Goal: Task Accomplishment & Management: Use online tool/utility

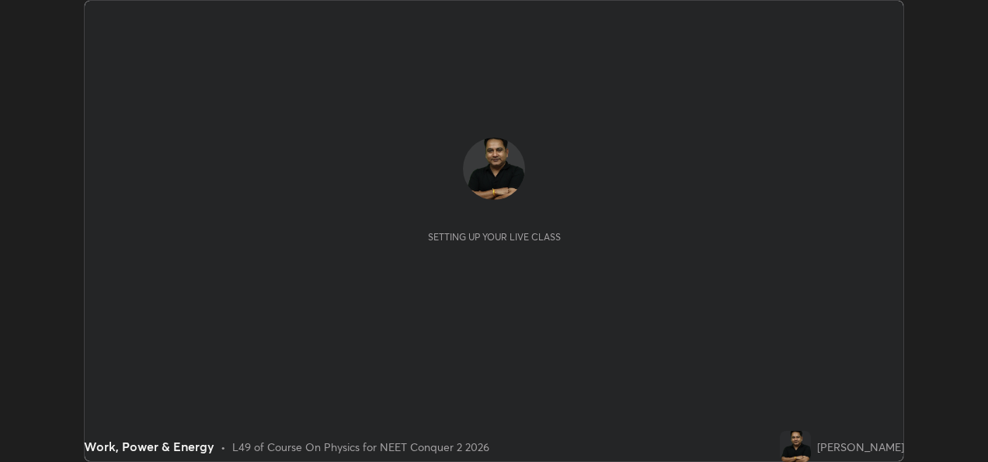
scroll to position [462, 988]
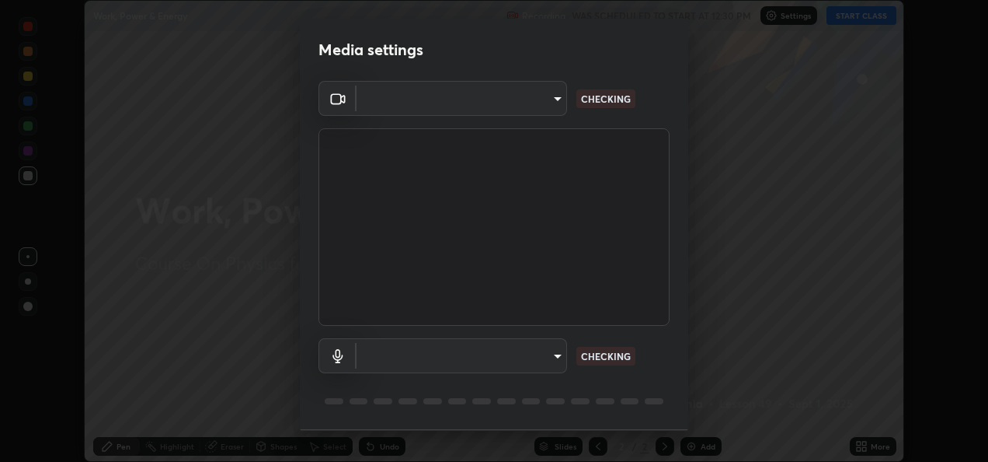
type input "fcbc606336747d805bd595eb40c6b5f29a1e1550cc5f4c8a38e7a1dcf20f99a9"
click at [539, 361] on body "Erase all Work, Power & Energy Recording WAS SCHEDULED TO START AT 12:30 PM Set…" at bounding box center [494, 231] width 988 height 462
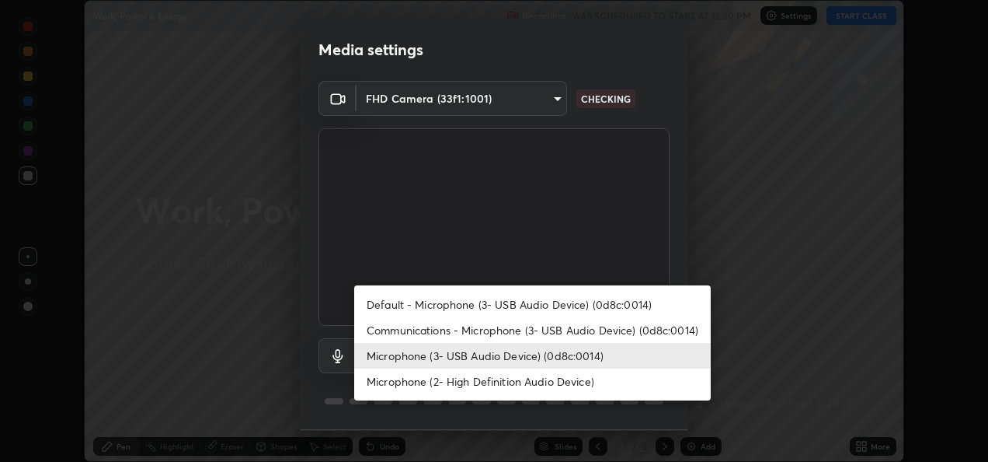
click at [517, 380] on li "Microphone (2- High Definition Audio Device)" at bounding box center [532, 381] width 357 height 26
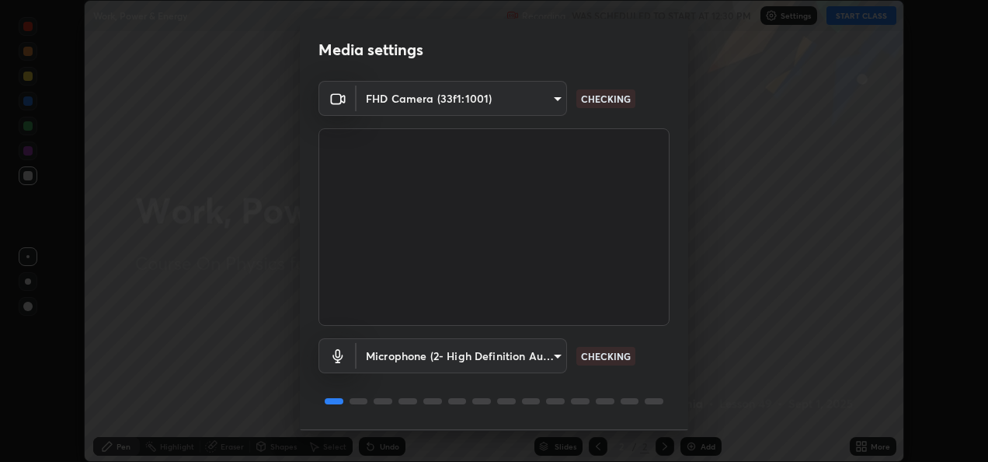
click at [535, 361] on body "Erase all Work, Power & Energy Recording WAS SCHEDULED TO START AT 12:30 PM Set…" at bounding box center [494, 231] width 988 height 462
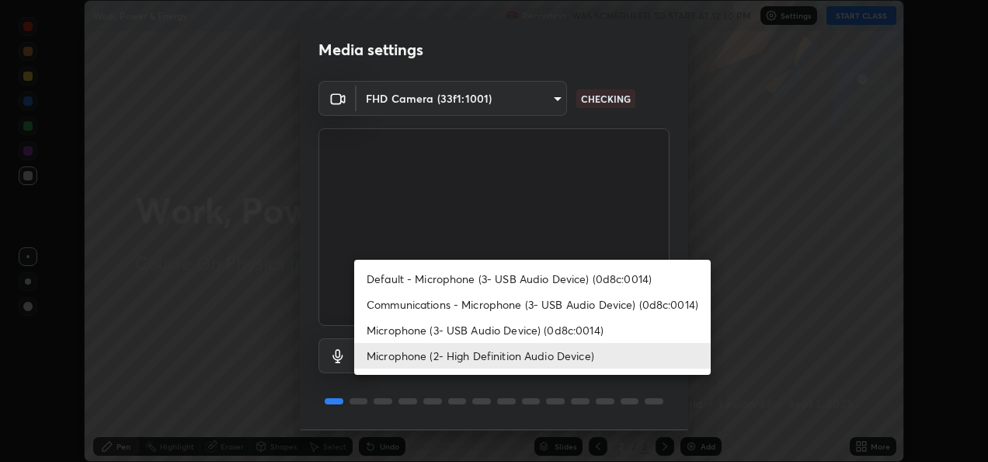
click at [545, 326] on li "Microphone (3- USB Audio Device) (0d8c:0014)" at bounding box center [532, 330] width 357 height 26
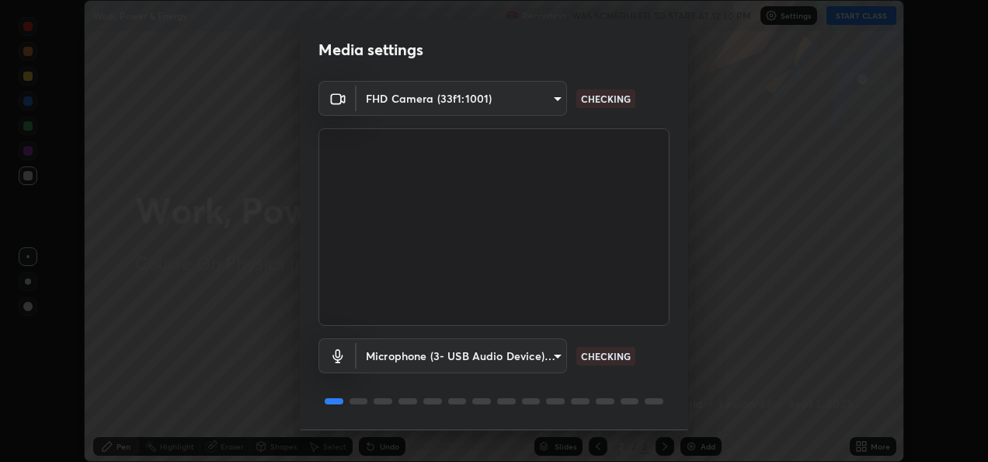
type input "bf0c866a6325e55d3bae0d7584da223482699bacb2ccebee08ad094193e983e5"
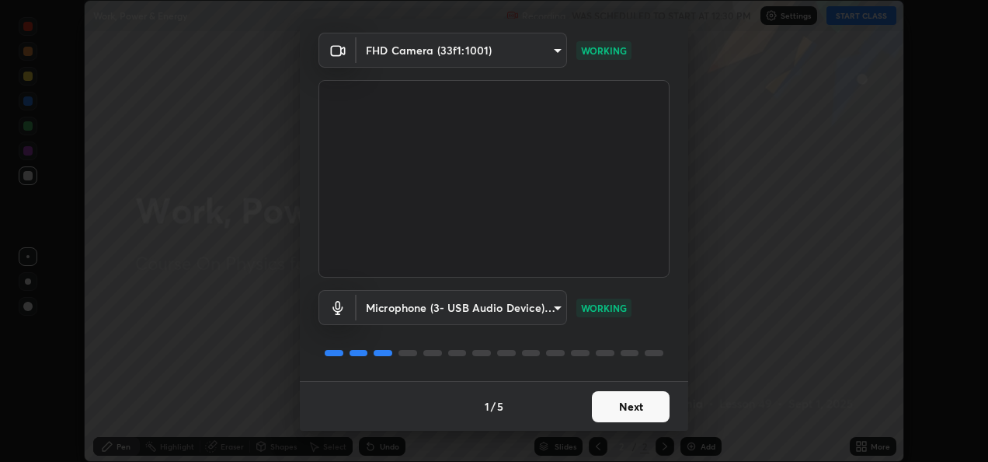
click at [630, 404] on button "Next" at bounding box center [631, 406] width 78 height 31
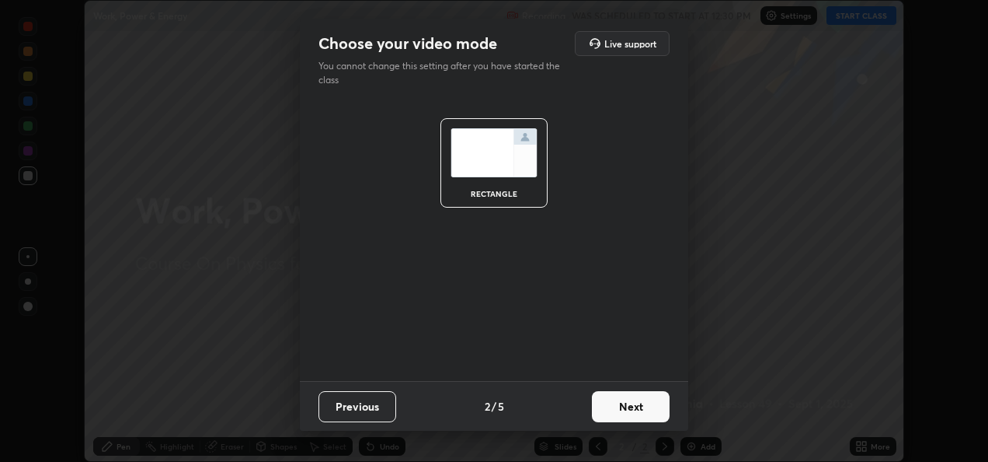
scroll to position [0, 0]
click at [623, 402] on button "Next" at bounding box center [631, 406] width 78 height 31
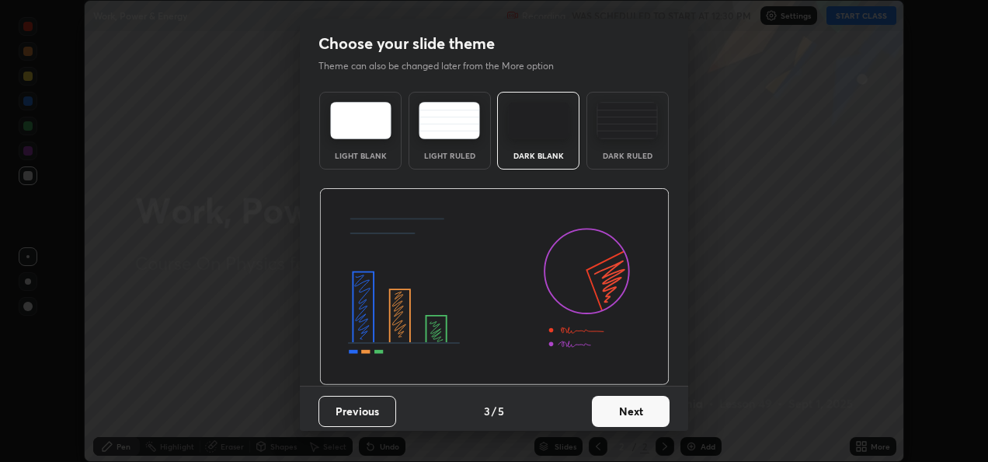
click at [623, 409] on button "Next" at bounding box center [631, 411] width 78 height 31
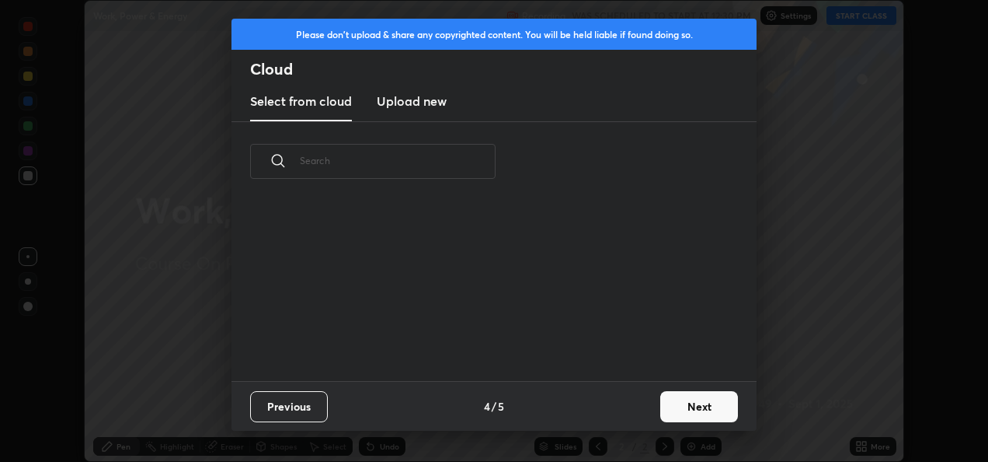
scroll to position [179, 499]
click at [424, 108] on h3 "Upload new" at bounding box center [412, 101] width 70 height 19
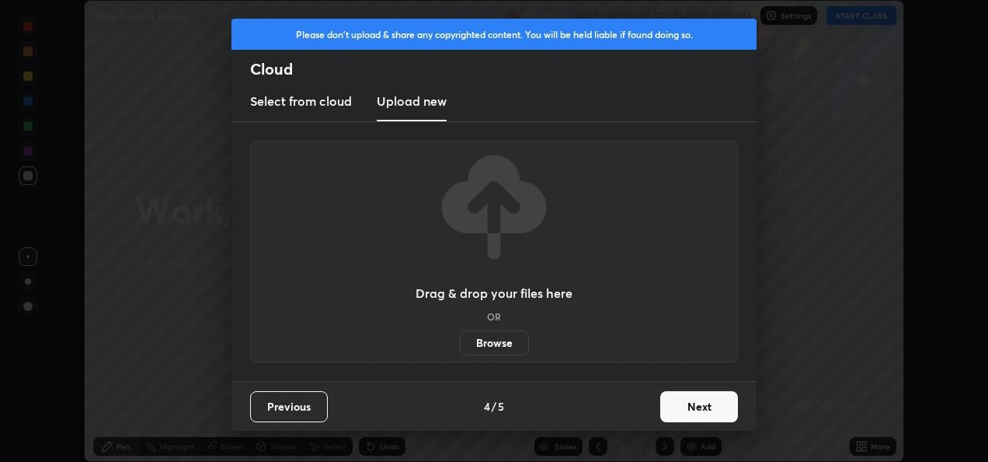
click at [497, 340] on label "Browse" at bounding box center [494, 342] width 69 height 25
click at [460, 340] on input "Browse" at bounding box center [460, 342] width 0 height 25
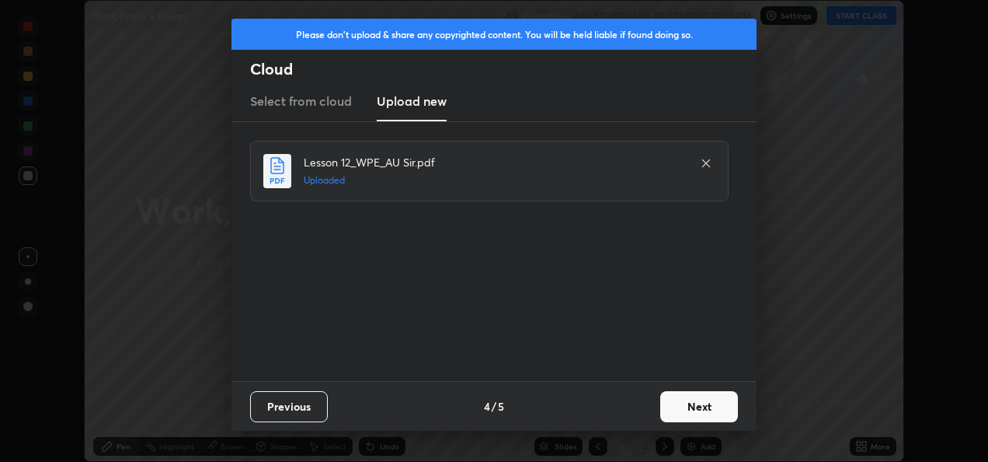
click at [700, 404] on button "Next" at bounding box center [700, 406] width 78 height 31
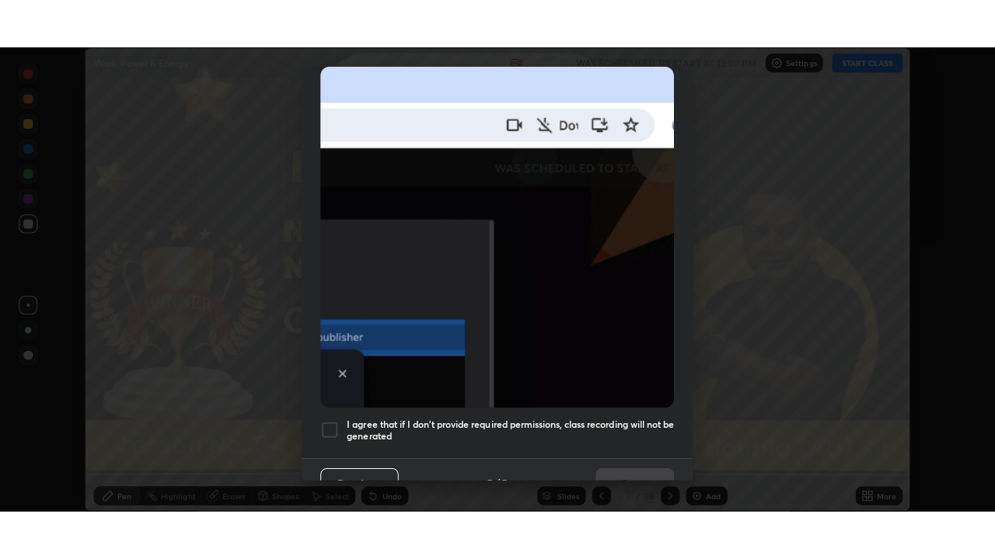
scroll to position [365, 0]
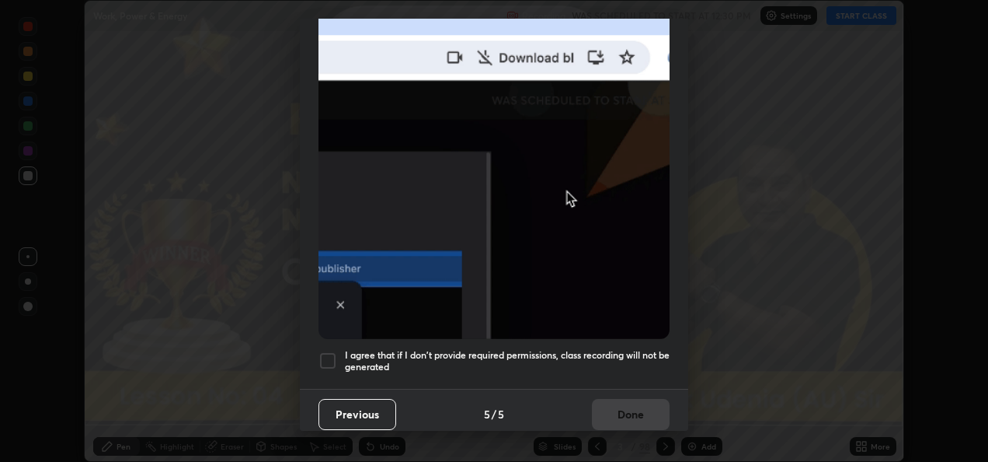
click at [329, 354] on div at bounding box center [328, 360] width 19 height 19
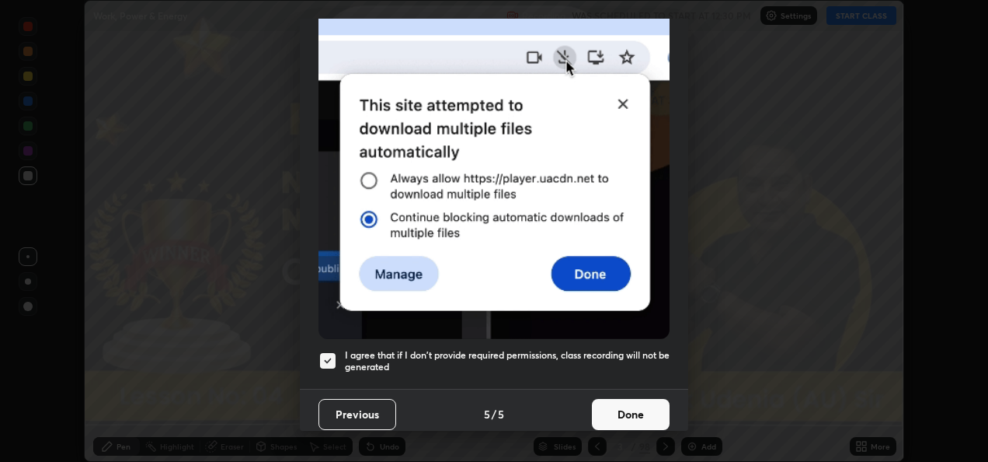
click at [629, 404] on button "Done" at bounding box center [631, 414] width 78 height 31
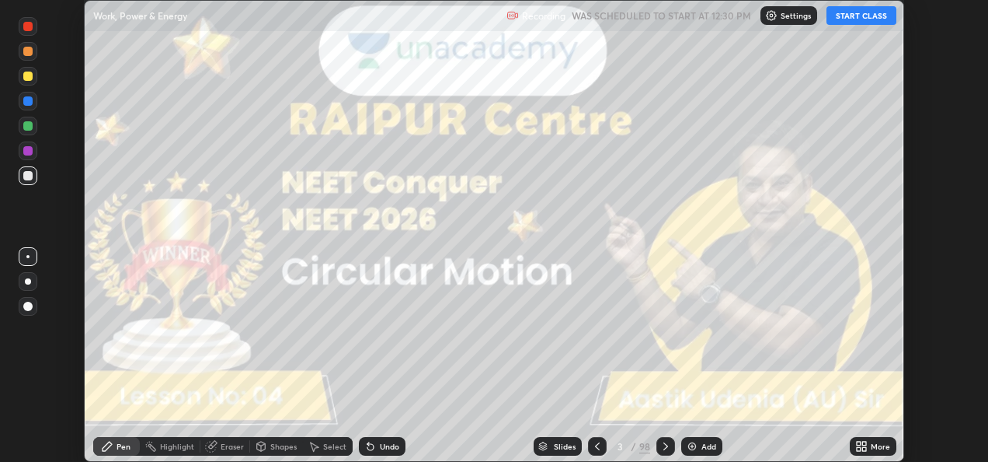
click at [863, 444] on icon at bounding box center [865, 443] width 4 height 4
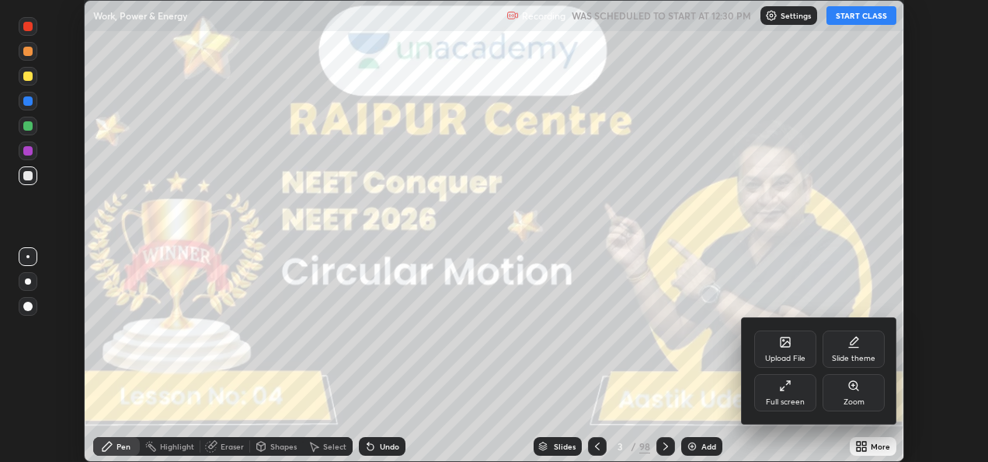
click at [781, 389] on icon at bounding box center [782, 388] width 3 height 3
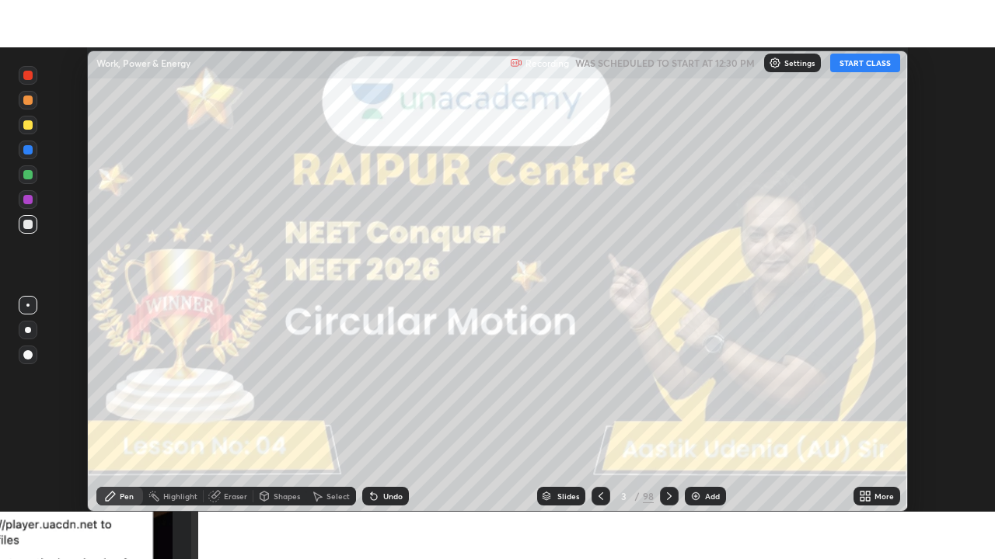
scroll to position [559, 995]
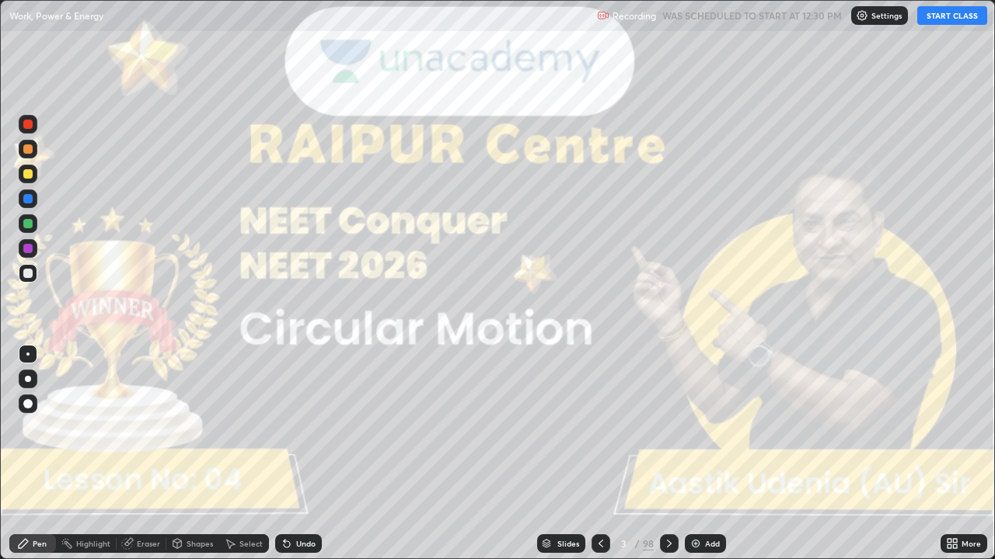
click at [942, 22] on button "START CLASS" at bounding box center [952, 15] width 70 height 19
click at [28, 379] on div at bounding box center [28, 379] width 6 height 6
click at [108, 461] on div "Highlight" at bounding box center [86, 544] width 61 height 19
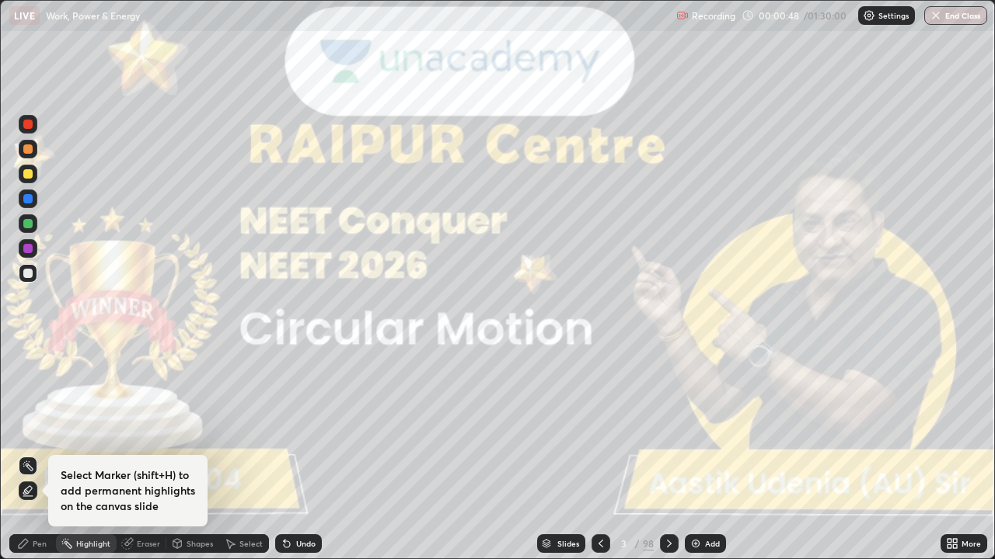
click at [32, 461] on div "Pen" at bounding box center [32, 544] width 47 height 19
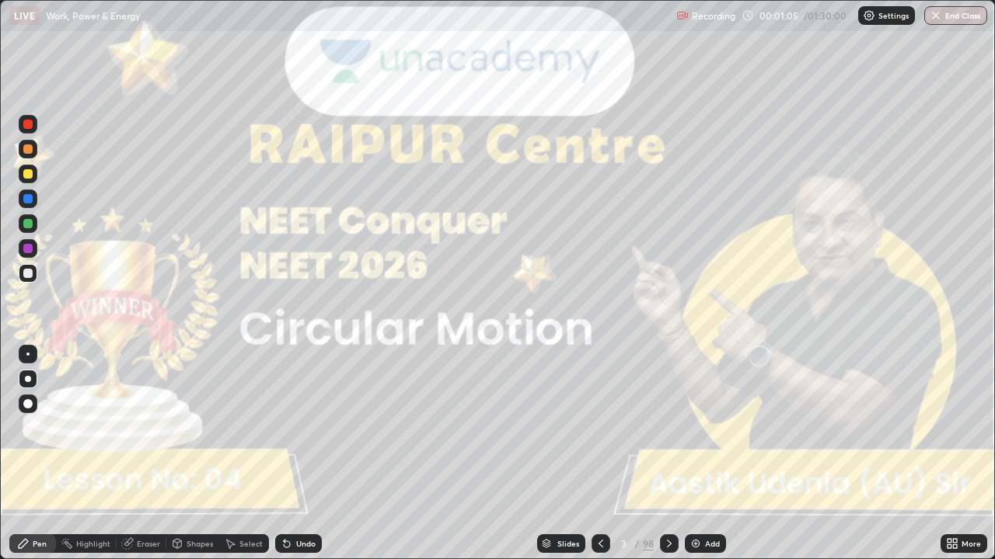
click at [668, 461] on icon at bounding box center [669, 544] width 12 height 12
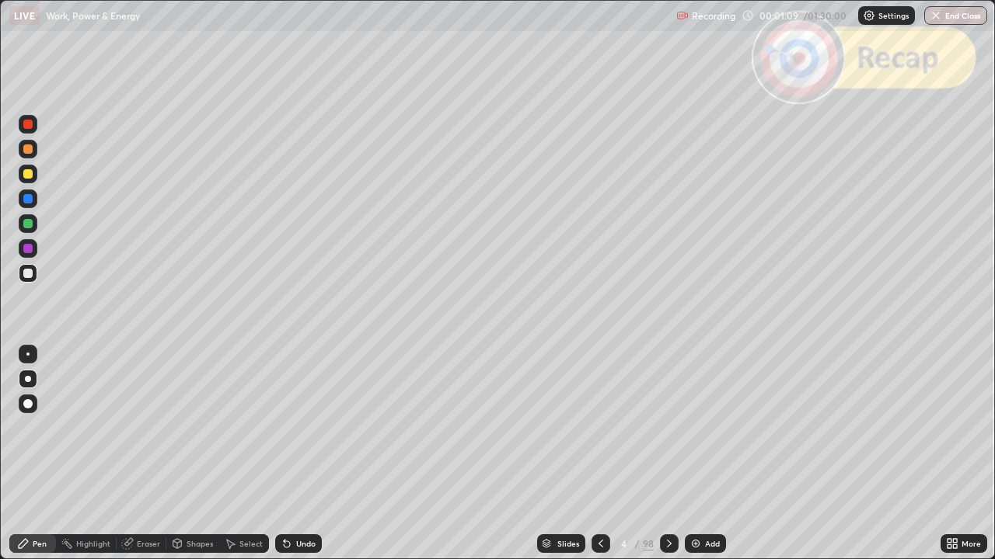
click at [661, 461] on div at bounding box center [669, 544] width 19 height 19
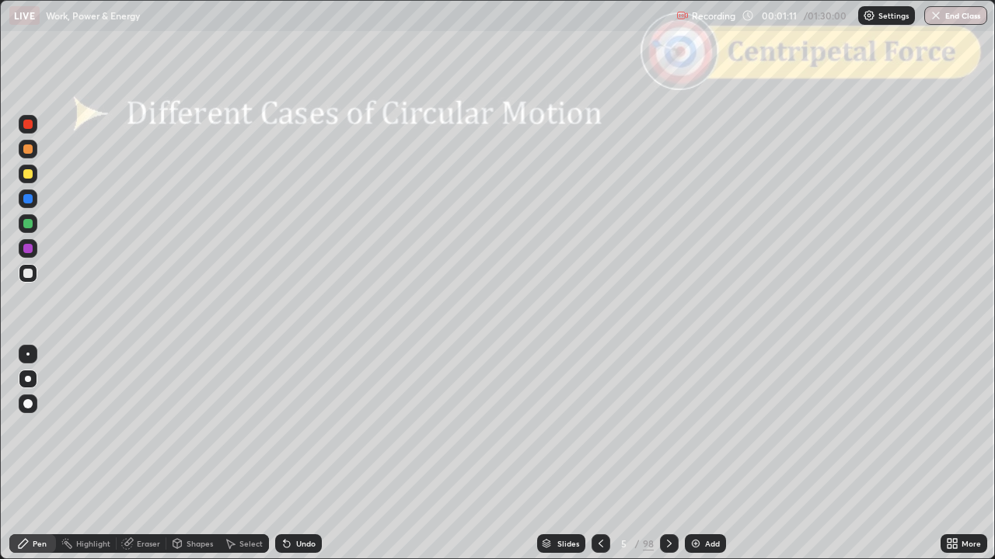
click at [597, 461] on div at bounding box center [600, 544] width 19 height 19
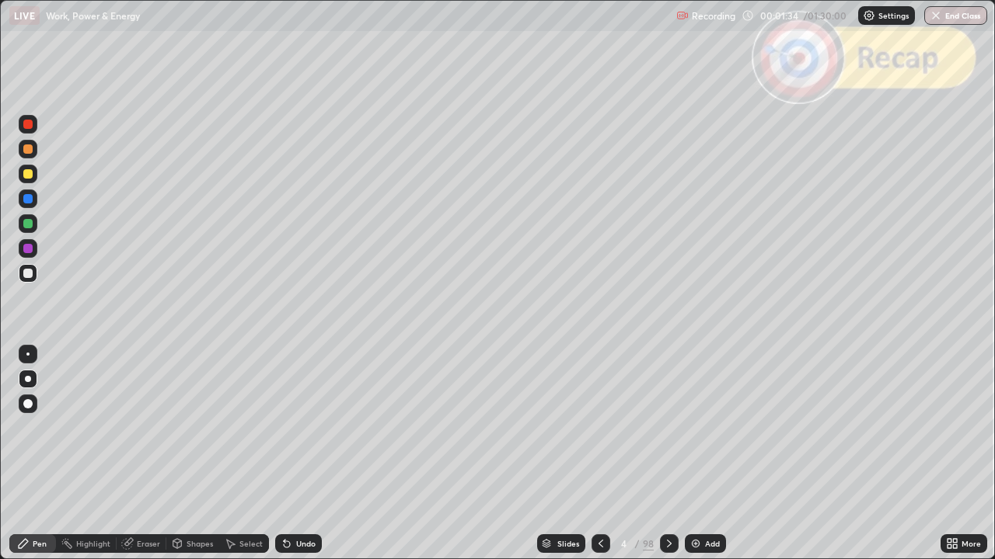
click at [196, 461] on div "Shapes" at bounding box center [199, 544] width 26 height 8
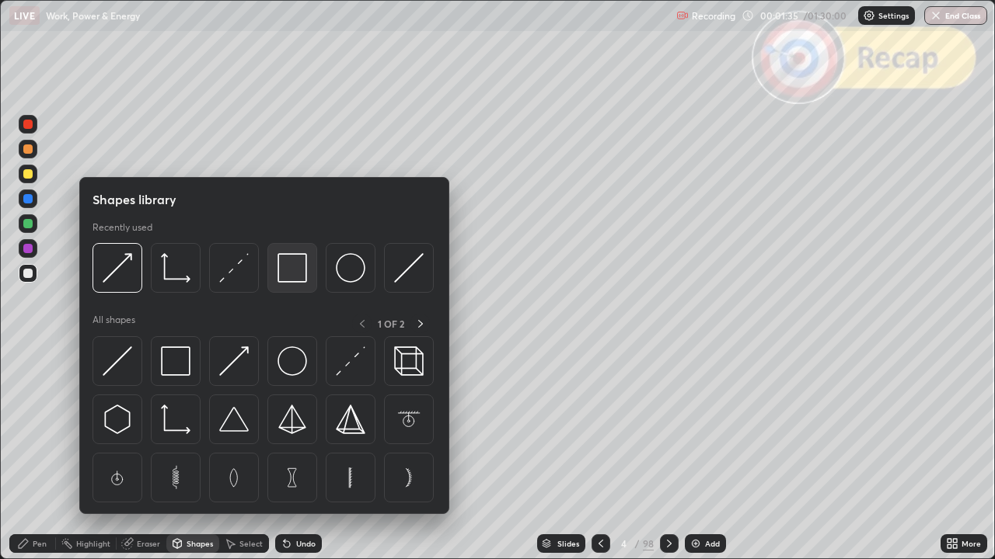
click at [298, 272] on img at bounding box center [292, 268] width 30 height 30
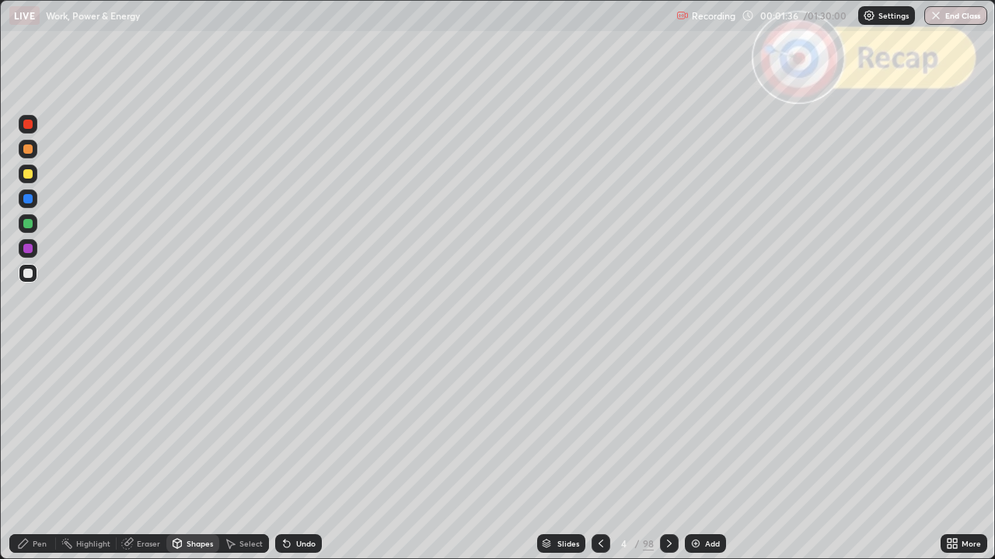
click at [28, 126] on div at bounding box center [27, 124] width 9 height 9
click at [30, 274] on div at bounding box center [27, 273] width 9 height 9
click at [38, 461] on div "Pen" at bounding box center [40, 544] width 14 height 8
click at [197, 461] on div "Shapes" at bounding box center [199, 544] width 26 height 8
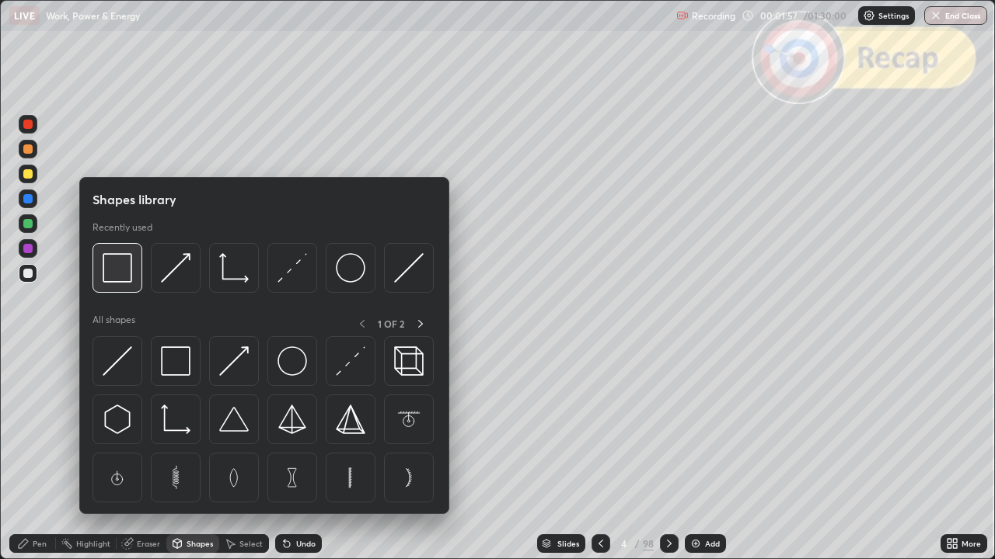
click at [121, 280] on img at bounding box center [118, 268] width 30 height 30
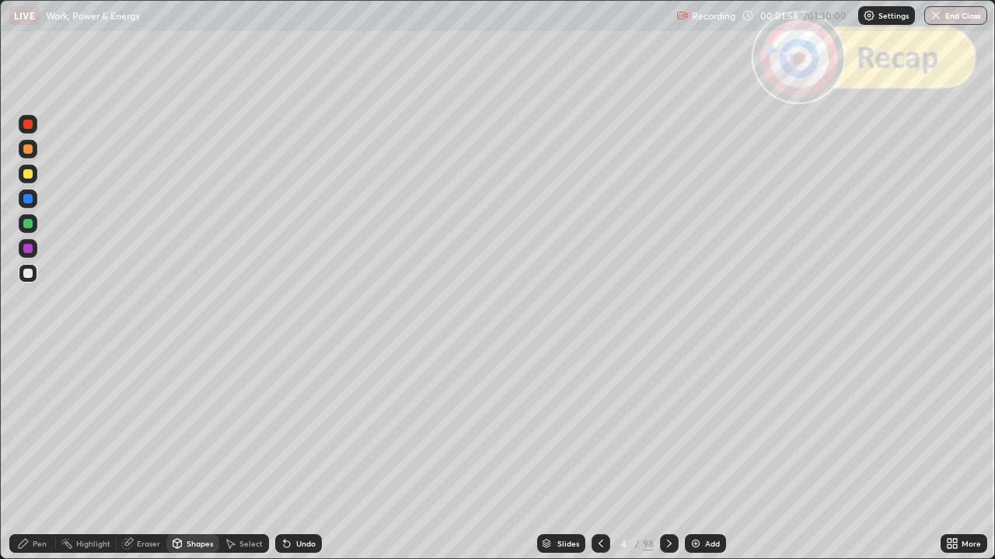
click at [29, 127] on div at bounding box center [27, 124] width 9 height 9
click at [667, 461] on icon at bounding box center [669, 544] width 5 height 8
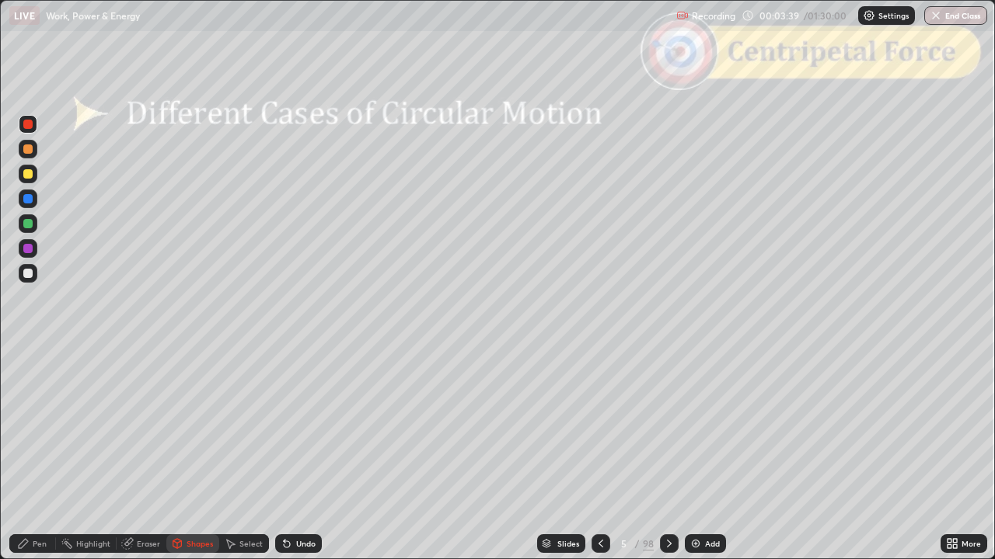
click at [670, 461] on icon at bounding box center [669, 544] width 12 height 12
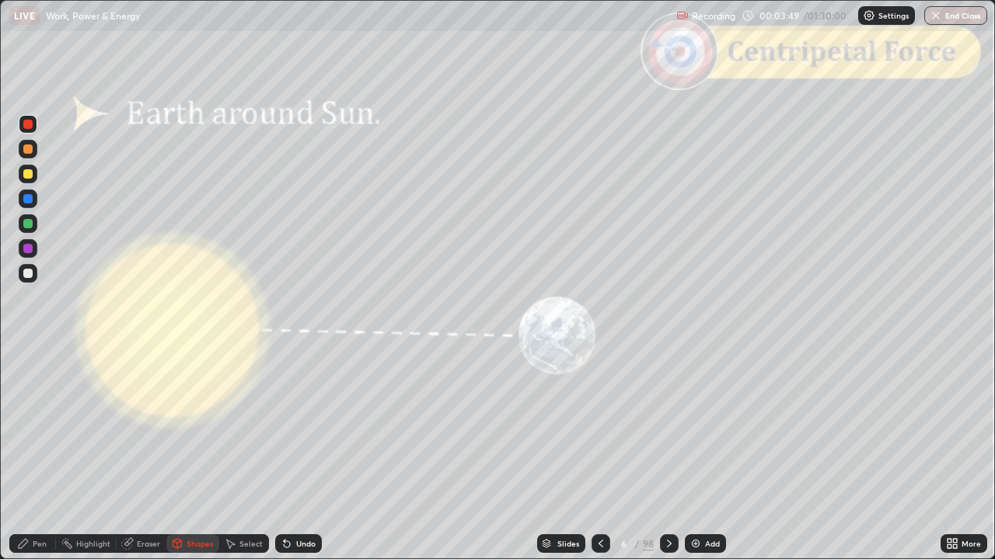
click at [664, 461] on icon at bounding box center [669, 544] width 12 height 12
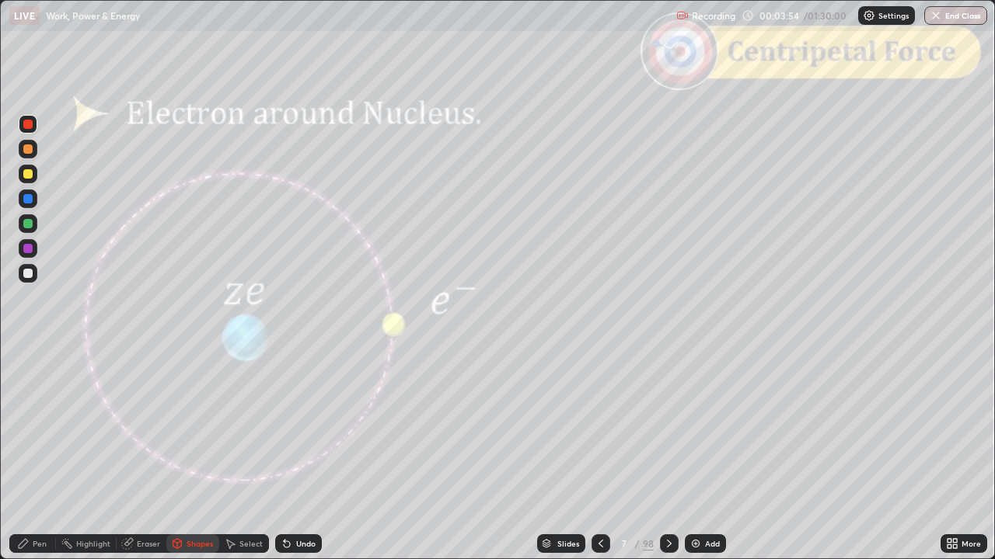
click at [668, 461] on icon at bounding box center [669, 544] width 12 height 12
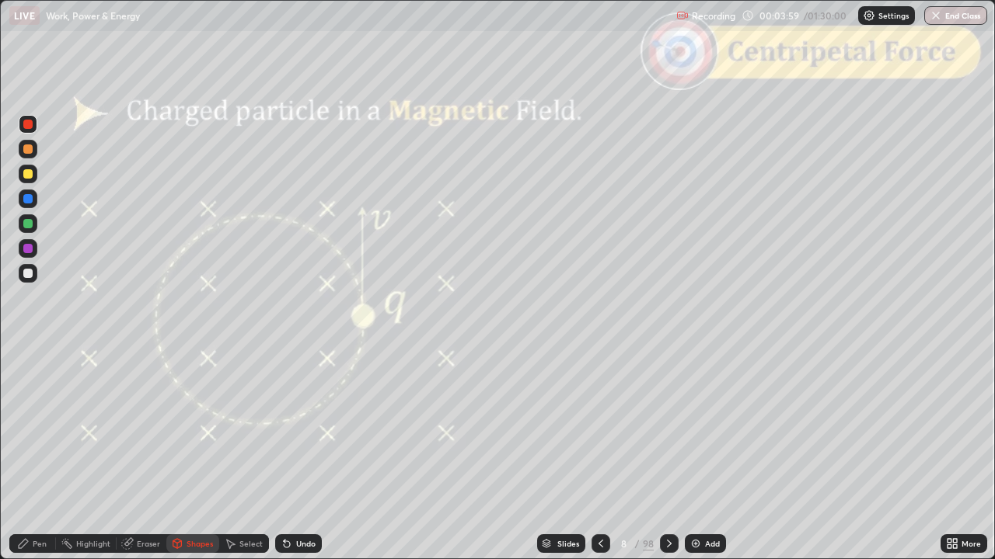
click at [668, 461] on icon at bounding box center [669, 544] width 12 height 12
click at [663, 461] on icon at bounding box center [669, 544] width 12 height 12
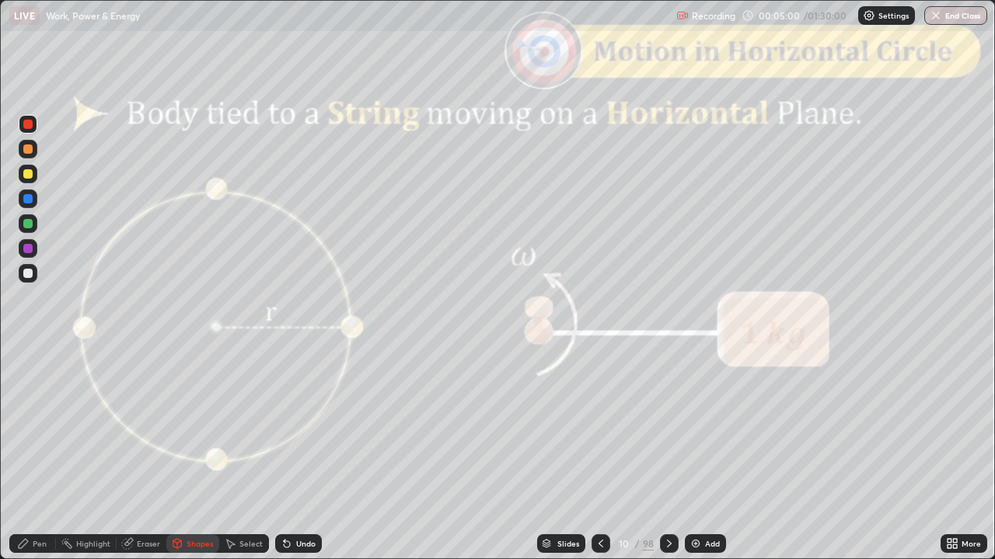
click at [304, 461] on div "Undo" at bounding box center [305, 544] width 19 height 8
click at [40, 461] on div "Pen" at bounding box center [40, 544] width 14 height 8
click at [307, 461] on div "Undo" at bounding box center [305, 544] width 19 height 8
click at [312, 461] on div "Undo" at bounding box center [305, 544] width 19 height 8
click at [304, 461] on div "Undo" at bounding box center [305, 544] width 19 height 8
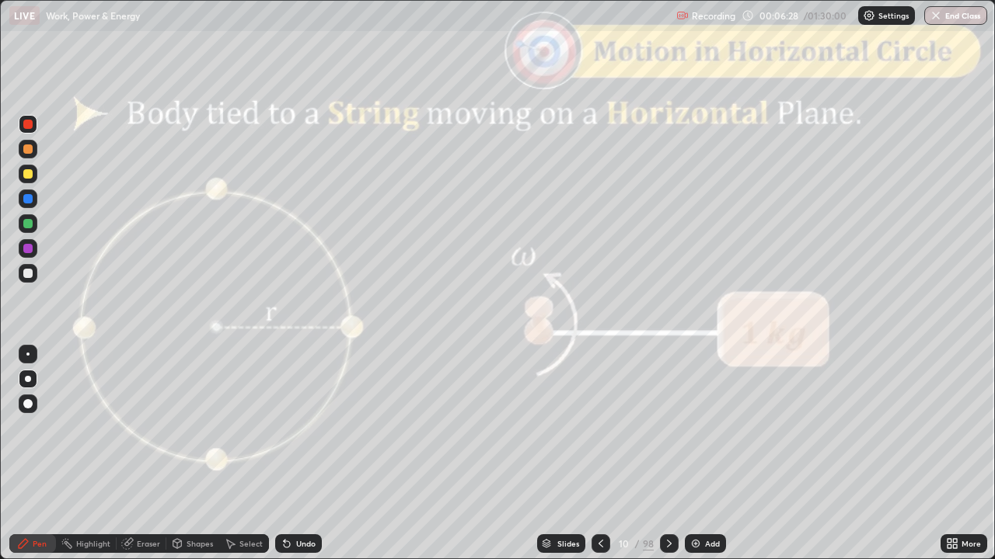
click at [185, 461] on div "Shapes" at bounding box center [192, 544] width 53 height 19
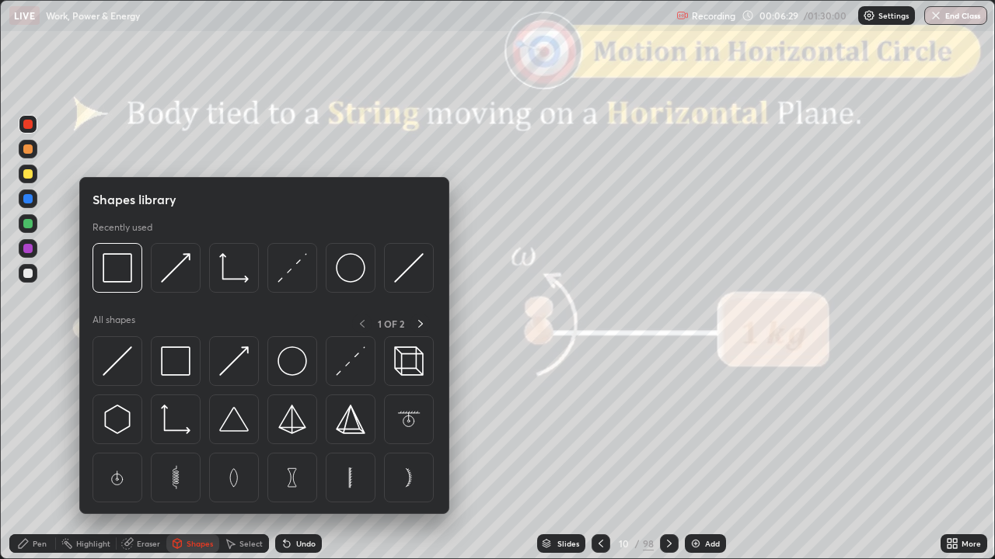
click at [180, 274] on img at bounding box center [176, 268] width 30 height 30
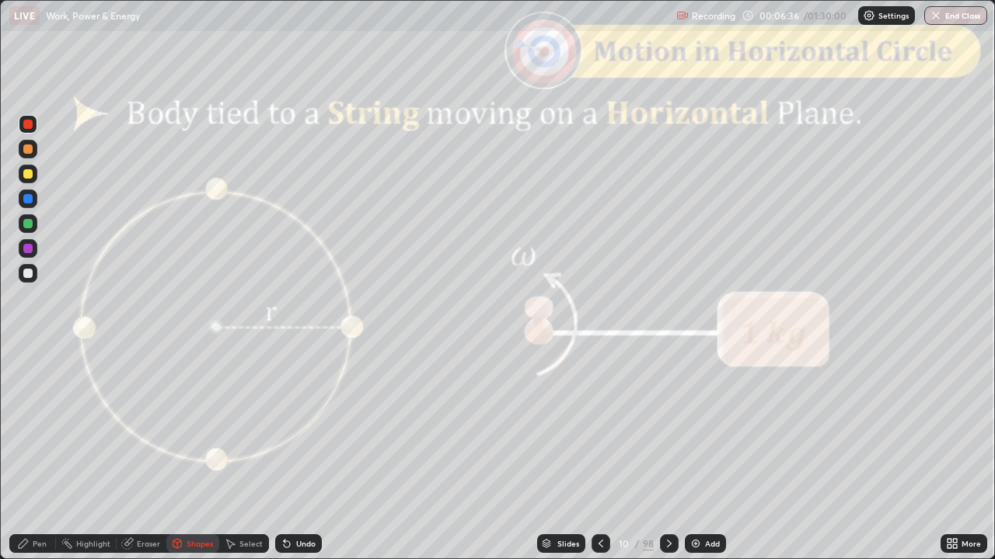
click at [36, 461] on div "Pen" at bounding box center [32, 544] width 47 height 19
click at [34, 228] on div at bounding box center [28, 223] width 19 height 19
click at [185, 461] on div "Shapes" at bounding box center [192, 544] width 53 height 19
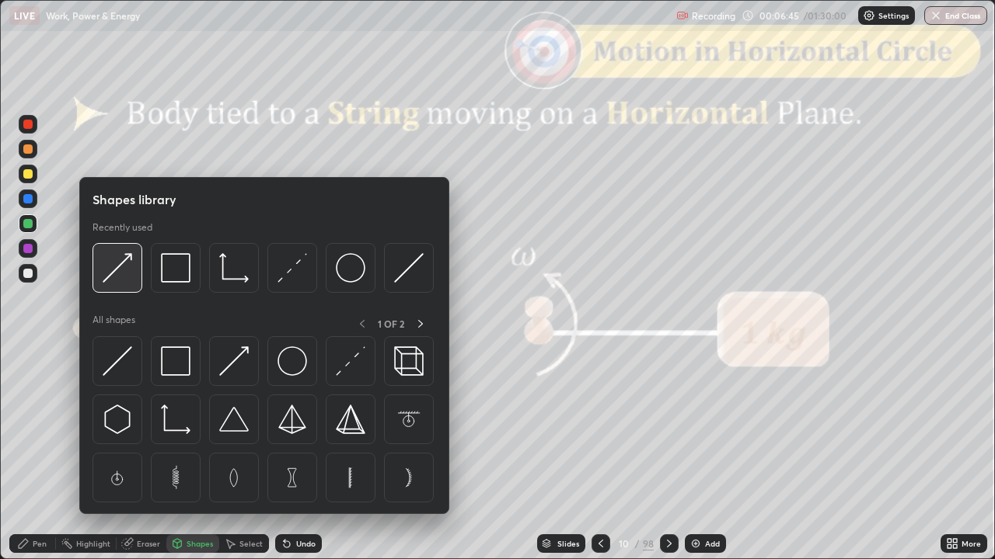
click at [131, 269] on img at bounding box center [118, 268] width 30 height 30
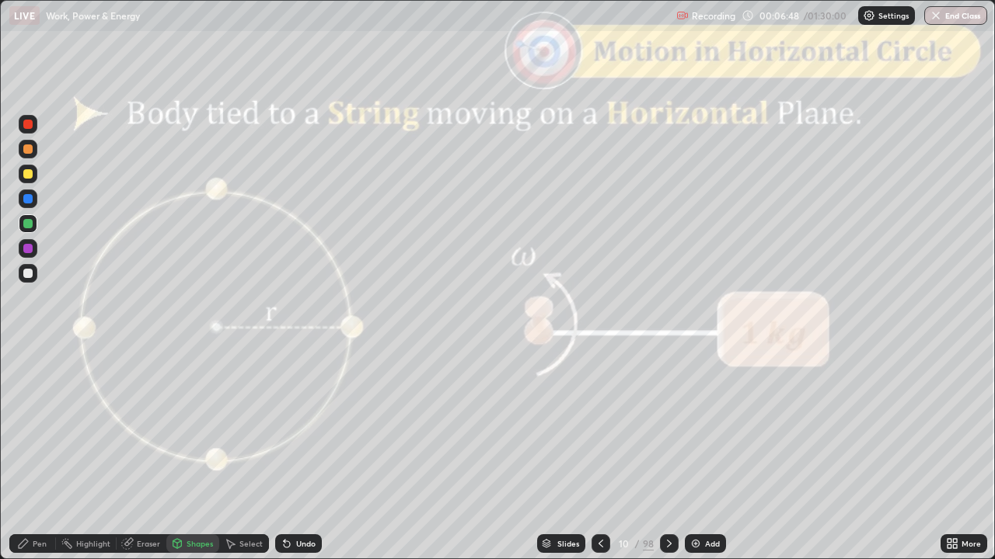
click at [34, 461] on div "Pen" at bounding box center [40, 544] width 14 height 8
click at [184, 461] on div "Shapes" at bounding box center [192, 544] width 53 height 19
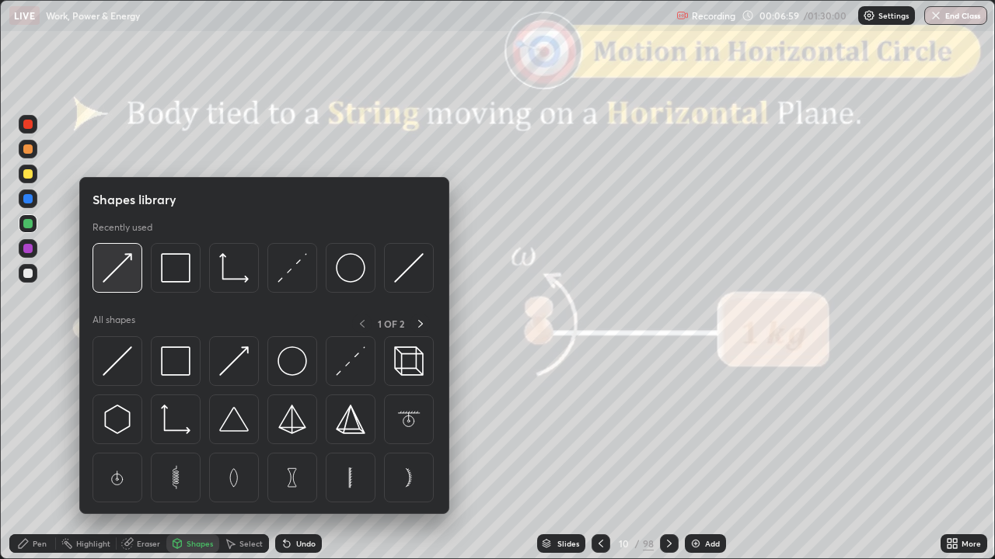
click at [120, 277] on img at bounding box center [118, 268] width 30 height 30
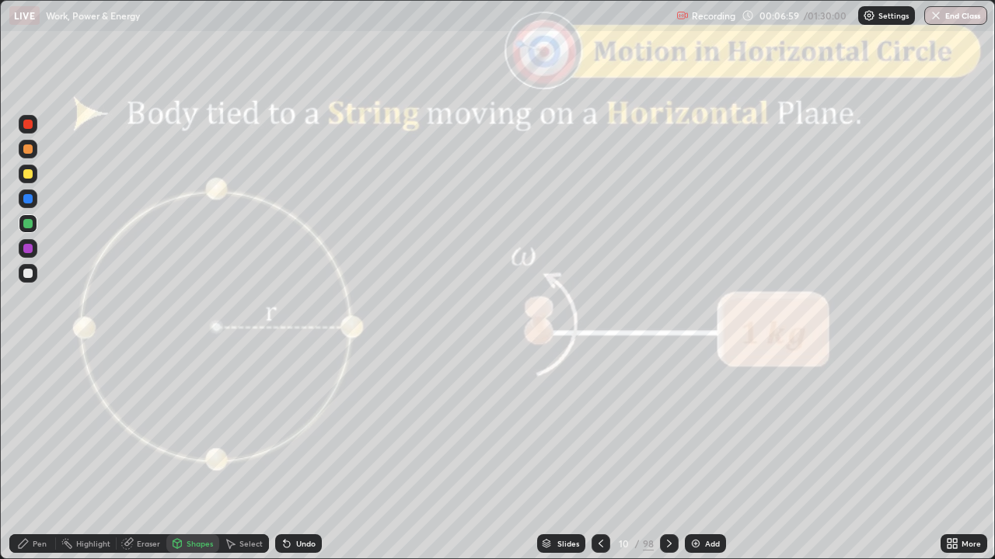
click at [28, 149] on div at bounding box center [27, 149] width 9 height 9
click at [26, 461] on icon at bounding box center [23, 543] width 9 height 9
click at [203, 461] on div "Shapes" at bounding box center [199, 544] width 26 height 8
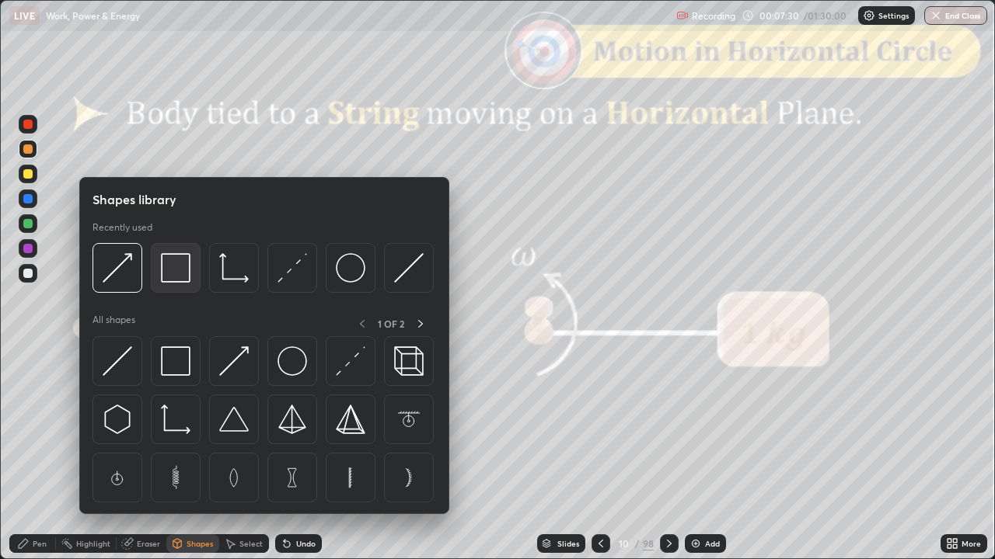
click at [168, 271] on img at bounding box center [176, 268] width 30 height 30
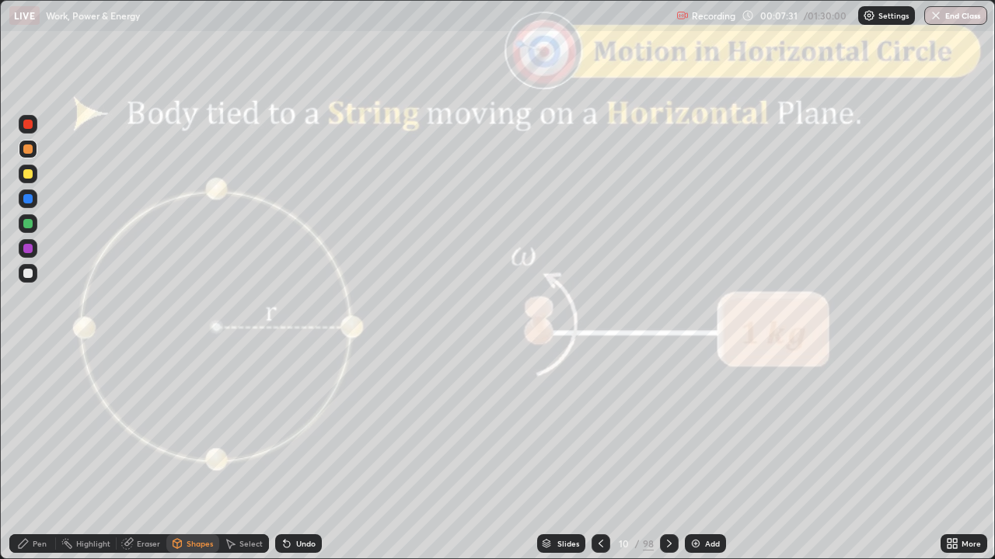
click at [28, 124] on div at bounding box center [27, 124] width 9 height 9
click at [668, 461] on icon at bounding box center [669, 544] width 12 height 12
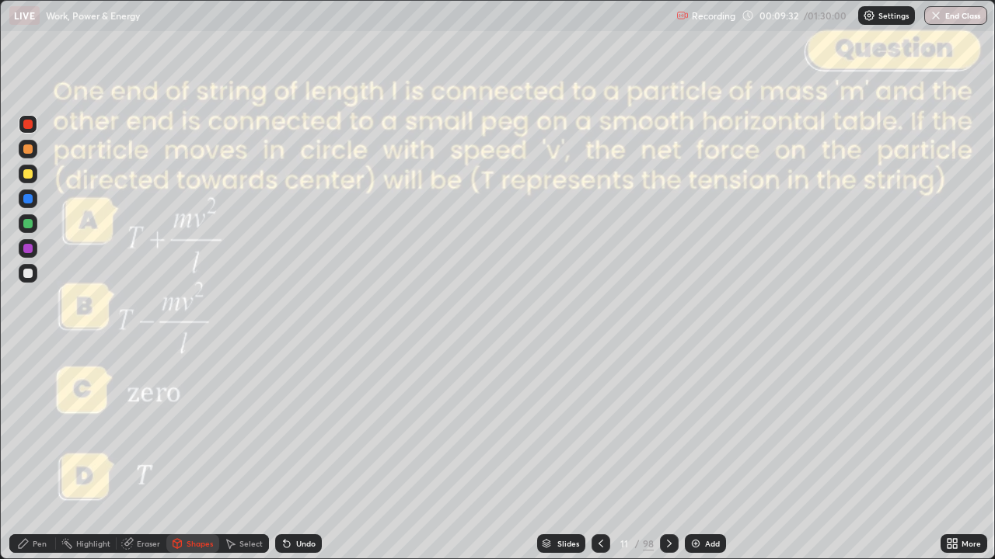
click at [564, 461] on div "Slides" at bounding box center [568, 544] width 22 height 8
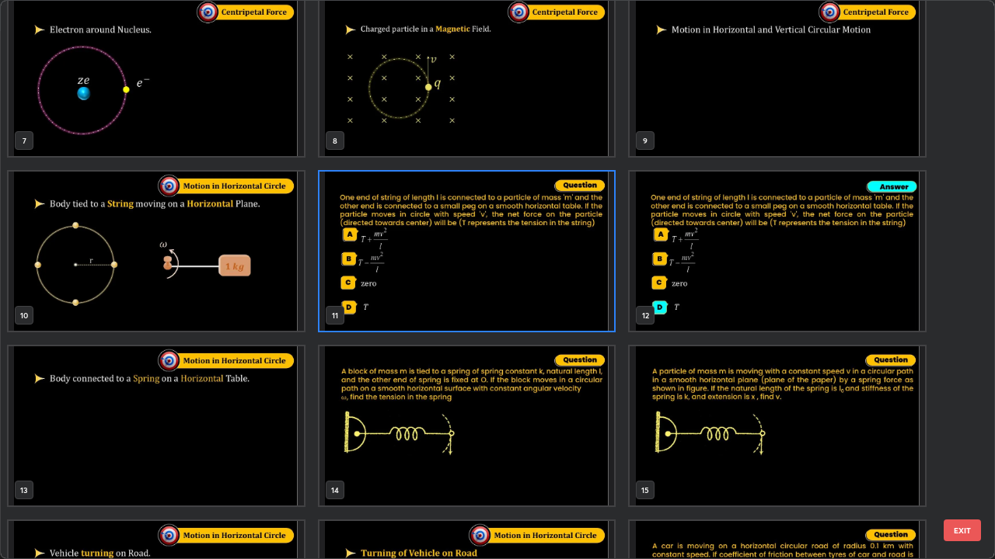
scroll to position [426, 0]
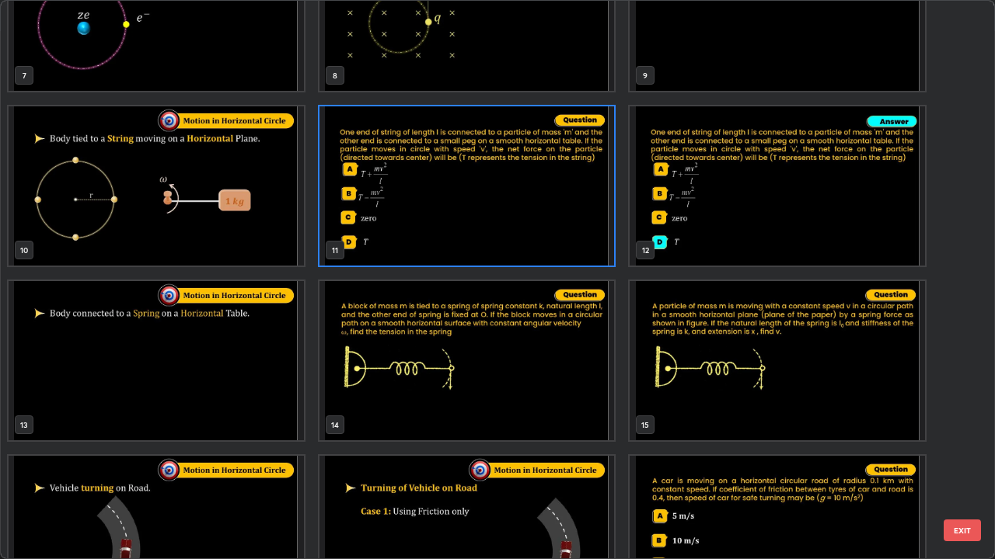
click at [961, 461] on button "EXIT" at bounding box center [961, 531] width 37 height 22
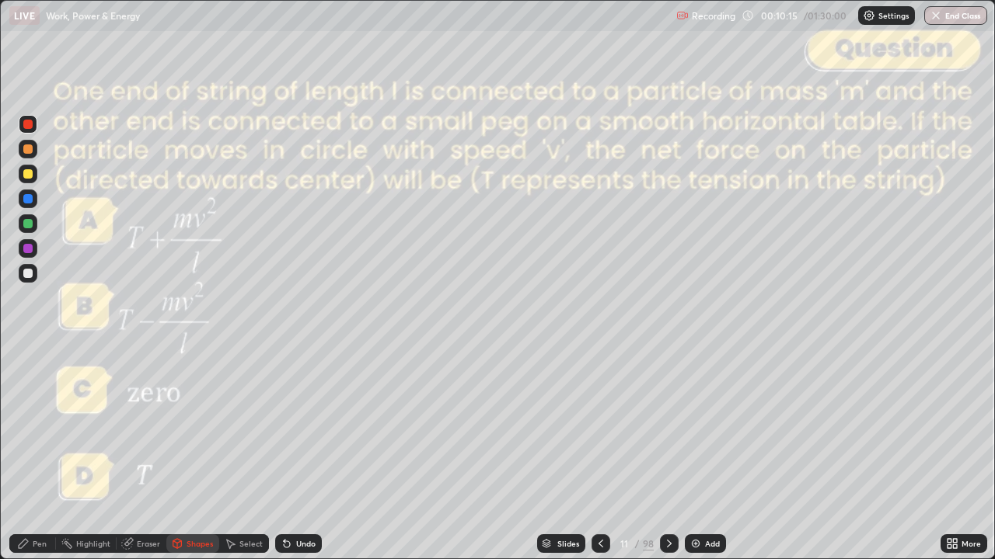
click at [600, 461] on icon at bounding box center [600, 544] width 12 height 12
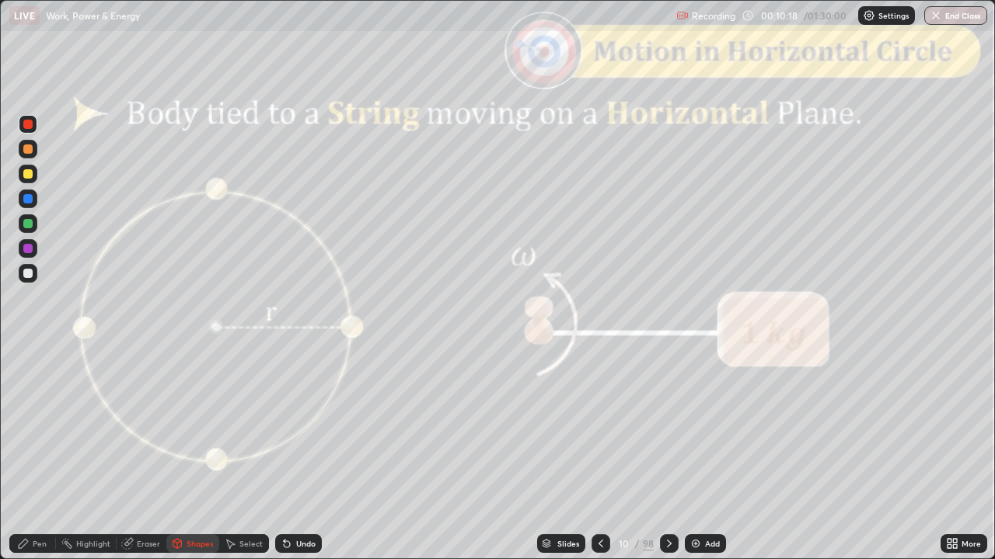
click at [668, 461] on icon at bounding box center [669, 544] width 12 height 12
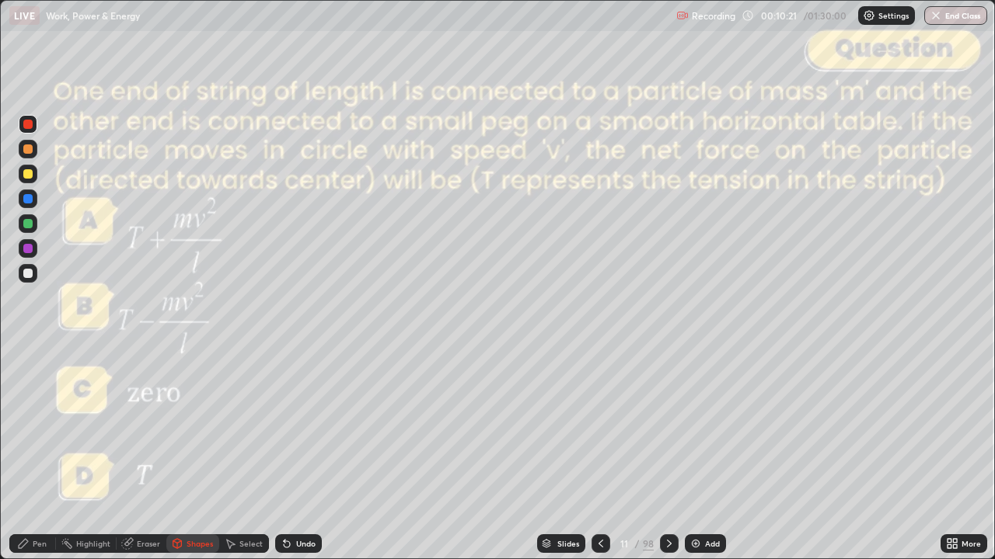
click at [42, 461] on div "Pen" at bounding box center [40, 544] width 14 height 8
click at [674, 461] on div at bounding box center [669, 544] width 19 height 19
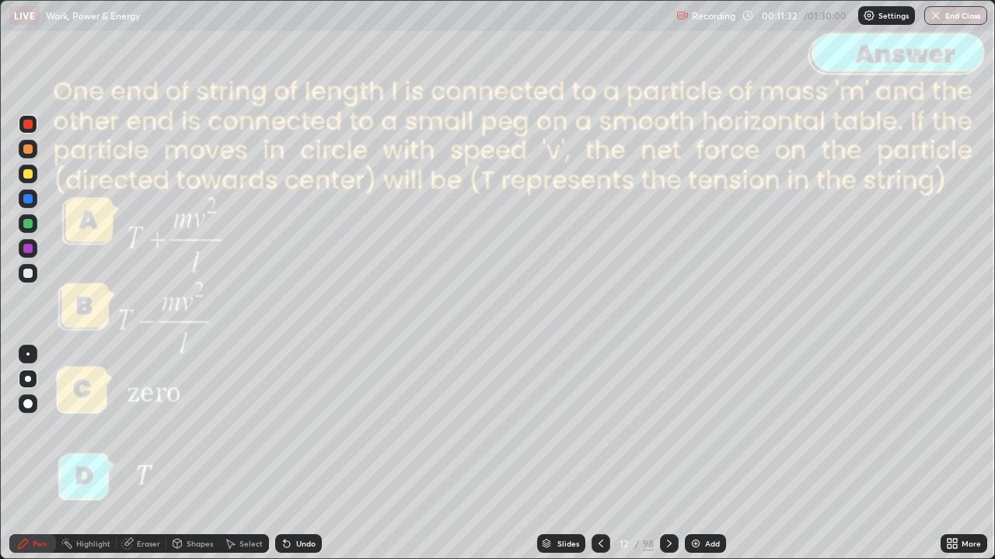
click at [668, 461] on icon at bounding box center [669, 544] width 5 height 8
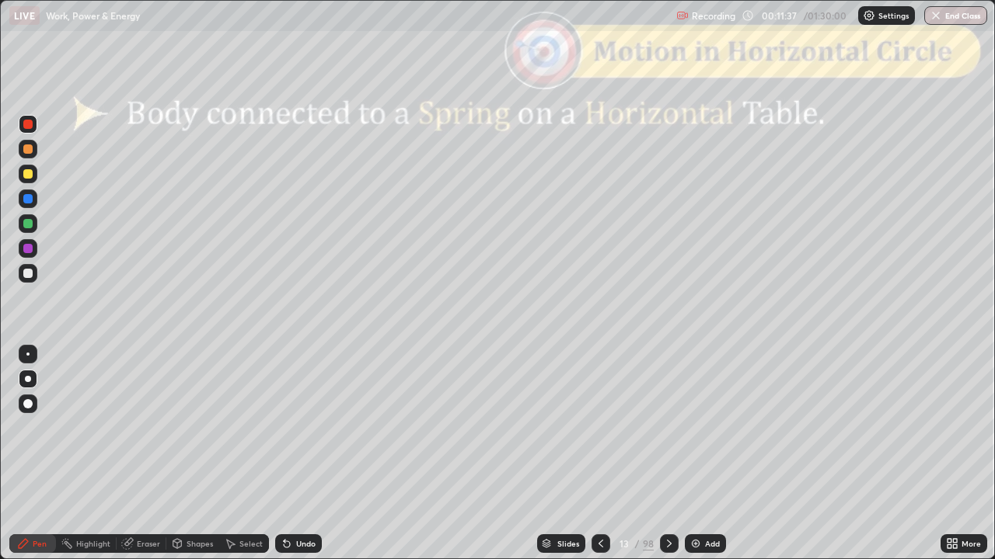
click at [28, 274] on div at bounding box center [27, 273] width 9 height 9
click at [141, 461] on div "Eraser" at bounding box center [148, 544] width 23 height 8
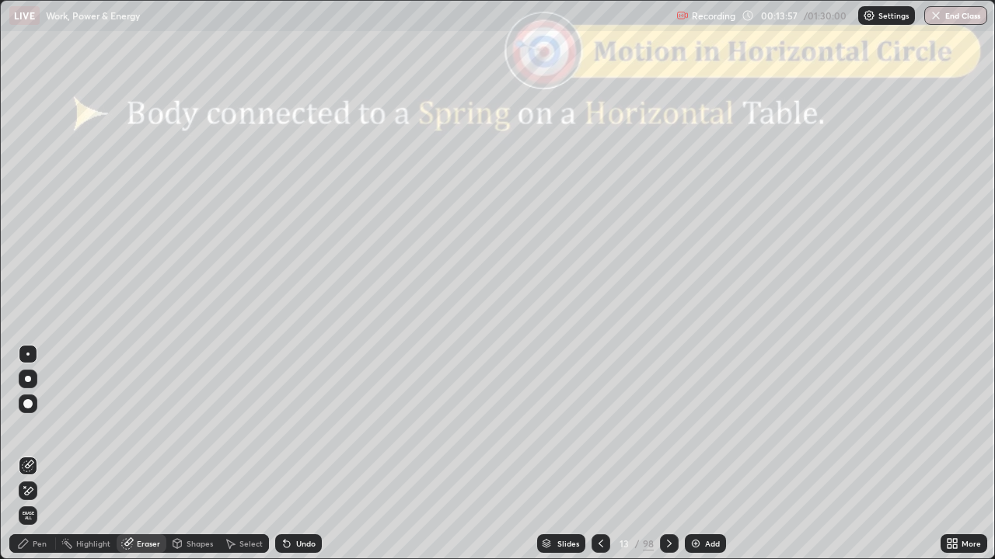
click at [193, 461] on div "Shapes" at bounding box center [199, 544] width 26 height 8
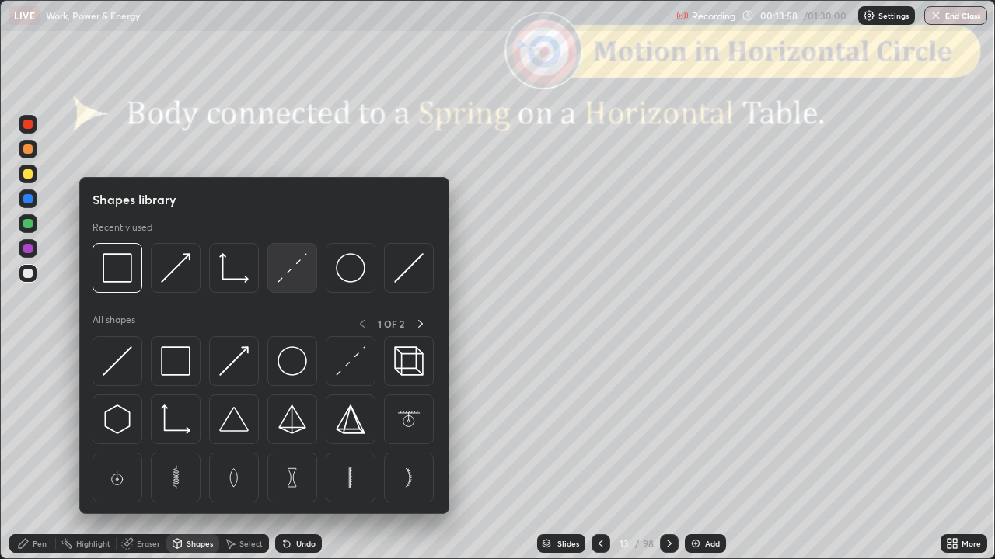
click at [292, 274] on img at bounding box center [292, 268] width 30 height 30
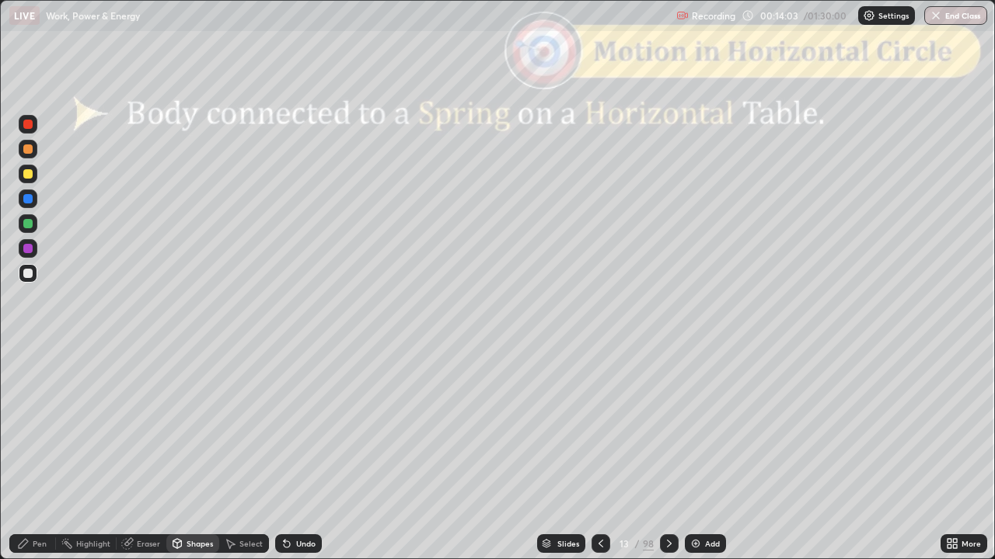
click at [47, 461] on div "Pen" at bounding box center [32, 544] width 47 height 19
click at [30, 128] on div at bounding box center [27, 124] width 9 height 9
click at [312, 461] on div "Undo" at bounding box center [298, 544] width 47 height 19
click at [195, 461] on div "Shapes" at bounding box center [199, 544] width 26 height 8
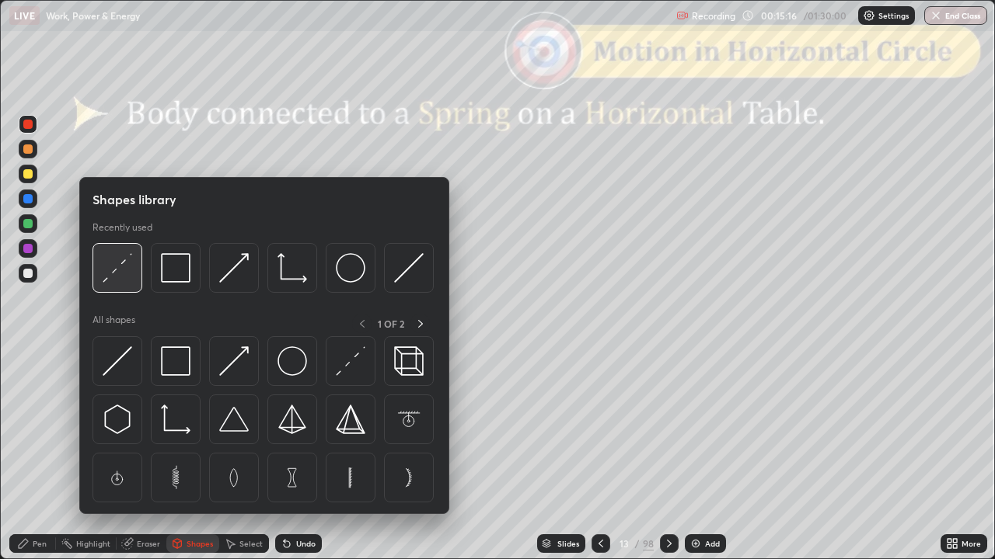
click at [126, 281] on img at bounding box center [118, 268] width 30 height 30
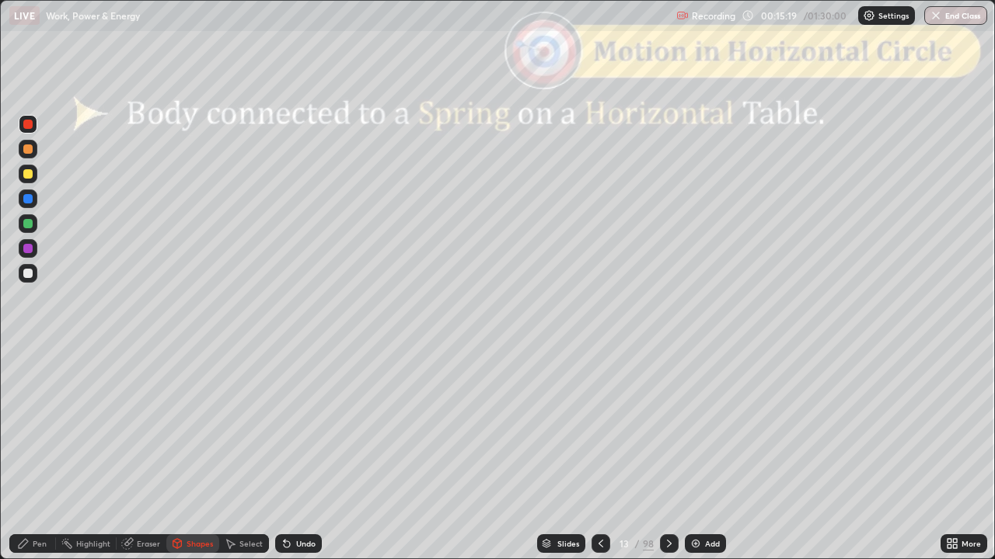
click at [33, 461] on div "Pen" at bounding box center [40, 544] width 14 height 8
click at [186, 461] on div "Shapes" at bounding box center [199, 544] width 26 height 8
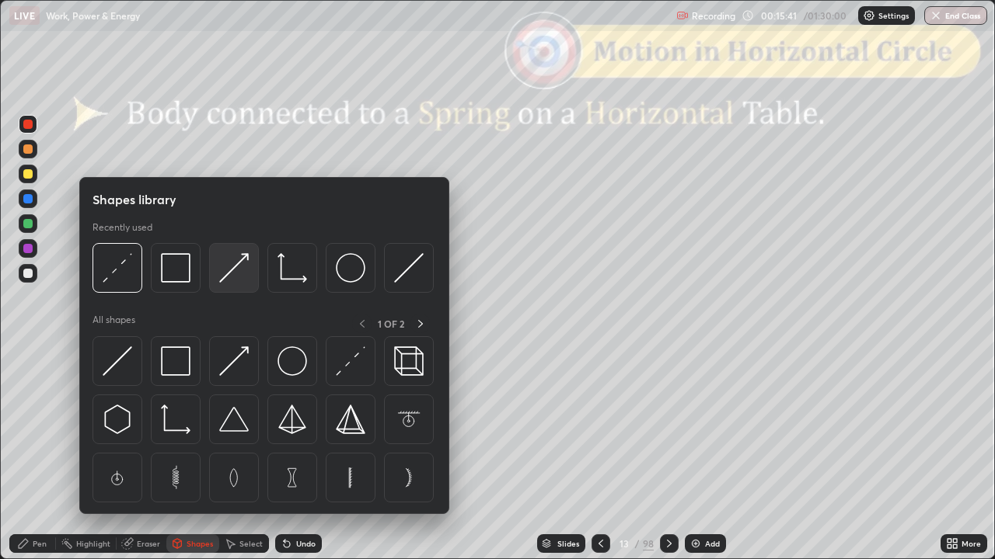
click at [235, 270] on img at bounding box center [234, 268] width 30 height 30
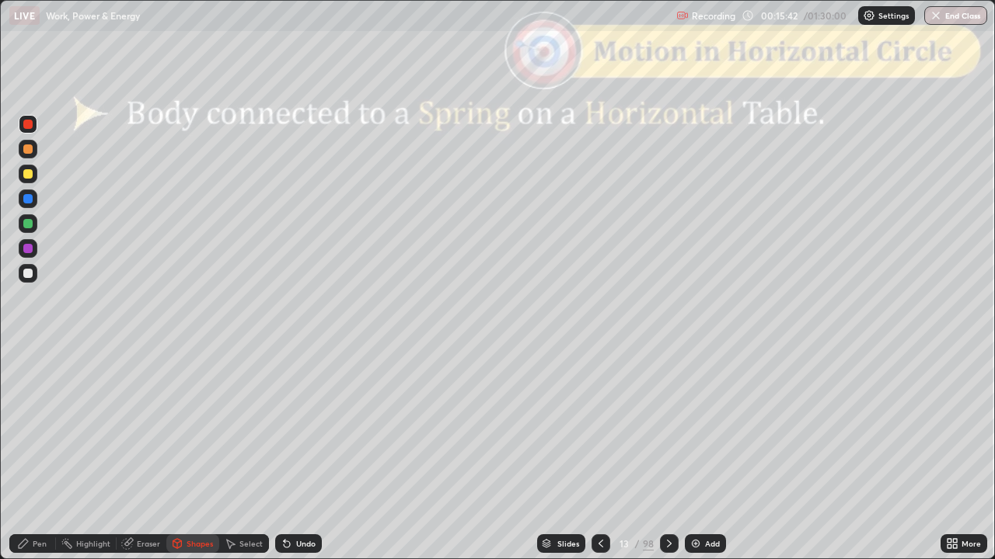
click at [27, 153] on div at bounding box center [27, 149] width 9 height 9
click at [24, 461] on icon at bounding box center [23, 543] width 9 height 9
click at [298, 461] on div "Undo" at bounding box center [305, 544] width 19 height 8
click at [28, 224] on div at bounding box center [27, 223] width 9 height 9
click at [26, 272] on div at bounding box center [27, 273] width 9 height 9
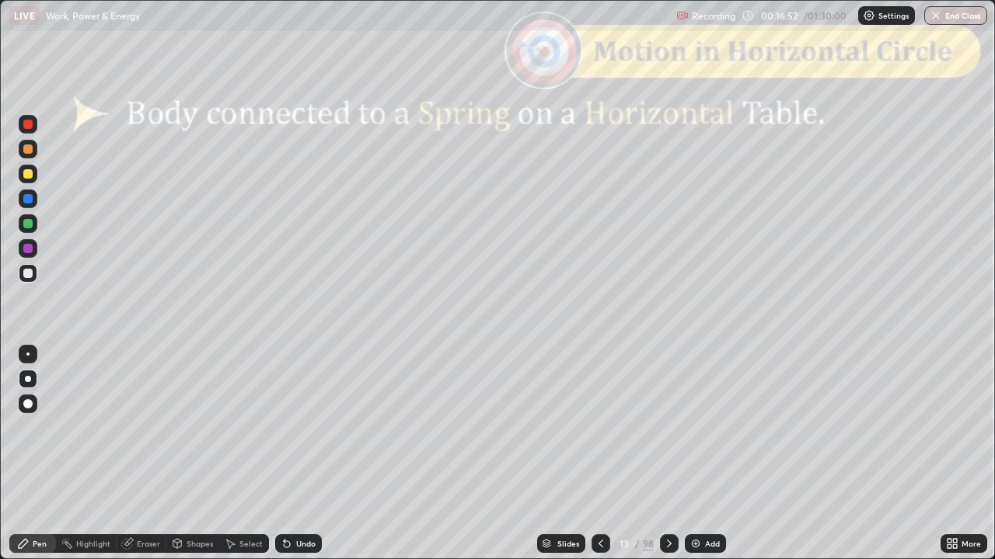
click at [186, 461] on div "Shapes" at bounding box center [199, 544] width 26 height 8
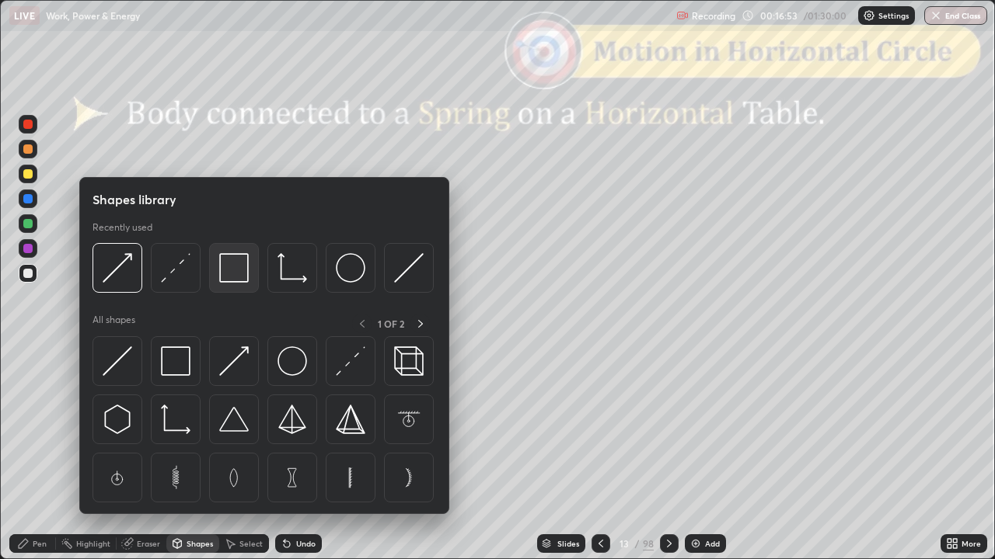
click at [239, 280] on img at bounding box center [234, 268] width 30 height 30
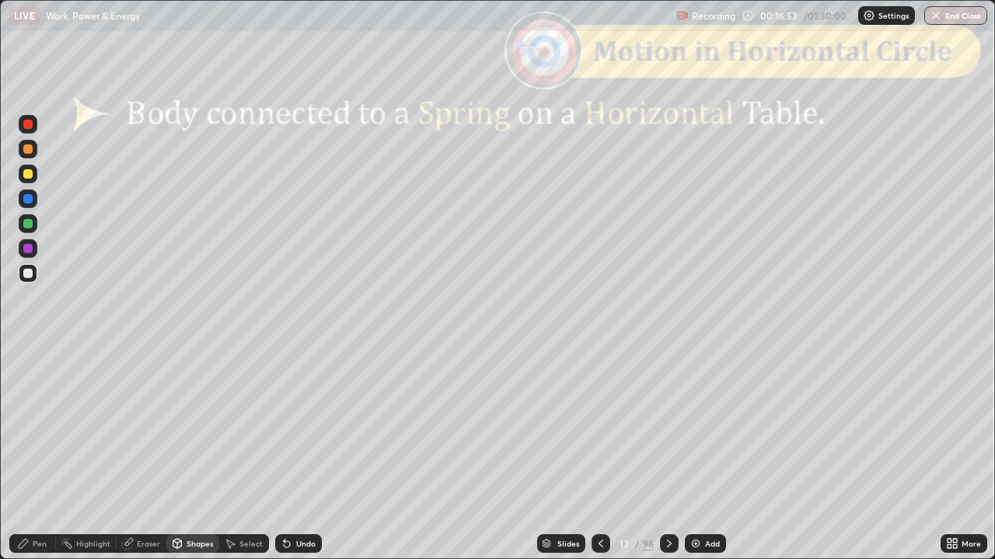
click at [30, 131] on div at bounding box center [28, 124] width 19 height 19
click at [669, 461] on icon at bounding box center [669, 544] width 12 height 12
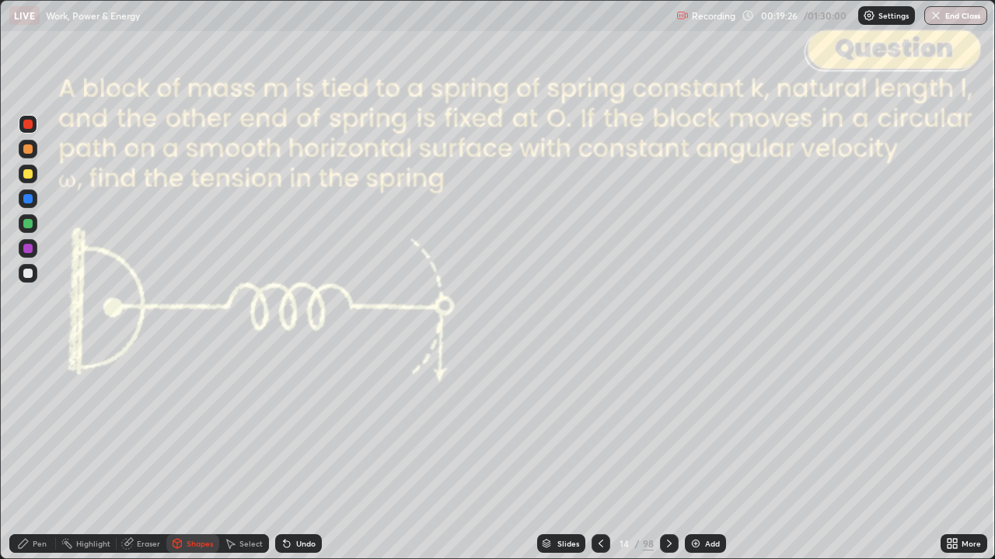
click at [600, 461] on icon at bounding box center [600, 544] width 5 height 8
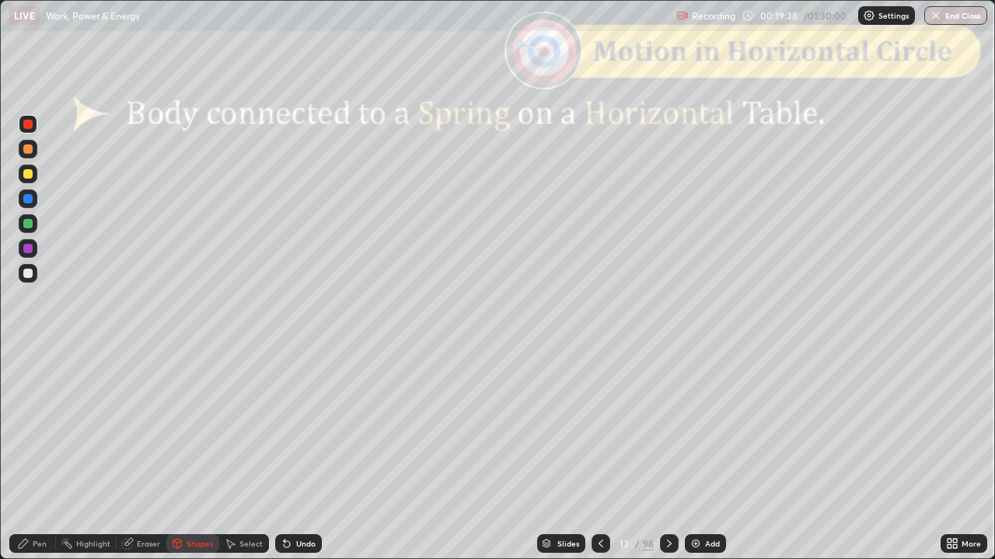
click at [36, 227] on div at bounding box center [28, 223] width 19 height 19
click at [40, 461] on div "Pen" at bounding box center [40, 544] width 14 height 8
click at [667, 461] on icon at bounding box center [669, 544] width 12 height 12
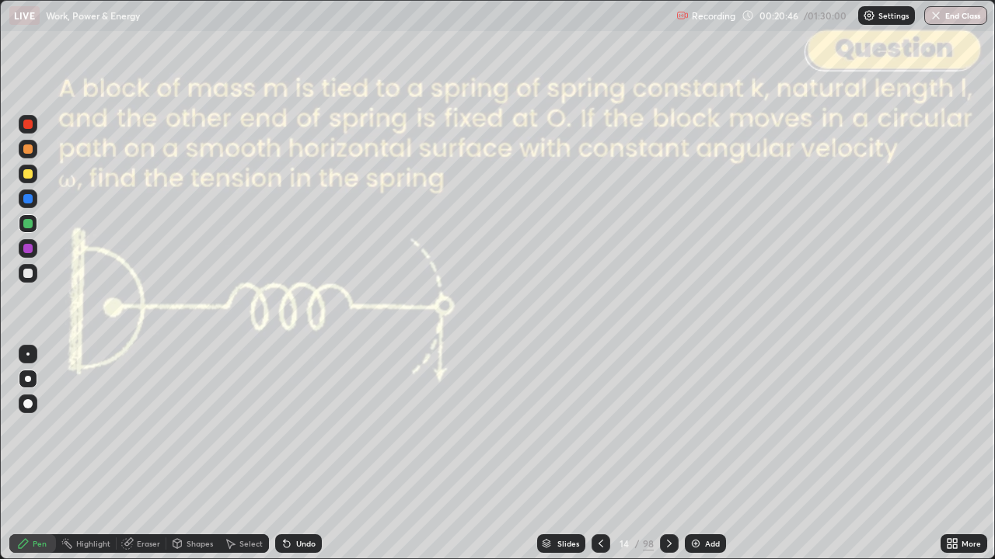
click at [668, 461] on div at bounding box center [669, 544] width 19 height 19
click at [598, 461] on icon at bounding box center [600, 544] width 12 height 12
click at [598, 461] on div at bounding box center [600, 544] width 19 height 19
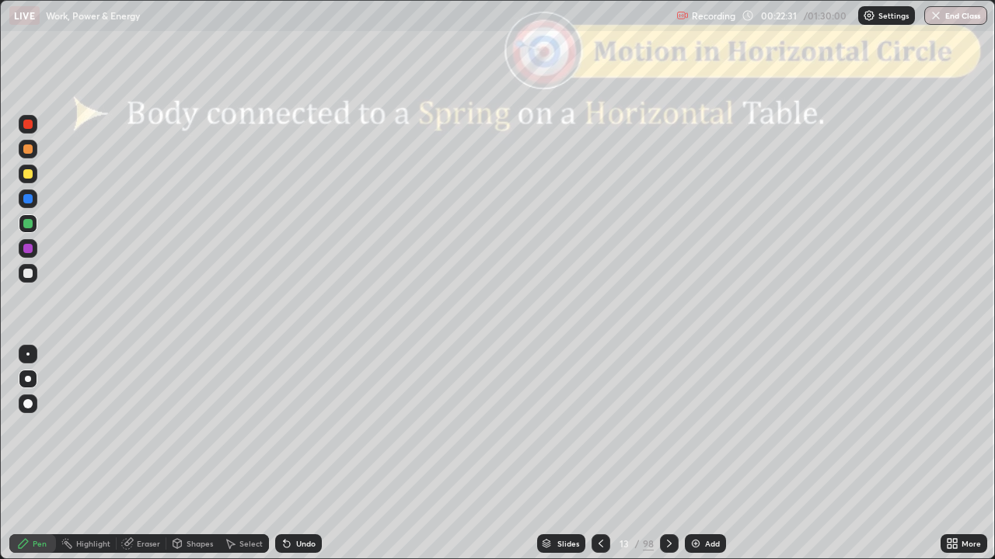
click at [665, 461] on div at bounding box center [669, 544] width 19 height 19
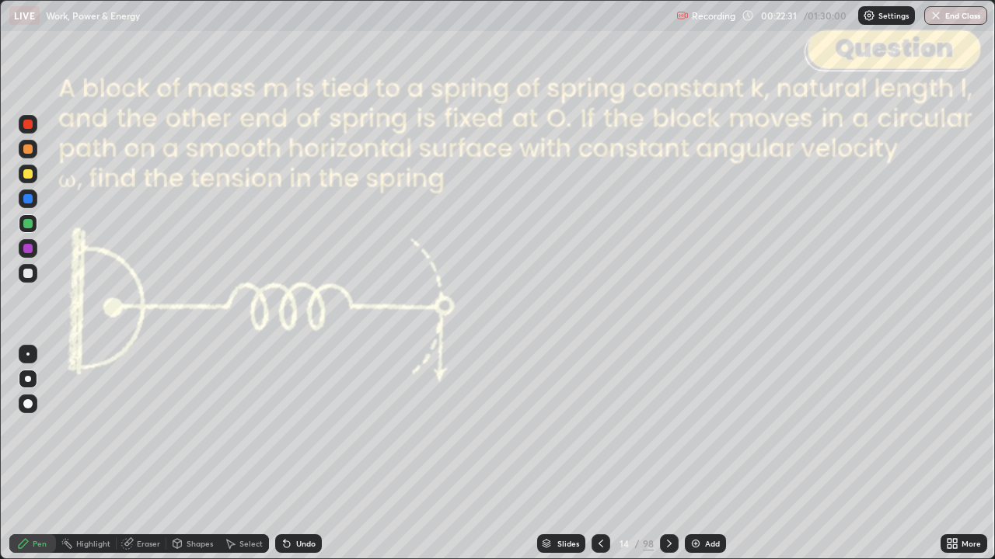
click at [665, 461] on div at bounding box center [669, 543] width 19 height 31
click at [31, 274] on div at bounding box center [27, 273] width 9 height 9
click at [668, 461] on div at bounding box center [669, 543] width 19 height 31
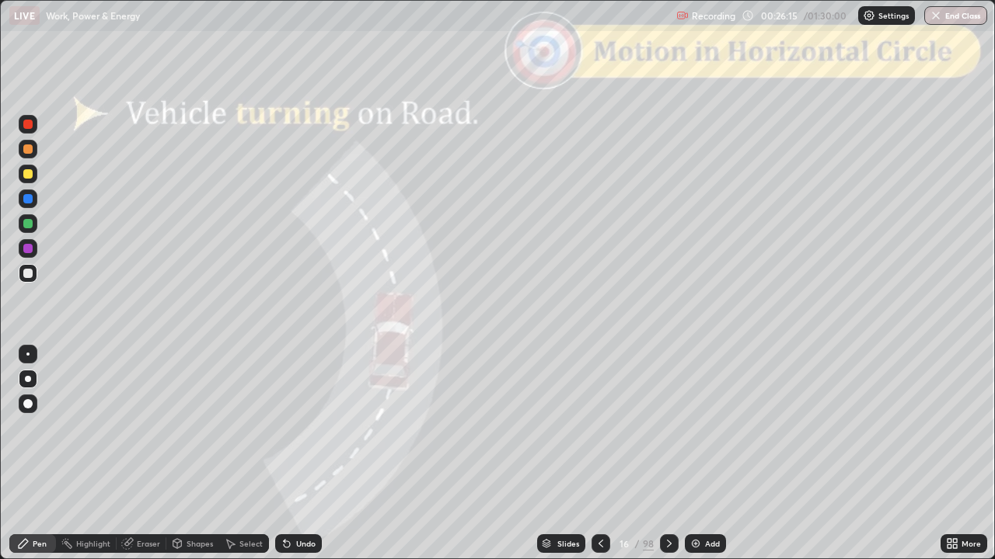
click at [667, 461] on icon at bounding box center [669, 544] width 12 height 12
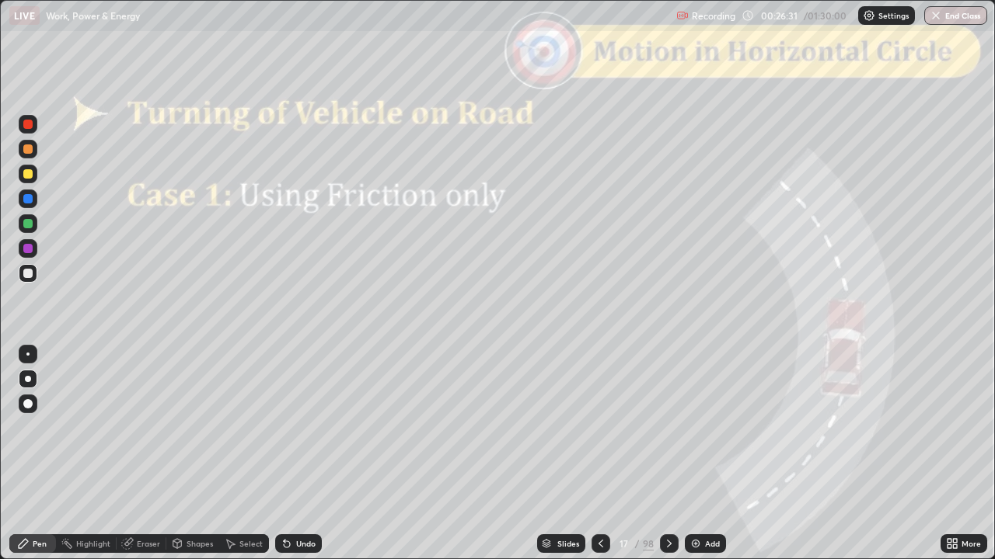
click at [196, 461] on div "Shapes" at bounding box center [199, 544] width 26 height 8
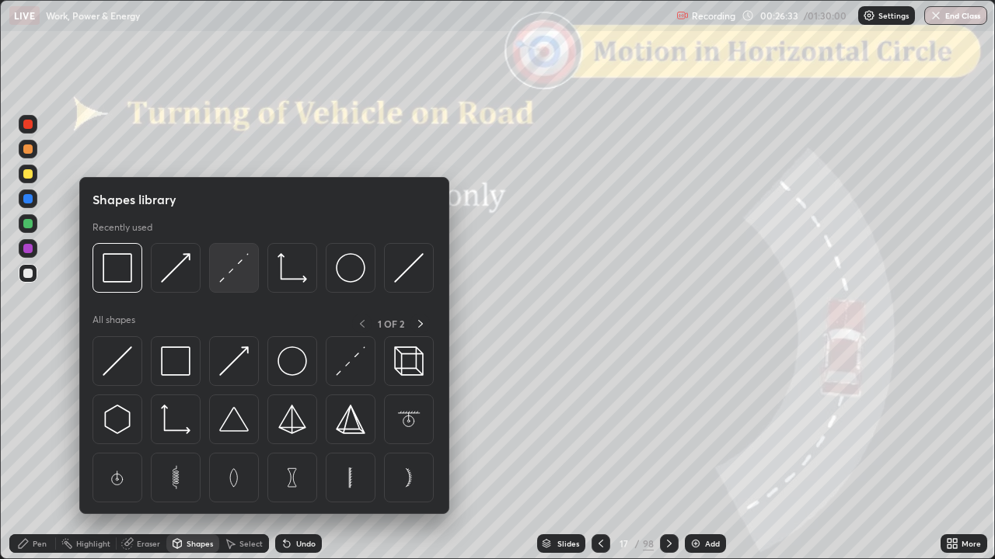
click at [241, 276] on img at bounding box center [234, 268] width 30 height 30
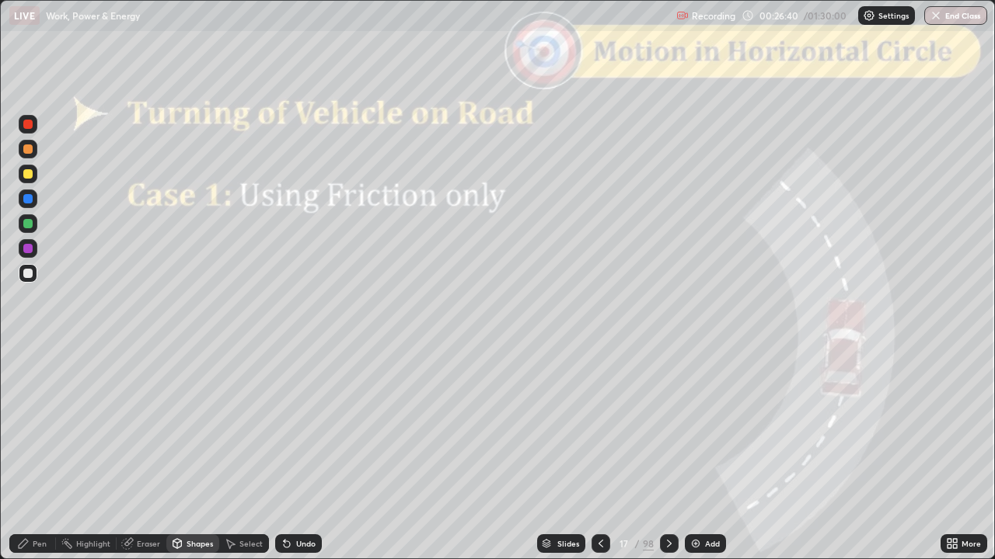
click at [37, 461] on div "Pen" at bounding box center [40, 544] width 14 height 8
click at [194, 461] on div "Shapes" at bounding box center [199, 544] width 26 height 8
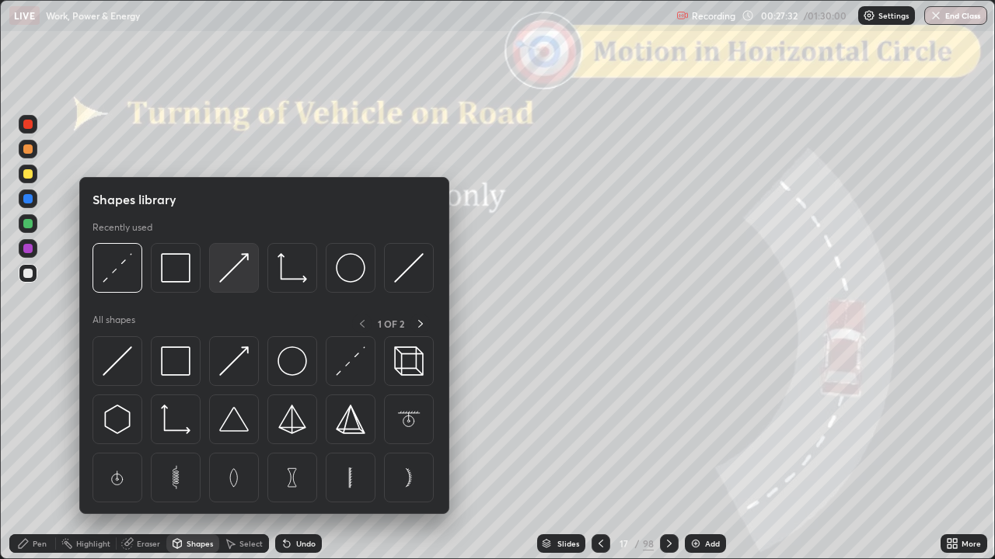
click at [235, 270] on img at bounding box center [234, 268] width 30 height 30
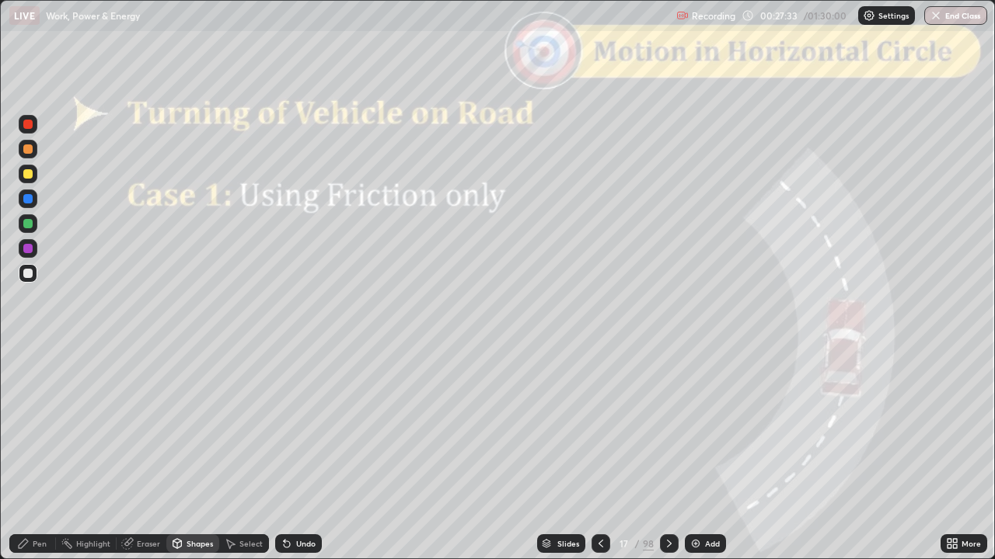
click at [30, 150] on div at bounding box center [27, 149] width 9 height 9
click at [30, 461] on div "Pen" at bounding box center [32, 544] width 47 height 19
click at [27, 224] on div at bounding box center [27, 223] width 9 height 9
click at [176, 461] on icon at bounding box center [177, 543] width 9 height 2
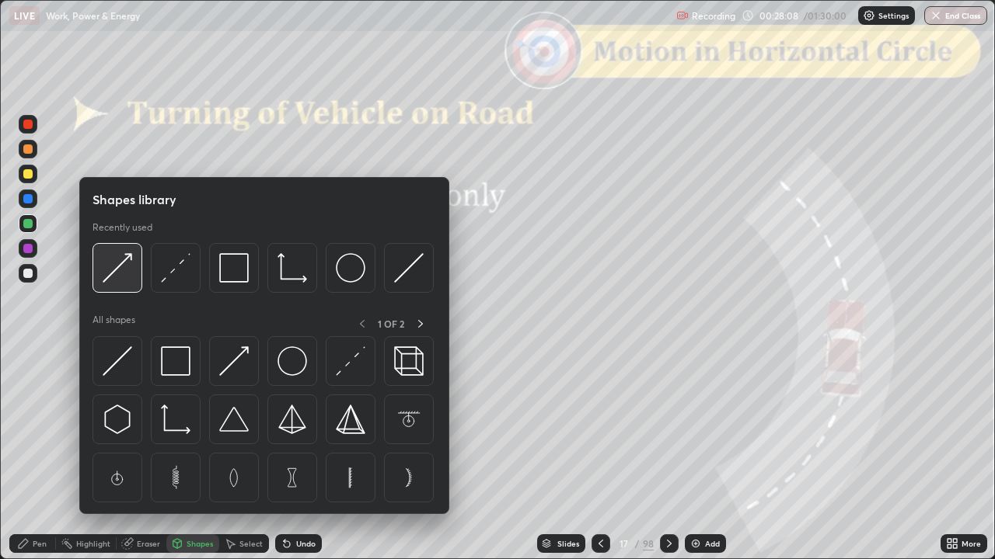
click at [123, 272] on img at bounding box center [118, 268] width 30 height 30
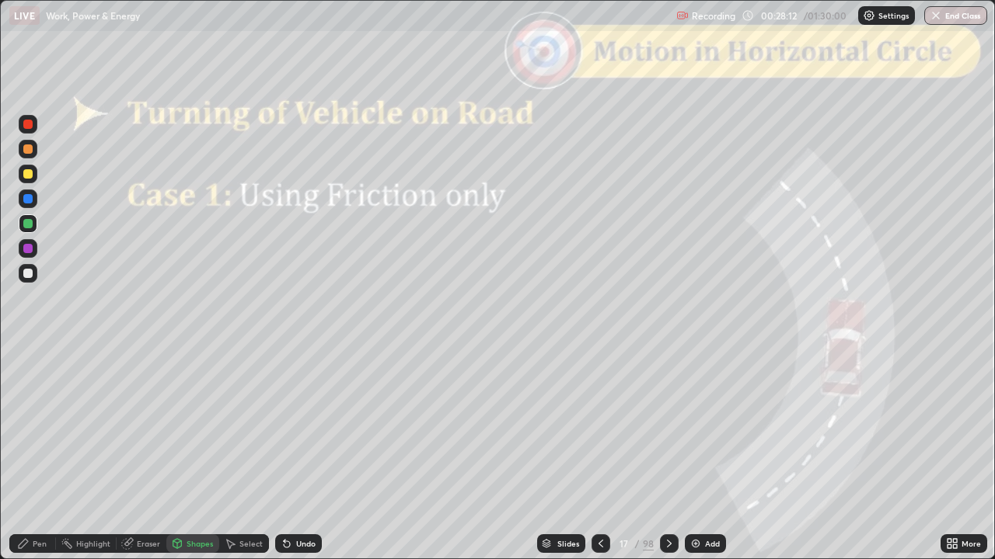
click at [31, 461] on div "Pen" at bounding box center [32, 544] width 47 height 19
click at [304, 461] on div "Undo" at bounding box center [305, 544] width 19 height 8
click at [309, 461] on div "Undo" at bounding box center [305, 544] width 19 height 8
click at [308, 461] on div "Undo" at bounding box center [305, 544] width 19 height 8
click at [27, 180] on div at bounding box center [28, 174] width 19 height 19
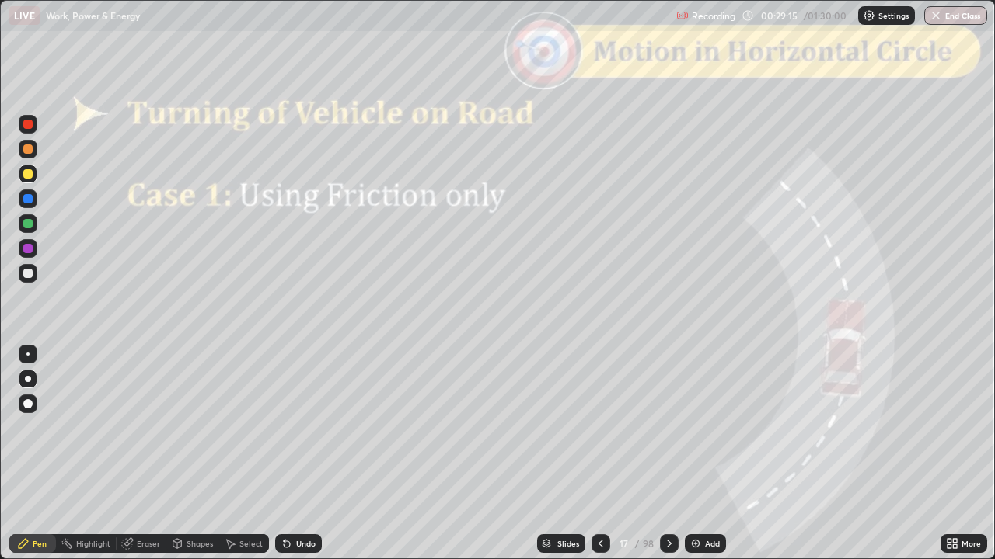
click at [28, 151] on div at bounding box center [27, 149] width 9 height 9
click at [29, 131] on div at bounding box center [28, 124] width 19 height 19
click at [25, 225] on div at bounding box center [27, 223] width 9 height 9
click at [195, 461] on div "Shapes" at bounding box center [199, 544] width 26 height 8
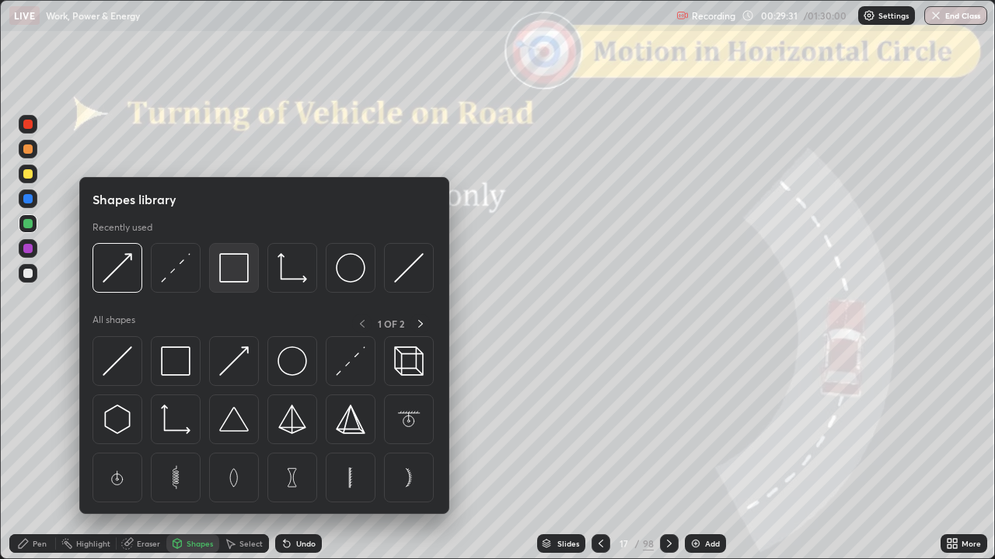
click at [232, 267] on img at bounding box center [234, 268] width 30 height 30
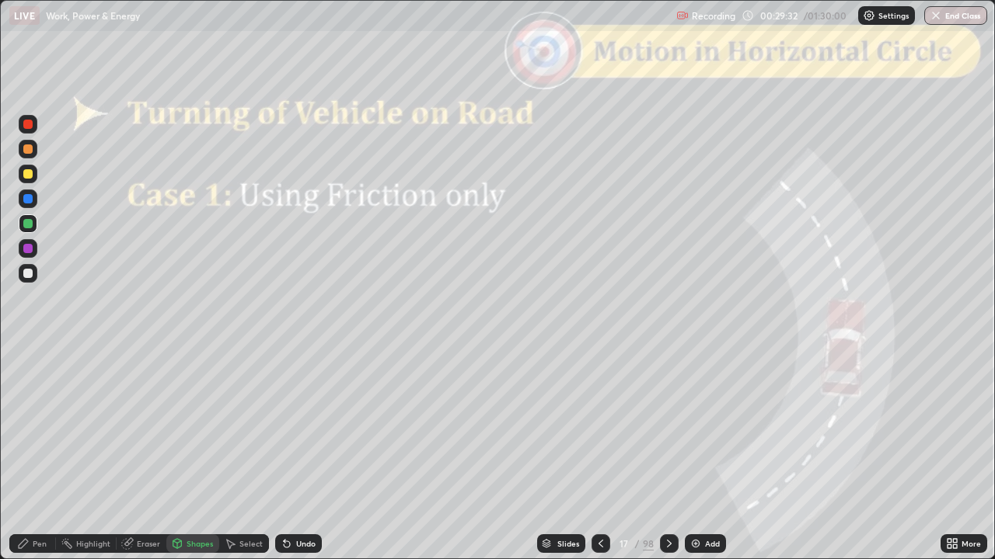
click at [29, 125] on div at bounding box center [27, 124] width 9 height 9
click at [24, 155] on div at bounding box center [28, 149] width 19 height 19
click at [31, 461] on div "Pen" at bounding box center [32, 544] width 47 height 19
click at [196, 461] on div "Shapes" at bounding box center [199, 544] width 26 height 8
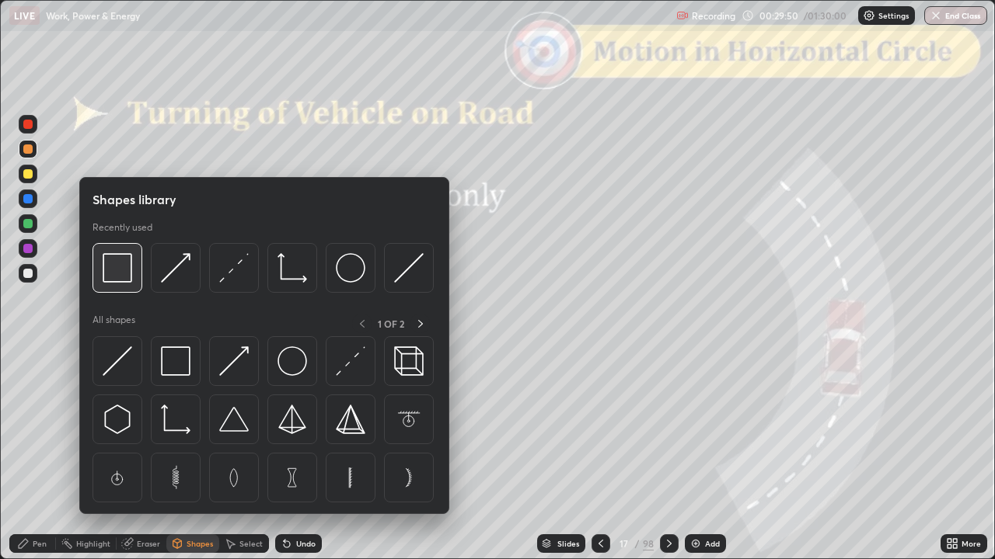
click at [120, 278] on img at bounding box center [118, 268] width 30 height 30
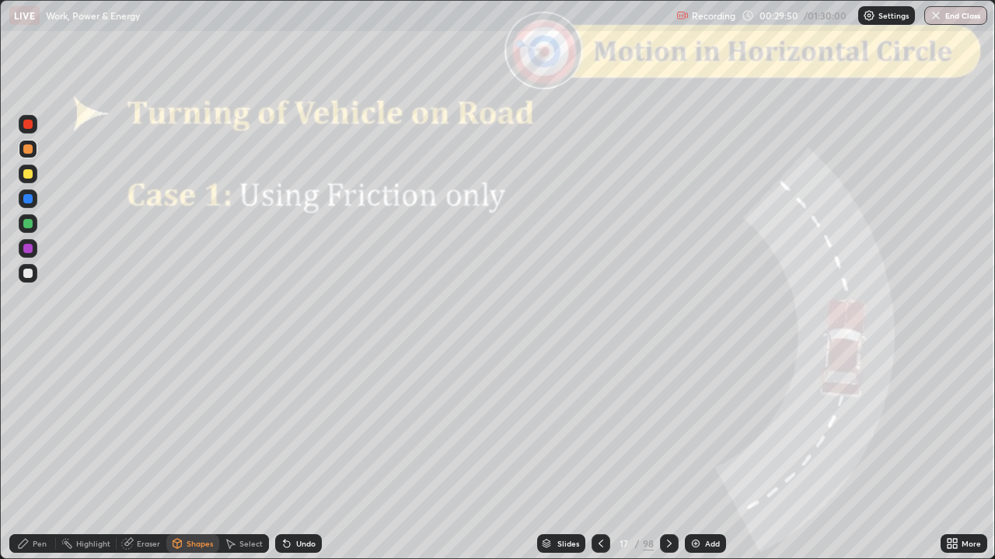
click at [26, 127] on div at bounding box center [27, 124] width 9 height 9
click at [668, 461] on icon at bounding box center [669, 544] width 12 height 12
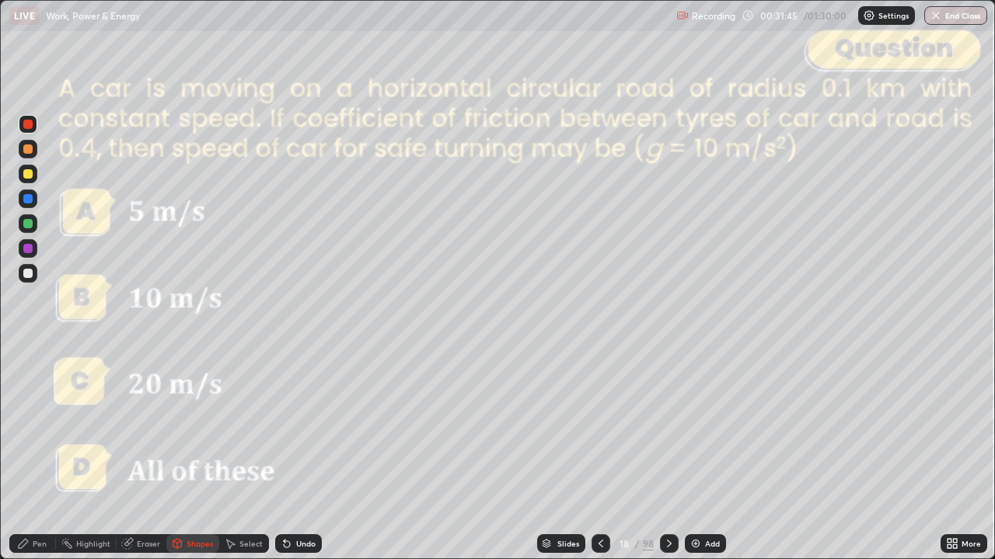
click at [37, 461] on div "Pen" at bounding box center [40, 544] width 14 height 8
click at [28, 149] on div at bounding box center [27, 149] width 9 height 9
click at [660, 461] on div at bounding box center [669, 544] width 19 height 19
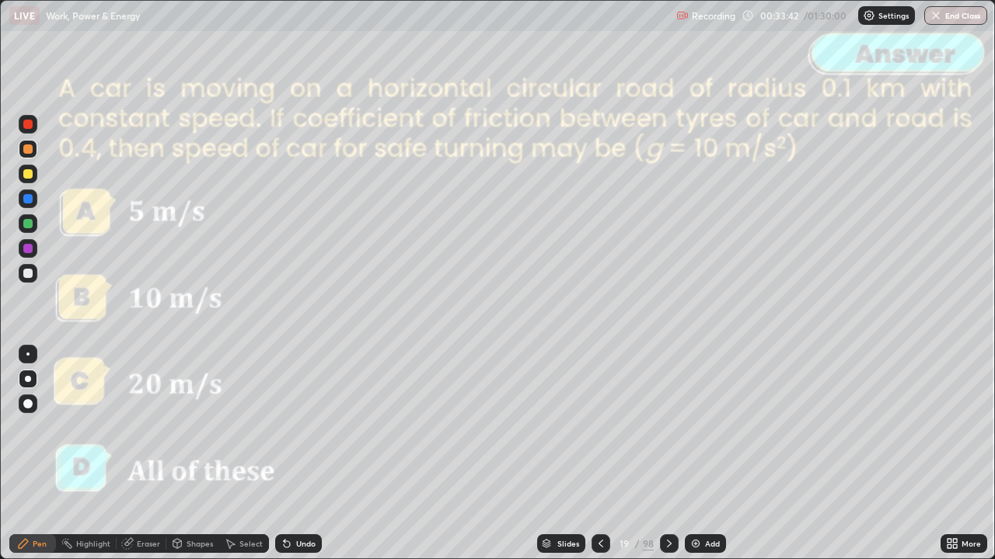
click at [670, 461] on icon at bounding box center [669, 544] width 5 height 8
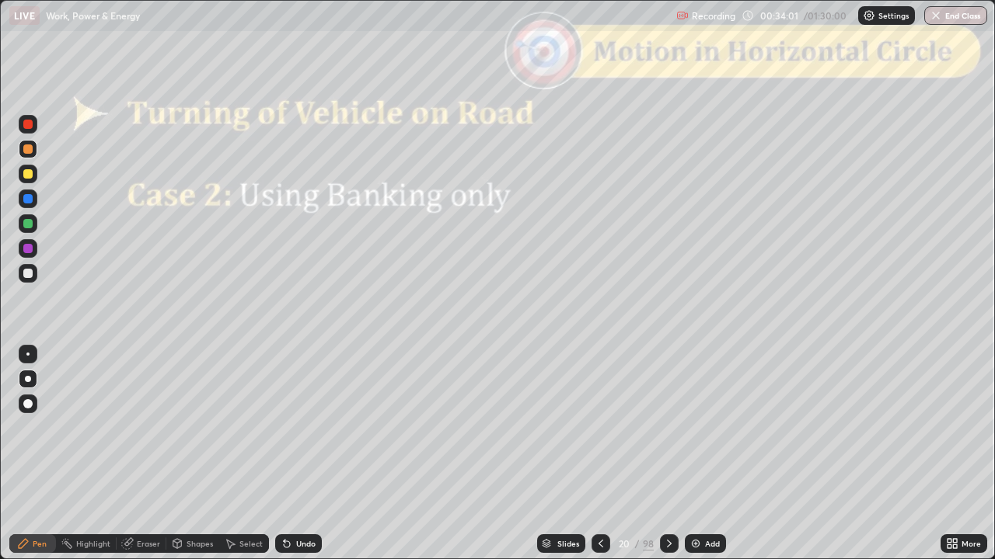
click at [195, 461] on div "Shapes" at bounding box center [199, 544] width 26 height 8
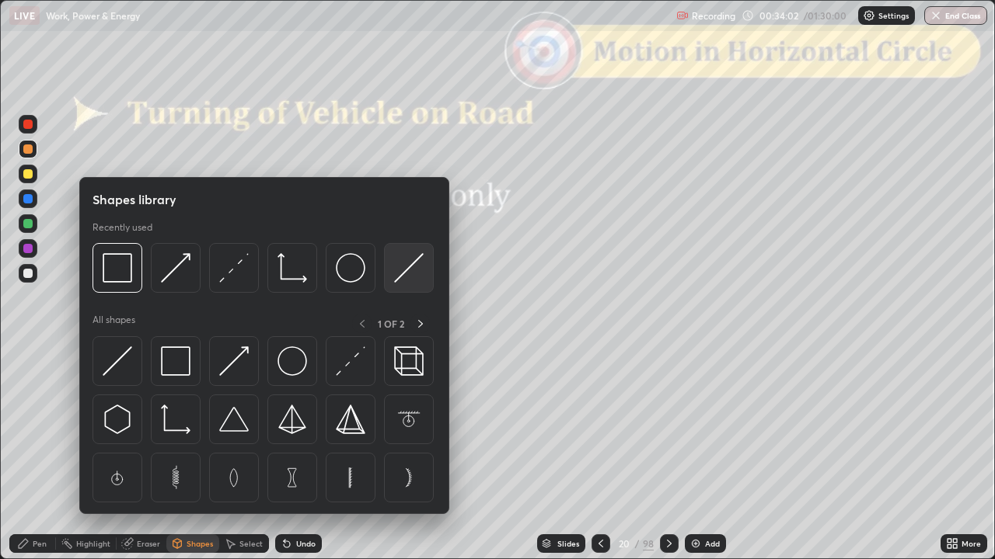
click at [405, 269] on img at bounding box center [409, 268] width 30 height 30
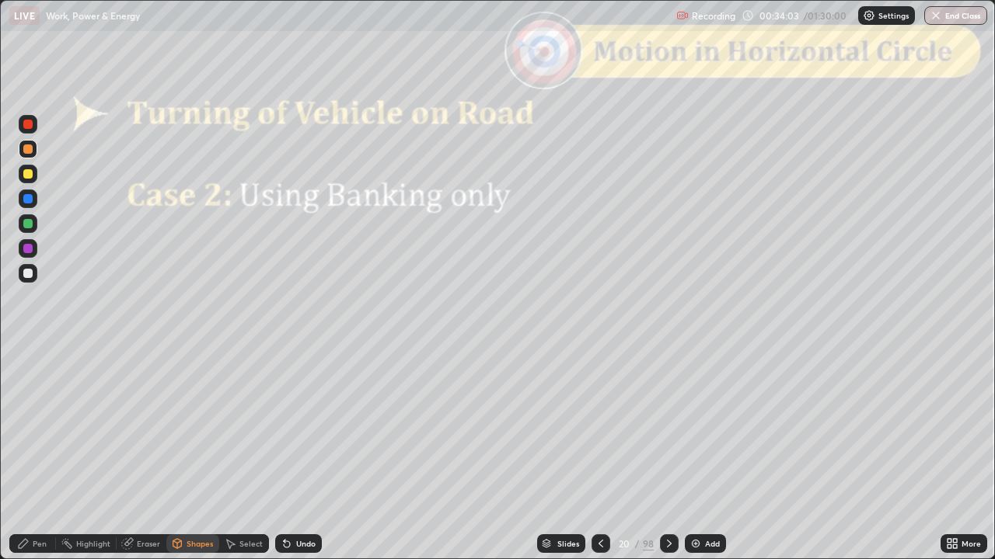
click at [28, 275] on div at bounding box center [27, 273] width 9 height 9
click at [191, 461] on div "Shapes" at bounding box center [199, 544] width 26 height 8
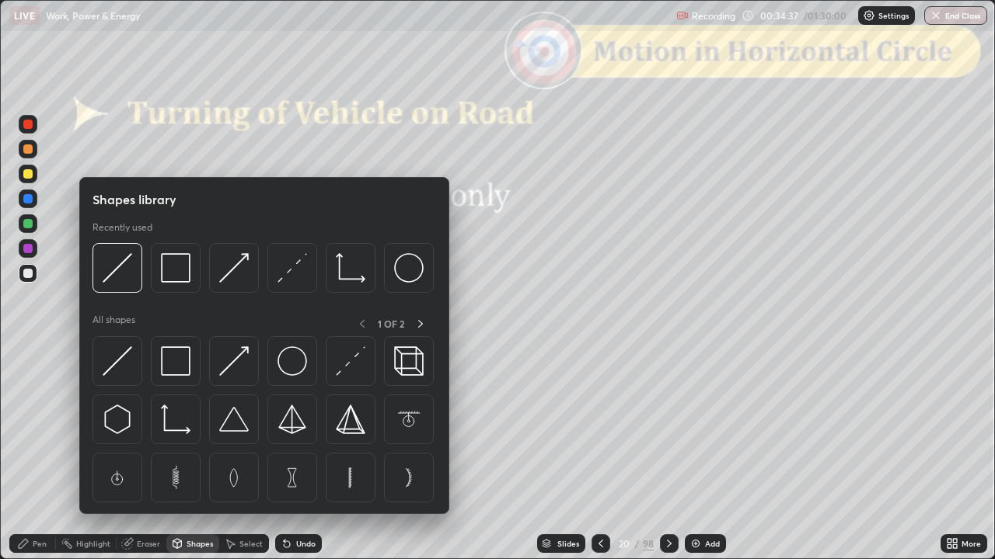
click at [294, 277] on img at bounding box center [292, 268] width 30 height 30
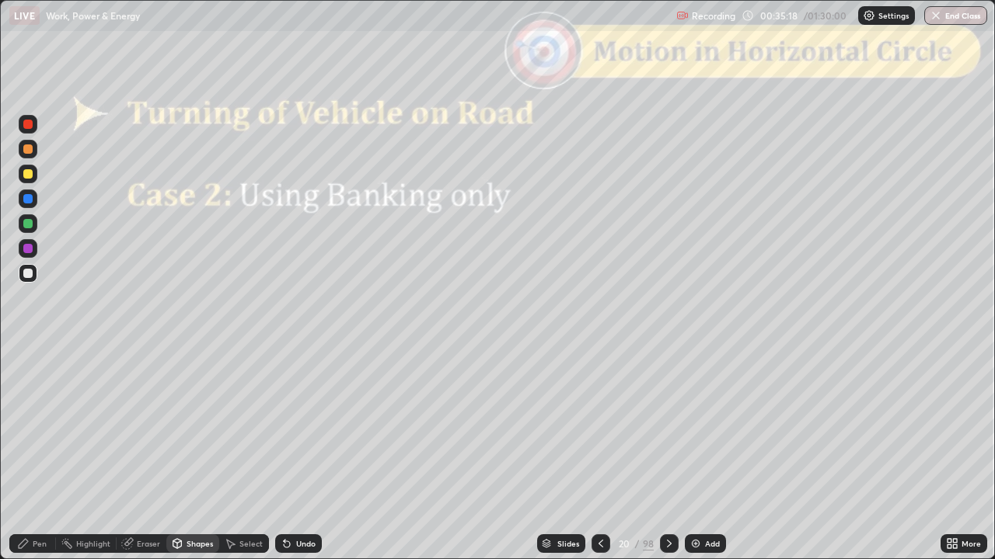
click at [44, 461] on div "Pen" at bounding box center [40, 544] width 14 height 8
click at [193, 461] on div "Shapes" at bounding box center [199, 544] width 26 height 8
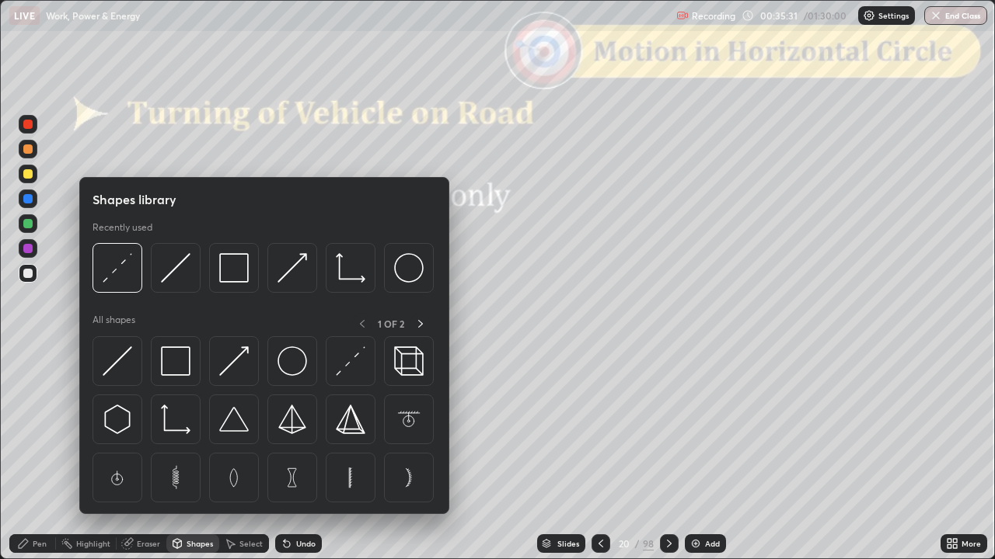
click at [11, 444] on div "Erase all" at bounding box center [27, 279] width 37 height 497
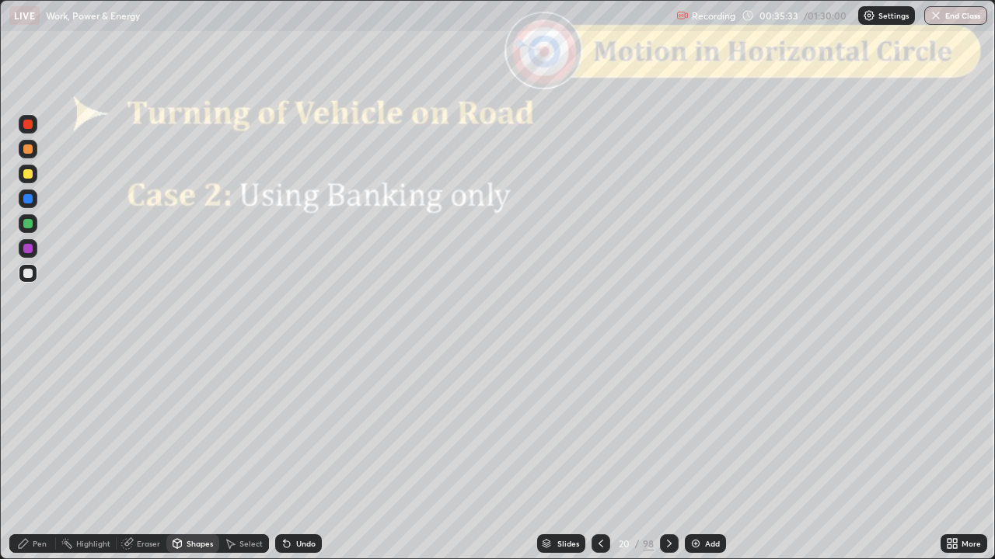
click at [298, 461] on div "Undo" at bounding box center [305, 544] width 19 height 8
click at [45, 461] on div "Pen" at bounding box center [40, 544] width 14 height 8
click at [192, 461] on div "Shapes" at bounding box center [199, 544] width 26 height 8
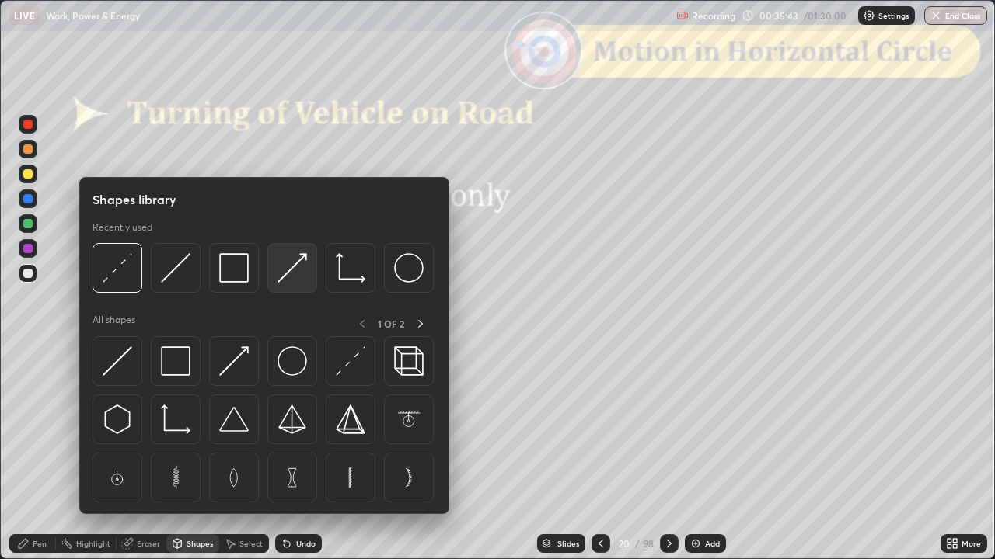
click at [293, 264] on img at bounding box center [292, 268] width 30 height 30
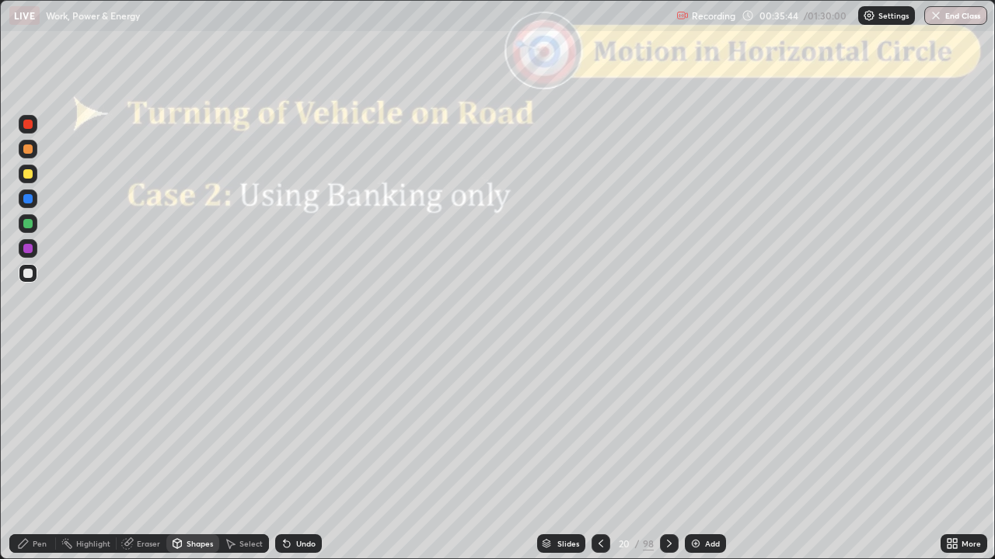
click at [30, 152] on div at bounding box center [27, 149] width 9 height 9
click at [28, 225] on div at bounding box center [27, 223] width 9 height 9
click at [30, 277] on div at bounding box center [27, 273] width 9 height 9
click at [186, 461] on div "Shapes" at bounding box center [192, 544] width 53 height 19
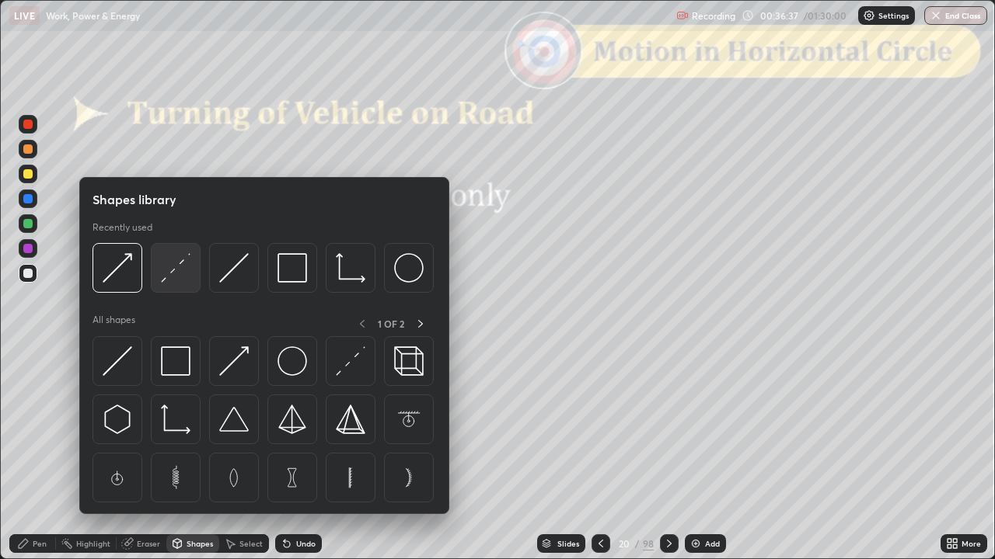
click at [171, 280] on img at bounding box center [176, 268] width 30 height 30
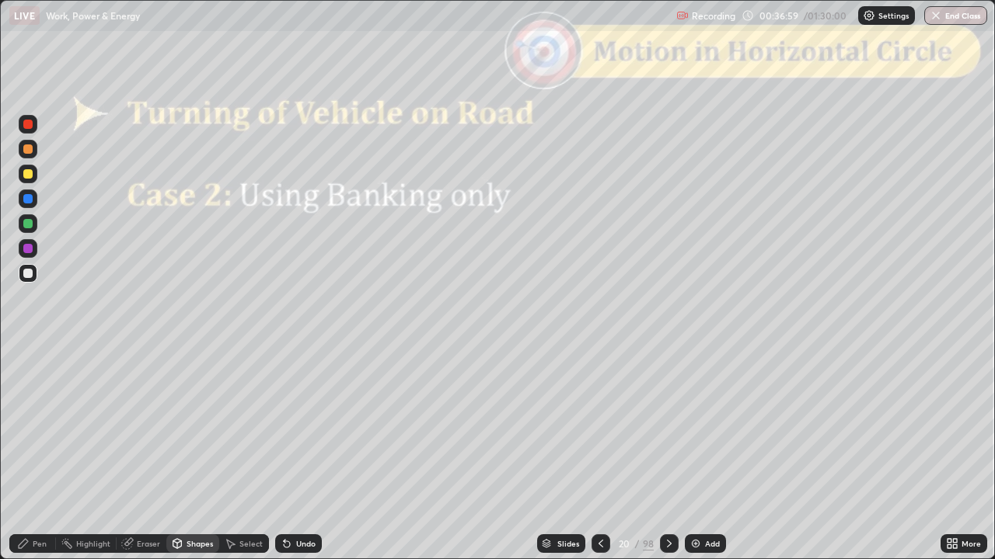
click at [30, 224] on div at bounding box center [27, 223] width 9 height 9
click at [30, 251] on div at bounding box center [27, 248] width 9 height 9
click at [24, 461] on icon at bounding box center [23, 544] width 12 height 12
click at [300, 461] on div "Undo" at bounding box center [298, 544] width 47 height 19
click at [28, 150] on div at bounding box center [27, 149] width 9 height 9
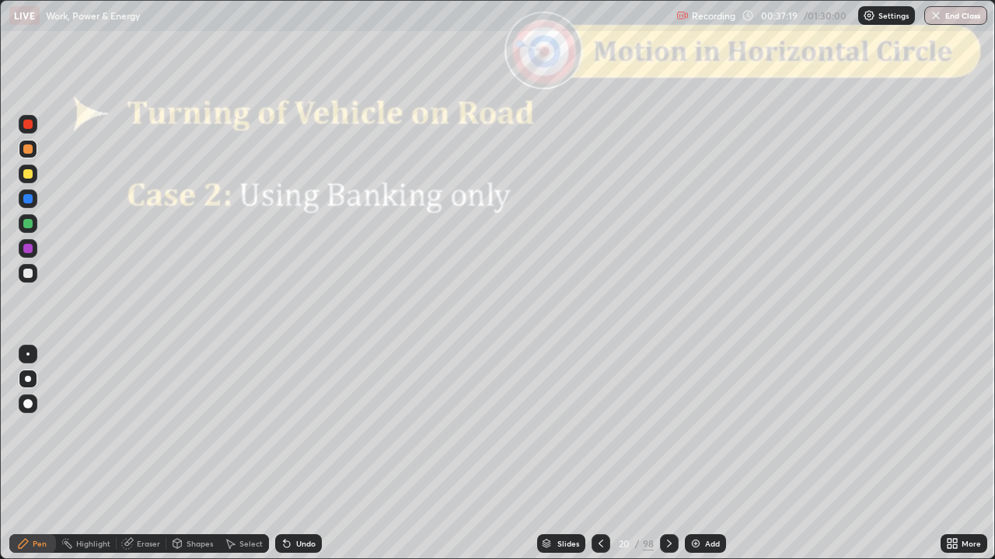
click at [25, 273] on div at bounding box center [27, 273] width 9 height 9
click at [30, 131] on div at bounding box center [28, 124] width 19 height 19
click at [194, 461] on div "Shapes" at bounding box center [199, 544] width 26 height 8
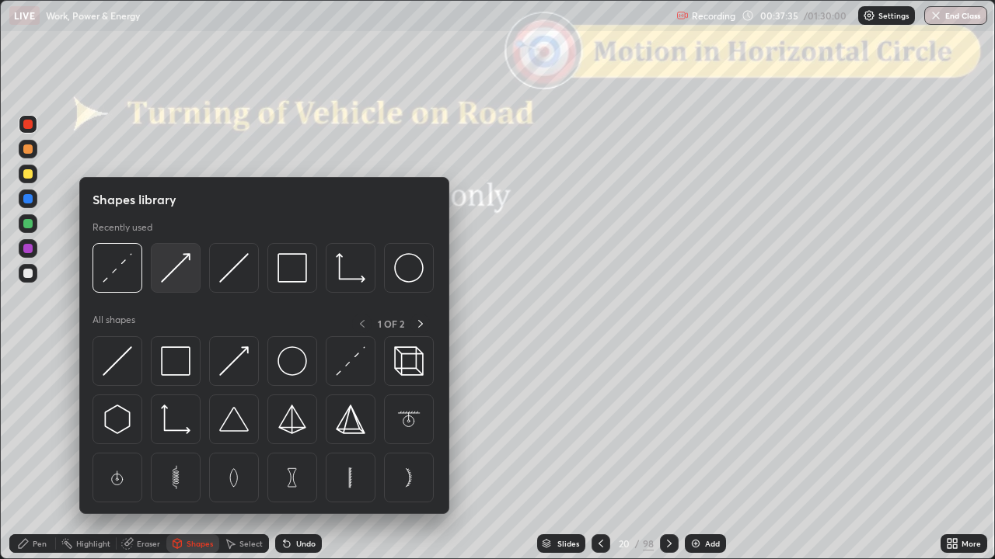
click at [174, 274] on img at bounding box center [176, 268] width 30 height 30
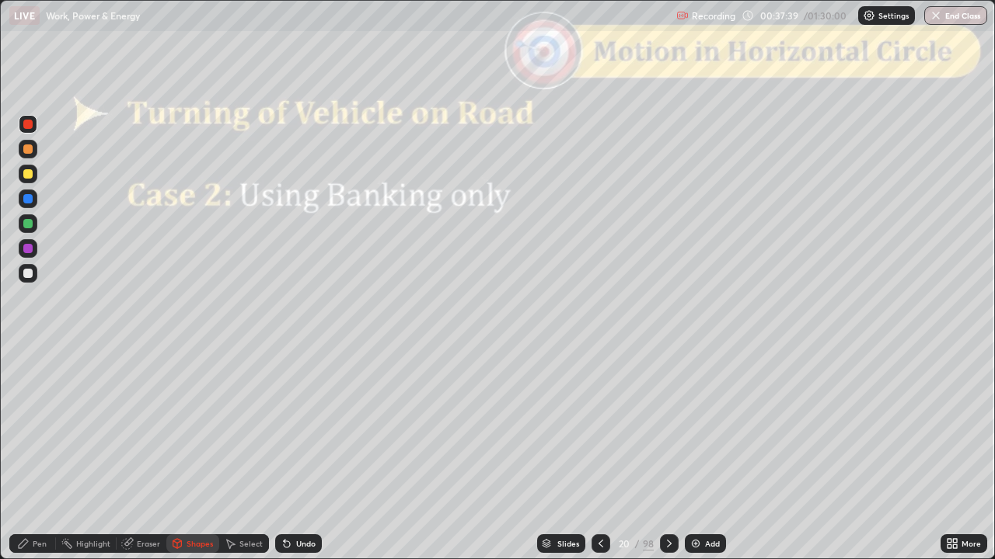
click at [0, 461] on div "Pen Highlight Eraser Shapes Select Undo Slides 20 / 98 Add More" at bounding box center [497, 543] width 995 height 31
click at [10, 461] on div "Pen" at bounding box center [32, 544] width 47 height 19
click at [30, 158] on div at bounding box center [28, 149] width 19 height 19
click at [198, 461] on div "Shapes" at bounding box center [199, 544] width 26 height 8
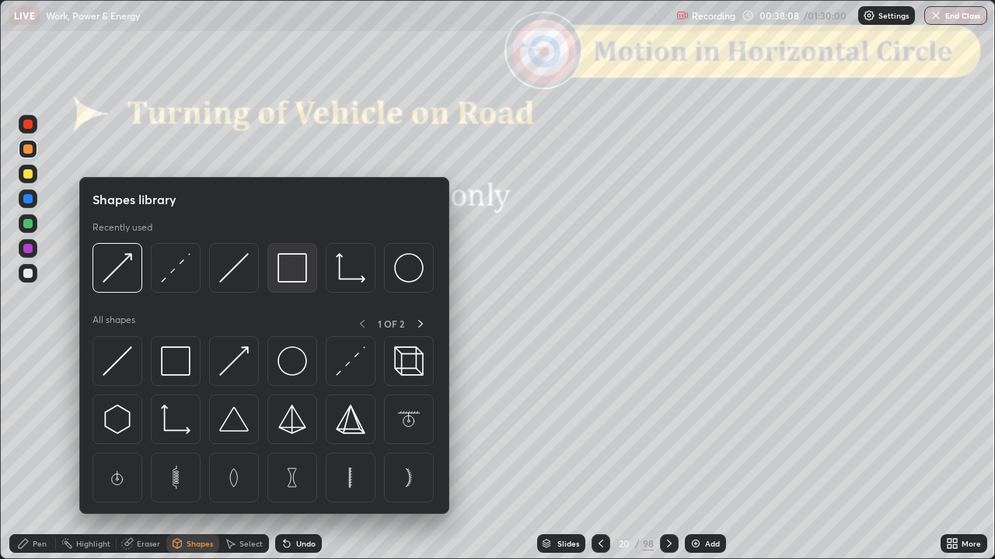
click at [290, 270] on img at bounding box center [292, 268] width 30 height 30
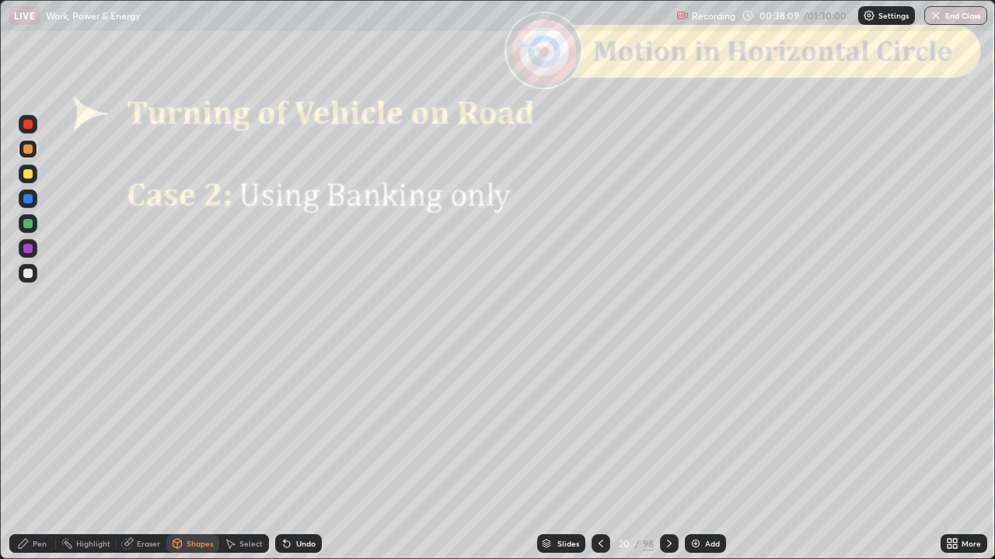
click at [28, 127] on div at bounding box center [27, 124] width 9 height 9
click at [41, 461] on div "Pen" at bounding box center [40, 544] width 14 height 8
click at [28, 224] on div at bounding box center [27, 223] width 9 height 9
click at [193, 461] on div "Shapes" at bounding box center [199, 544] width 26 height 8
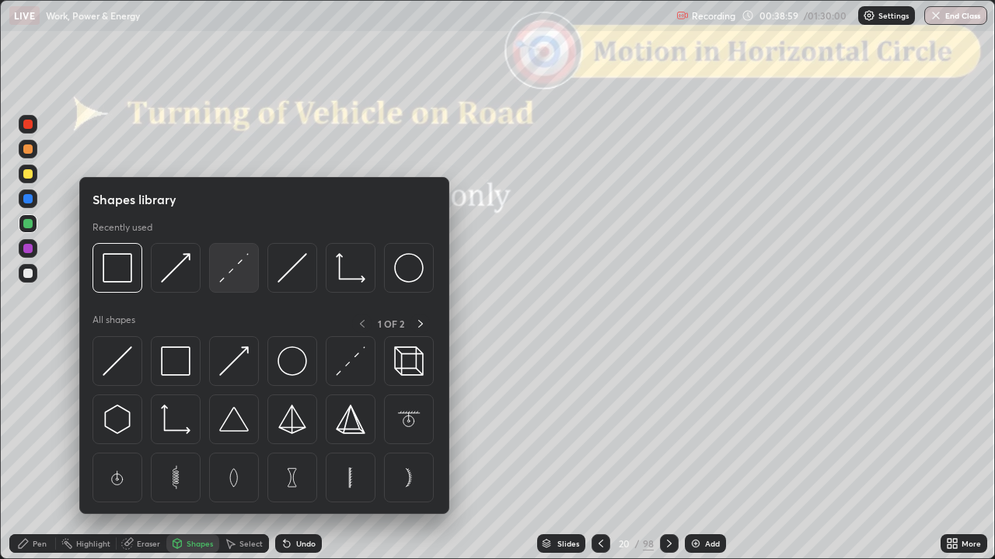
click at [233, 277] on img at bounding box center [234, 268] width 30 height 30
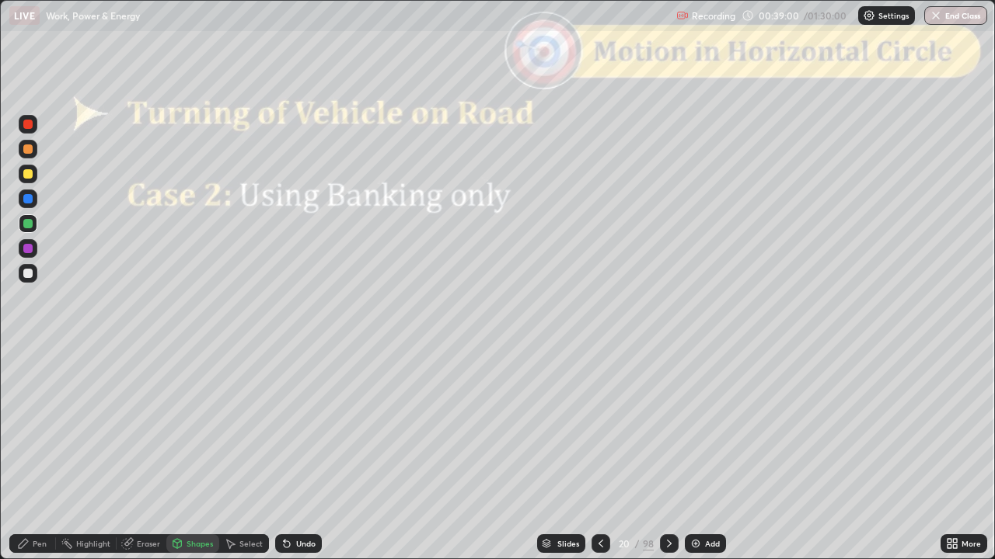
click at [28, 124] on div at bounding box center [27, 124] width 9 height 9
click at [34, 461] on div "Pen" at bounding box center [32, 544] width 47 height 19
click at [28, 274] on div at bounding box center [27, 273] width 9 height 9
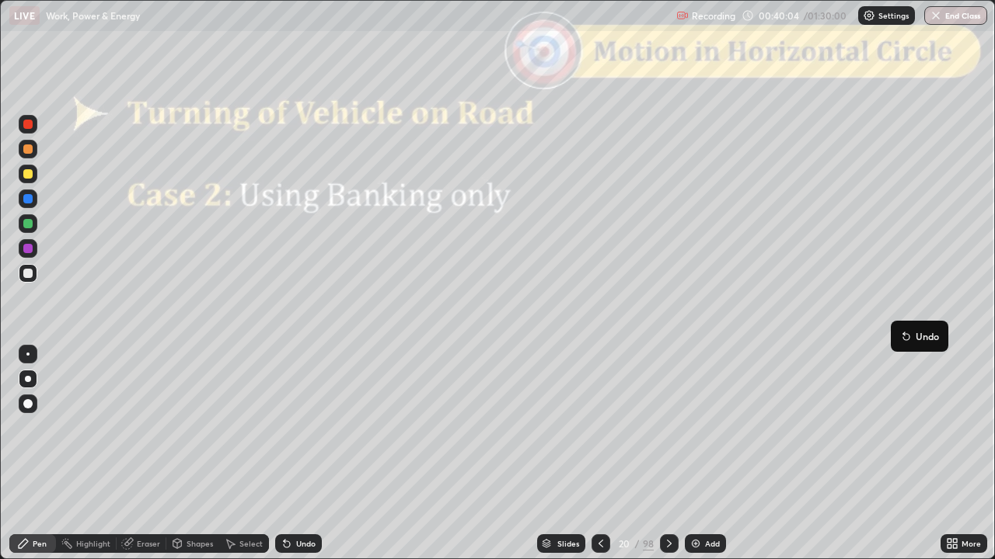
click at [900, 339] on icon at bounding box center [906, 336] width 12 height 12
click at [674, 461] on div at bounding box center [669, 544] width 19 height 19
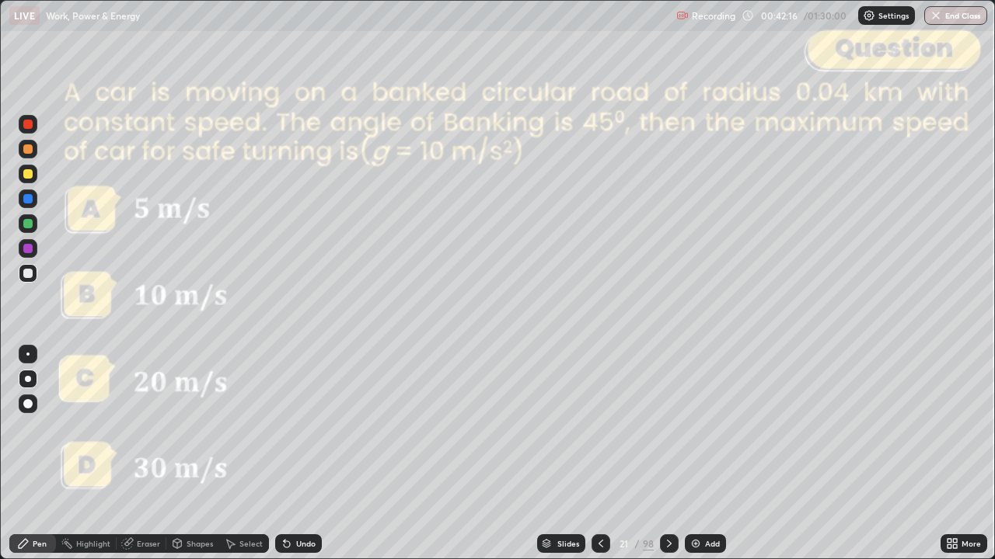
click at [668, 461] on icon at bounding box center [669, 544] width 12 height 12
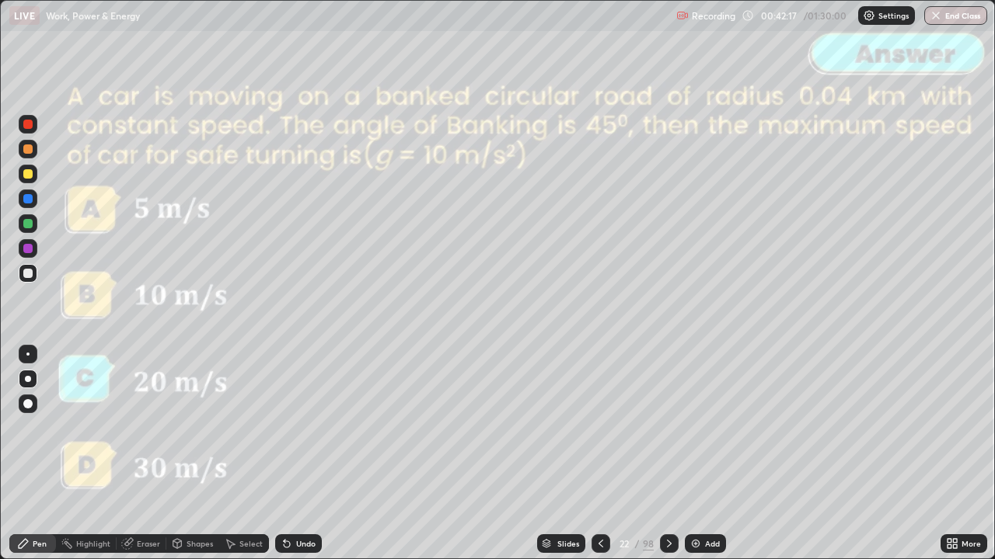
click at [670, 461] on icon at bounding box center [669, 544] width 12 height 12
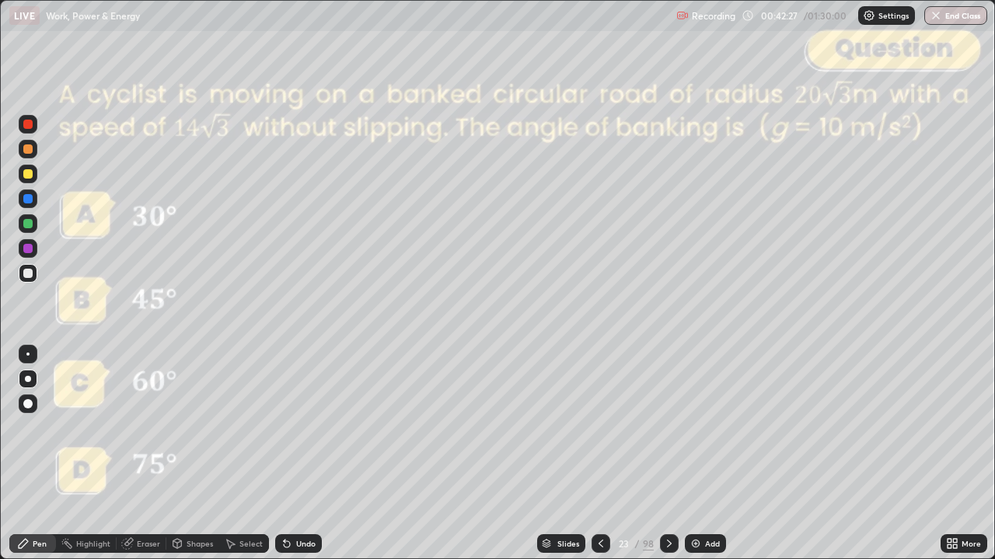
click at [566, 461] on div "Slides" at bounding box center [568, 544] width 22 height 8
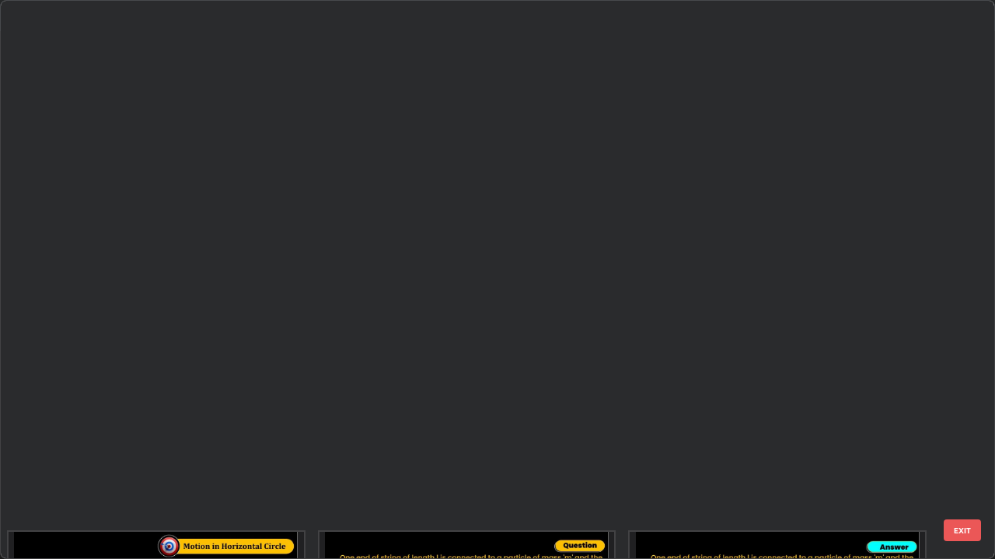
scroll to position [553, 985]
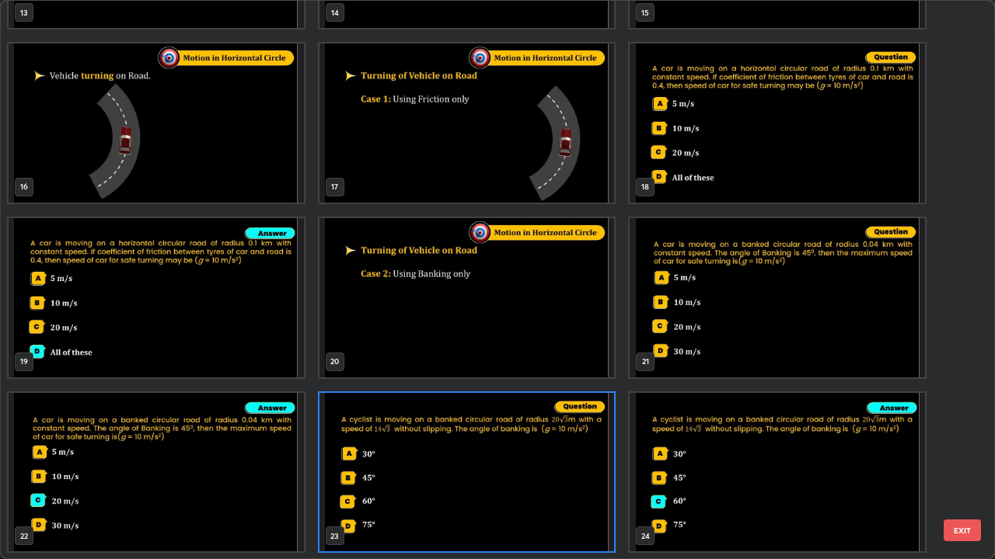
click at [555, 343] on img "grid" at bounding box center [466, 297] width 295 height 159
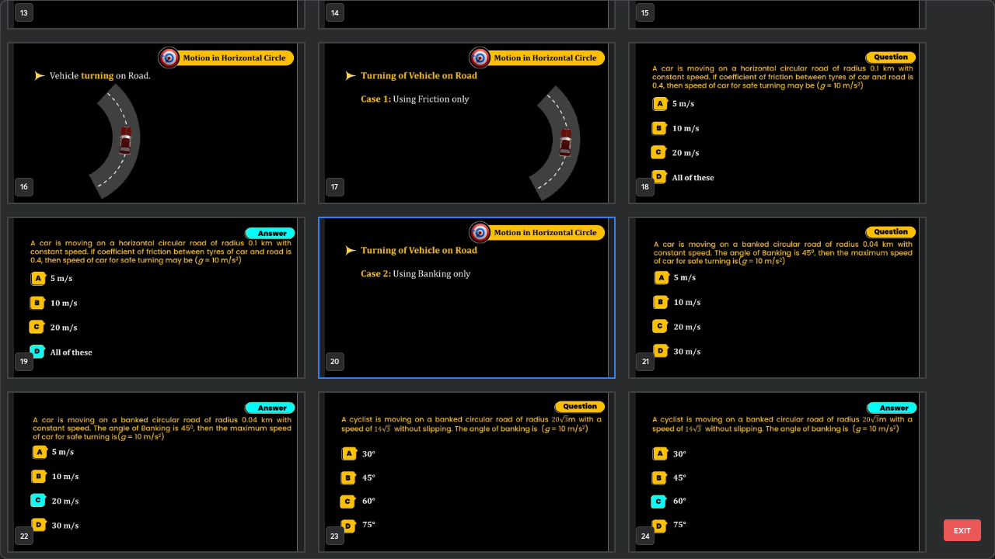
click at [960, 461] on button "EXIT" at bounding box center [961, 531] width 37 height 22
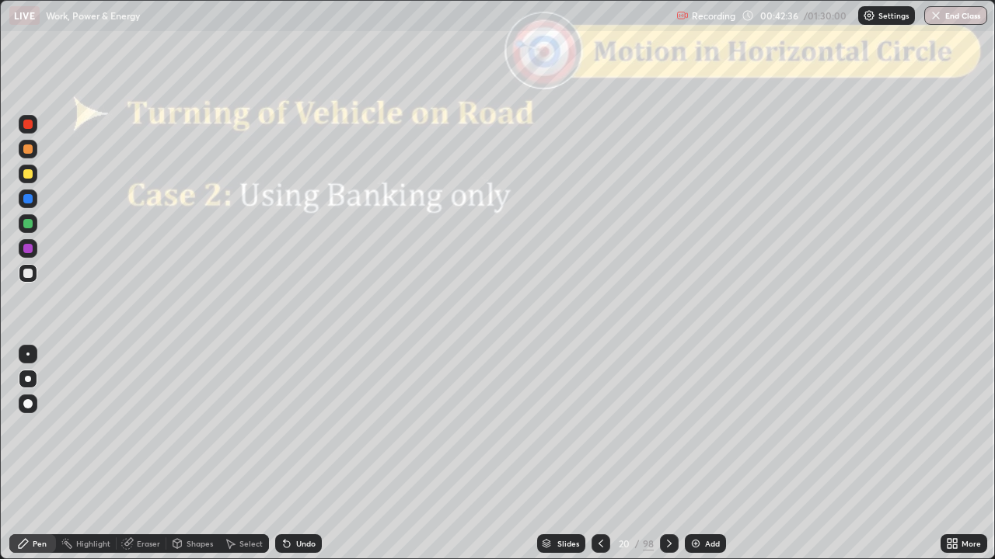
click at [573, 461] on div "Slides" at bounding box center [568, 544] width 22 height 8
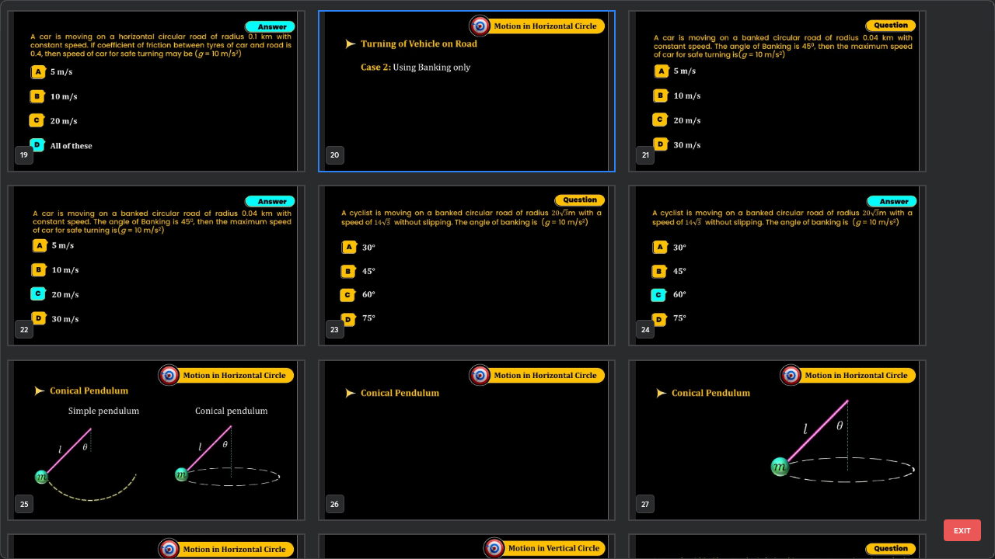
scroll to position [1047, 0]
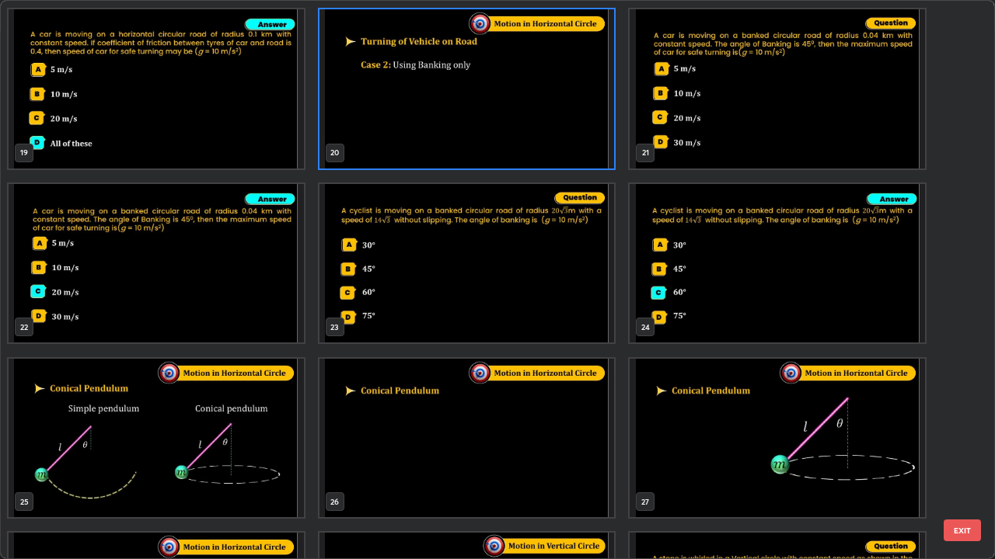
click at [553, 284] on img "grid" at bounding box center [466, 263] width 295 height 159
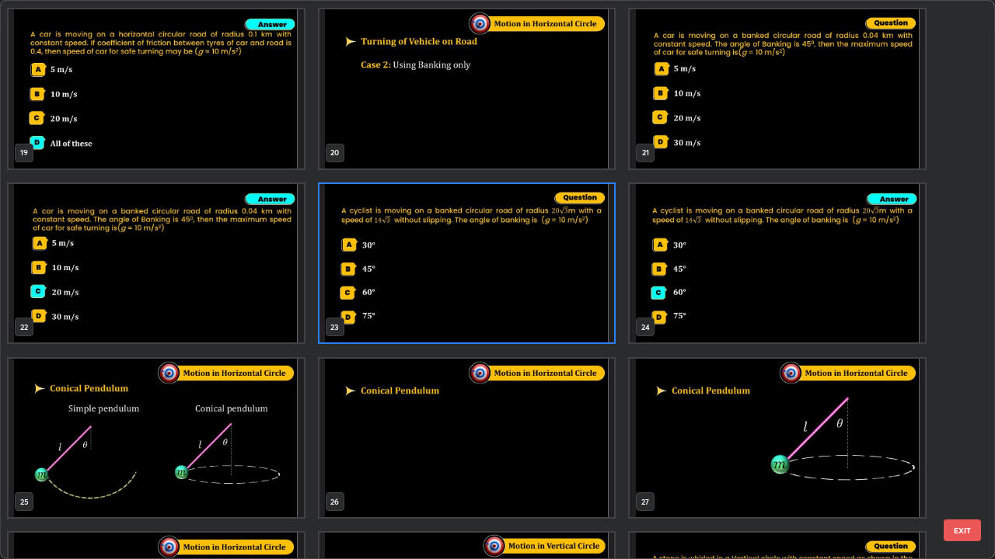
click at [963, 461] on button "EXIT" at bounding box center [961, 531] width 37 height 22
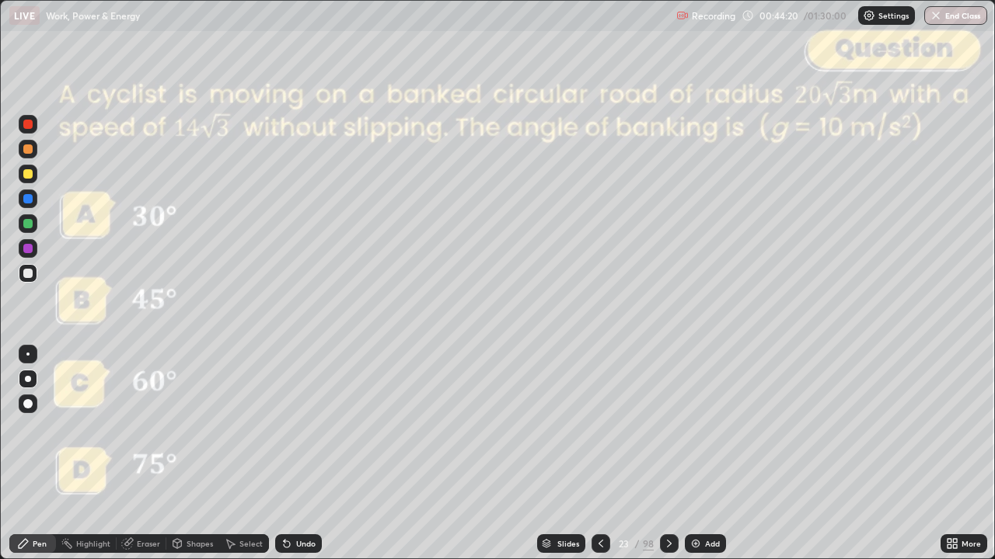
click at [674, 461] on div at bounding box center [669, 544] width 19 height 19
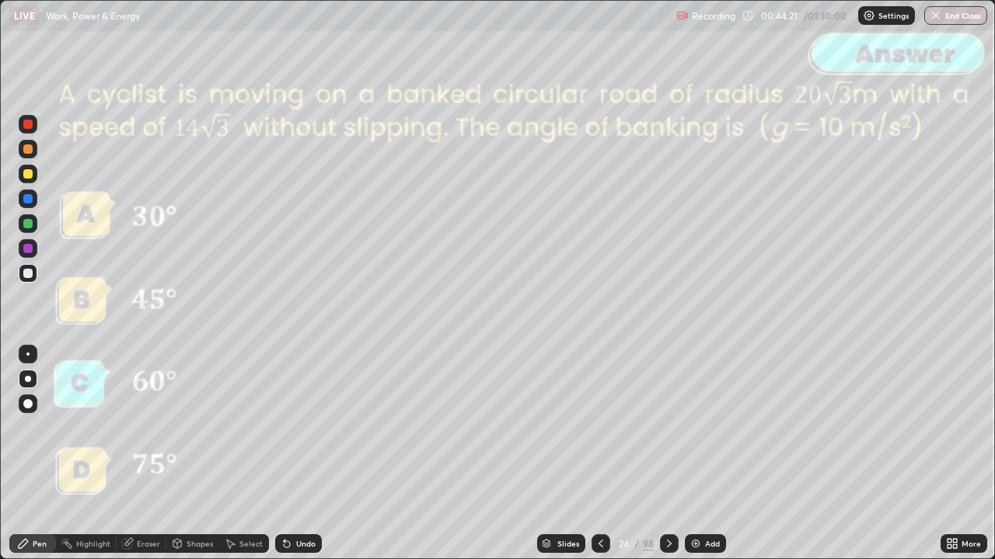
click at [668, 461] on icon at bounding box center [669, 544] width 12 height 12
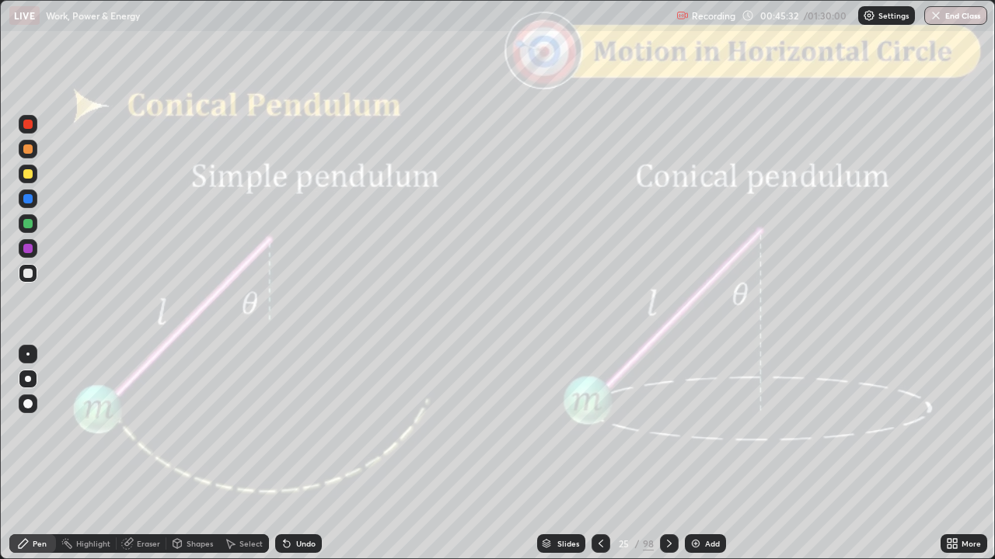
click at [296, 461] on div "Undo" at bounding box center [305, 544] width 19 height 8
click at [303, 461] on div "Undo" at bounding box center [298, 544] width 47 height 19
click at [668, 461] on icon at bounding box center [669, 544] width 12 height 12
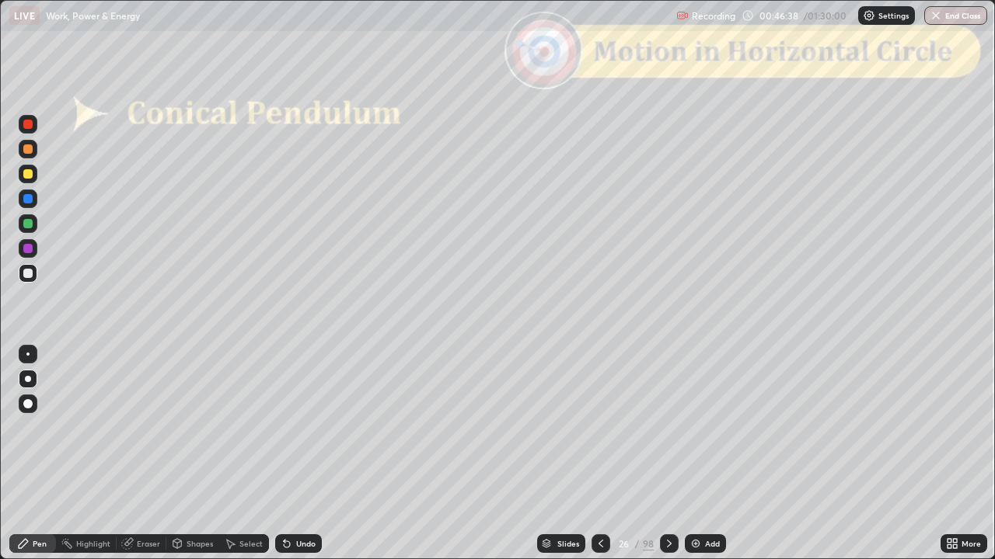
click at [568, 461] on div "Slides" at bounding box center [568, 544] width 22 height 8
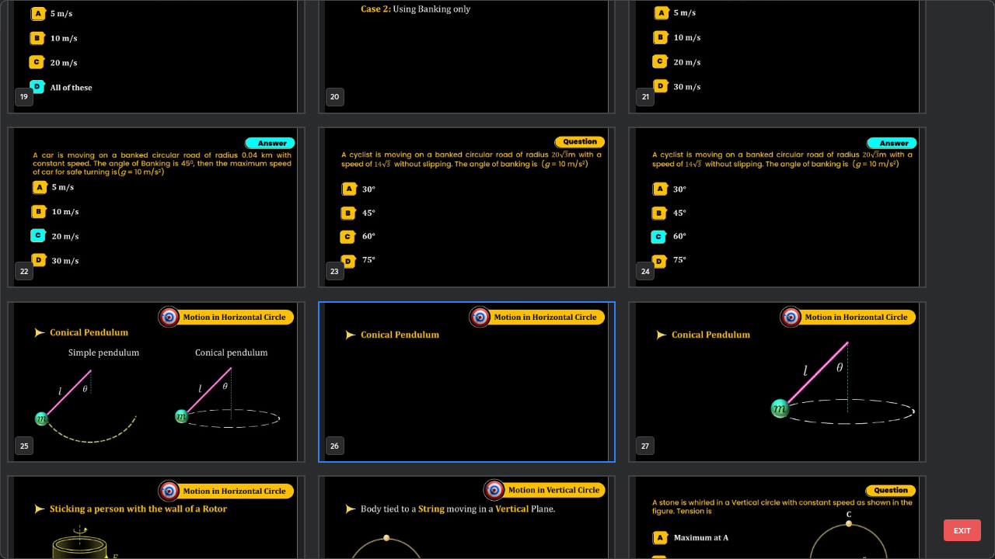
scroll to position [1103, 0]
click at [953, 461] on button "EXIT" at bounding box center [961, 531] width 37 height 22
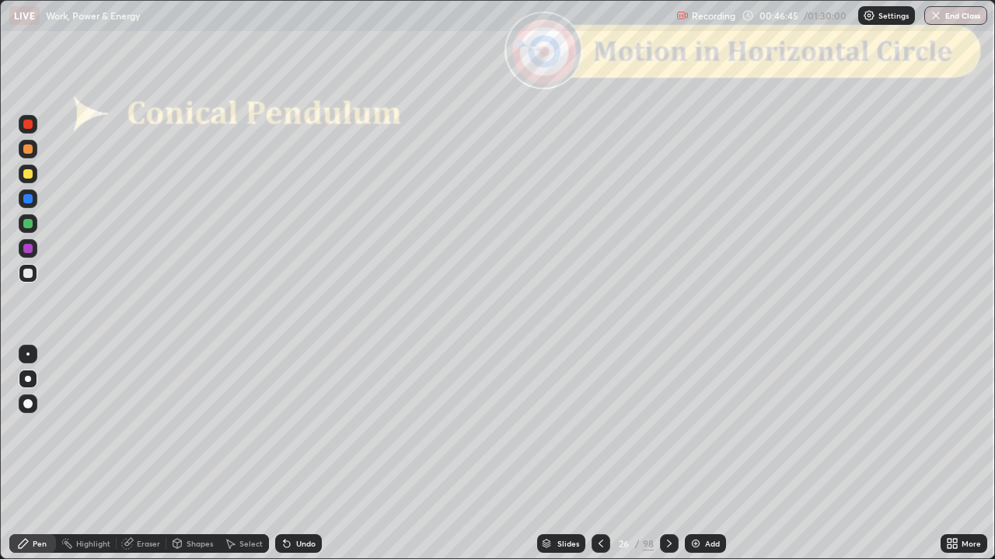
click at [668, 461] on icon at bounding box center [669, 544] width 12 height 12
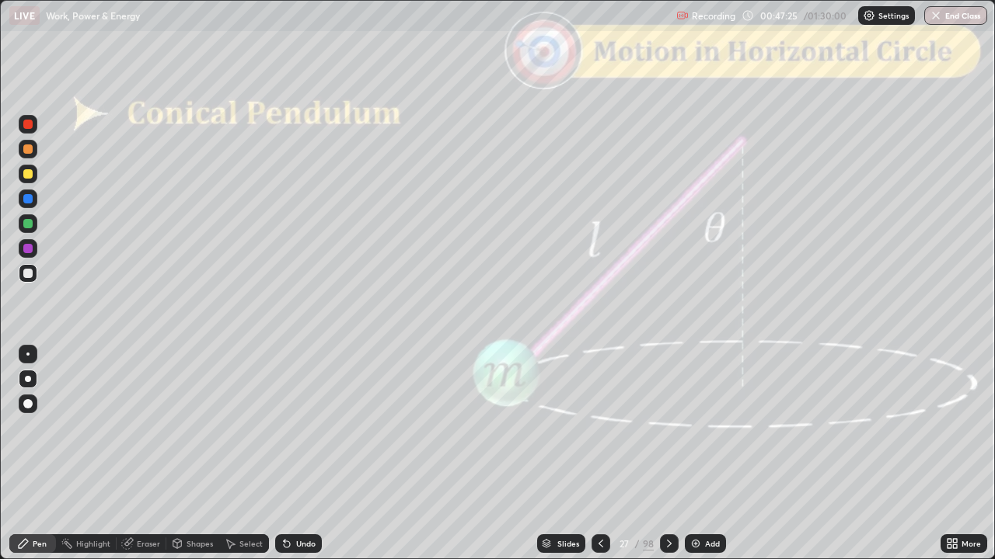
click at [597, 461] on icon at bounding box center [600, 544] width 12 height 12
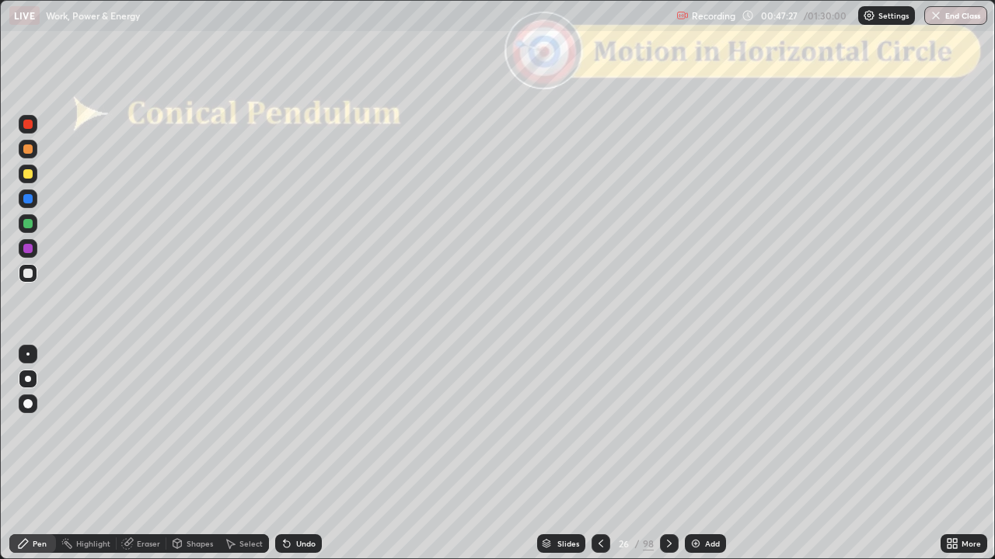
click at [599, 461] on icon at bounding box center [600, 544] width 12 height 12
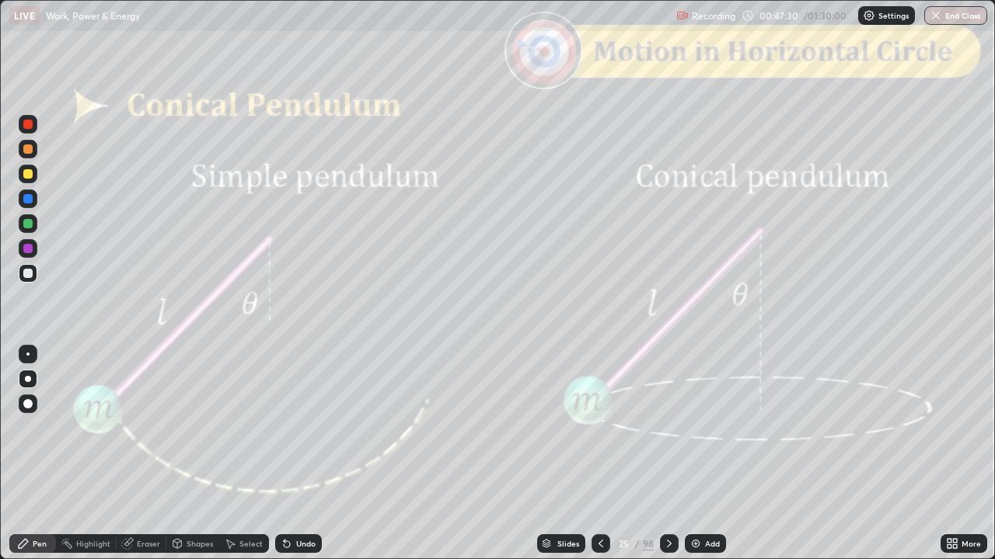
click at [665, 461] on icon at bounding box center [669, 544] width 12 height 12
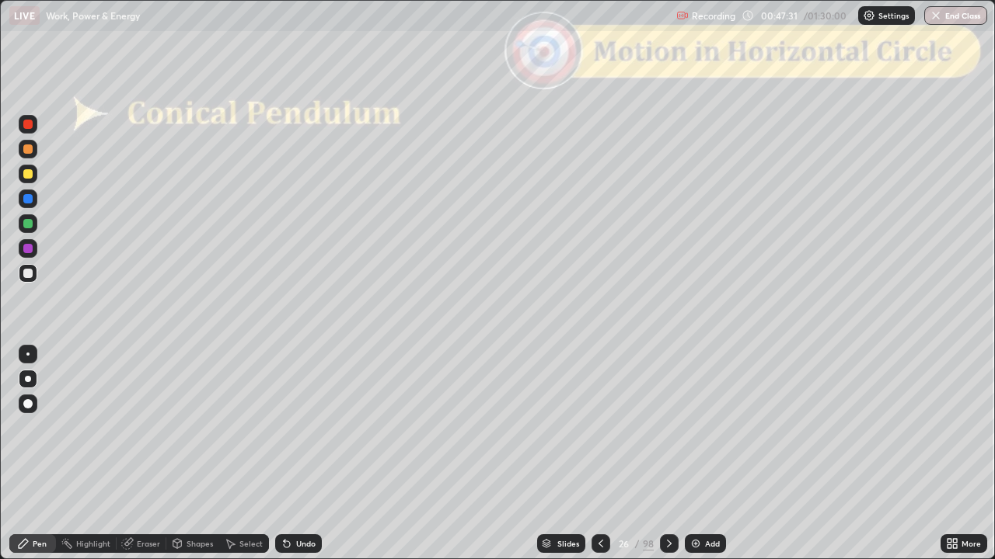
click at [662, 461] on div at bounding box center [669, 544] width 19 height 19
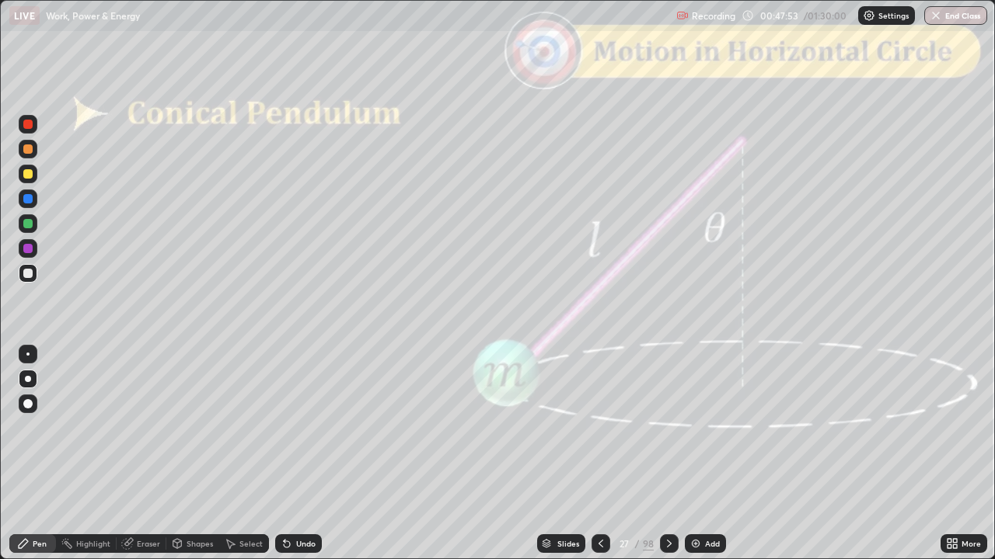
click at [30, 275] on div at bounding box center [27, 273] width 9 height 9
click at [195, 461] on div "Shapes" at bounding box center [199, 544] width 26 height 8
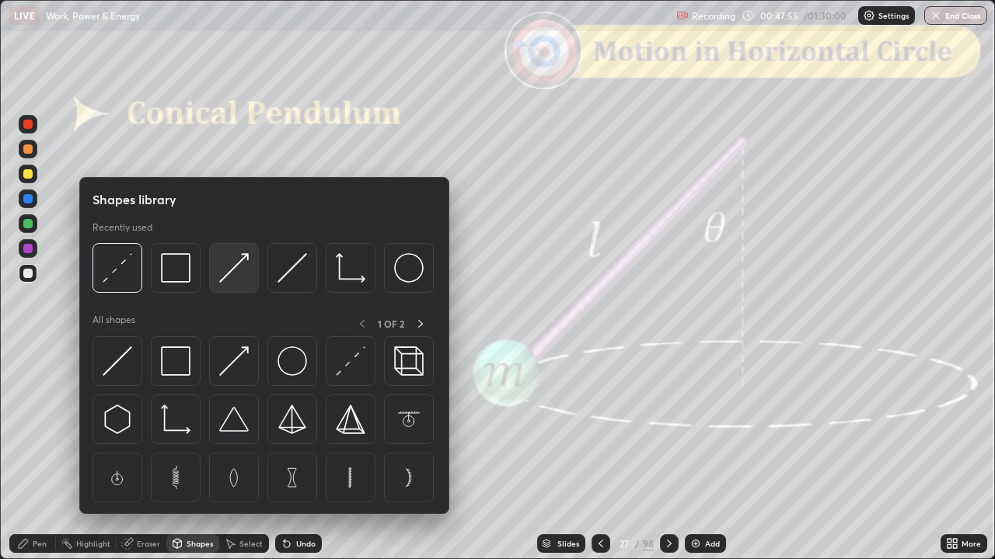
click at [246, 278] on img at bounding box center [234, 268] width 30 height 30
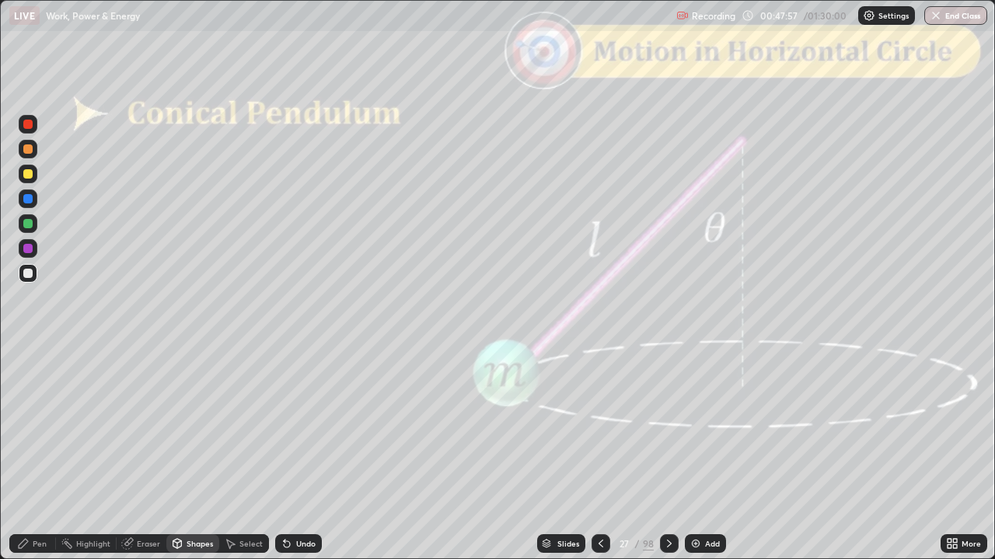
click at [306, 461] on div "Undo" at bounding box center [305, 544] width 19 height 8
click at [28, 199] on div at bounding box center [27, 198] width 9 height 9
click at [19, 461] on icon at bounding box center [23, 544] width 12 height 12
click at [193, 461] on div "Shapes" at bounding box center [199, 544] width 26 height 8
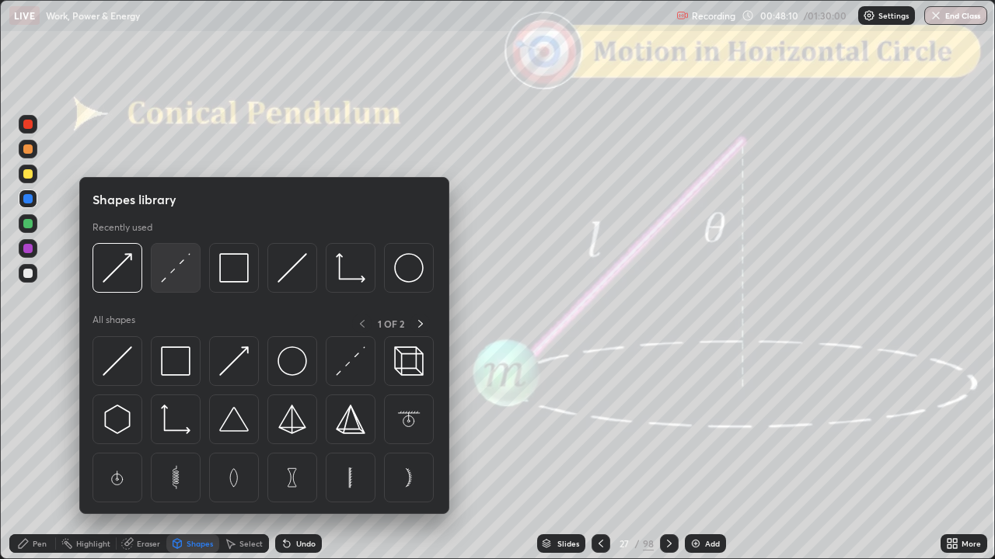
click at [177, 278] on img at bounding box center [176, 268] width 30 height 30
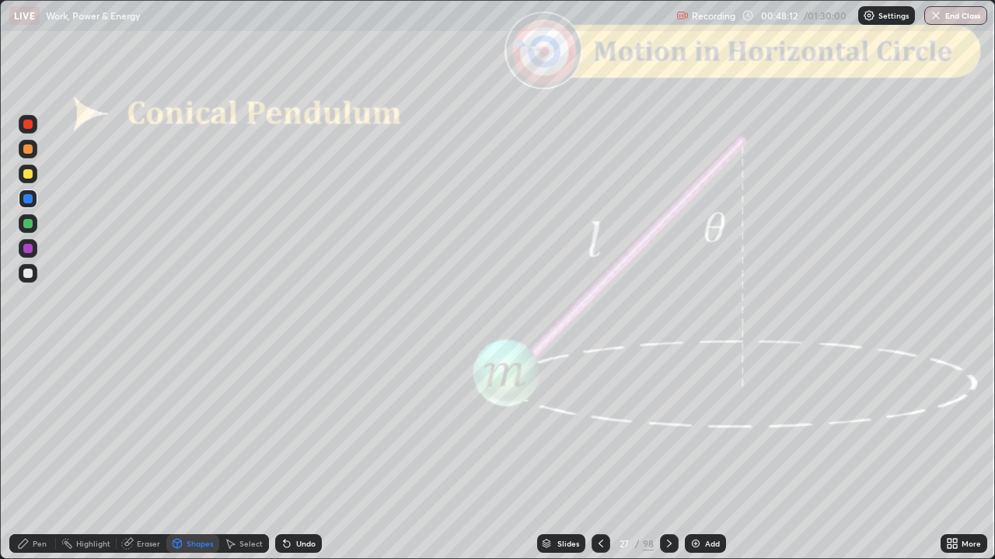
click at [28, 274] on div at bounding box center [27, 273] width 9 height 9
click at [36, 461] on div "Pen" at bounding box center [32, 544] width 47 height 19
click at [32, 152] on div at bounding box center [27, 149] width 9 height 9
click at [187, 461] on div "Shapes" at bounding box center [199, 544] width 26 height 8
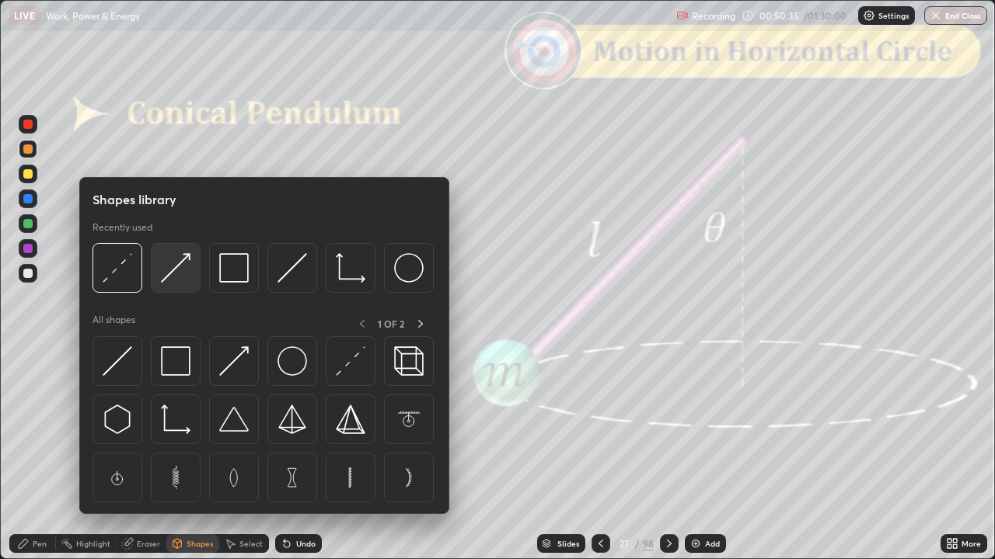
click at [179, 281] on img at bounding box center [176, 268] width 30 height 30
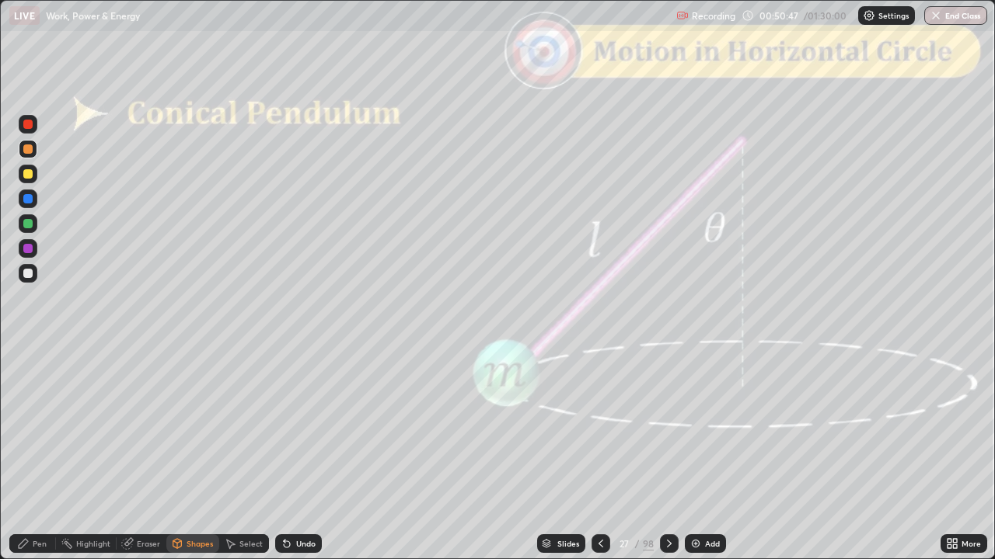
click at [27, 461] on icon at bounding box center [23, 544] width 12 height 12
click at [193, 461] on div "Shapes" at bounding box center [199, 544] width 26 height 8
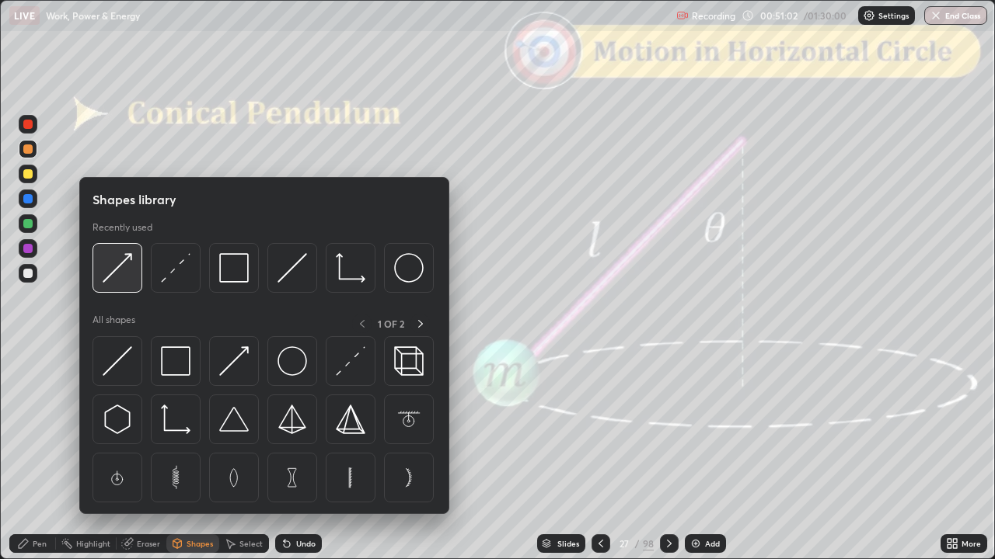
click at [113, 280] on img at bounding box center [118, 268] width 30 height 30
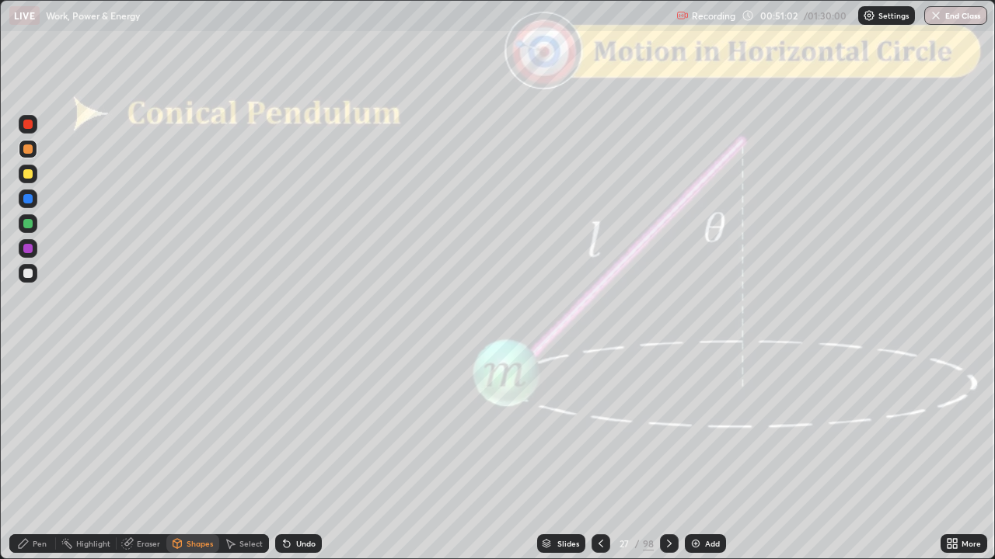
click at [28, 124] on div at bounding box center [27, 124] width 9 height 9
click at [23, 461] on div "Pen" at bounding box center [32, 544] width 47 height 19
click at [552, 461] on div "Slides" at bounding box center [561, 544] width 48 height 19
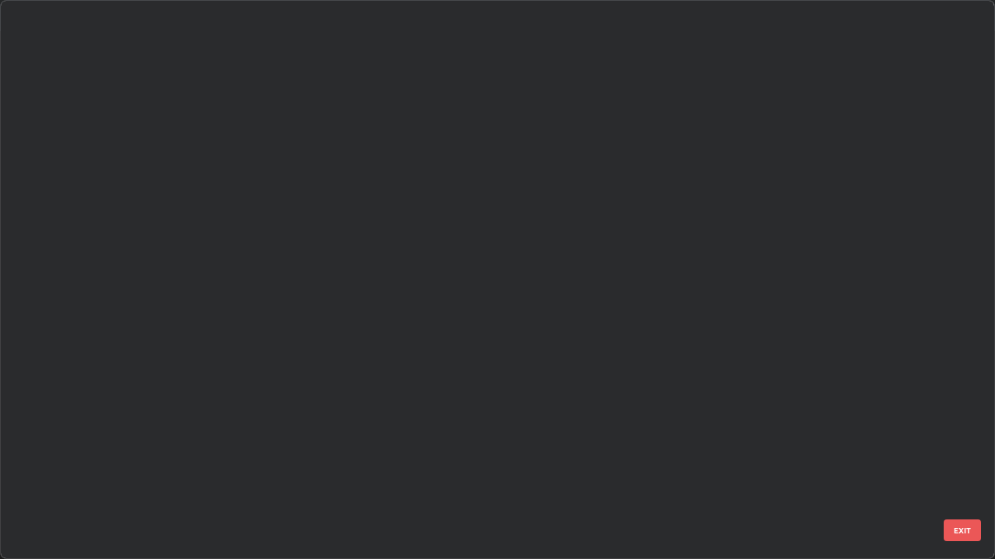
scroll to position [553, 985]
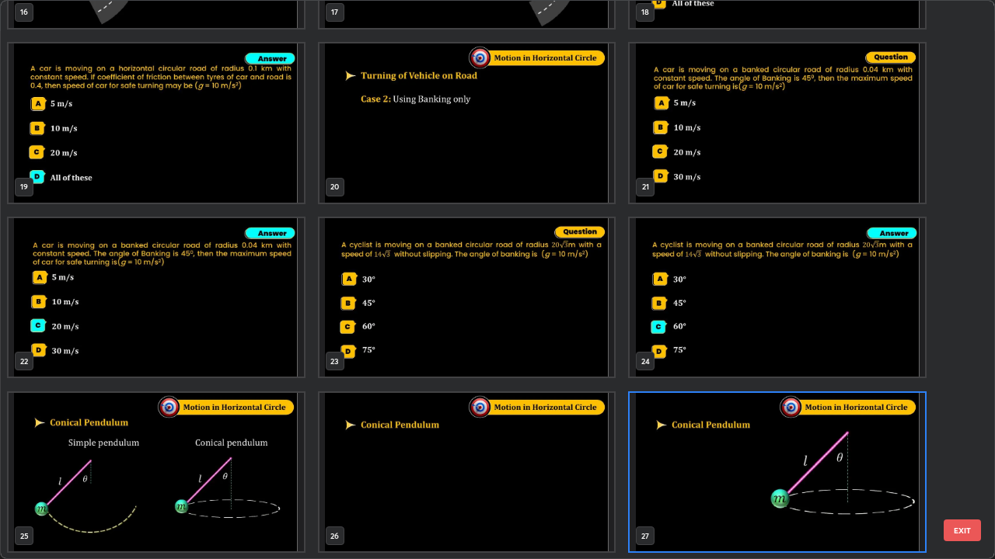
click at [365, 461] on img "grid" at bounding box center [466, 472] width 295 height 159
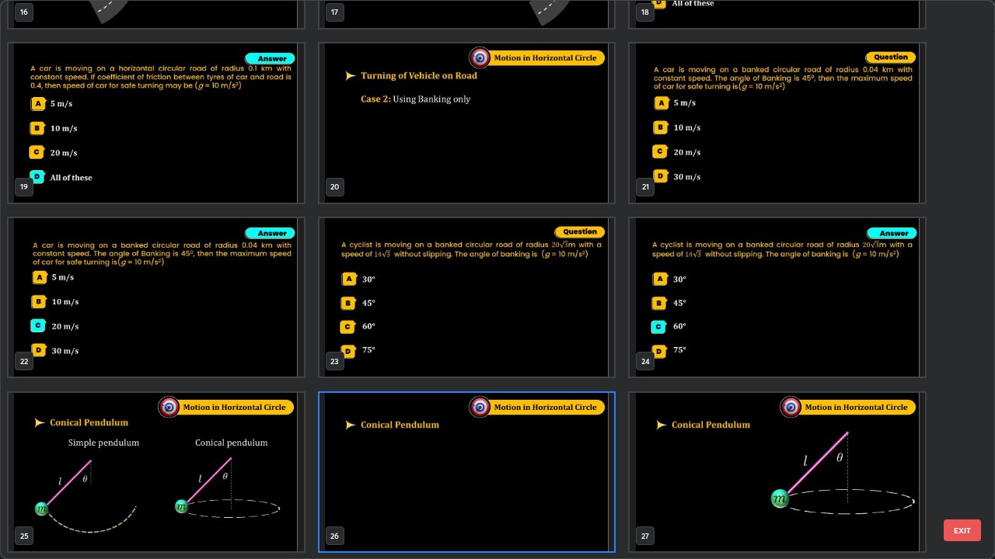
click at [409, 158] on img "grid" at bounding box center [466, 123] width 295 height 159
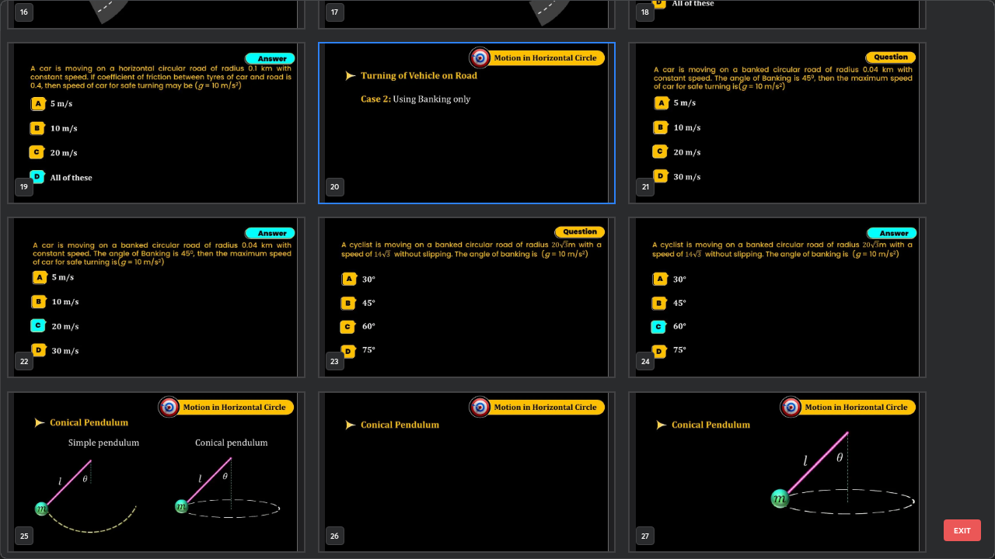
click at [953, 461] on button "EXIT" at bounding box center [961, 531] width 37 height 22
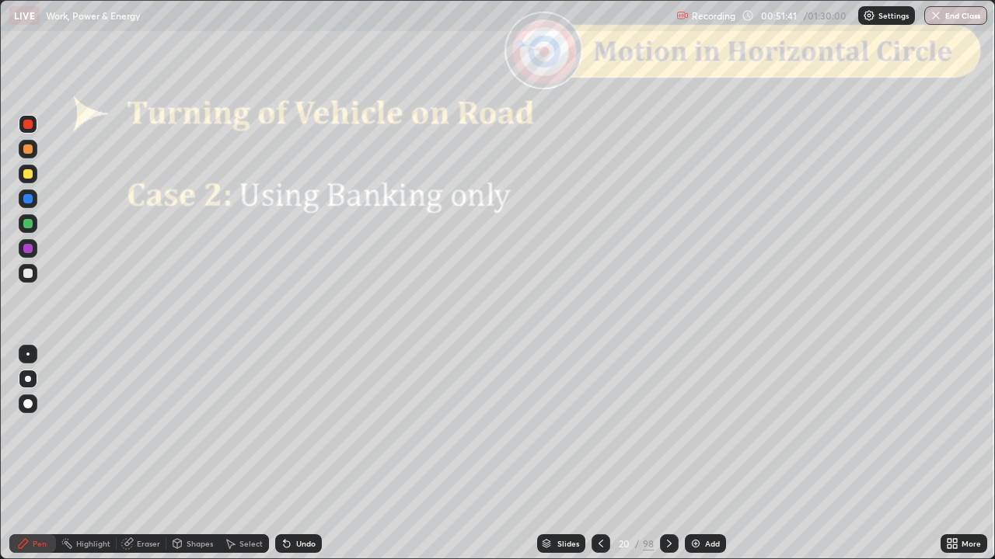
click at [668, 461] on icon at bounding box center [669, 544] width 12 height 12
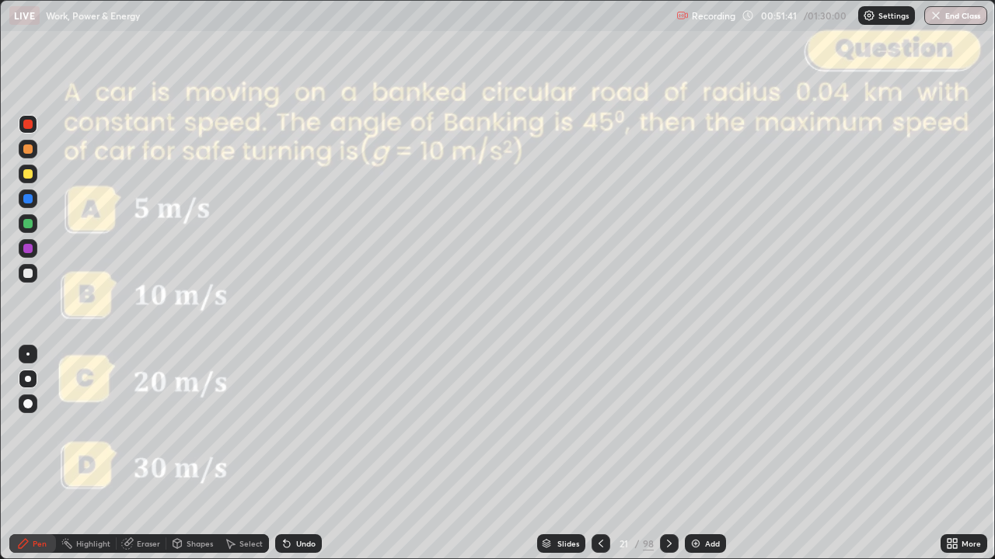
click at [670, 461] on icon at bounding box center [669, 544] width 12 height 12
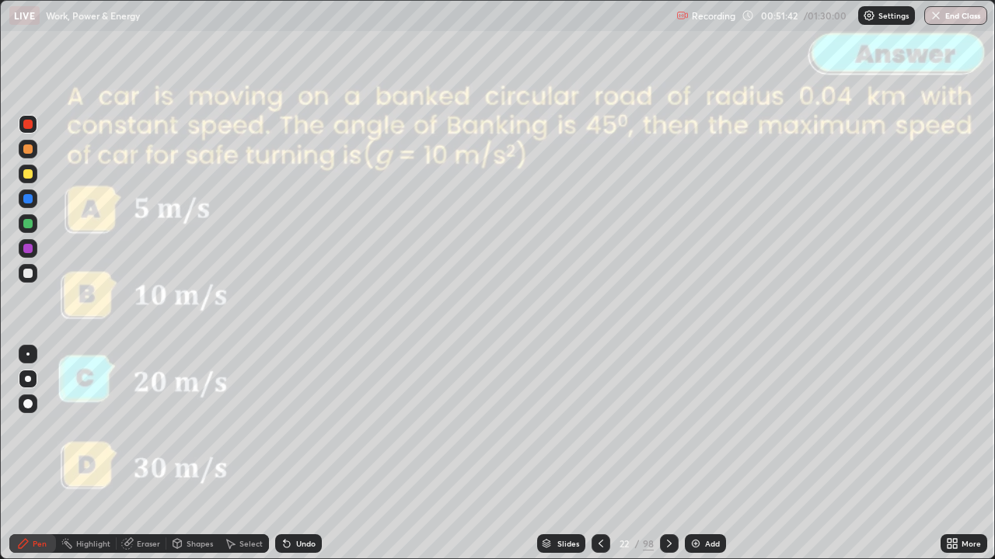
click at [668, 461] on icon at bounding box center [669, 544] width 12 height 12
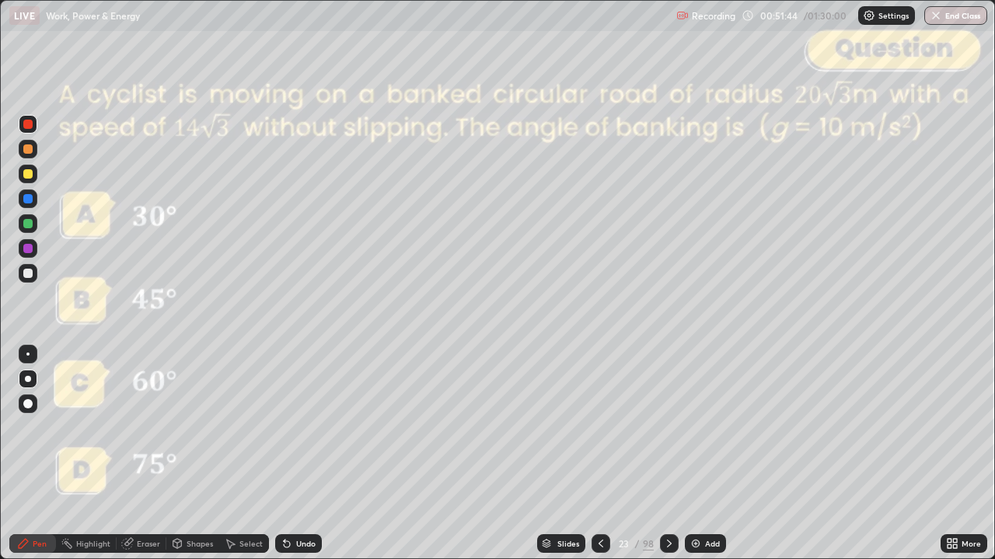
click at [668, 461] on icon at bounding box center [669, 544] width 5 height 8
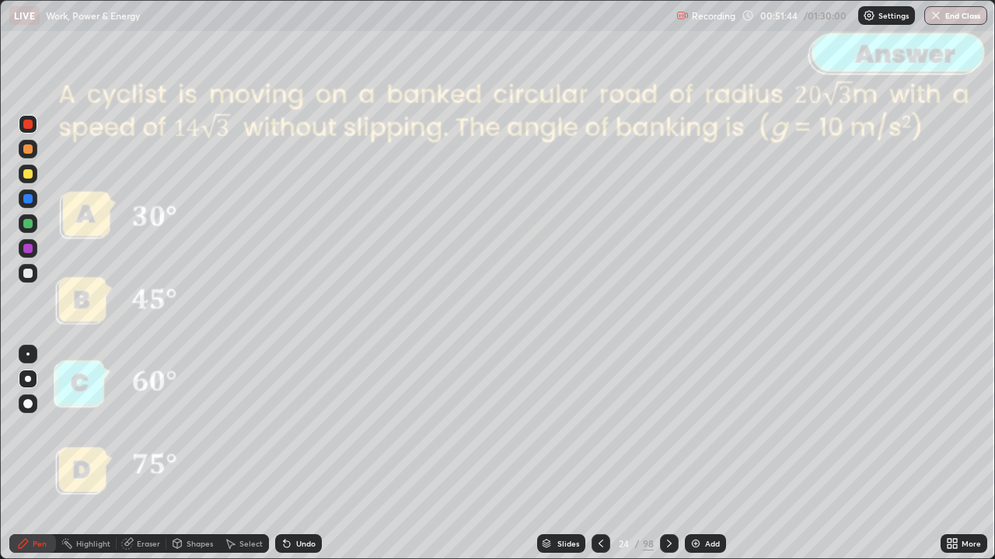
click at [668, 461] on icon at bounding box center [669, 544] width 12 height 12
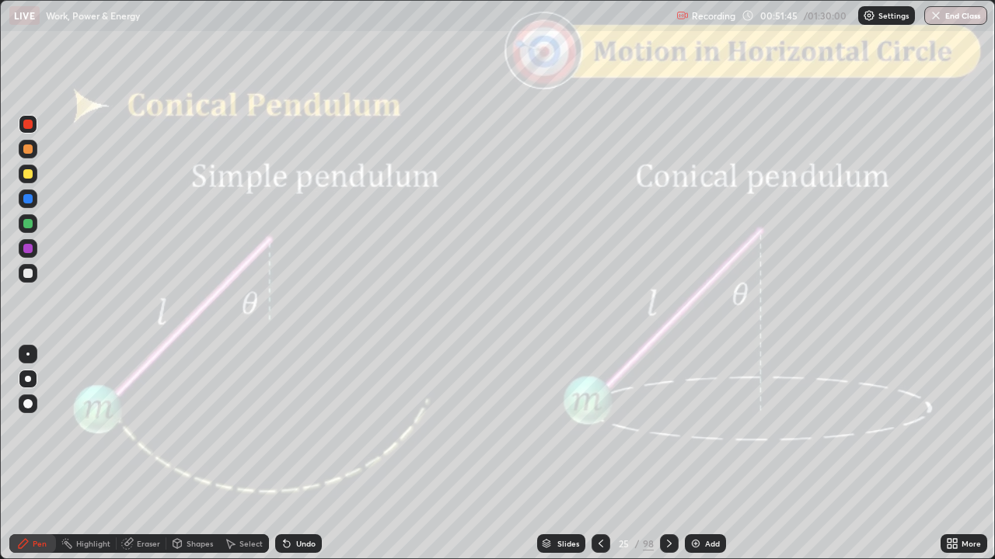
click at [669, 461] on icon at bounding box center [669, 544] width 12 height 12
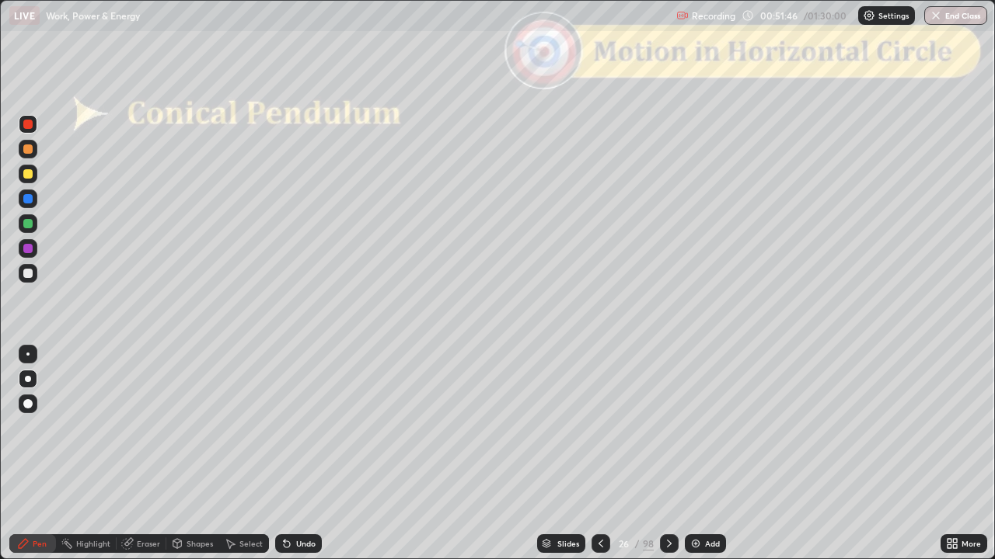
click at [670, 461] on icon at bounding box center [669, 544] width 12 height 12
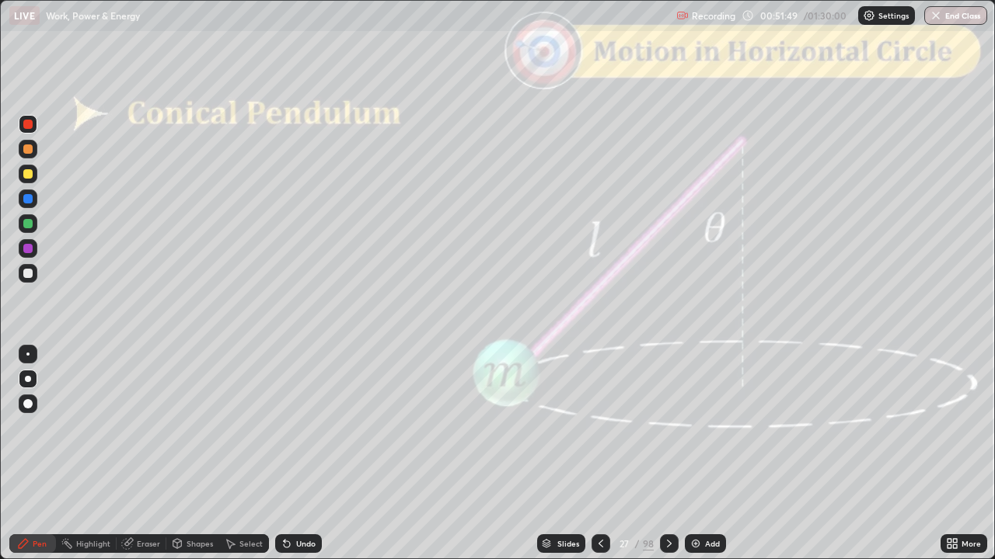
click at [28, 274] on div at bounding box center [27, 273] width 9 height 9
click at [176, 461] on icon at bounding box center [177, 543] width 9 height 2
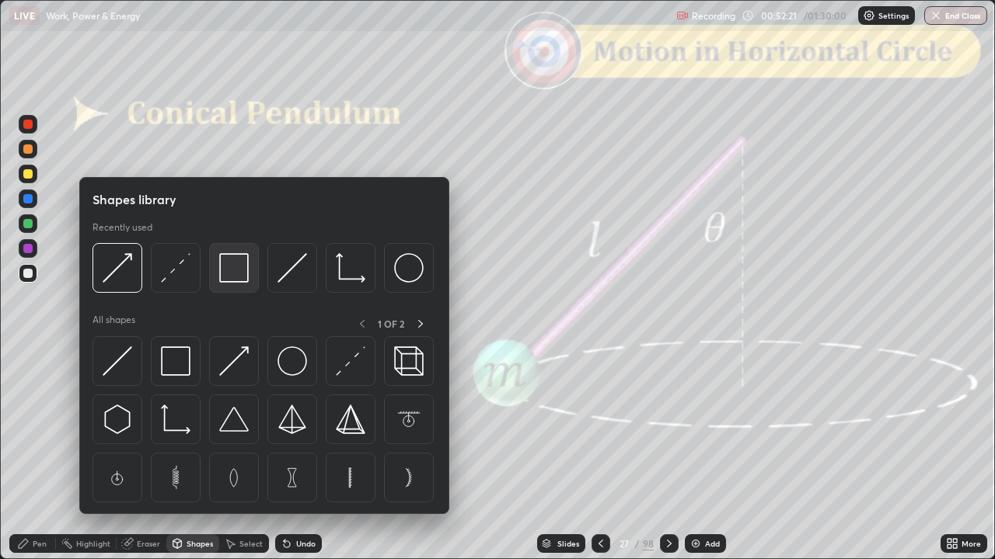
click at [229, 277] on img at bounding box center [234, 268] width 30 height 30
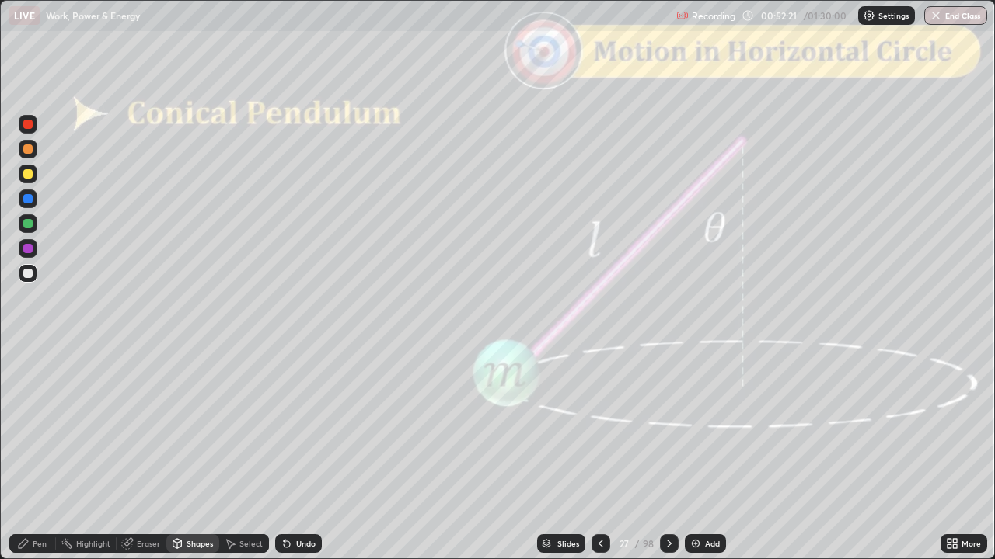
click at [27, 127] on div at bounding box center [27, 124] width 9 height 9
click at [30, 461] on icon at bounding box center [23, 544] width 12 height 12
click at [28, 228] on div at bounding box center [27, 223] width 9 height 9
click at [193, 461] on div "Shapes" at bounding box center [199, 544] width 26 height 8
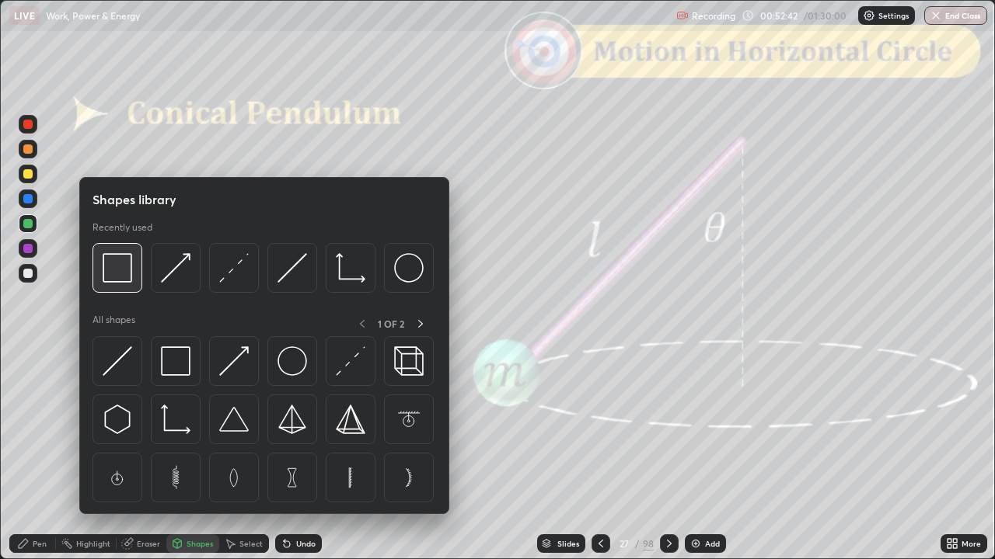
click at [117, 282] on img at bounding box center [118, 268] width 30 height 30
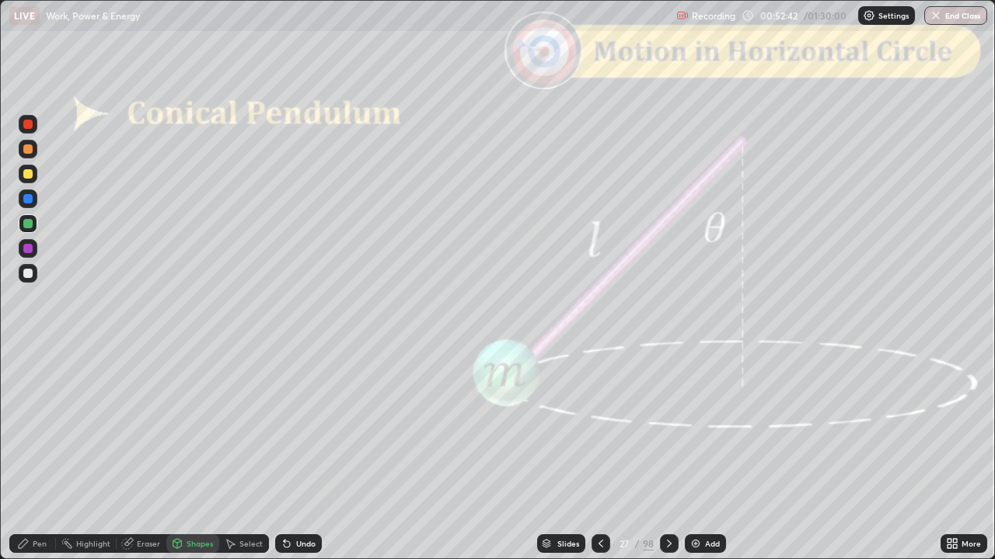
click at [30, 128] on div at bounding box center [27, 124] width 9 height 9
click at [668, 461] on icon at bounding box center [669, 544] width 12 height 12
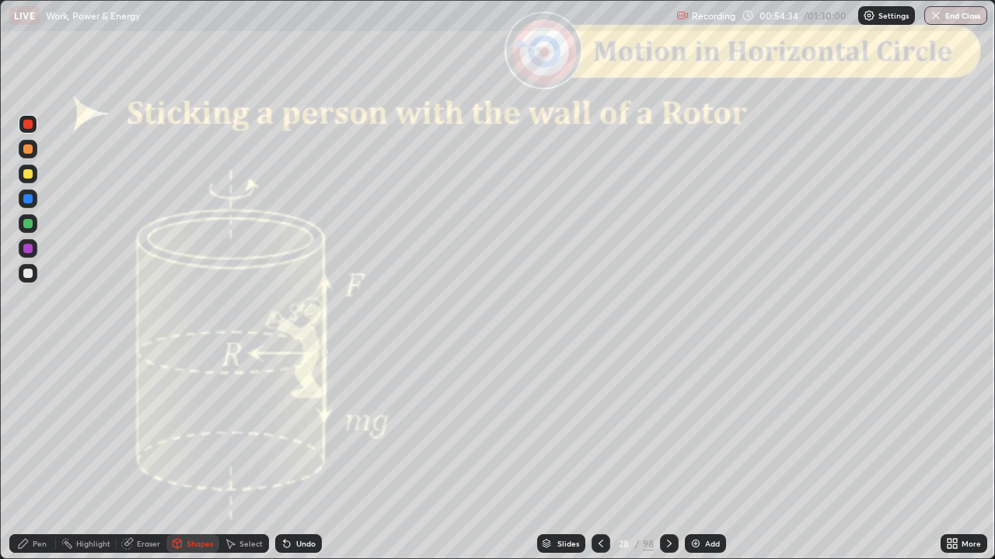
click at [37, 461] on div "Pen" at bounding box center [40, 544] width 14 height 8
click at [200, 461] on div "Shapes" at bounding box center [199, 544] width 26 height 8
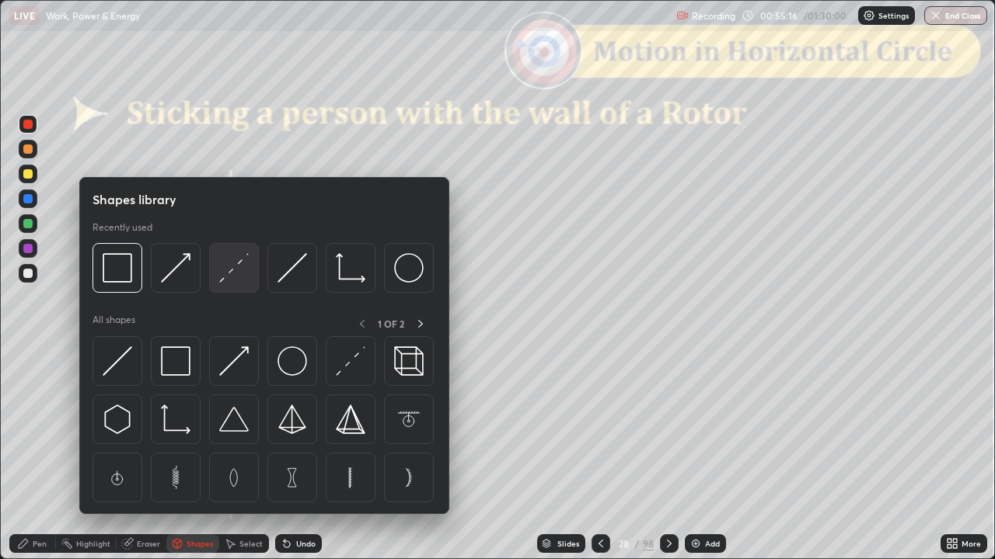
click at [234, 275] on img at bounding box center [234, 268] width 30 height 30
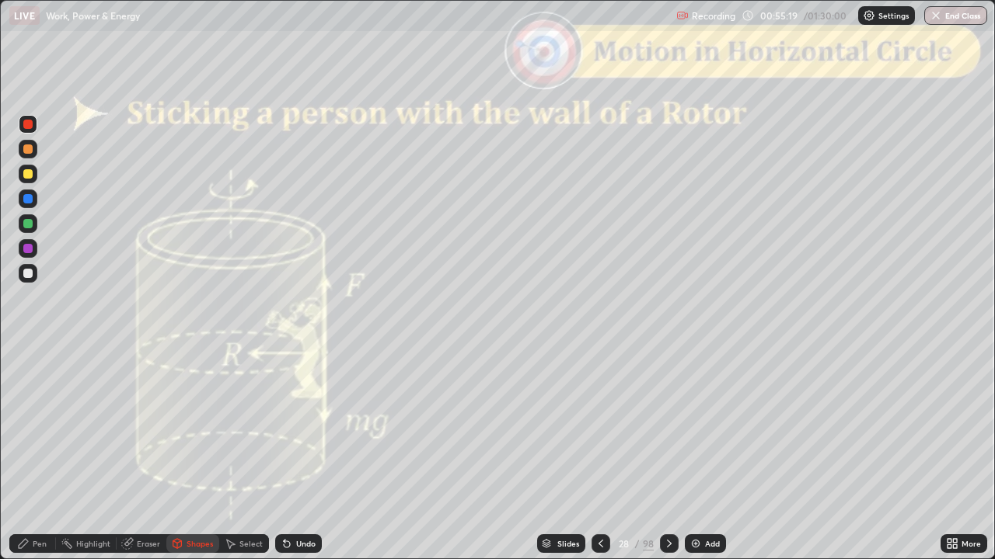
click at [36, 461] on div "Pen" at bounding box center [40, 544] width 14 height 8
click at [570, 461] on div "Slides" at bounding box center [568, 544] width 22 height 8
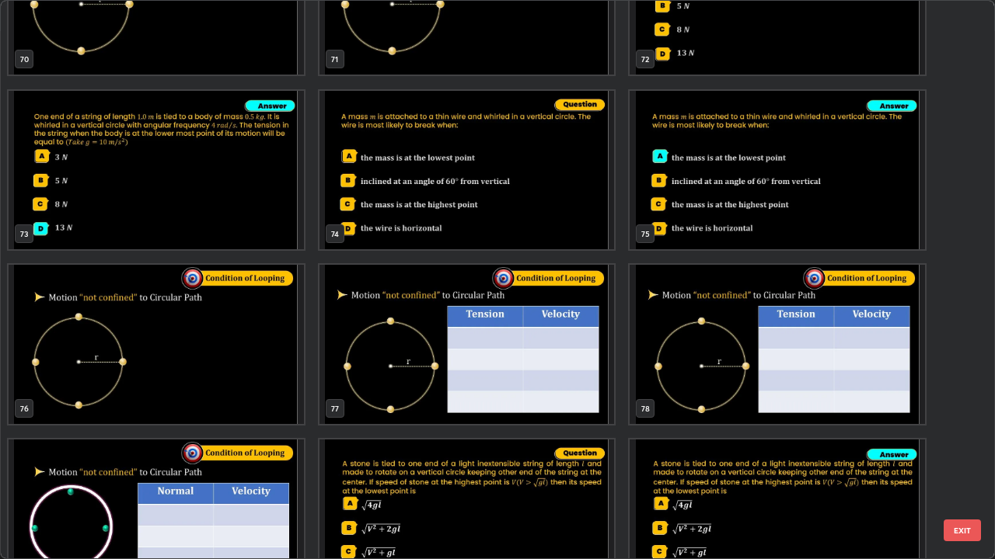
scroll to position [4131, 0]
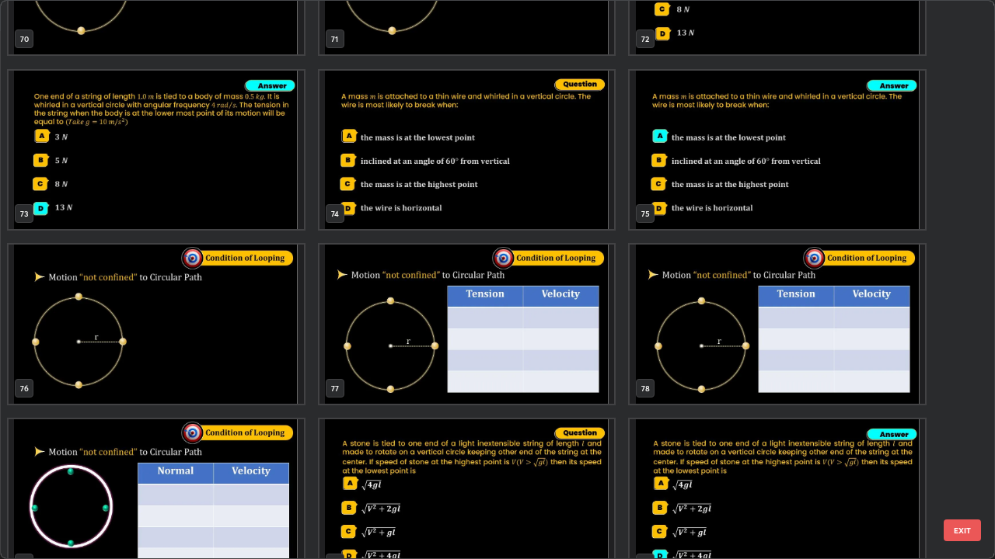
click at [962, 461] on button "EXIT" at bounding box center [961, 531] width 37 height 22
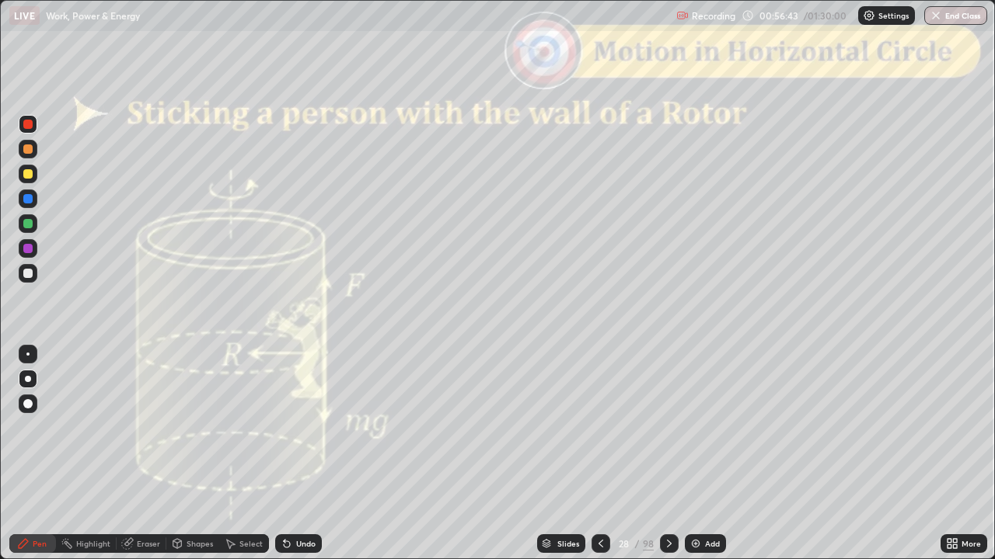
click at [27, 250] on div at bounding box center [27, 248] width 9 height 9
click at [302, 461] on div "Undo" at bounding box center [305, 544] width 19 height 8
click at [26, 175] on div at bounding box center [27, 173] width 9 height 9
click at [141, 461] on div "Eraser" at bounding box center [148, 544] width 23 height 8
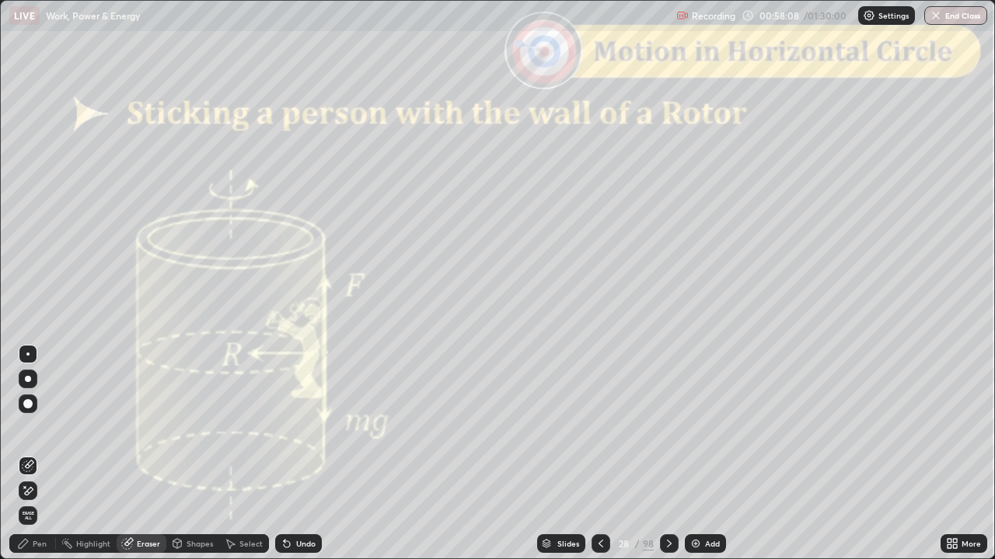
click at [33, 461] on div "Pen" at bounding box center [40, 544] width 14 height 8
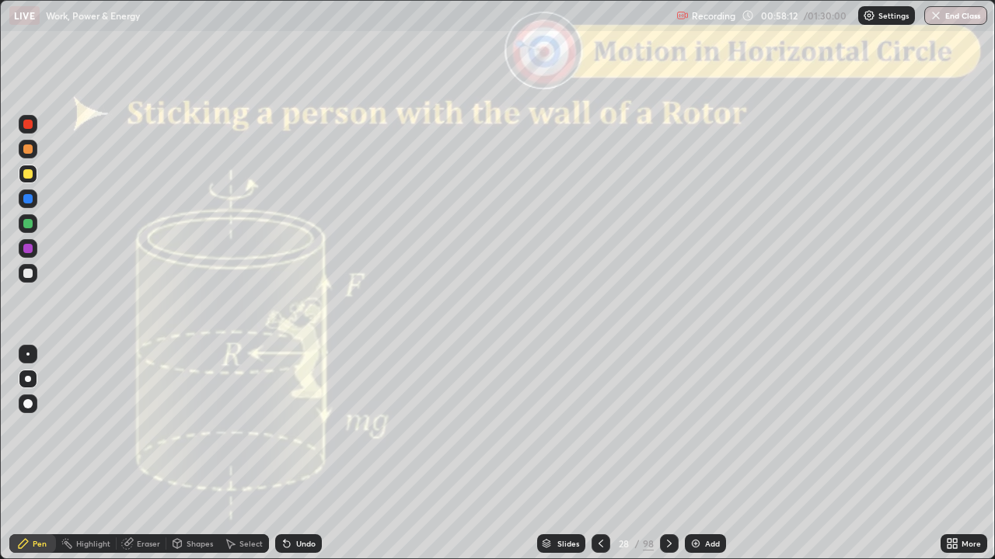
click at [145, 461] on div "Eraser" at bounding box center [148, 544] width 23 height 8
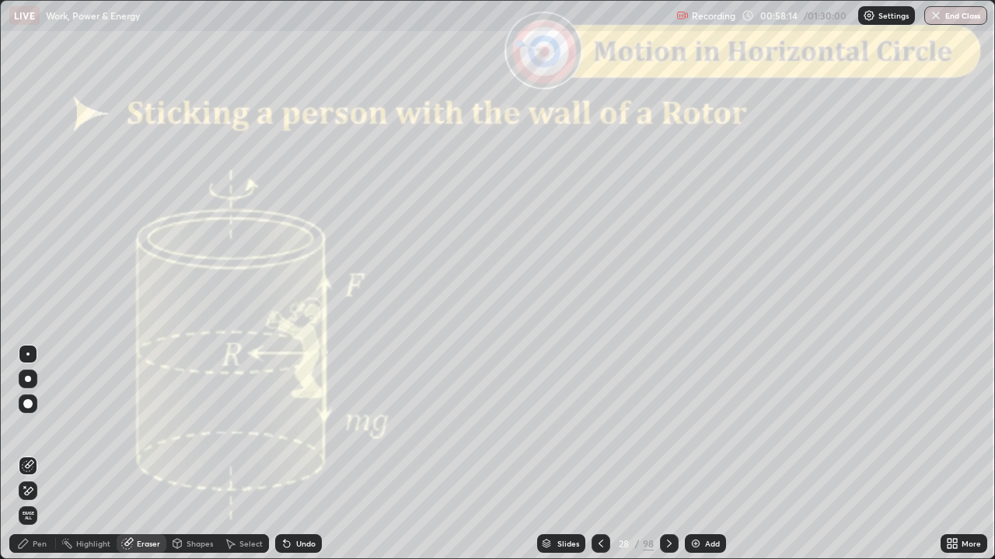
click at [36, 461] on div "Pen" at bounding box center [40, 544] width 14 height 8
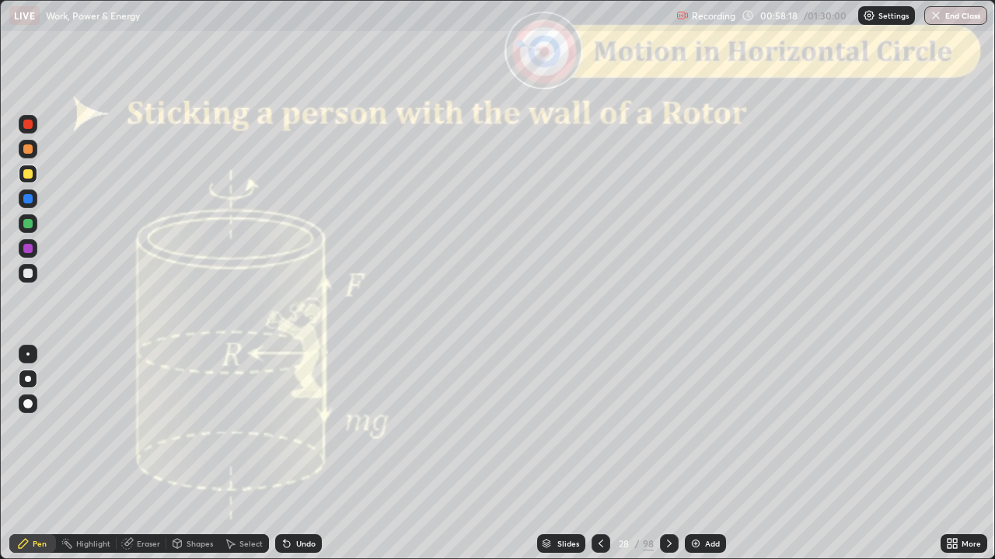
click at [296, 461] on div "Undo" at bounding box center [305, 544] width 19 height 8
click at [298, 461] on div "Undo" at bounding box center [305, 544] width 19 height 8
click at [305, 461] on div "Undo" at bounding box center [305, 544] width 19 height 8
click at [297, 461] on div "Undo" at bounding box center [305, 544] width 19 height 8
click at [300, 461] on div "Undo" at bounding box center [305, 544] width 19 height 8
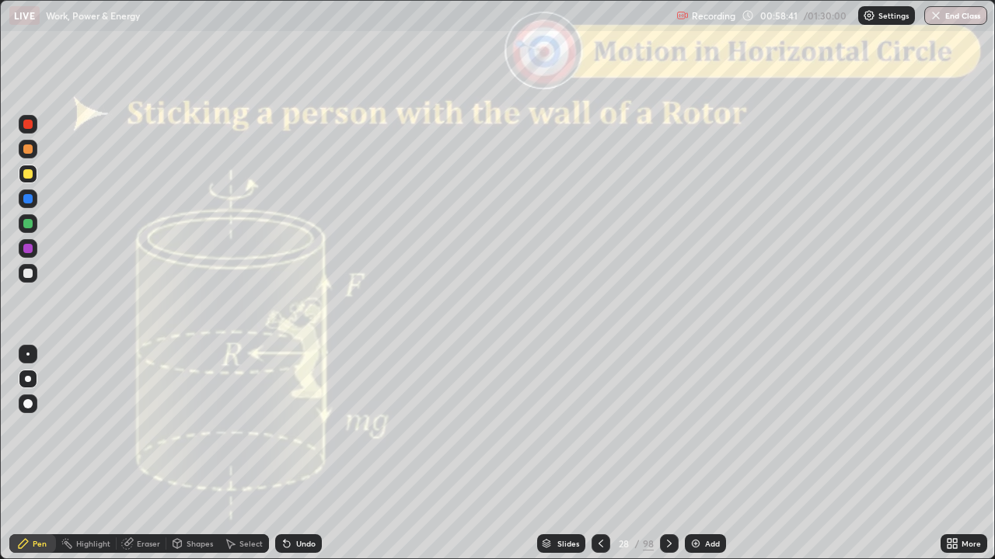
click at [297, 461] on div "Undo" at bounding box center [305, 544] width 19 height 8
click at [198, 461] on div "Shapes" at bounding box center [192, 544] width 53 height 19
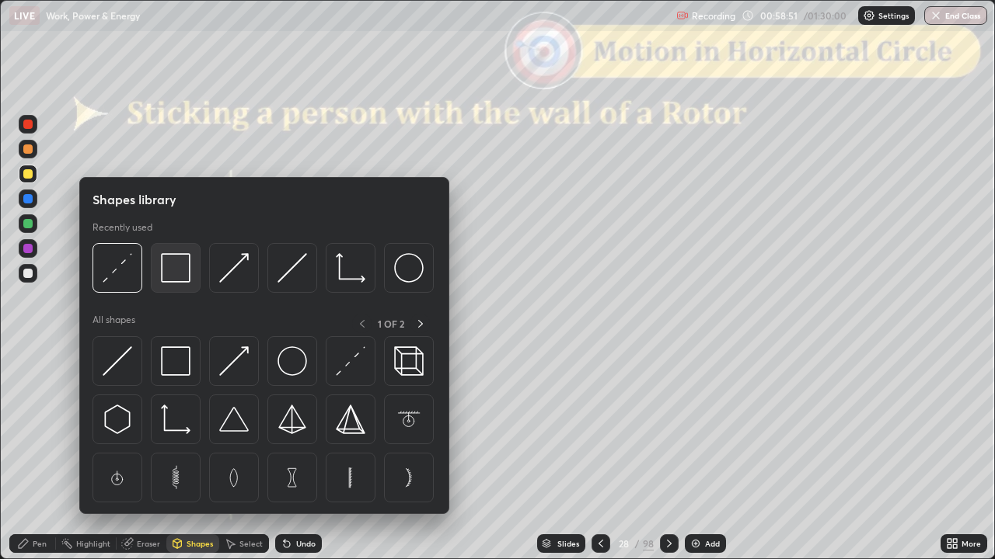
click at [174, 274] on img at bounding box center [176, 268] width 30 height 30
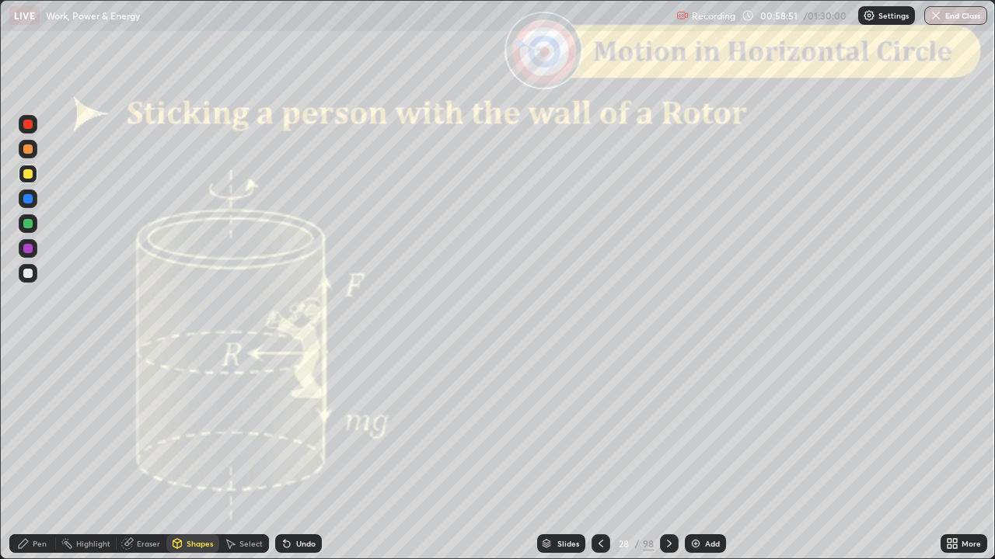
click at [30, 127] on div at bounding box center [27, 124] width 9 height 9
click at [668, 461] on icon at bounding box center [669, 544] width 12 height 12
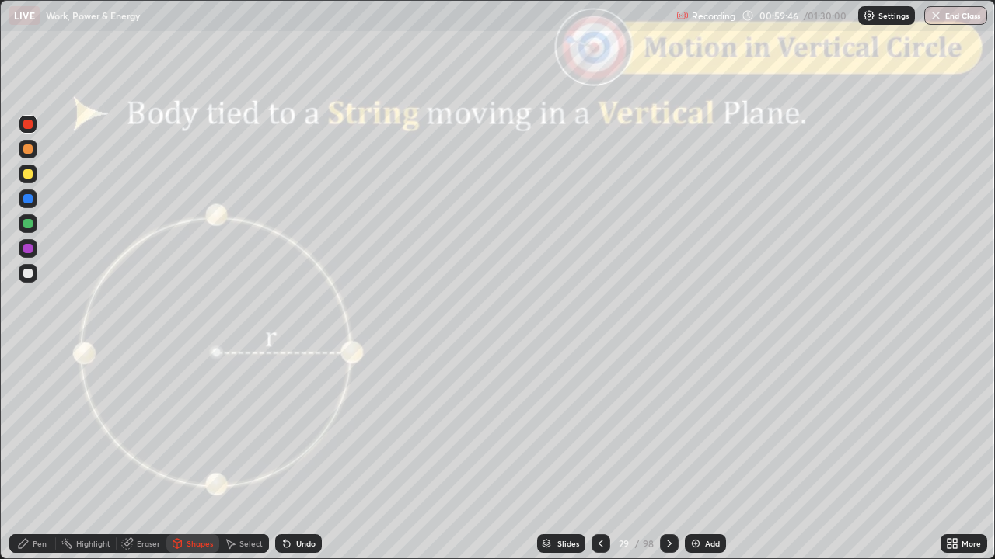
click at [564, 461] on div "Slides" at bounding box center [568, 544] width 22 height 8
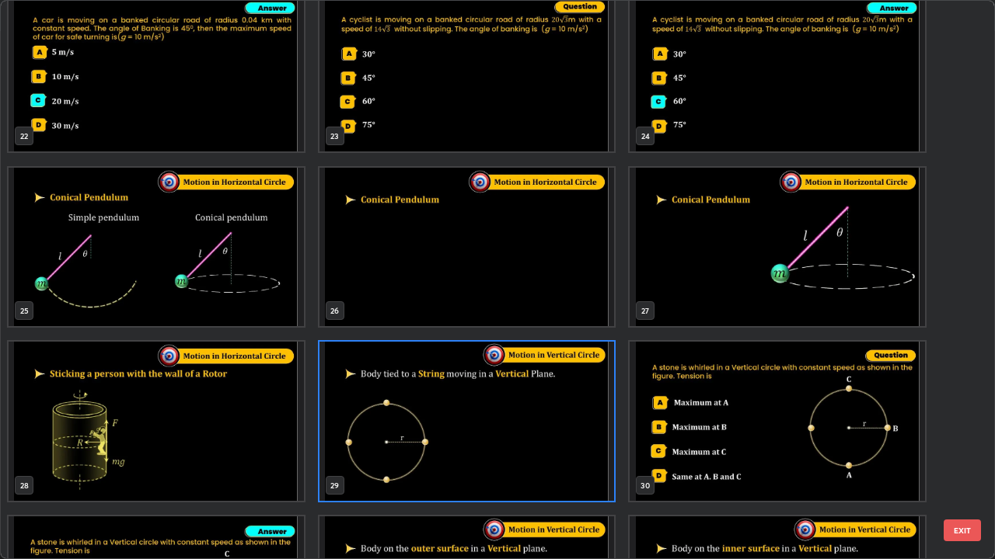
scroll to position [1275, 0]
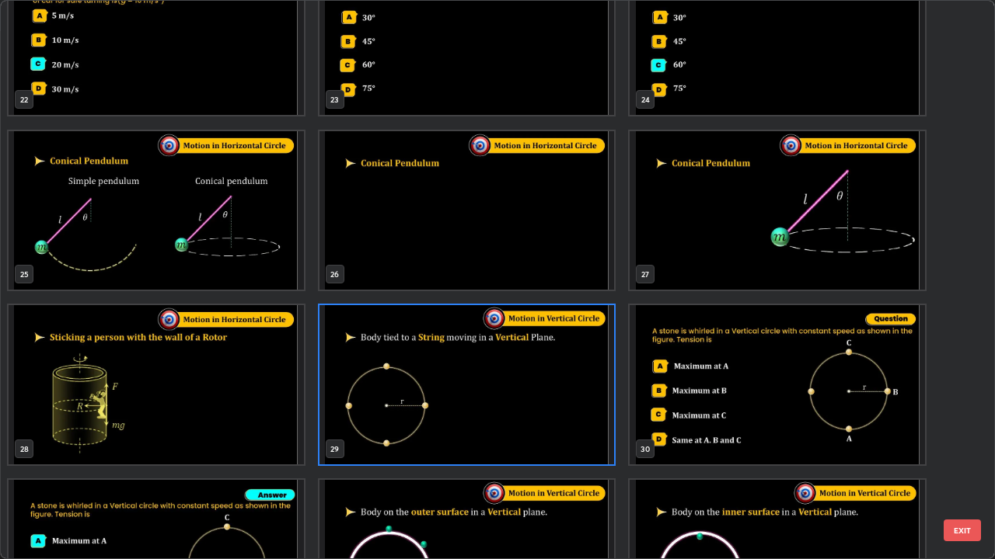
click at [960, 461] on button "EXIT" at bounding box center [961, 531] width 37 height 22
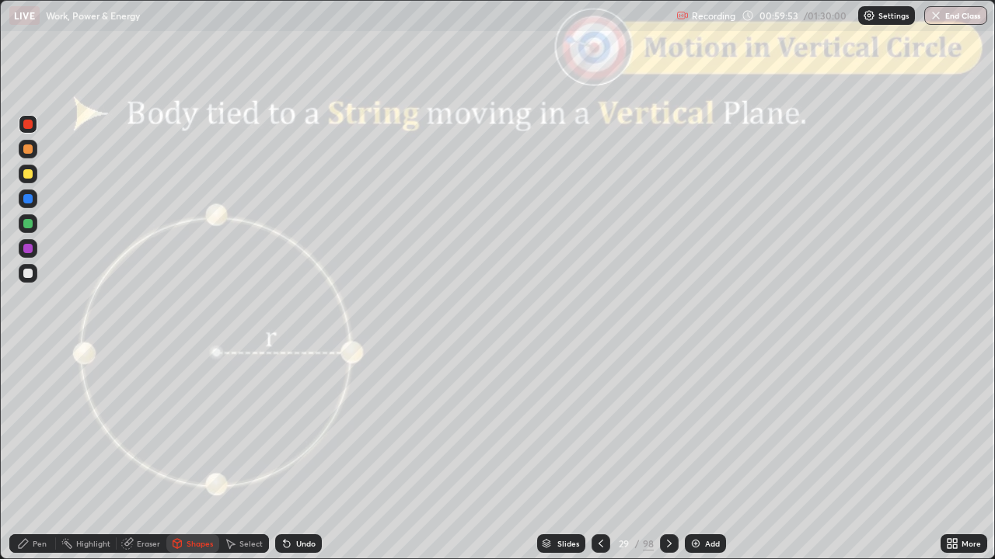
click at [28, 274] on div at bounding box center [27, 273] width 9 height 9
click at [306, 461] on div "Undo" at bounding box center [305, 544] width 19 height 8
click at [39, 461] on div "Pen" at bounding box center [40, 544] width 14 height 8
click at [197, 461] on div "Shapes" at bounding box center [199, 544] width 26 height 8
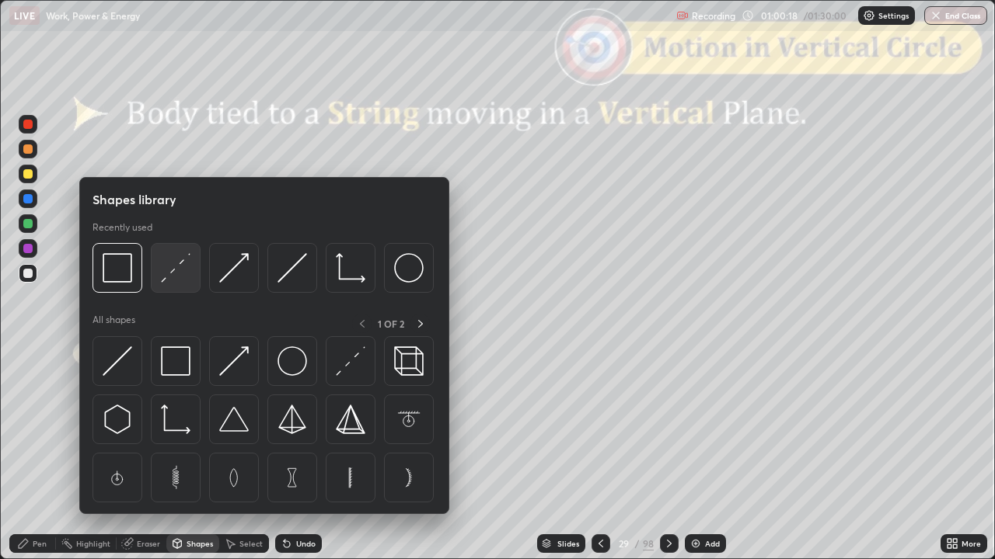
click at [177, 276] on img at bounding box center [176, 268] width 30 height 30
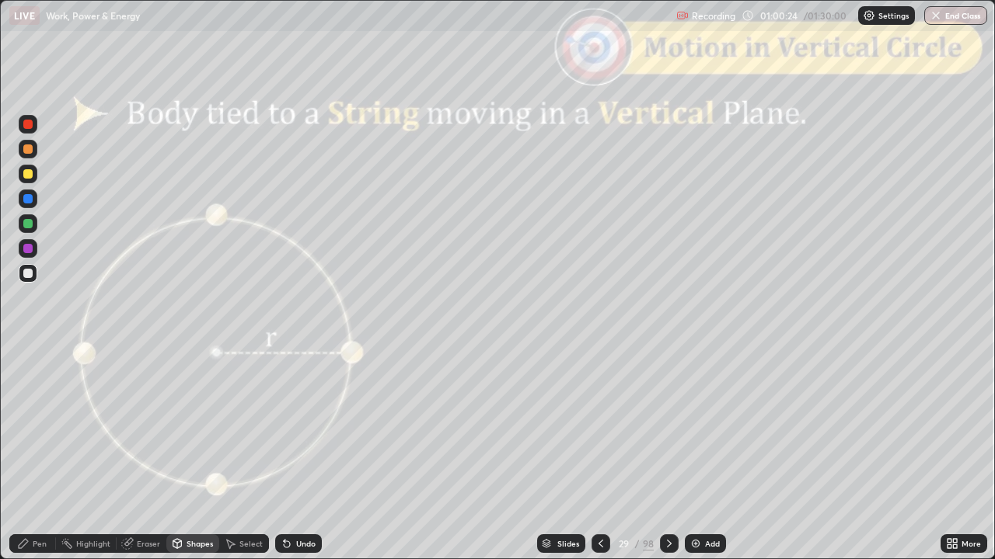
click at [36, 461] on div "Pen" at bounding box center [40, 544] width 14 height 8
click at [28, 150] on div at bounding box center [27, 149] width 9 height 9
click at [179, 461] on icon at bounding box center [177, 543] width 9 height 9
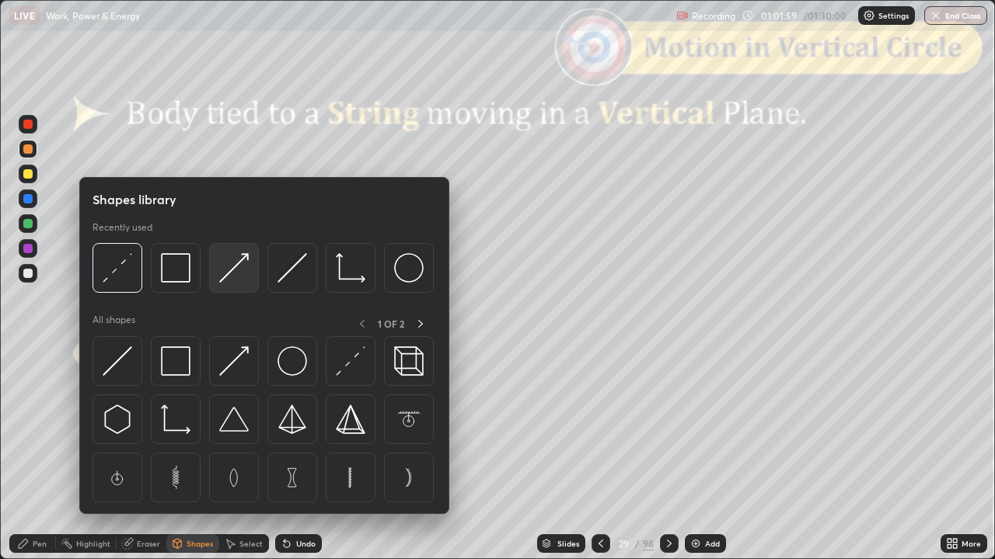
click at [234, 268] on img at bounding box center [234, 268] width 30 height 30
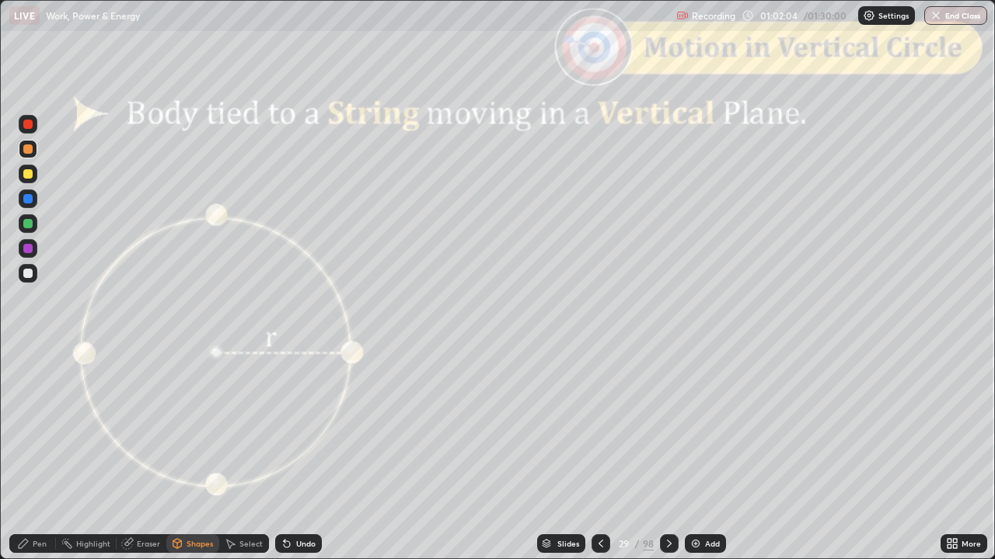
click at [16, 461] on div "Pen" at bounding box center [32, 544] width 47 height 19
click at [28, 251] on div at bounding box center [27, 248] width 9 height 9
click at [308, 461] on div "Undo" at bounding box center [298, 544] width 47 height 19
click at [200, 461] on div "Shapes" at bounding box center [199, 544] width 26 height 8
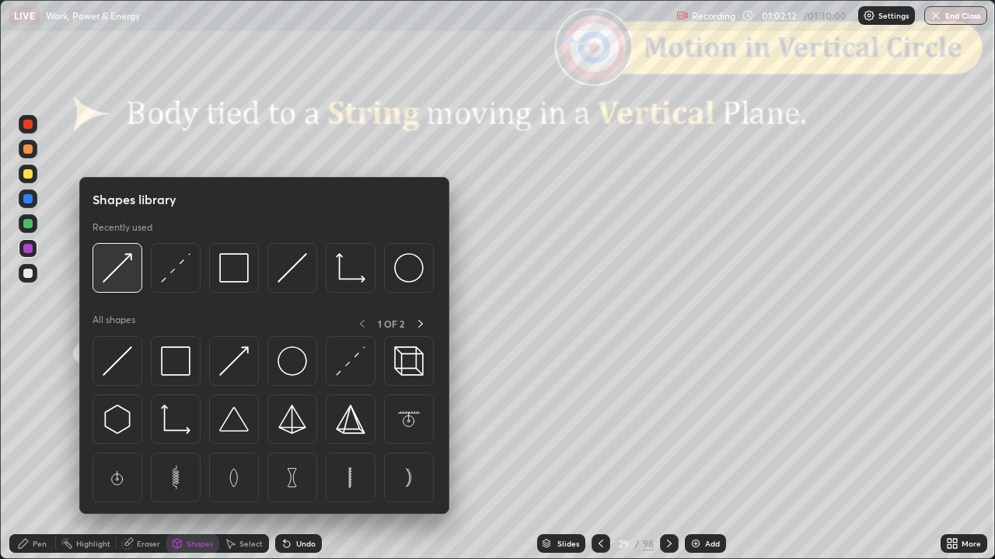
click at [124, 275] on img at bounding box center [118, 268] width 30 height 30
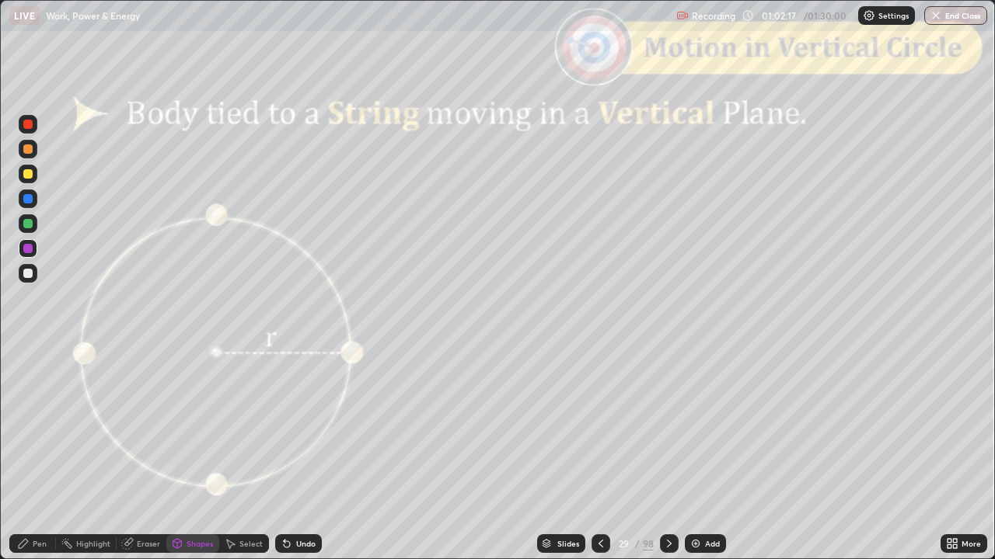
click at [22, 461] on div "Pen" at bounding box center [32, 544] width 47 height 19
click at [28, 127] on div at bounding box center [27, 124] width 9 height 9
click at [190, 461] on div "Shapes" at bounding box center [199, 544] width 26 height 8
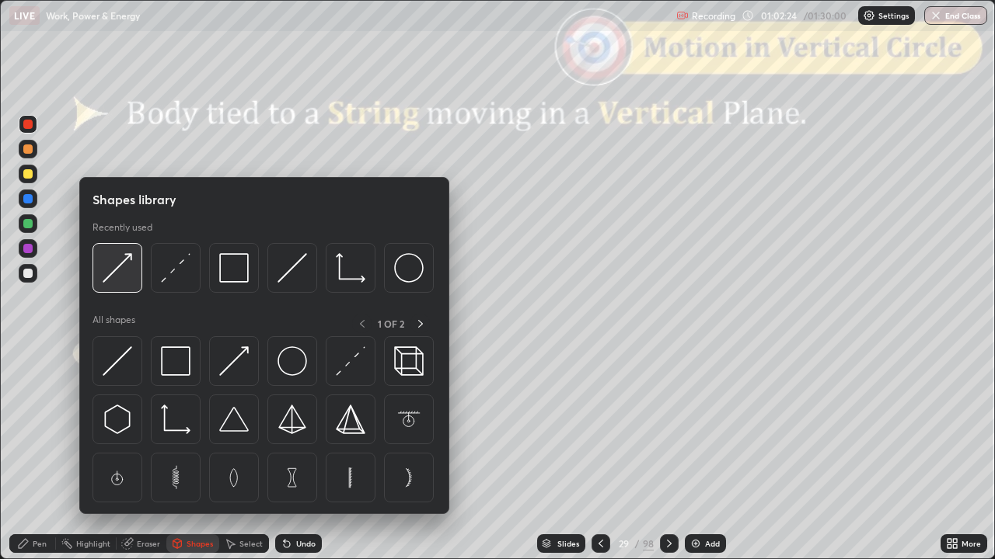
click at [124, 280] on img at bounding box center [118, 268] width 30 height 30
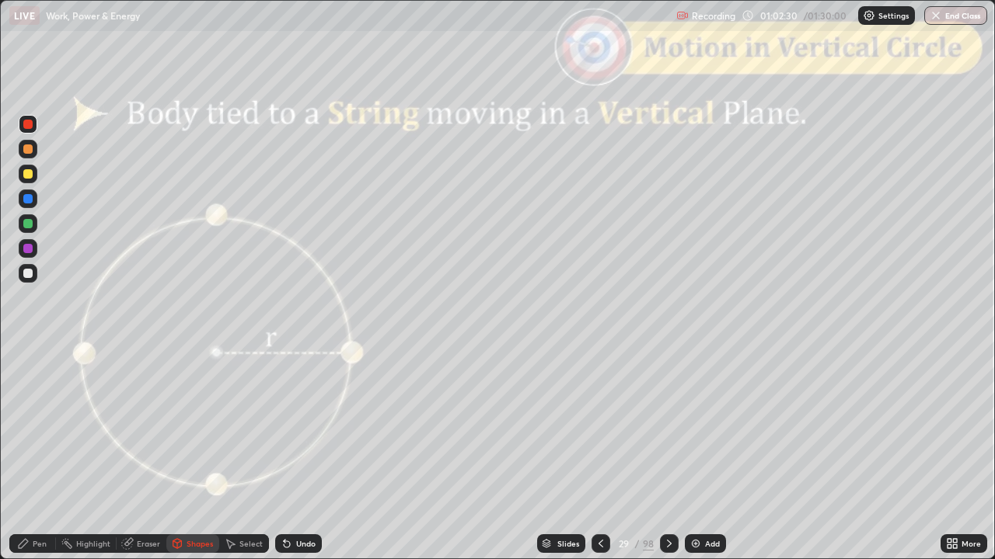
click at [16, 461] on div "Pen" at bounding box center [32, 544] width 47 height 19
click at [30, 277] on div at bounding box center [27, 273] width 9 height 9
click at [28, 175] on div at bounding box center [27, 173] width 9 height 9
click at [179, 461] on icon at bounding box center [177, 543] width 9 height 9
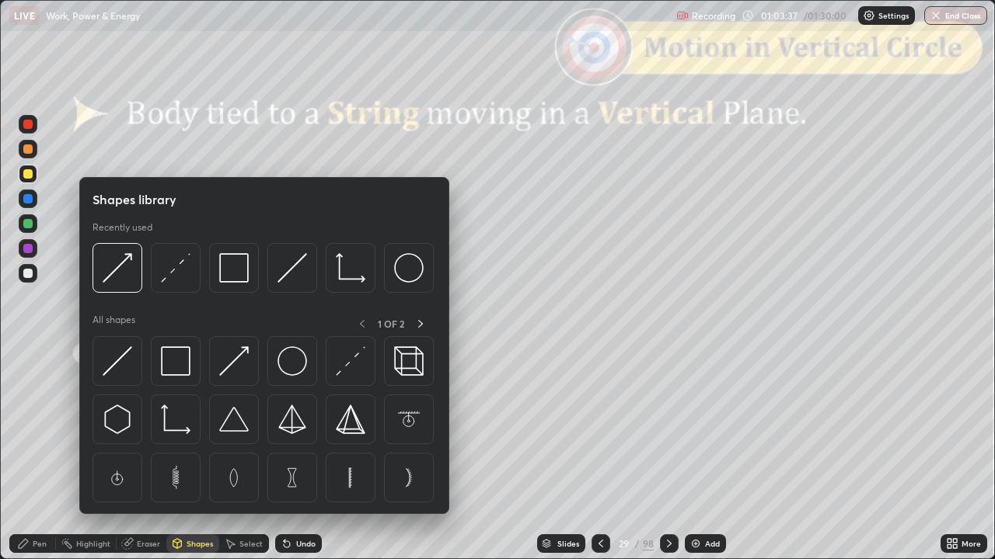
click at [30, 180] on div at bounding box center [28, 174] width 19 height 19
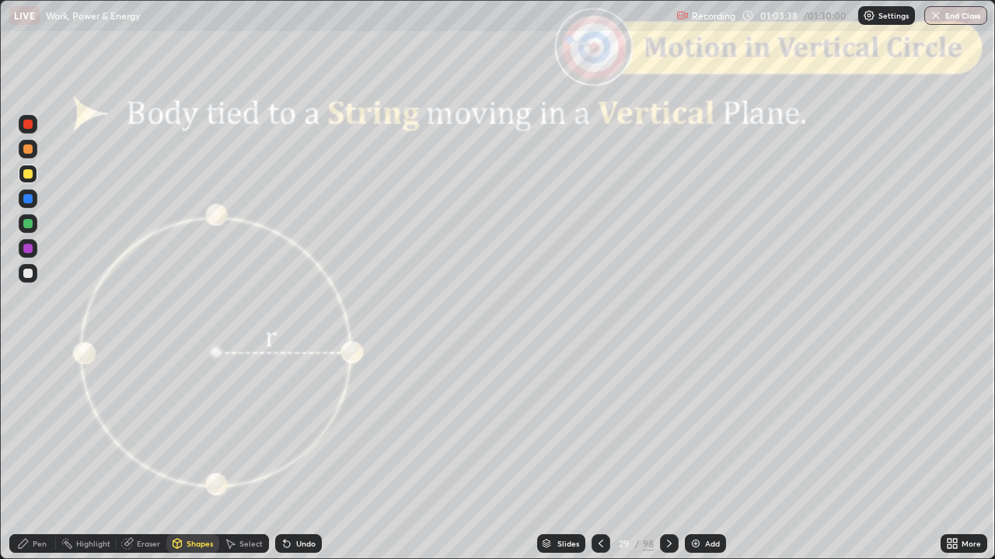
click at [34, 461] on div "Pen" at bounding box center [40, 544] width 14 height 8
click at [196, 461] on div "Shapes" at bounding box center [199, 544] width 26 height 8
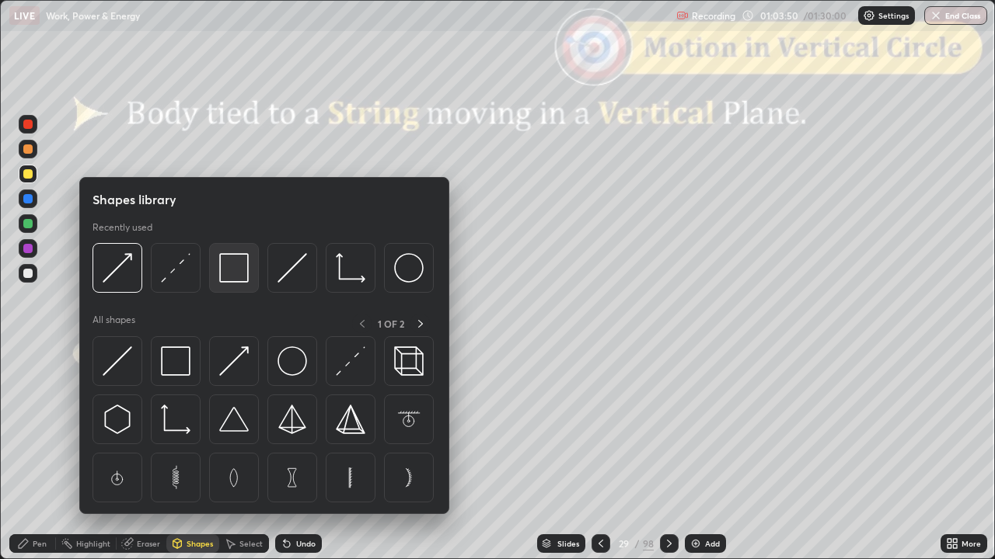
click at [232, 265] on img at bounding box center [234, 268] width 30 height 30
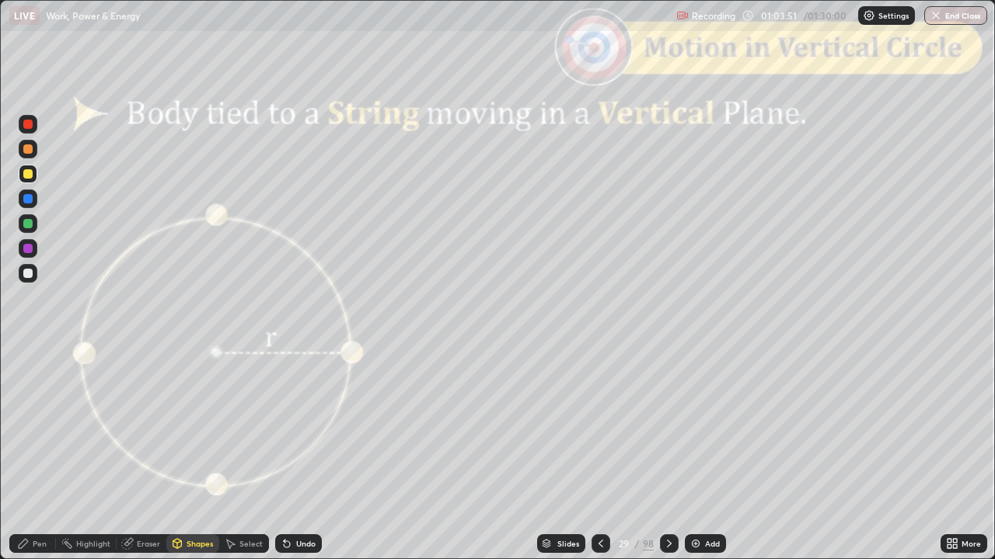
click at [31, 124] on div at bounding box center [27, 124] width 9 height 9
click at [32, 461] on div "Pen" at bounding box center [32, 544] width 47 height 19
click at [193, 461] on div "Shapes" at bounding box center [192, 544] width 53 height 19
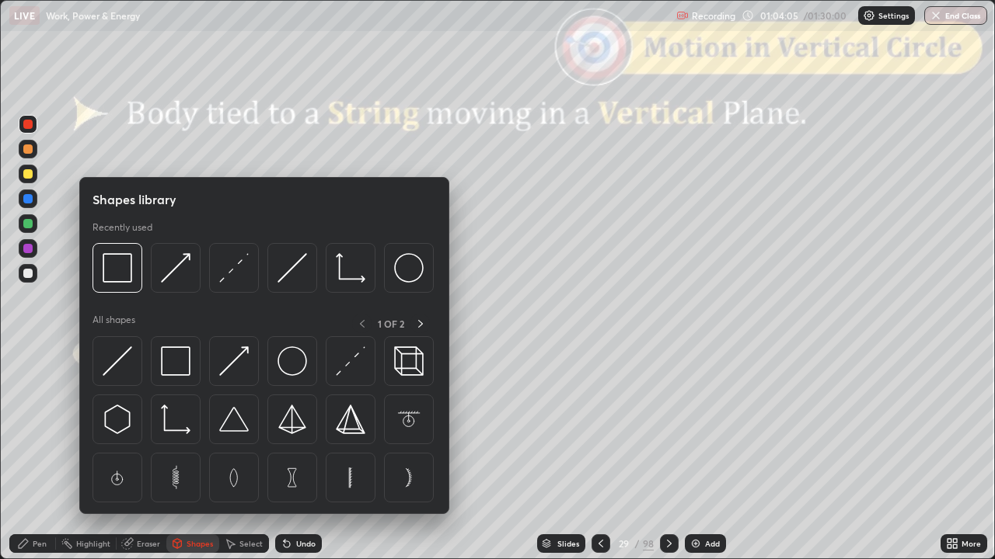
click at [32, 127] on div at bounding box center [27, 124] width 9 height 9
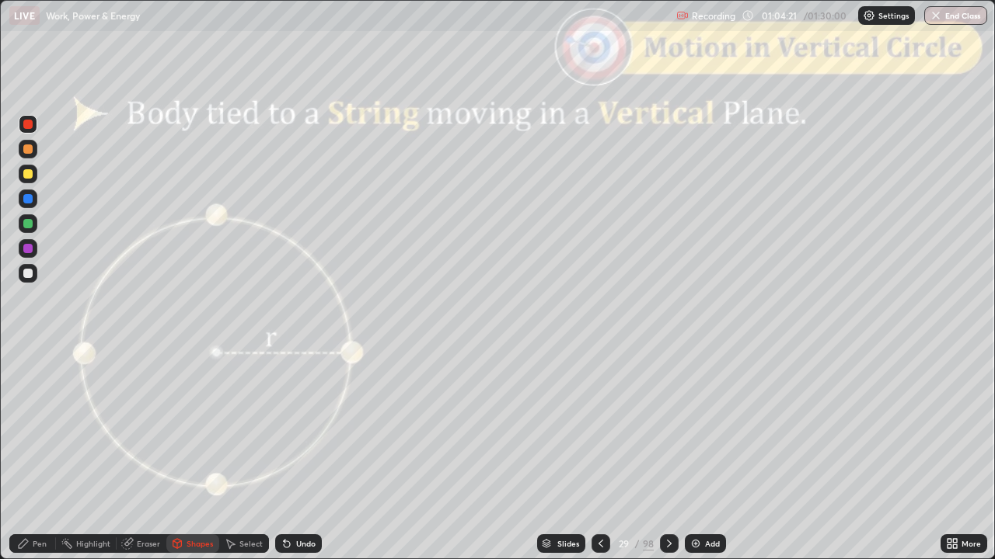
click at [27, 281] on div at bounding box center [28, 273] width 19 height 19
click at [38, 461] on div "Pen" at bounding box center [40, 544] width 14 height 8
click at [188, 461] on div "Shapes" at bounding box center [199, 544] width 26 height 8
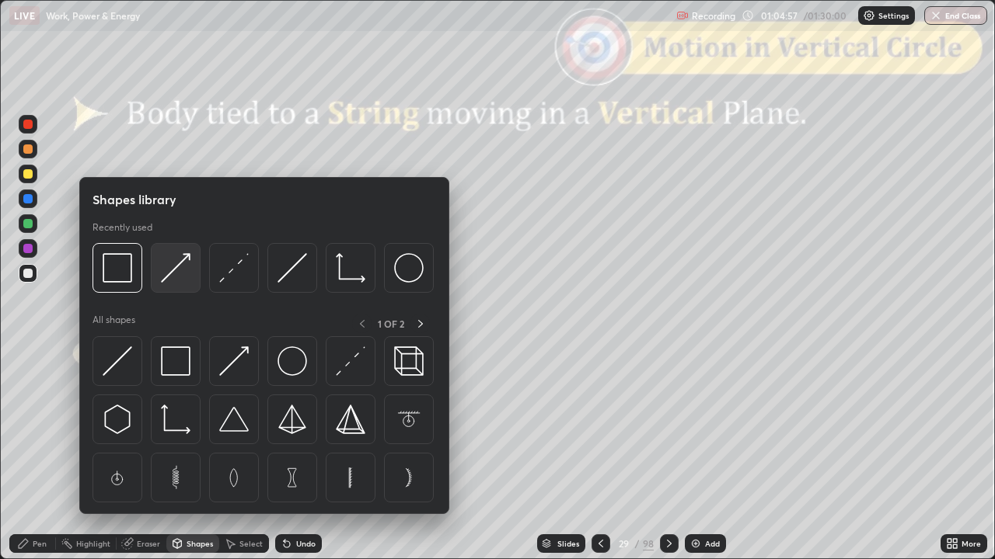
click at [177, 279] on img at bounding box center [176, 268] width 30 height 30
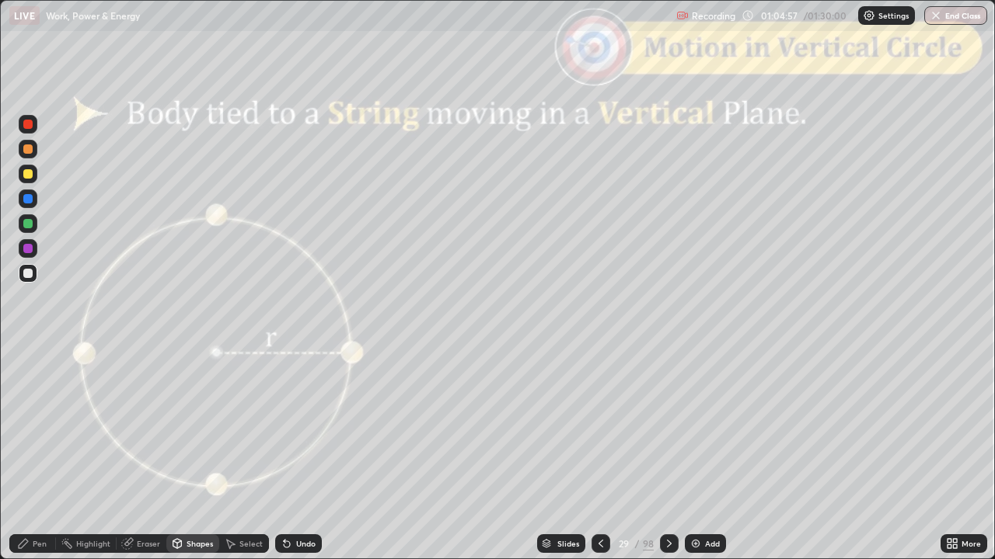
click at [30, 151] on div at bounding box center [27, 149] width 9 height 9
click at [26, 461] on icon at bounding box center [23, 543] width 9 height 9
click at [196, 461] on div "Shapes" at bounding box center [199, 544] width 26 height 8
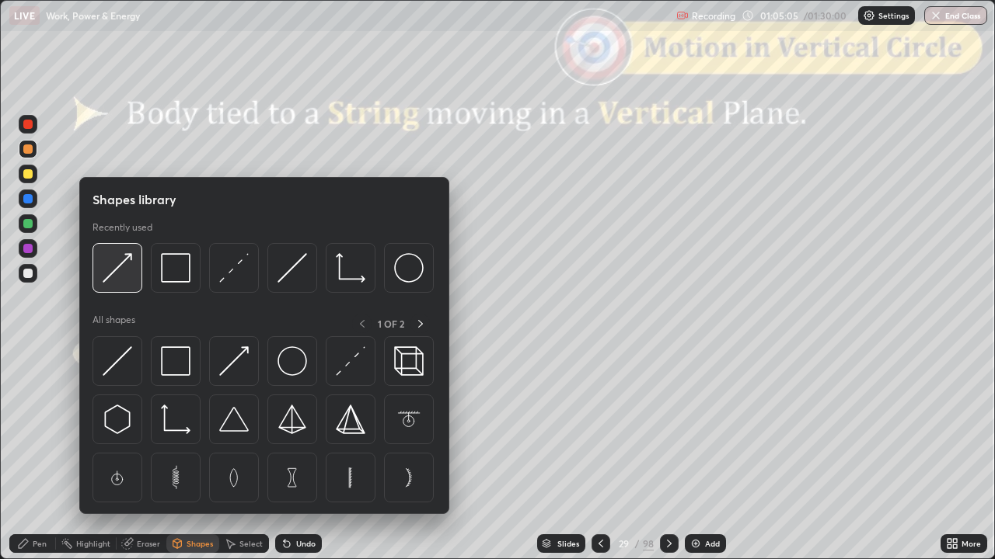
click at [117, 277] on img at bounding box center [118, 268] width 30 height 30
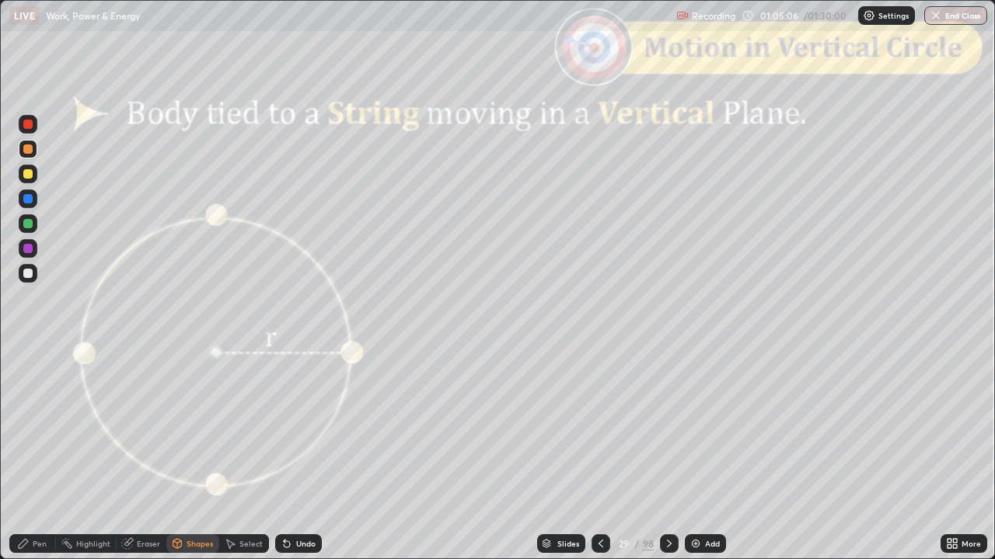
click at [33, 256] on div at bounding box center [28, 248] width 19 height 19
click at [19, 461] on icon at bounding box center [23, 544] width 12 height 12
click at [30, 131] on div at bounding box center [28, 124] width 19 height 19
click at [183, 461] on div "Shapes" at bounding box center [192, 544] width 53 height 19
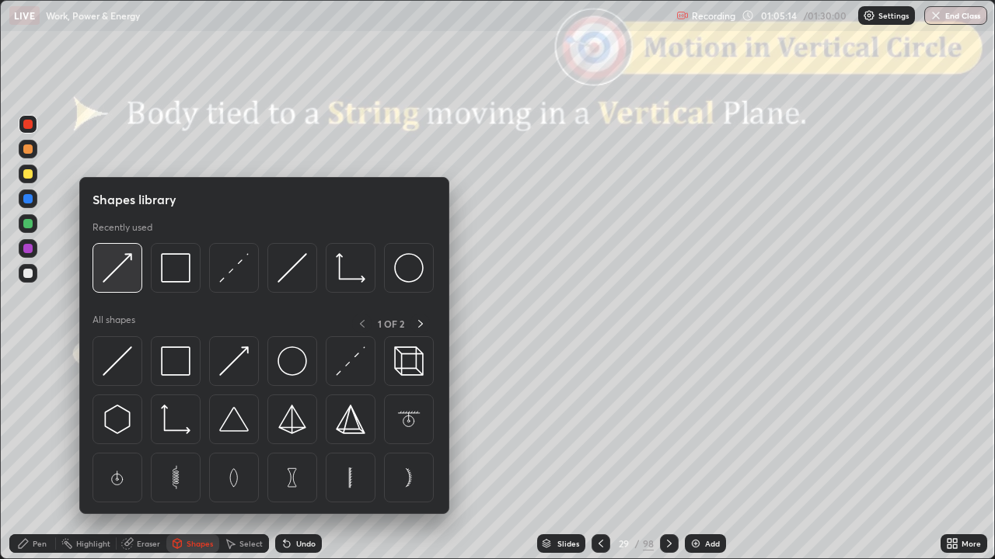
click at [115, 274] on img at bounding box center [118, 268] width 30 height 30
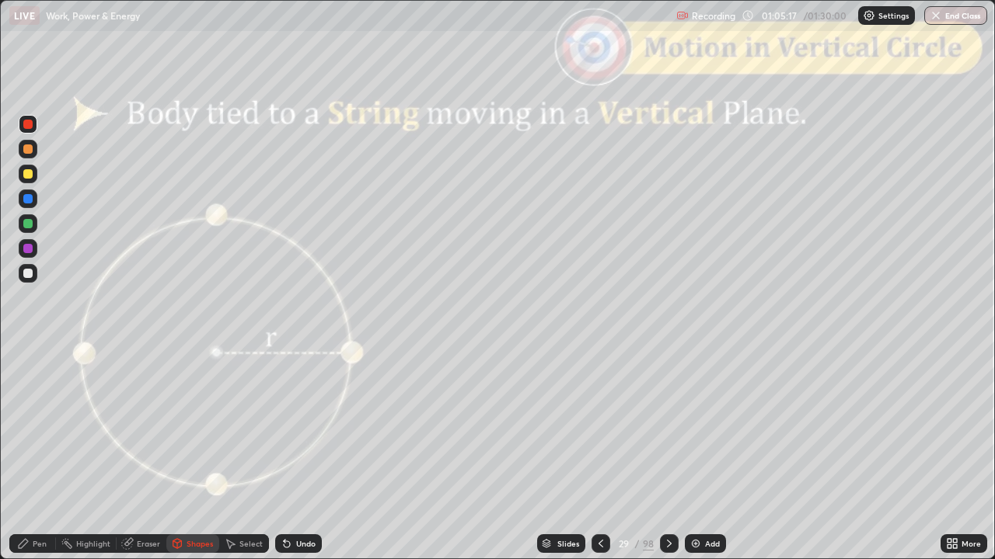
click at [24, 461] on icon at bounding box center [23, 543] width 9 height 9
click at [30, 275] on div at bounding box center [27, 273] width 9 height 9
click at [306, 461] on div "Undo" at bounding box center [305, 544] width 19 height 8
click at [33, 183] on div at bounding box center [28, 174] width 19 height 19
click at [191, 461] on div "Shapes" at bounding box center [199, 544] width 26 height 8
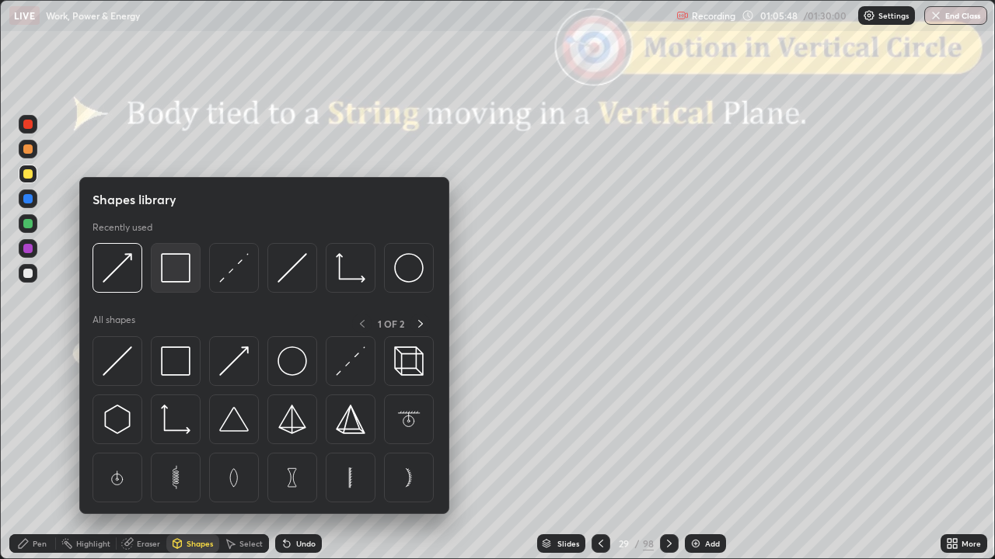
click at [180, 272] on img at bounding box center [176, 268] width 30 height 30
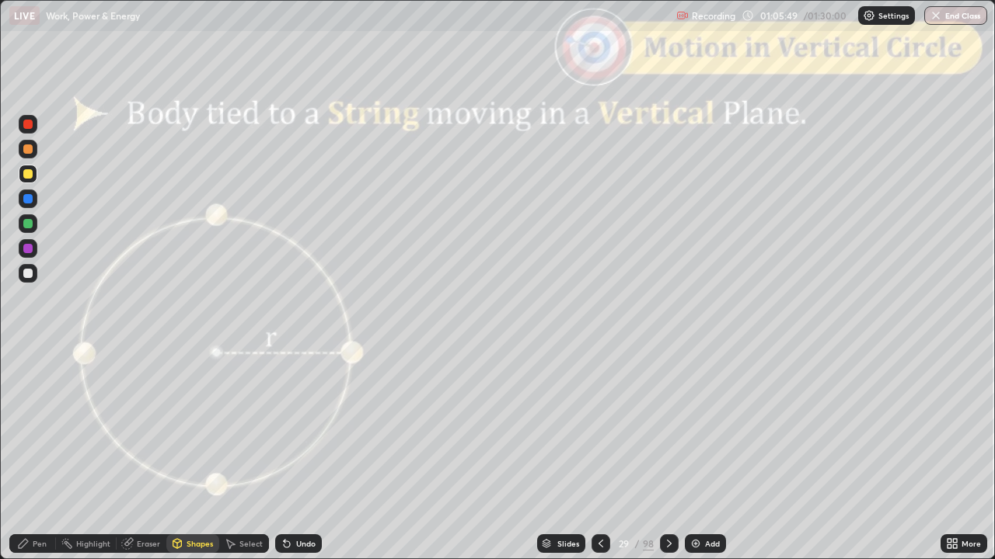
click at [28, 124] on div at bounding box center [27, 124] width 9 height 9
click at [296, 461] on div "Undo" at bounding box center [305, 544] width 19 height 8
click at [303, 461] on div "Undo" at bounding box center [305, 544] width 19 height 8
click at [42, 461] on div "Pen" at bounding box center [40, 544] width 14 height 8
click at [28, 274] on div at bounding box center [27, 273] width 9 height 9
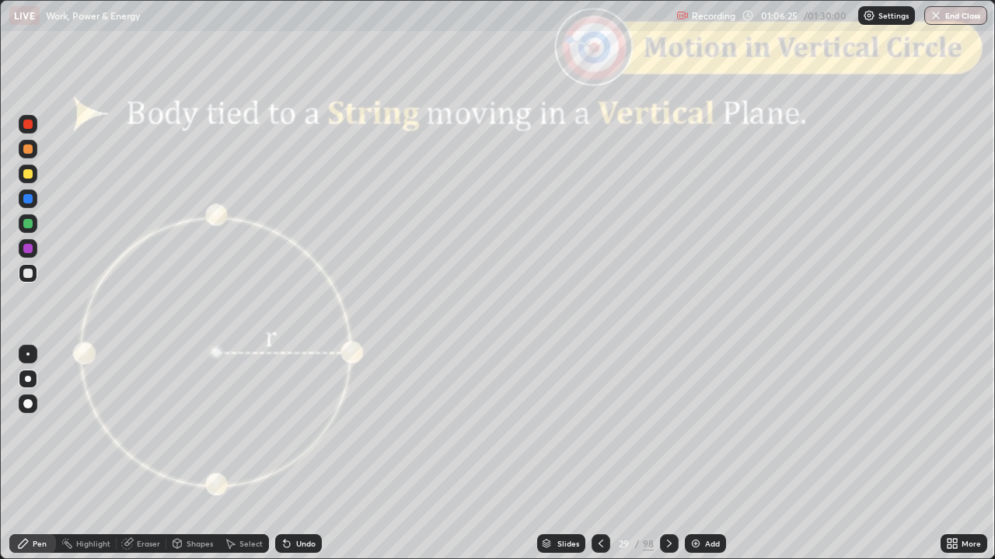
click at [195, 461] on div "Shapes" at bounding box center [199, 544] width 26 height 8
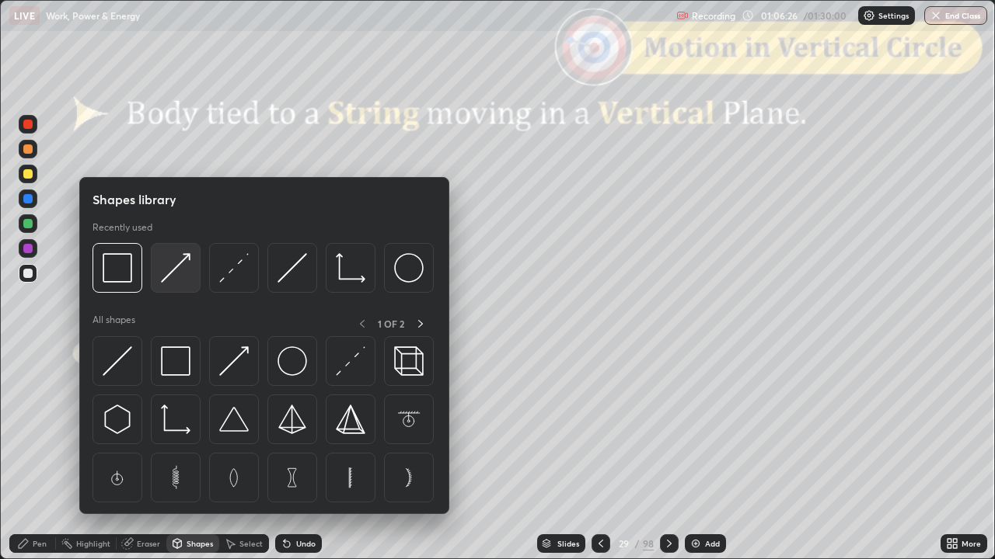
click at [177, 270] on img at bounding box center [176, 268] width 30 height 30
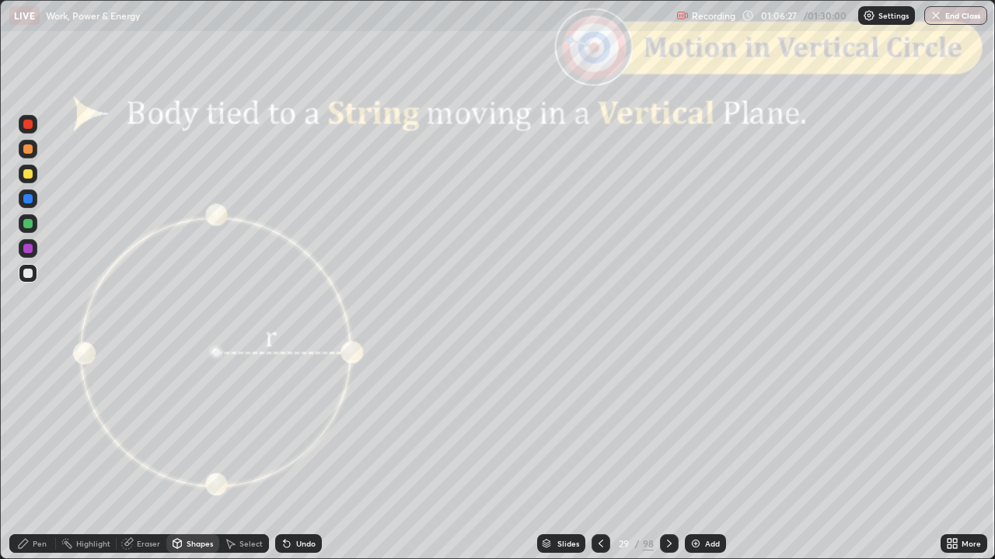
click at [25, 152] on div at bounding box center [27, 149] width 9 height 9
click at [34, 461] on div "Pen" at bounding box center [40, 544] width 14 height 8
click at [30, 127] on div at bounding box center [27, 124] width 9 height 9
click at [196, 461] on div "Shapes" at bounding box center [199, 544] width 26 height 8
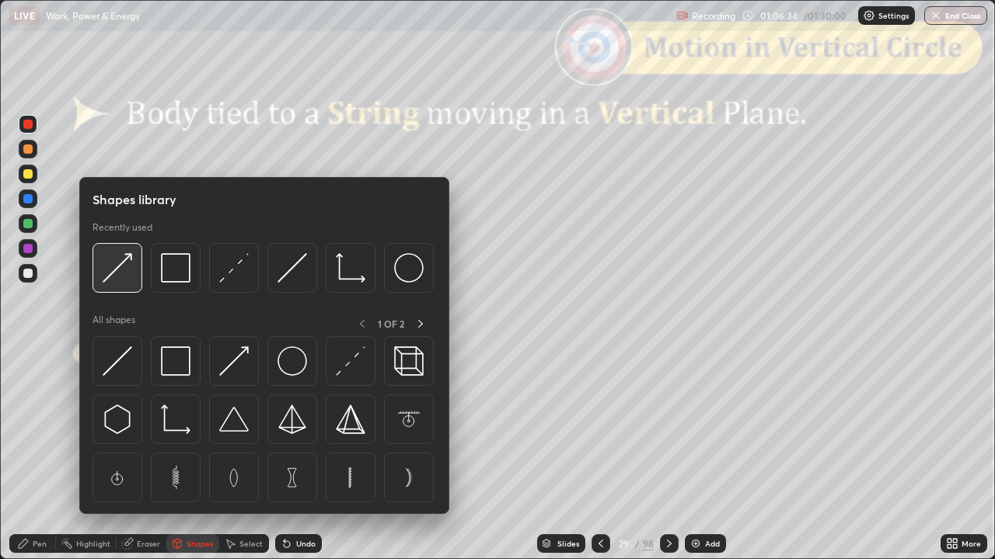
click at [124, 279] on img at bounding box center [118, 268] width 30 height 30
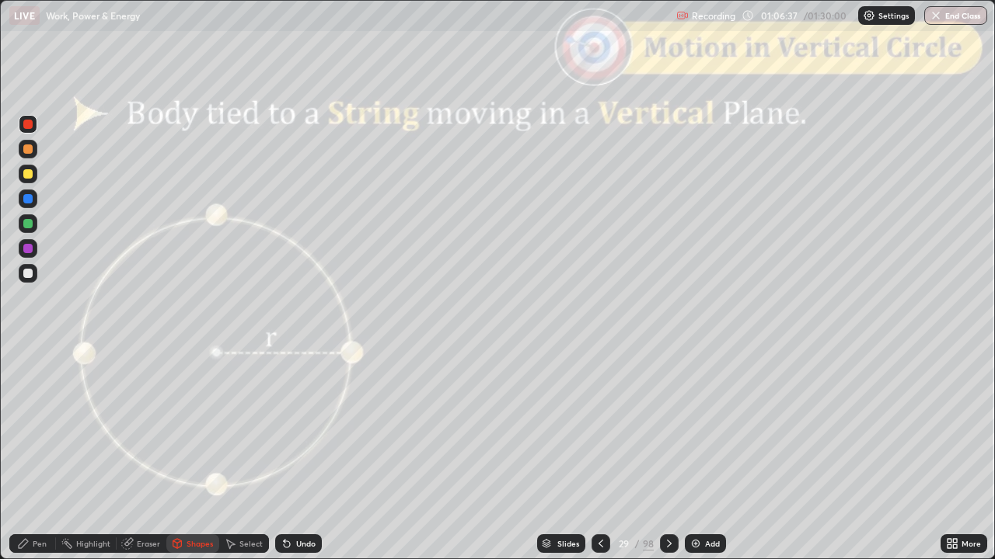
click at [31, 461] on div "Pen" at bounding box center [32, 544] width 47 height 19
click at [28, 256] on div at bounding box center [28, 248] width 19 height 19
click at [309, 461] on div "Undo" at bounding box center [305, 544] width 19 height 8
click at [196, 461] on div "Shapes" at bounding box center [199, 544] width 26 height 8
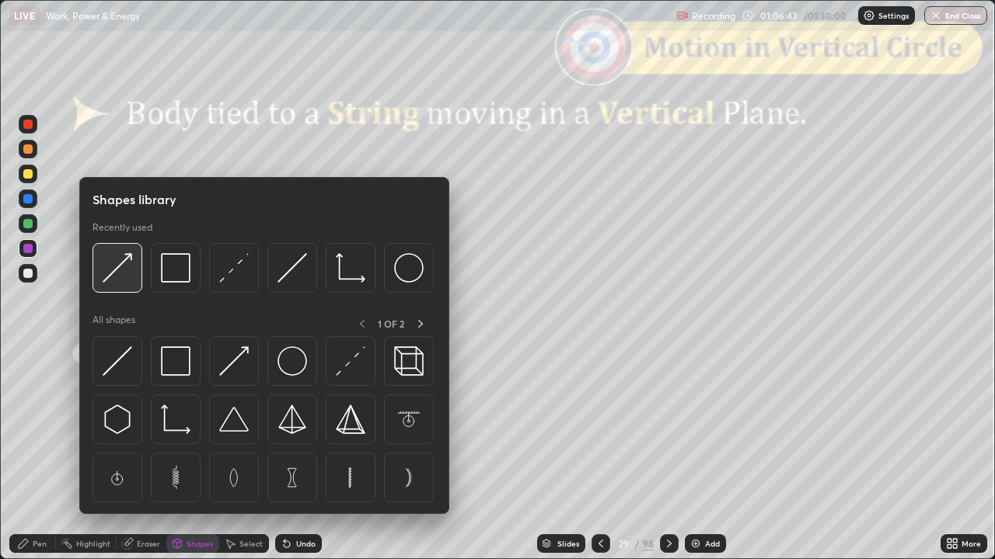
click at [121, 278] on img at bounding box center [118, 268] width 30 height 30
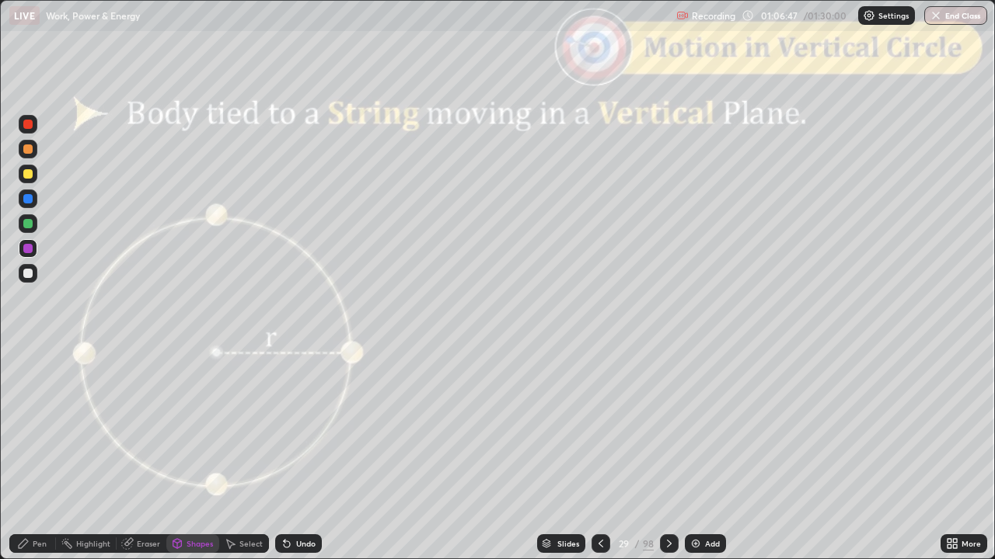
click at [29, 461] on icon at bounding box center [23, 544] width 12 height 12
click at [30, 176] on div at bounding box center [27, 173] width 9 height 9
click at [194, 461] on div "Shapes" at bounding box center [199, 544] width 26 height 8
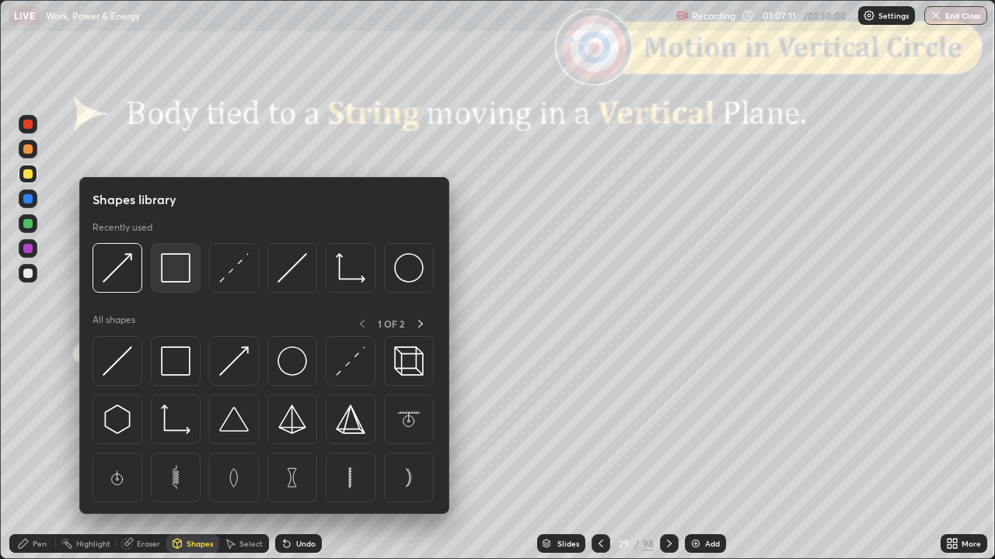
click at [180, 272] on img at bounding box center [176, 268] width 30 height 30
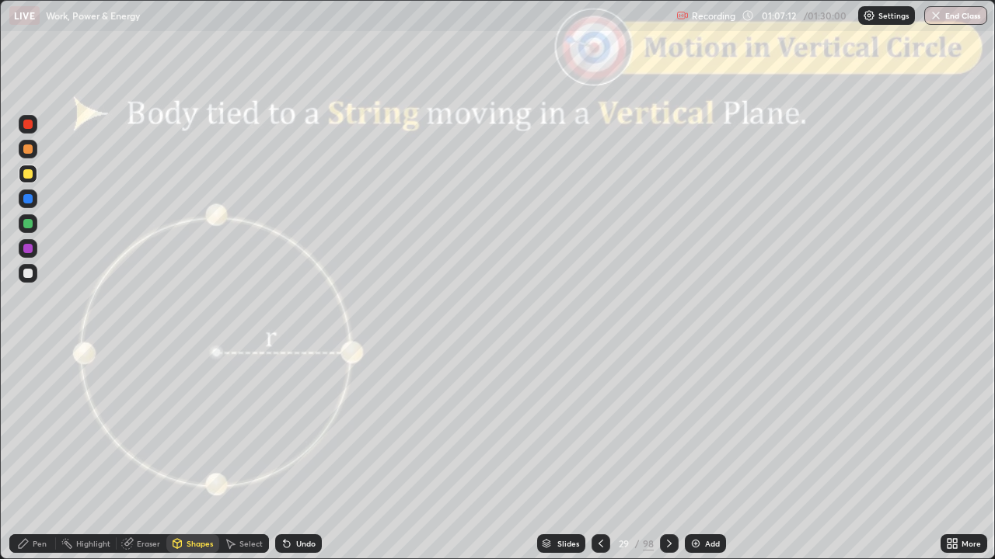
click at [28, 127] on div at bounding box center [27, 124] width 9 height 9
click at [302, 461] on div "Undo" at bounding box center [305, 544] width 19 height 8
click at [306, 461] on div "Undo" at bounding box center [305, 544] width 19 height 8
click at [309, 461] on div "Undo" at bounding box center [298, 544] width 47 height 19
click at [40, 461] on div "Pen" at bounding box center [32, 544] width 47 height 19
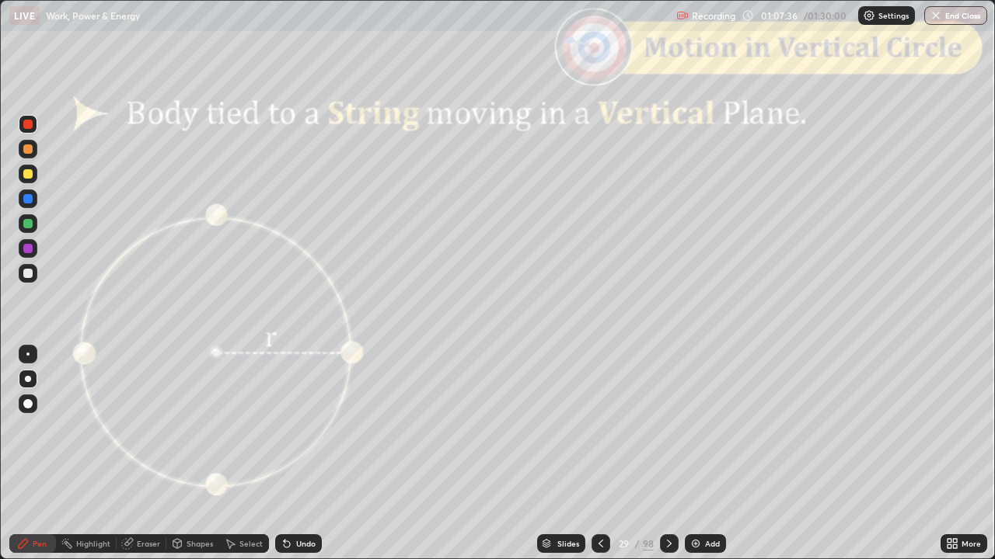
click at [177, 461] on icon at bounding box center [177, 545] width 0 height 5
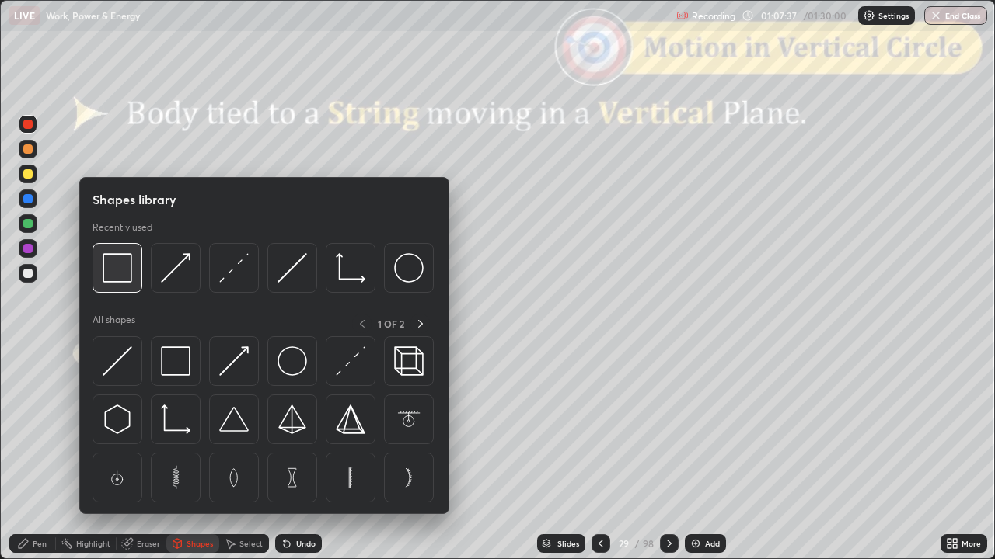
click at [107, 273] on img at bounding box center [118, 268] width 30 height 30
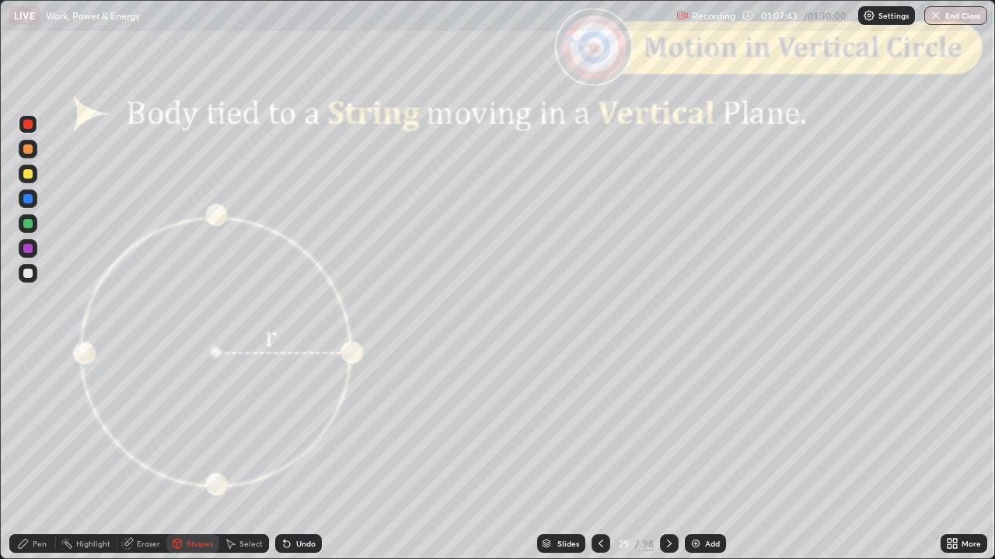
click at [28, 276] on div at bounding box center [27, 273] width 9 height 9
click at [190, 461] on div "Shapes" at bounding box center [192, 544] width 53 height 19
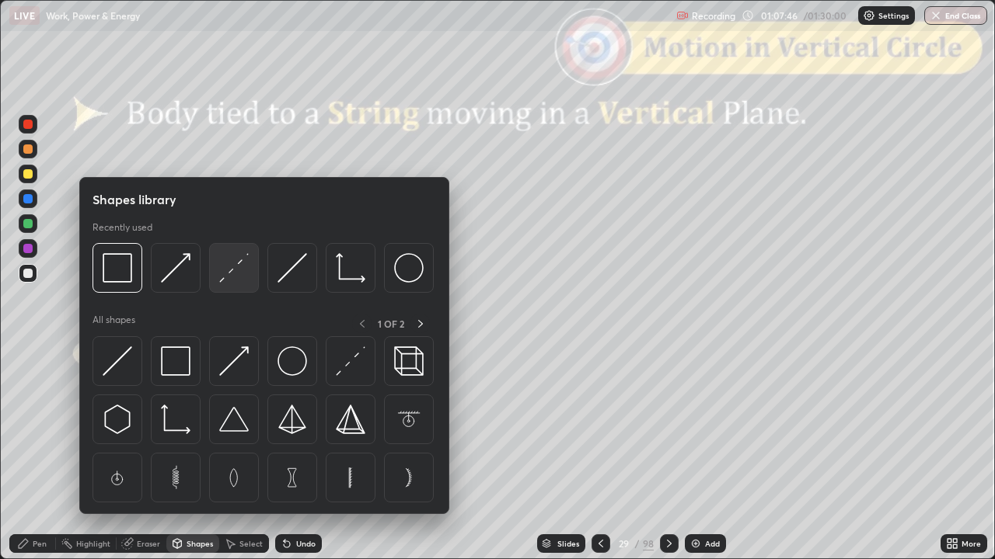
click at [236, 272] on img at bounding box center [234, 268] width 30 height 30
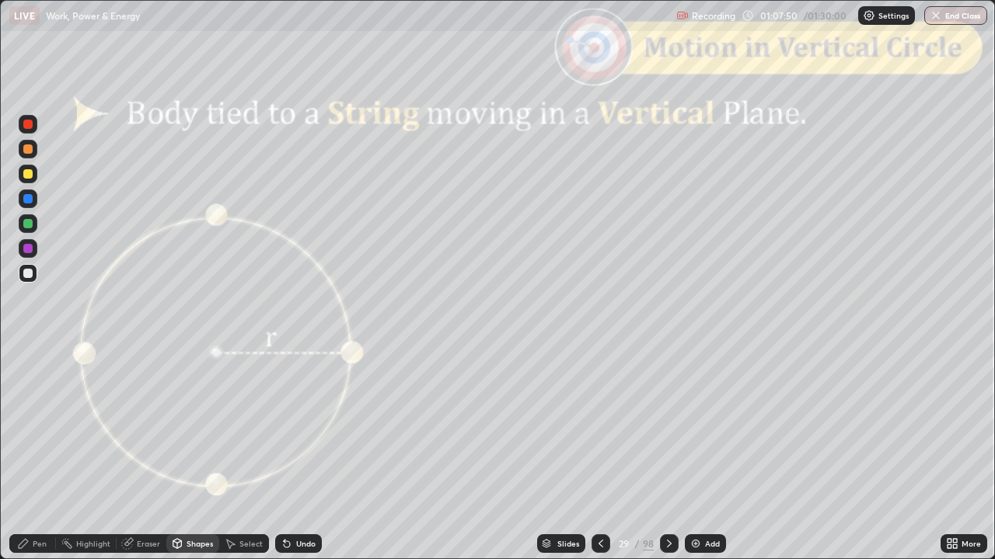
click at [29, 461] on icon at bounding box center [23, 544] width 12 height 12
click at [194, 461] on div "Shapes" at bounding box center [199, 544] width 26 height 8
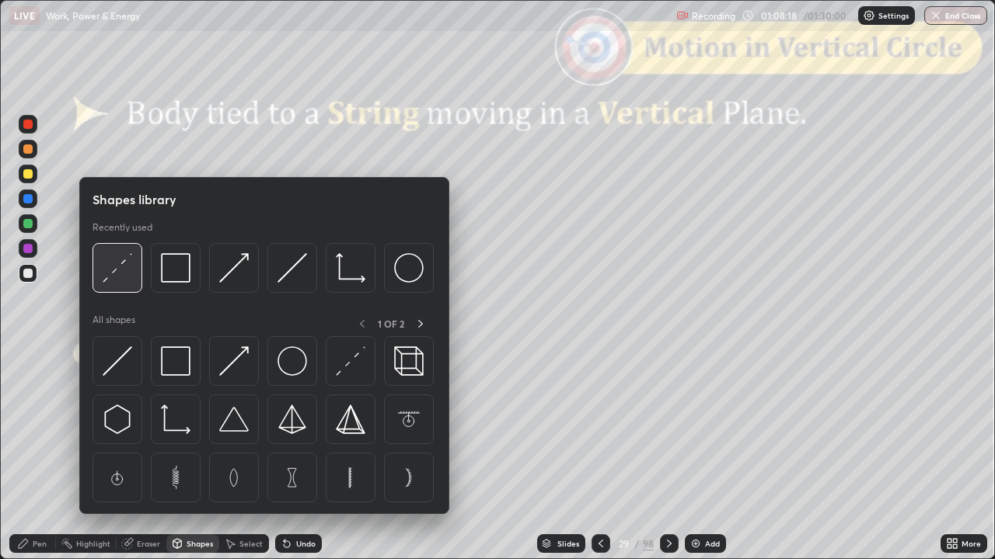
click at [127, 278] on img at bounding box center [118, 268] width 30 height 30
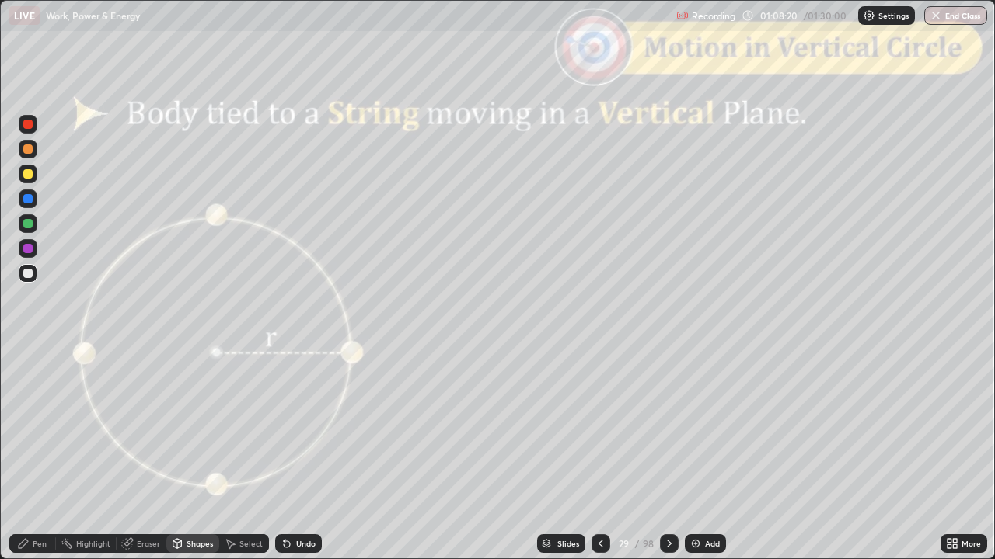
click at [35, 132] on div at bounding box center [28, 124] width 19 height 25
click at [570, 461] on div "Slides" at bounding box center [561, 544] width 48 height 19
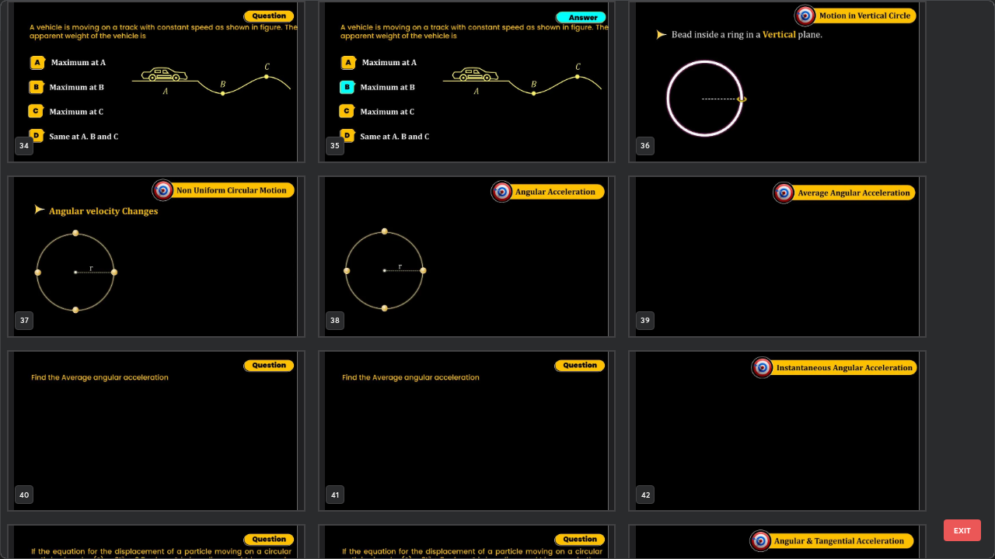
scroll to position [1927, 0]
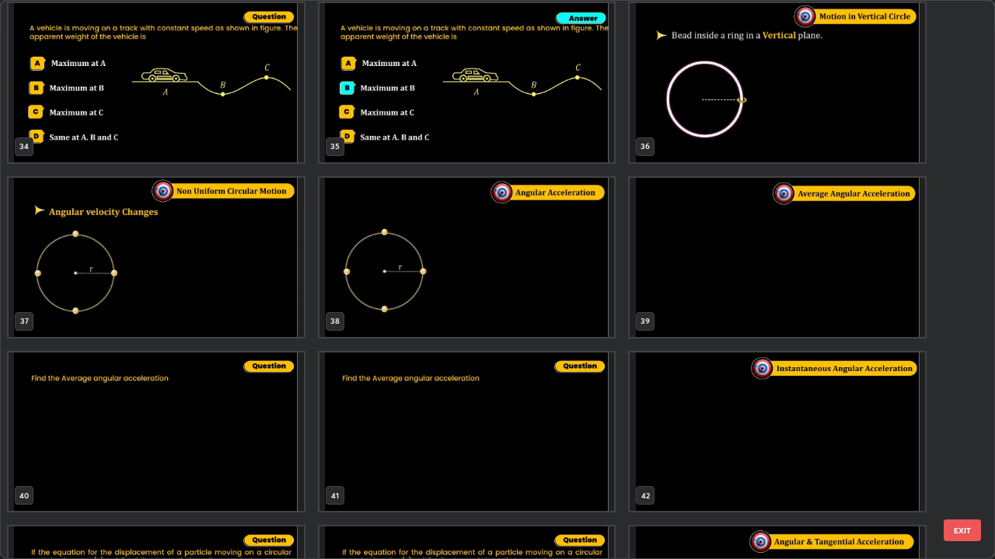
click at [962, 461] on button "EXIT" at bounding box center [961, 531] width 37 height 22
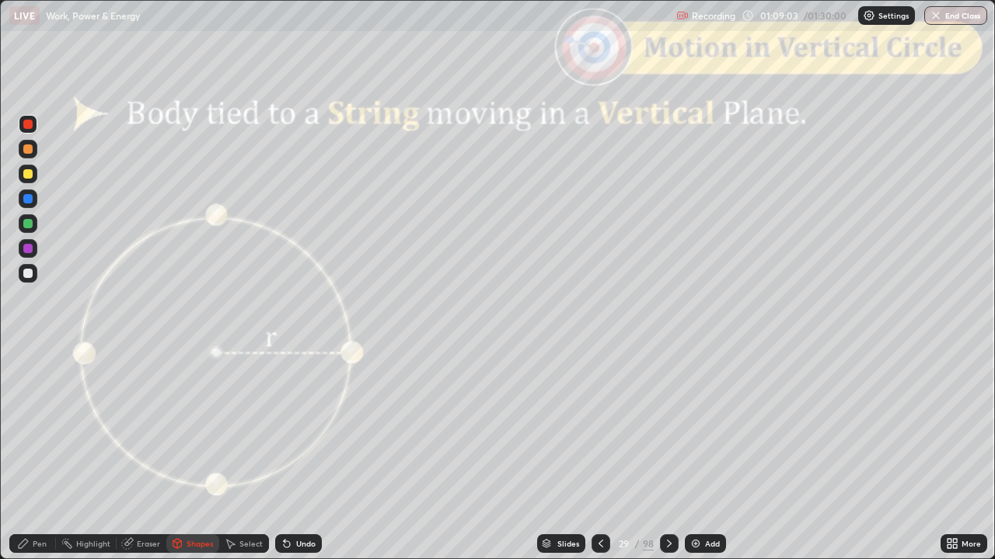
click at [26, 151] on div at bounding box center [27, 149] width 9 height 9
click at [312, 461] on div "Undo" at bounding box center [305, 544] width 19 height 8
click at [186, 461] on div "Shapes" at bounding box center [192, 544] width 53 height 19
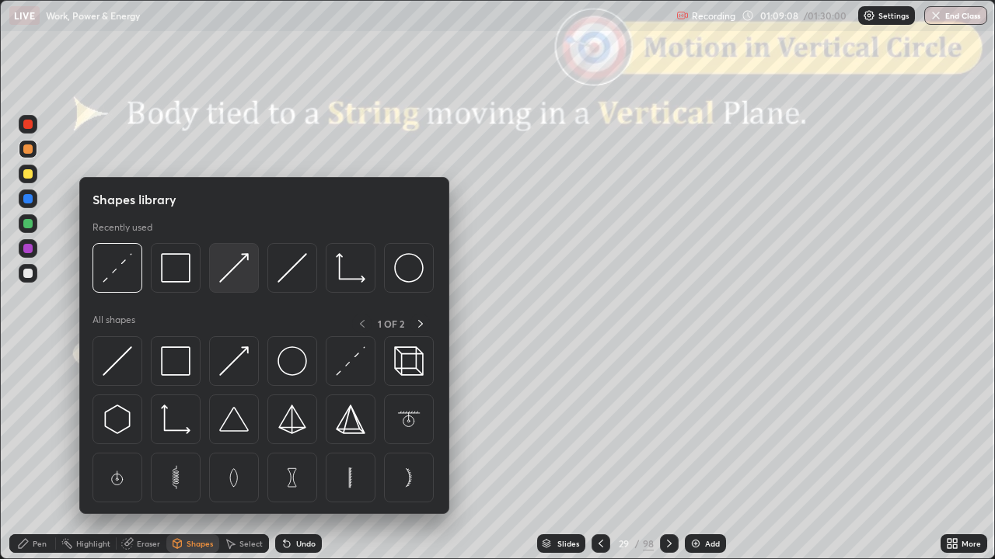
click at [228, 273] on img at bounding box center [234, 268] width 30 height 30
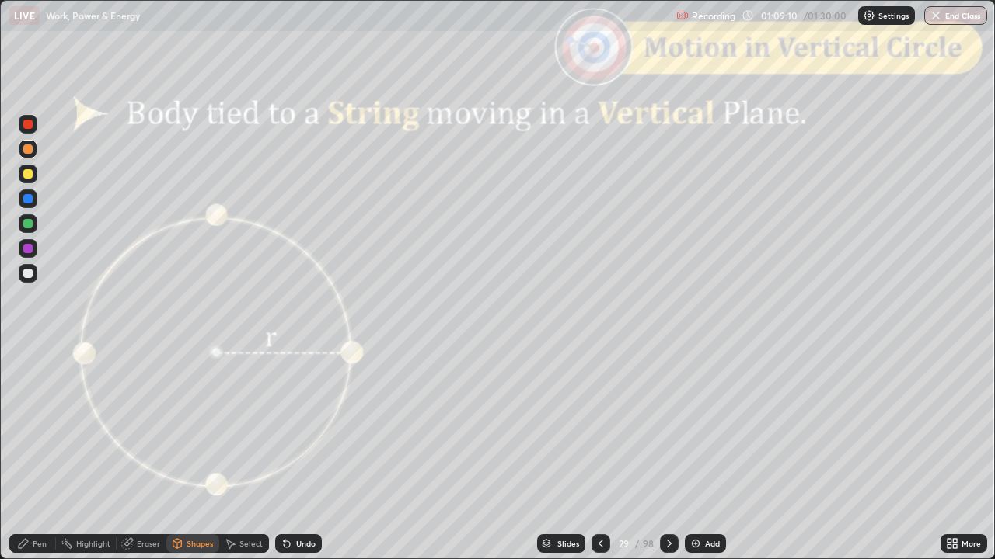
click at [23, 461] on icon at bounding box center [23, 544] width 12 height 12
click at [190, 461] on div "Shapes" at bounding box center [199, 544] width 26 height 8
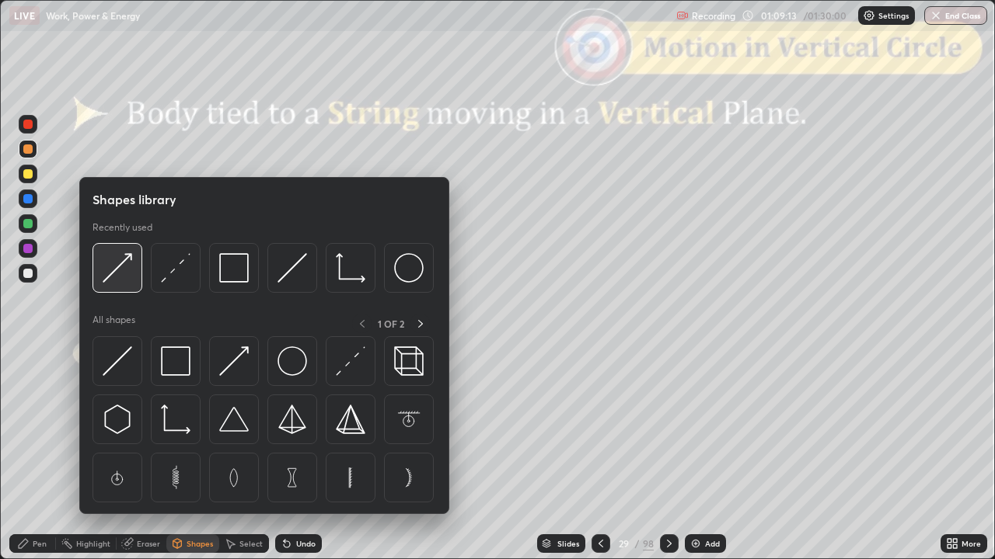
click at [121, 283] on div at bounding box center [117, 268] width 50 height 50
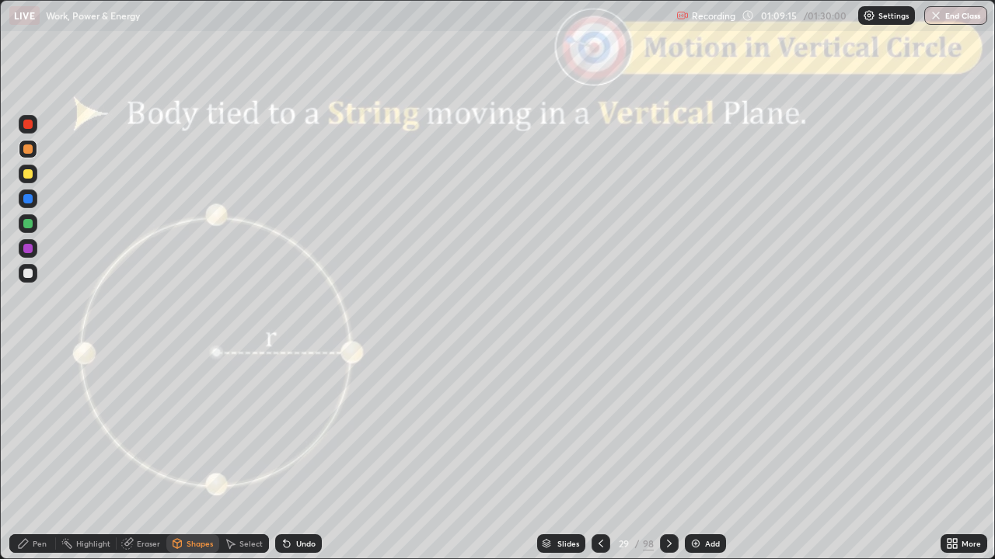
click at [28, 251] on div at bounding box center [27, 248] width 9 height 9
click at [20, 461] on div "Pen" at bounding box center [32, 544] width 47 height 19
click at [193, 461] on div "Shapes" at bounding box center [199, 544] width 26 height 8
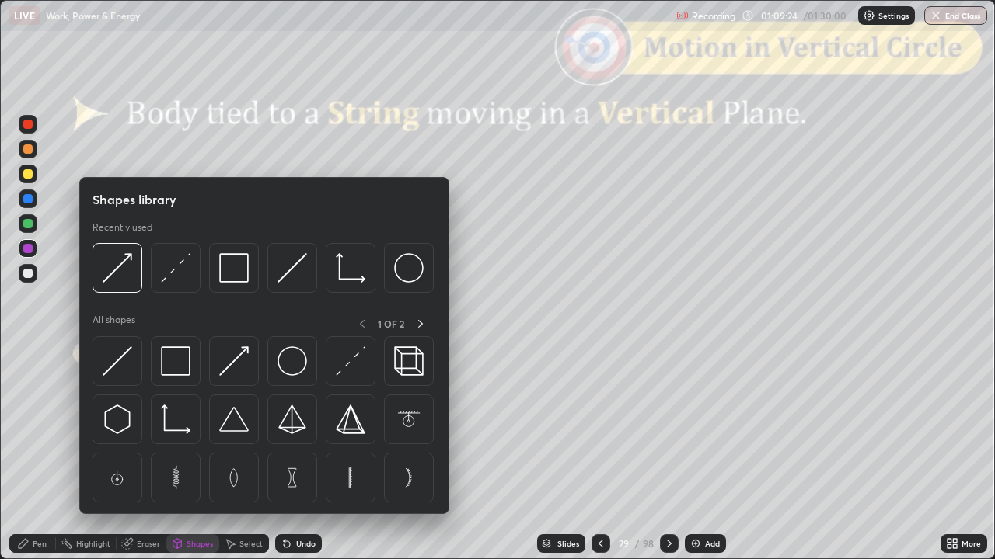
click at [26, 130] on div at bounding box center [28, 124] width 19 height 19
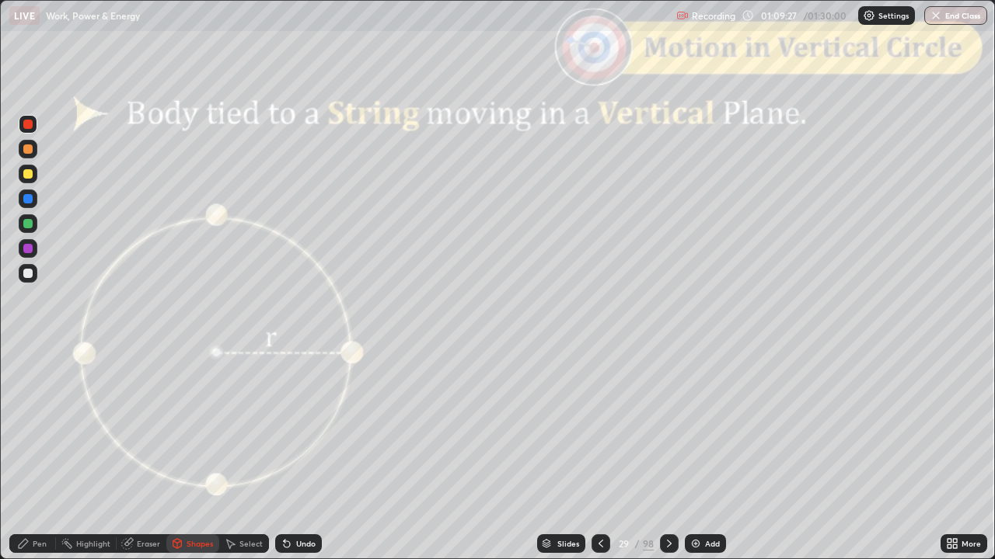
click at [24, 461] on div "Pen" at bounding box center [32, 544] width 47 height 19
click at [190, 461] on div "Shapes" at bounding box center [199, 544] width 26 height 8
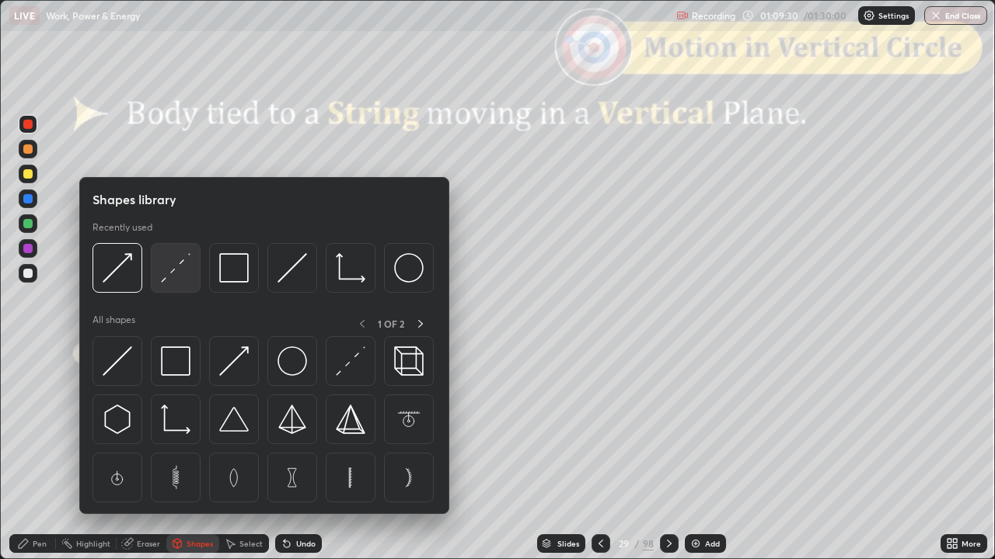
click at [182, 278] on img at bounding box center [176, 268] width 30 height 30
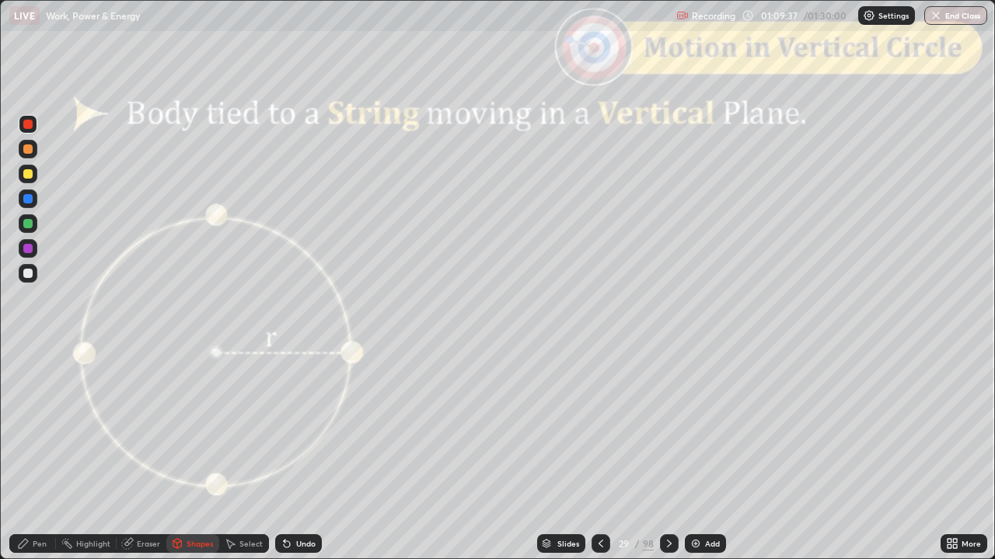
click at [16, 461] on div "Pen" at bounding box center [32, 544] width 47 height 19
click at [31, 280] on div at bounding box center [28, 273] width 19 height 19
click at [34, 253] on div at bounding box center [28, 248] width 19 height 19
click at [27, 180] on div at bounding box center [28, 174] width 19 height 19
click at [196, 461] on div "Shapes" at bounding box center [199, 544] width 26 height 8
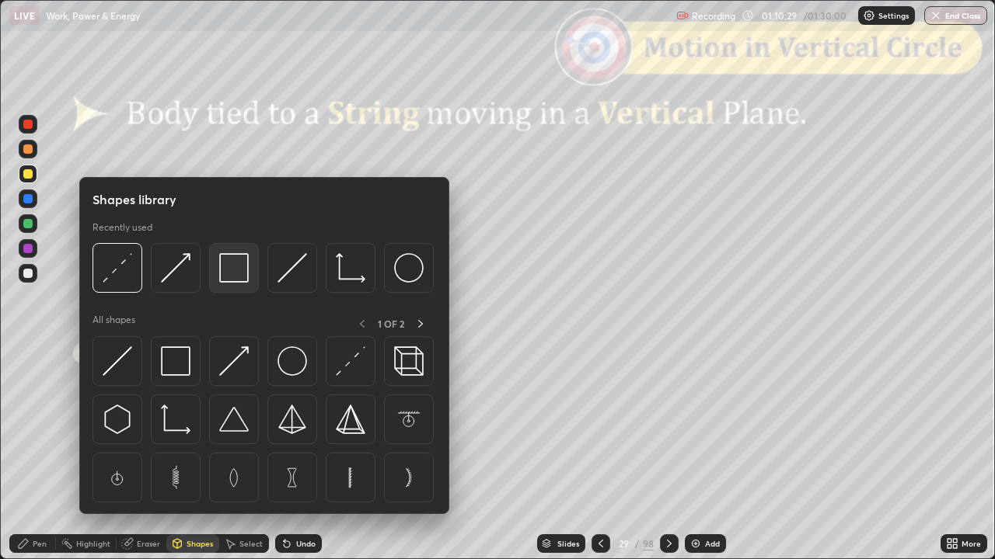
click at [236, 270] on img at bounding box center [234, 268] width 30 height 30
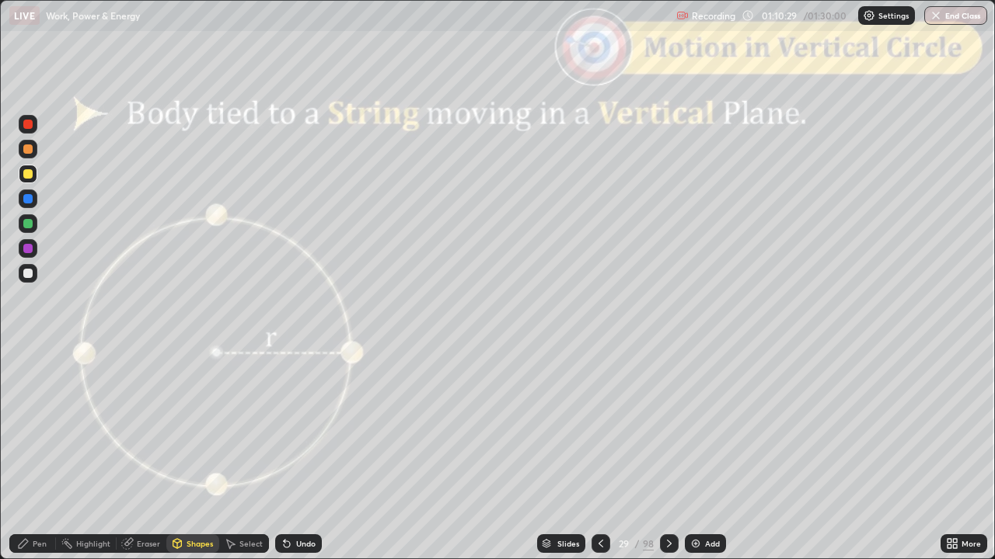
click at [33, 131] on div at bounding box center [28, 124] width 19 height 19
click at [668, 461] on icon at bounding box center [669, 544] width 12 height 12
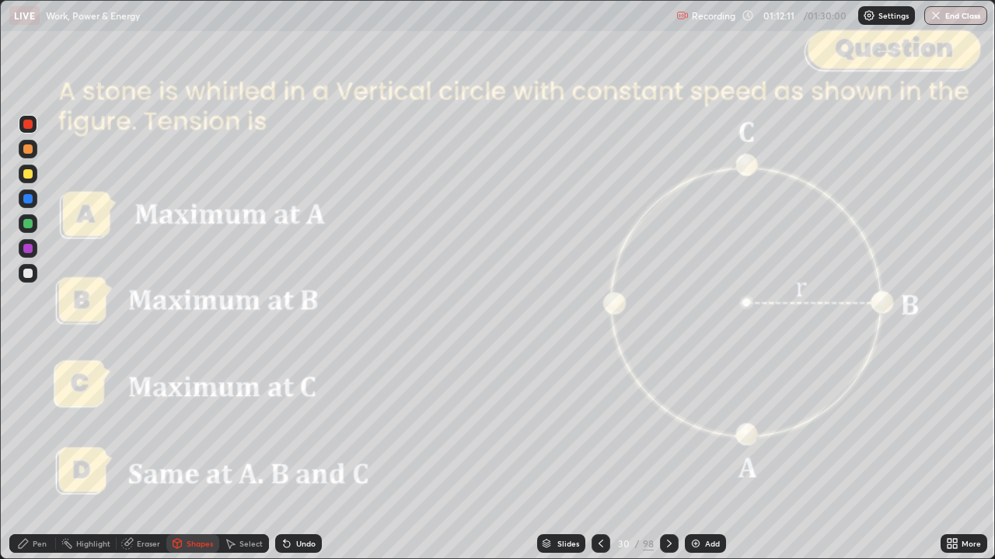
click at [666, 461] on icon at bounding box center [669, 544] width 12 height 12
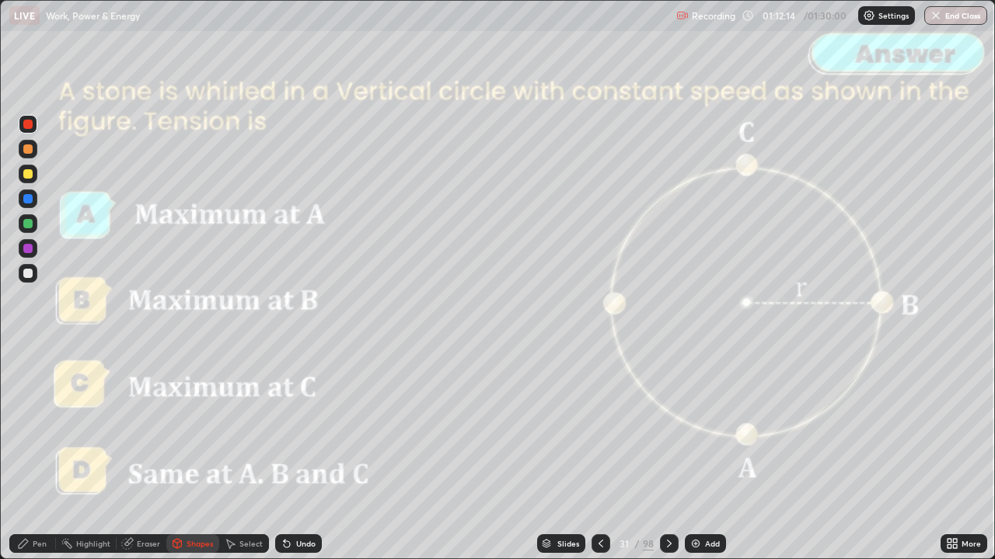
click at [672, 461] on icon at bounding box center [669, 544] width 12 height 12
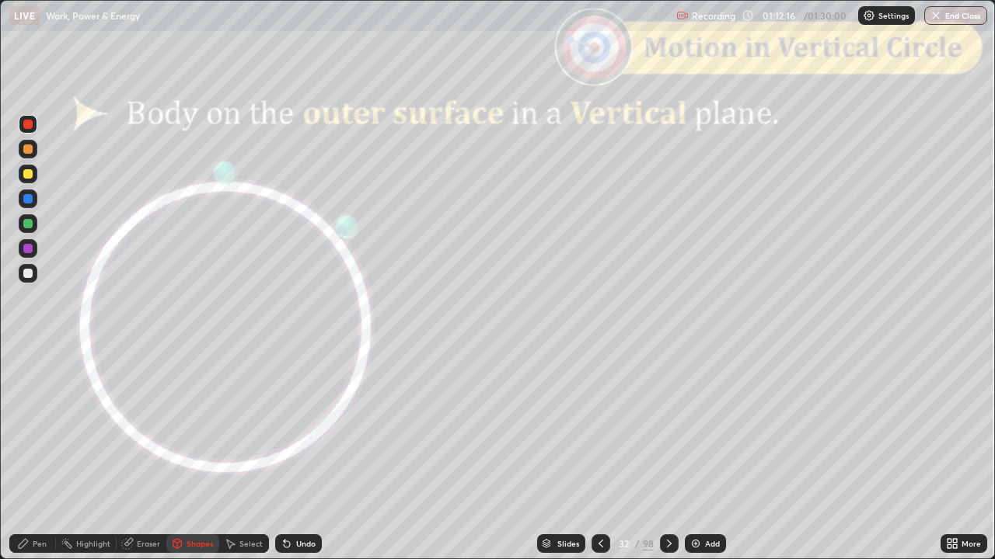
click at [572, 461] on div "Slides" at bounding box center [568, 544] width 22 height 8
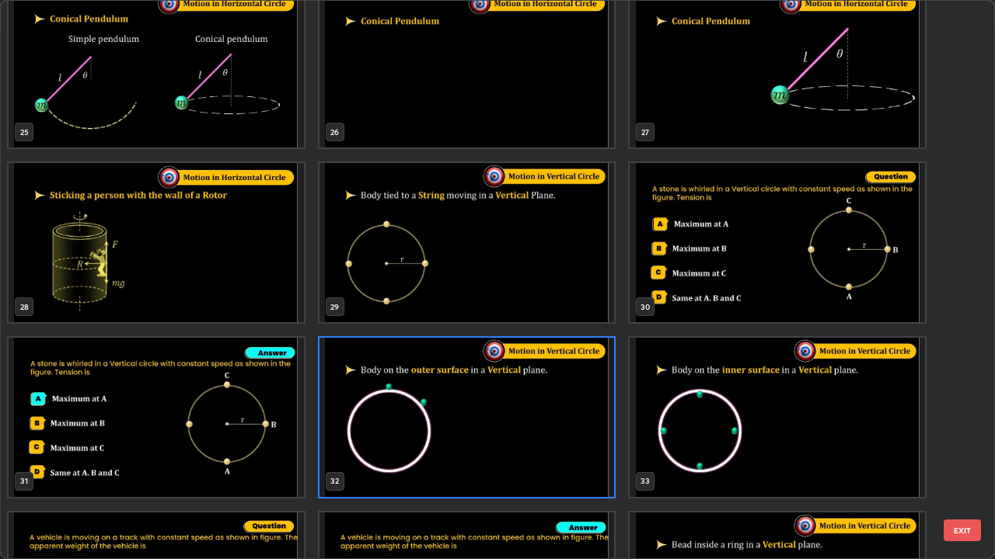
scroll to position [1447, 0]
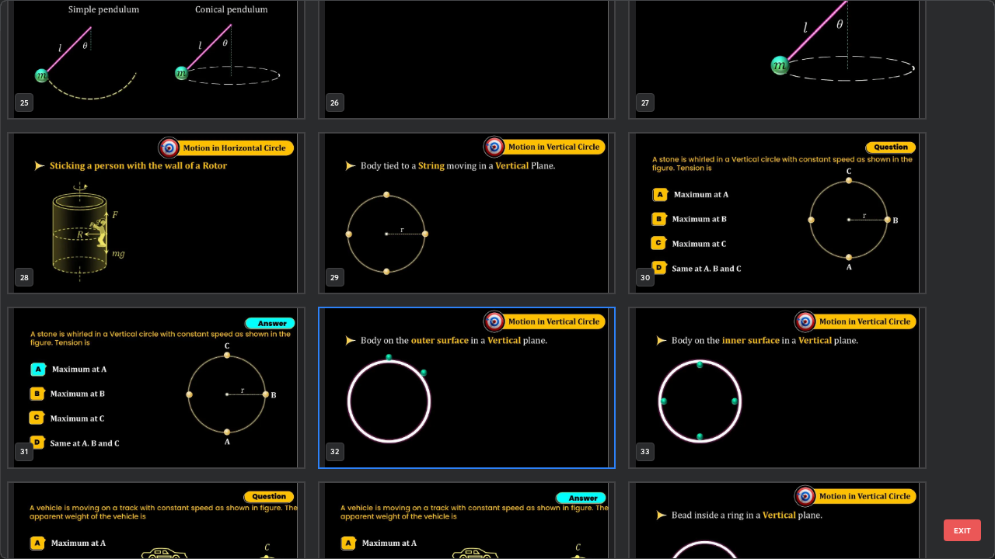
click at [762, 364] on img "grid" at bounding box center [776, 387] width 295 height 159
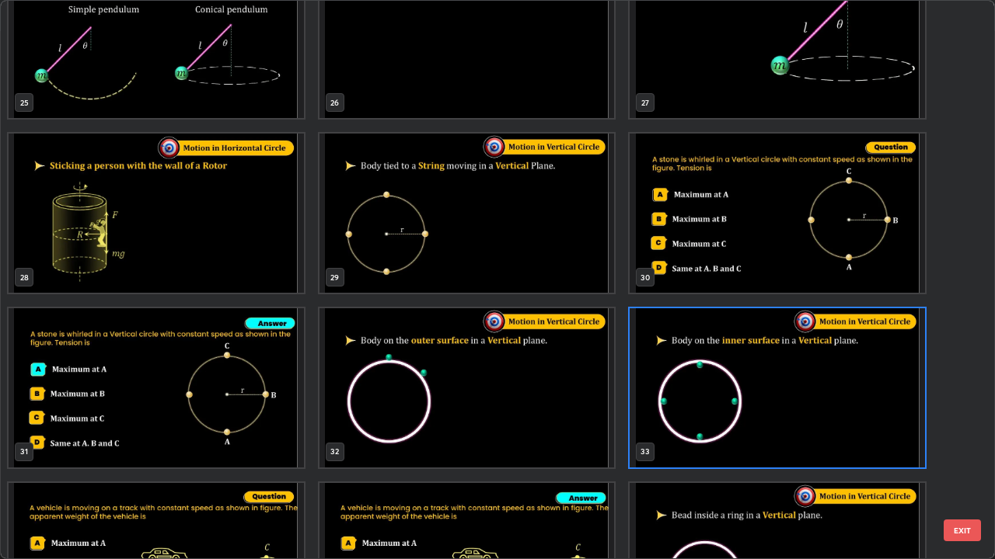
click at [973, 461] on button "EXIT" at bounding box center [961, 531] width 37 height 22
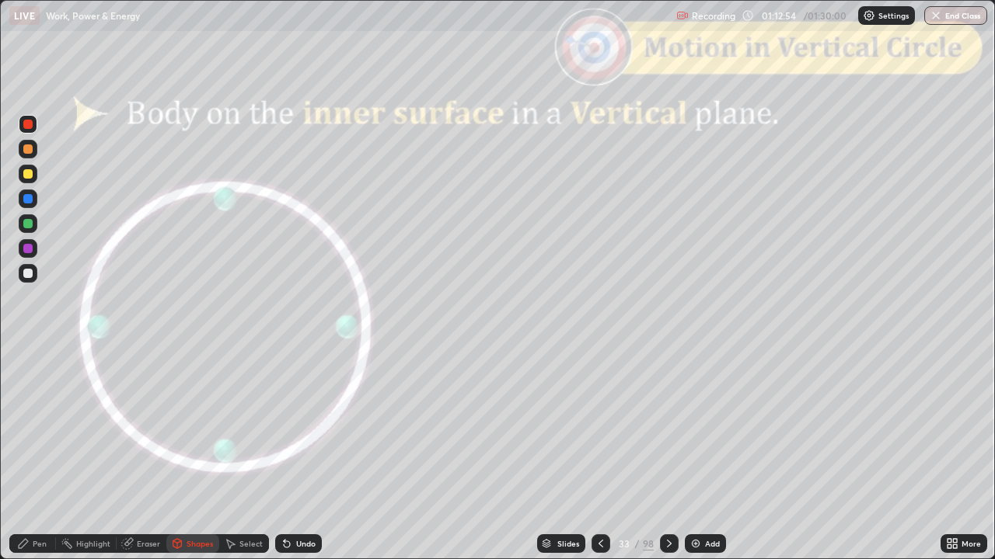
click at [185, 461] on div "Shapes" at bounding box center [192, 544] width 53 height 19
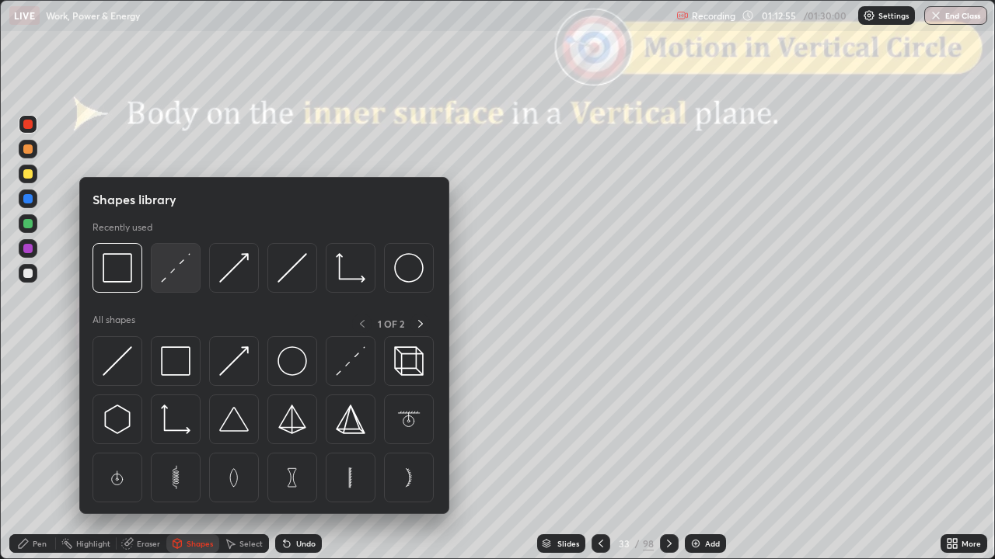
click at [180, 277] on img at bounding box center [176, 268] width 30 height 30
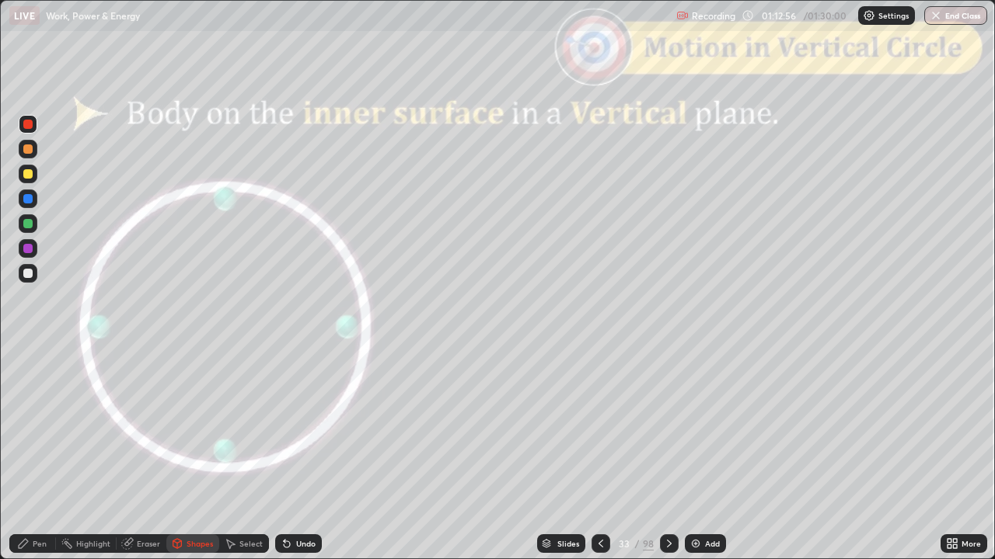
click at [28, 274] on div at bounding box center [27, 273] width 9 height 9
click at [186, 461] on div "Shapes" at bounding box center [199, 544] width 26 height 8
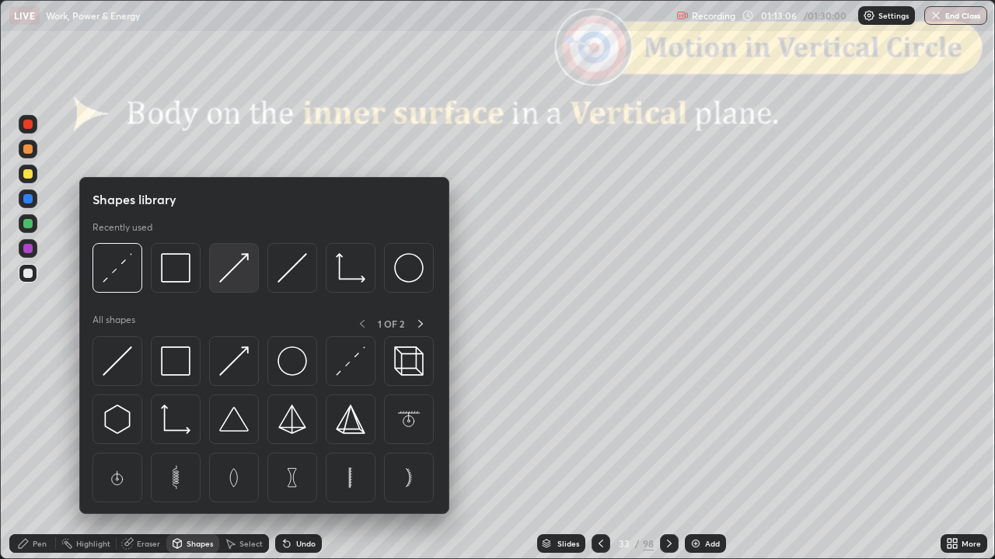
click at [234, 268] on img at bounding box center [234, 268] width 30 height 30
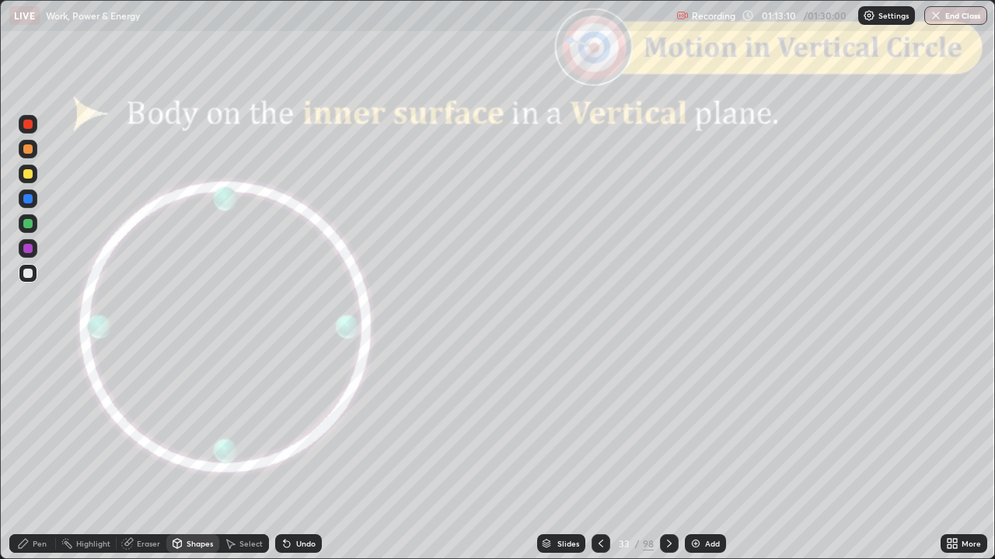
click at [22, 461] on icon at bounding box center [23, 543] width 9 height 9
click at [192, 461] on div "Shapes" at bounding box center [199, 544] width 26 height 8
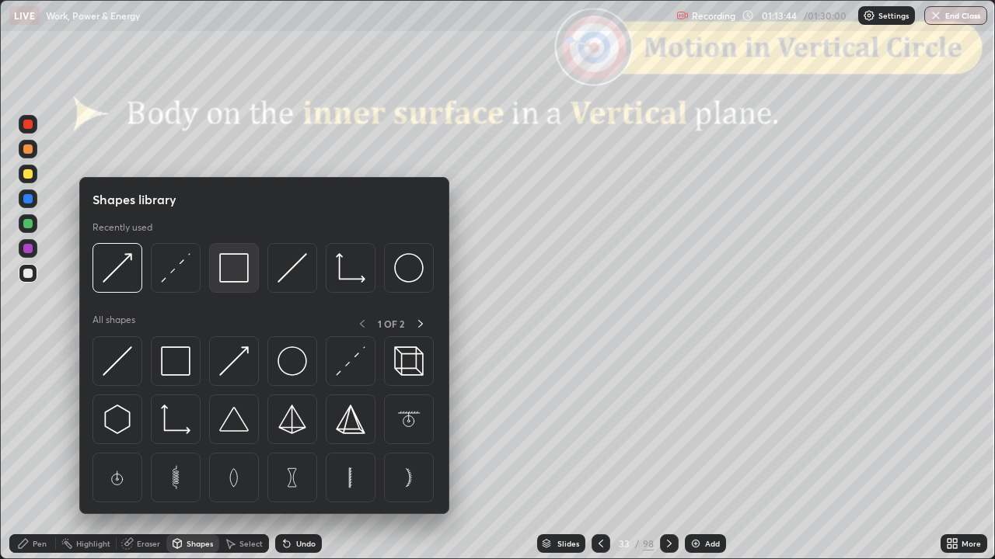
click at [239, 274] on img at bounding box center [234, 268] width 30 height 30
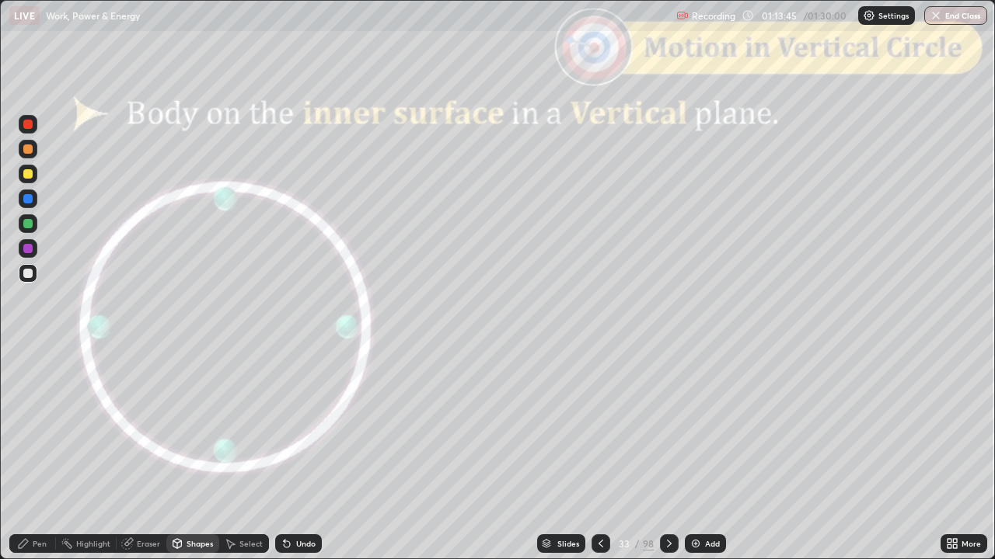
click at [32, 127] on div at bounding box center [28, 124] width 19 height 19
click at [44, 461] on div "Pen" at bounding box center [40, 544] width 14 height 8
click at [30, 273] on div at bounding box center [27, 273] width 9 height 9
click at [191, 461] on div "Shapes" at bounding box center [199, 544] width 26 height 8
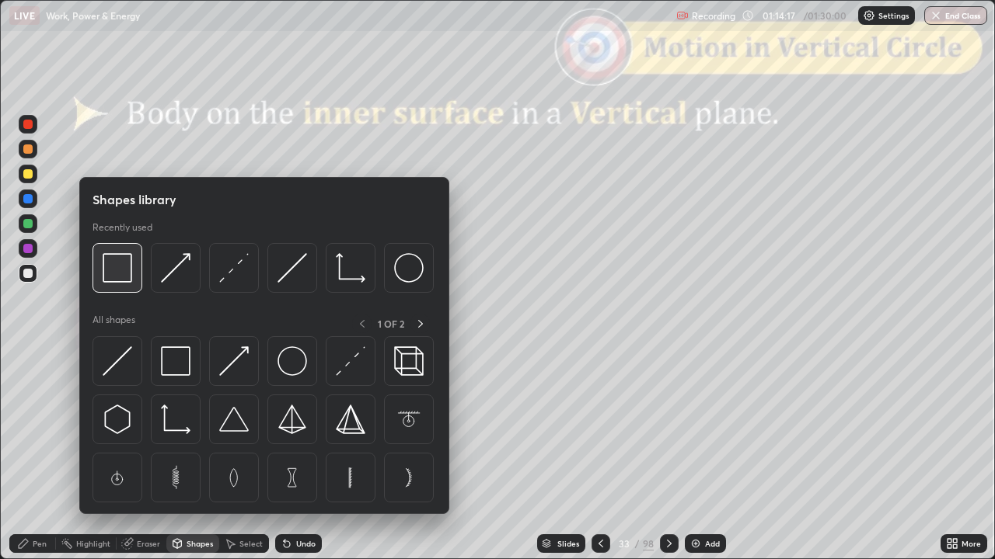
click at [127, 274] on img at bounding box center [118, 268] width 30 height 30
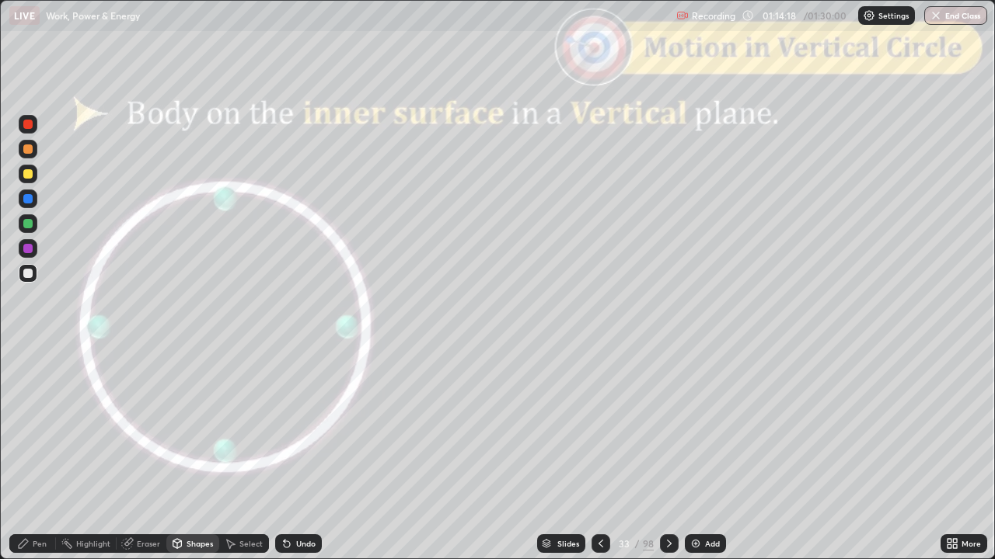
click at [29, 124] on div at bounding box center [27, 124] width 9 height 9
click at [33, 461] on div "Pen" at bounding box center [40, 544] width 14 height 8
click at [26, 274] on div at bounding box center [27, 273] width 9 height 9
click at [201, 461] on div "Shapes" at bounding box center [192, 544] width 53 height 19
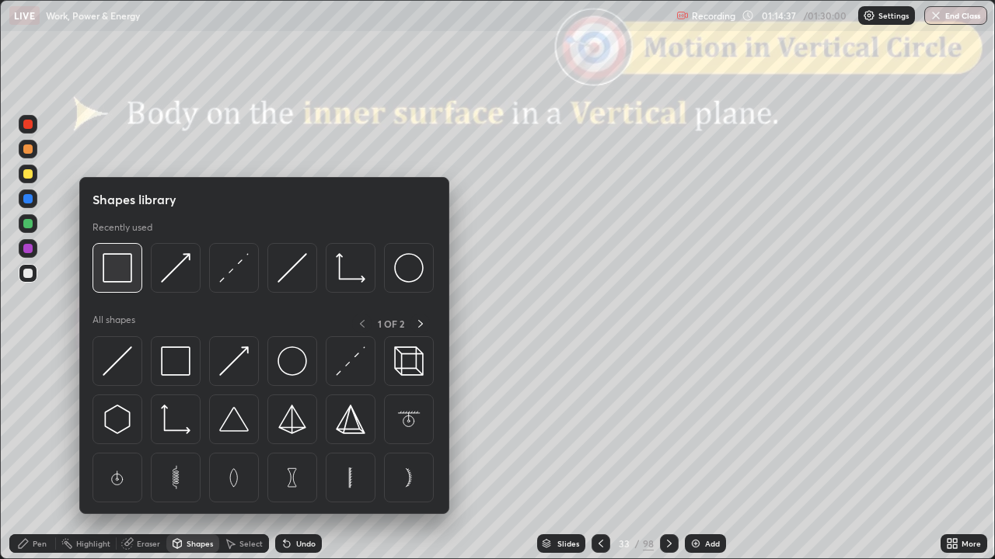
click at [120, 277] on img at bounding box center [118, 268] width 30 height 30
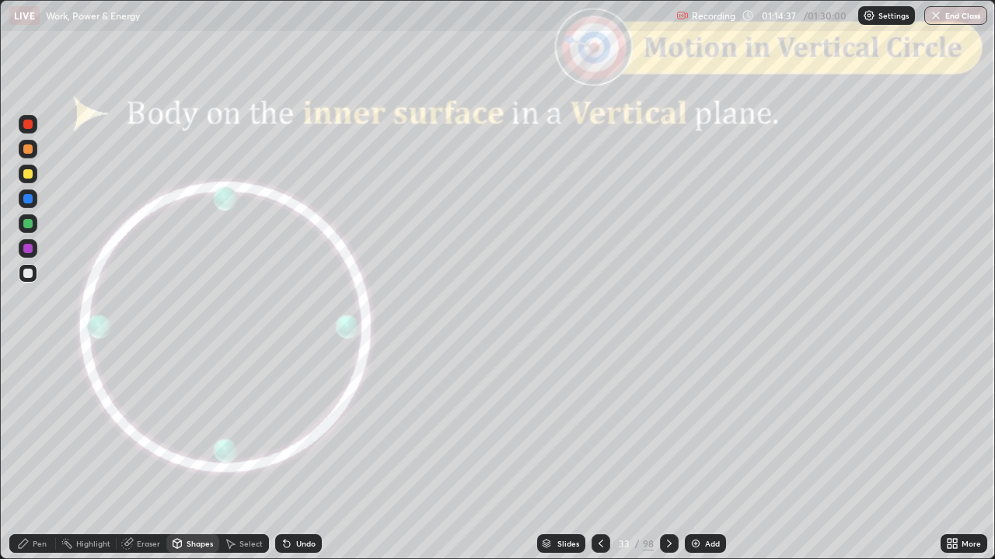
click at [32, 127] on div at bounding box center [27, 124] width 9 height 9
click at [26, 461] on icon at bounding box center [23, 544] width 12 height 12
click at [28, 274] on div at bounding box center [27, 273] width 9 height 9
click at [196, 461] on div "Shapes" at bounding box center [192, 544] width 53 height 19
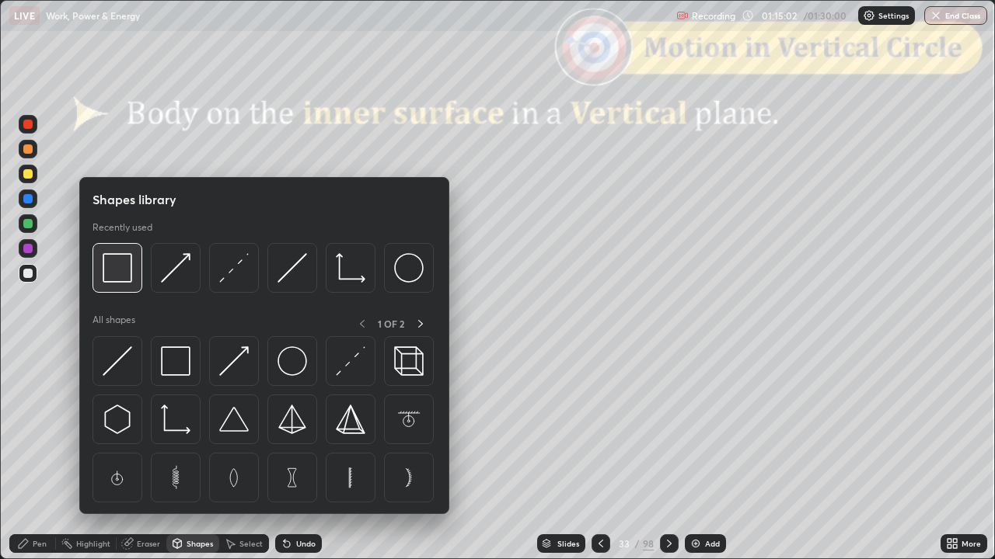
click at [117, 267] on img at bounding box center [118, 268] width 30 height 30
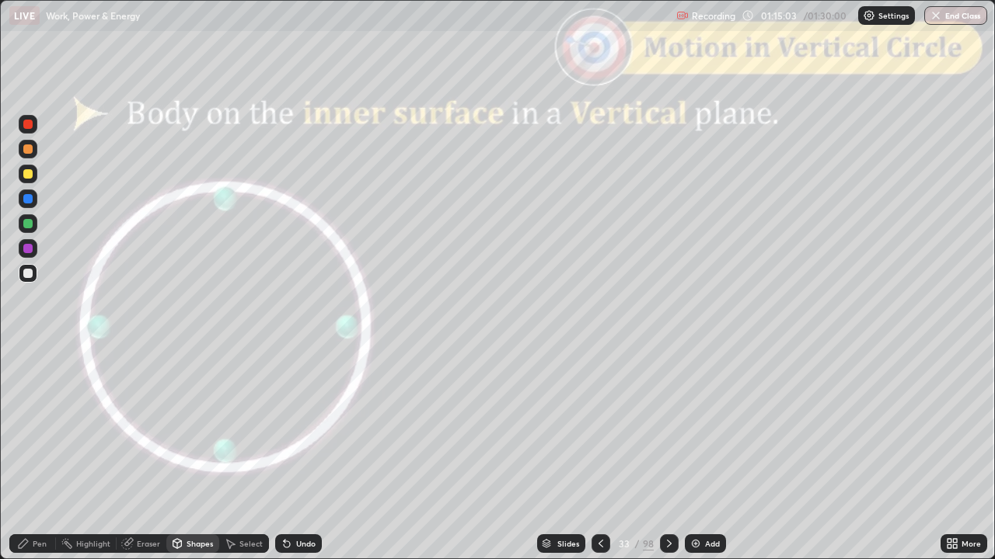
click at [28, 127] on div at bounding box center [27, 124] width 9 height 9
click at [298, 461] on div "Undo" at bounding box center [305, 544] width 19 height 8
click at [598, 461] on icon at bounding box center [600, 544] width 12 height 12
click at [30, 277] on div at bounding box center [27, 273] width 9 height 9
click at [600, 461] on div at bounding box center [600, 544] width 19 height 19
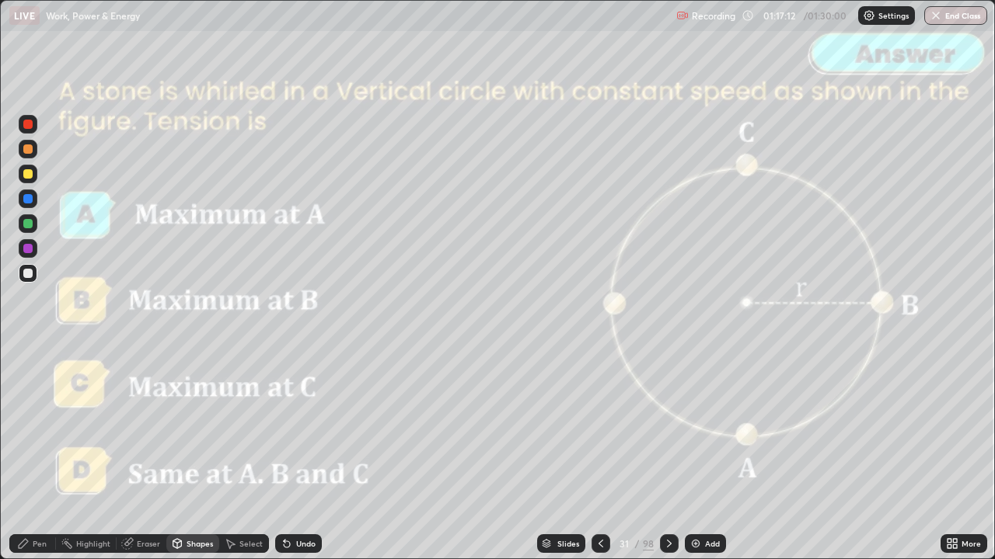
click at [599, 461] on icon at bounding box center [600, 544] width 12 height 12
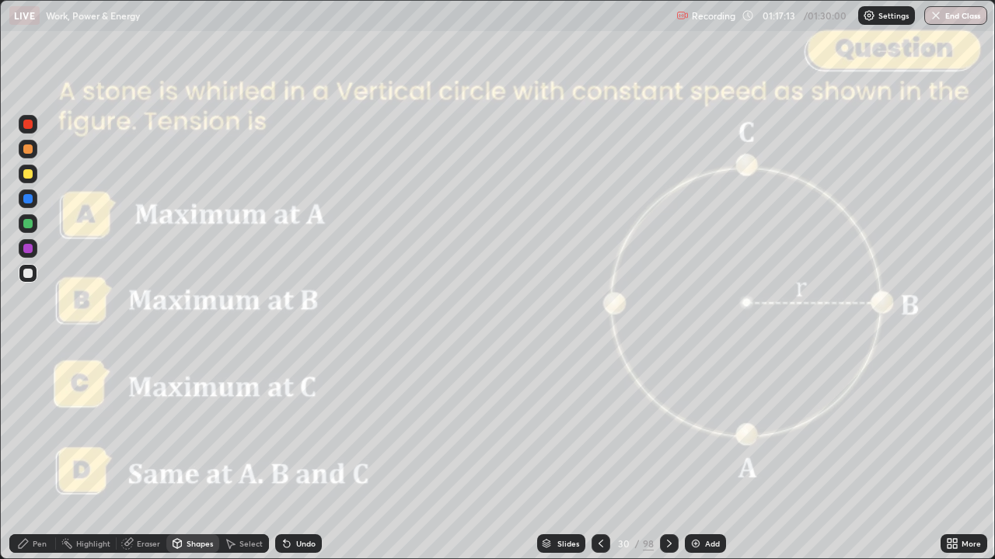
click at [668, 461] on icon at bounding box center [669, 544] width 12 height 12
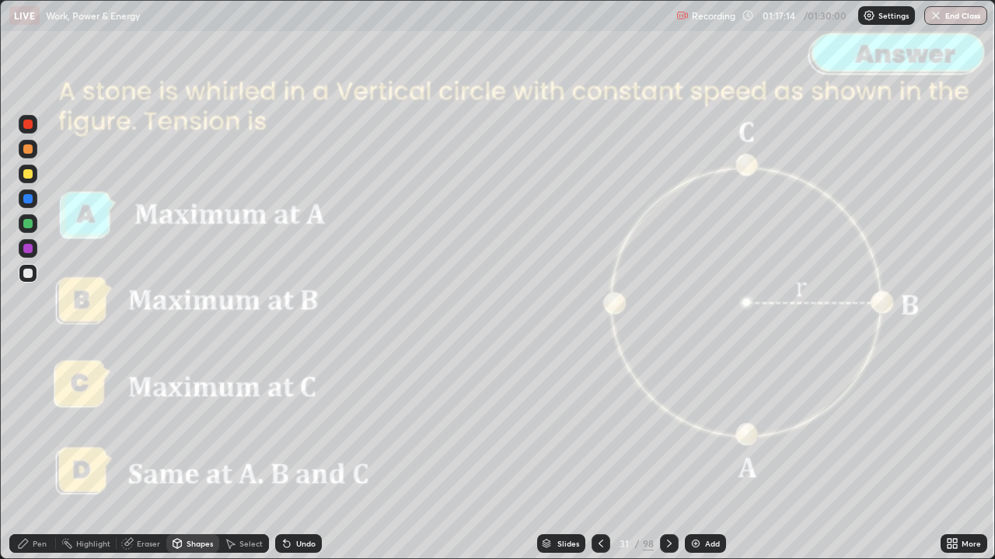
click at [668, 461] on icon at bounding box center [669, 544] width 12 height 12
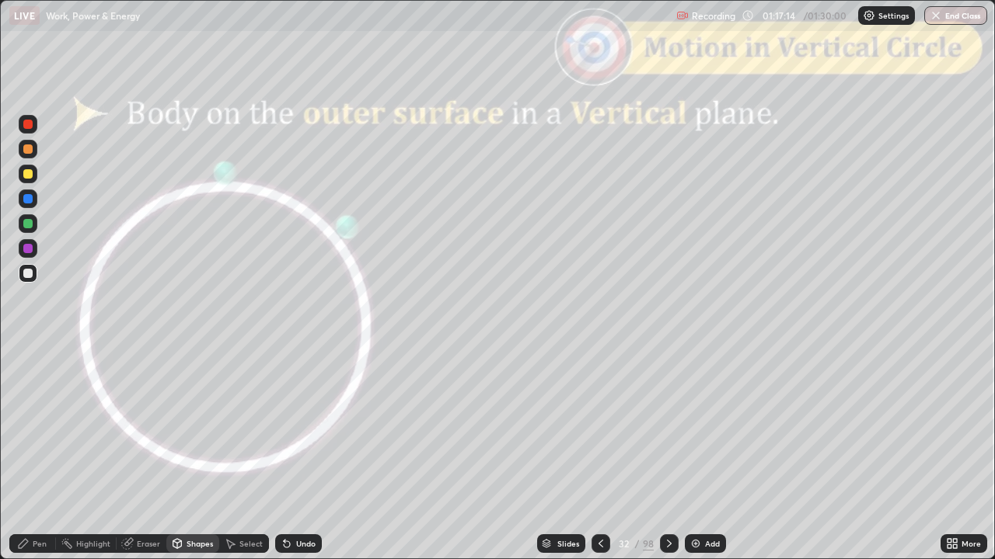
click at [668, 461] on icon at bounding box center [669, 544] width 12 height 12
click at [298, 461] on div "Undo" at bounding box center [305, 544] width 19 height 8
click at [599, 461] on icon at bounding box center [600, 544] width 12 height 12
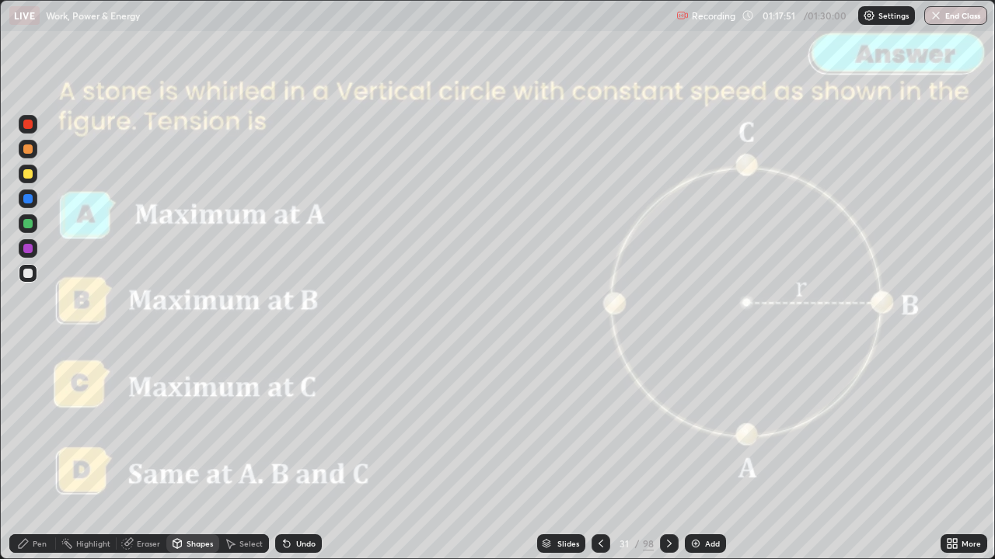
click at [599, 461] on icon at bounding box center [600, 544] width 12 height 12
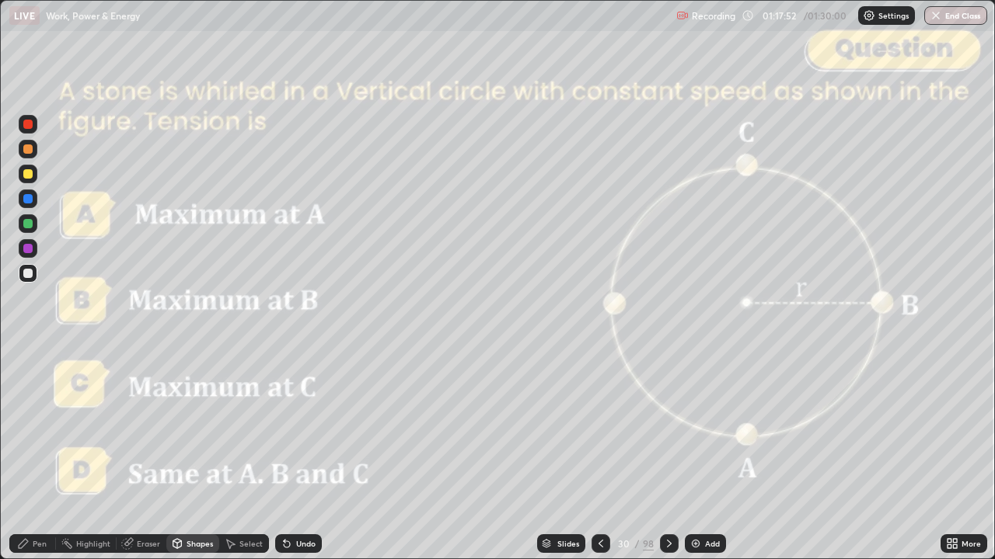
click at [599, 461] on icon at bounding box center [600, 544] width 12 height 12
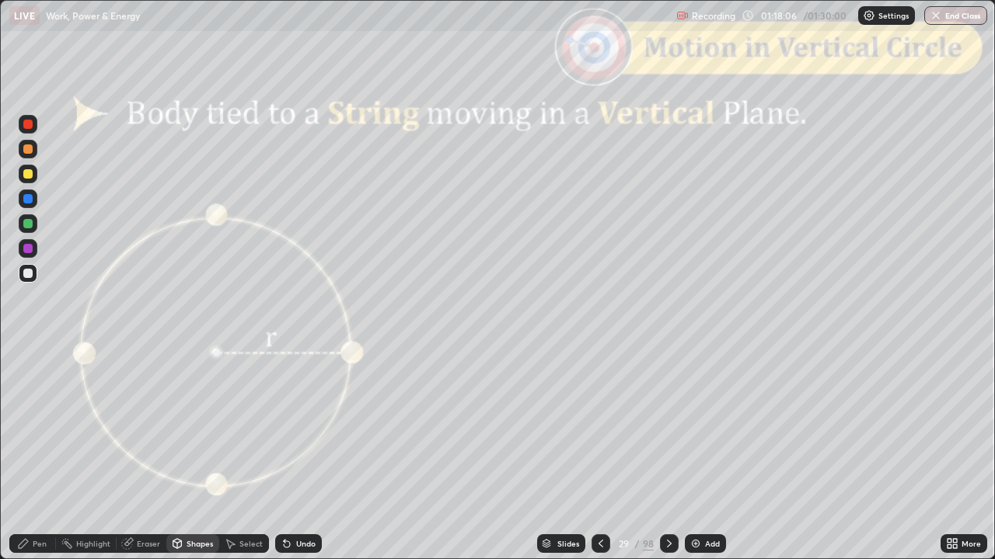
click at [668, 461] on icon at bounding box center [669, 544] width 12 height 12
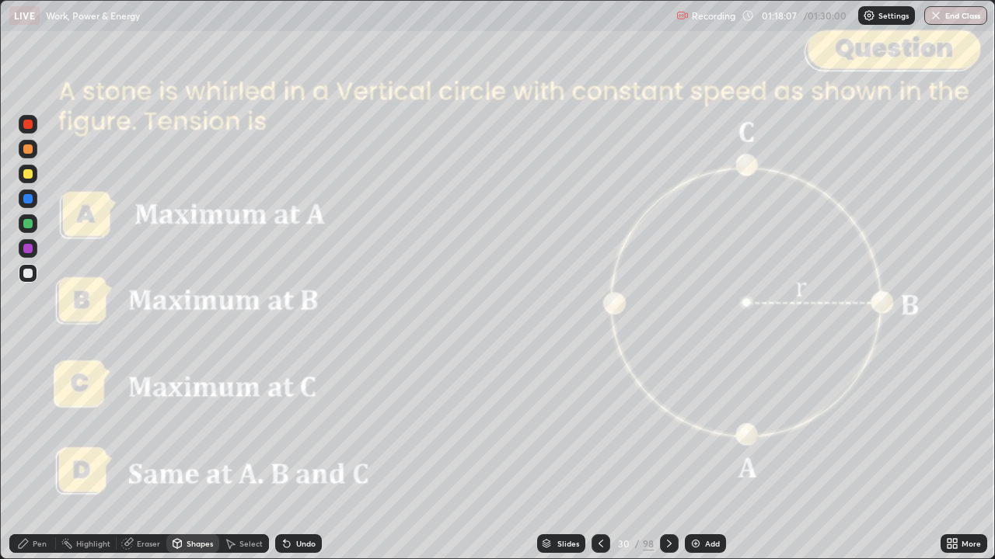
click at [668, 461] on icon at bounding box center [669, 544] width 12 height 12
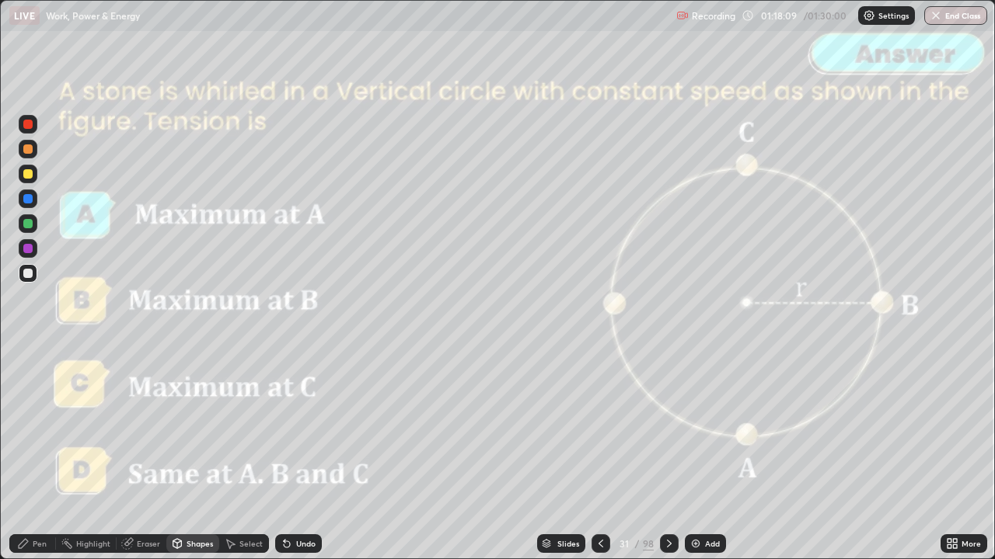
click at [673, 461] on div at bounding box center [669, 544] width 19 height 19
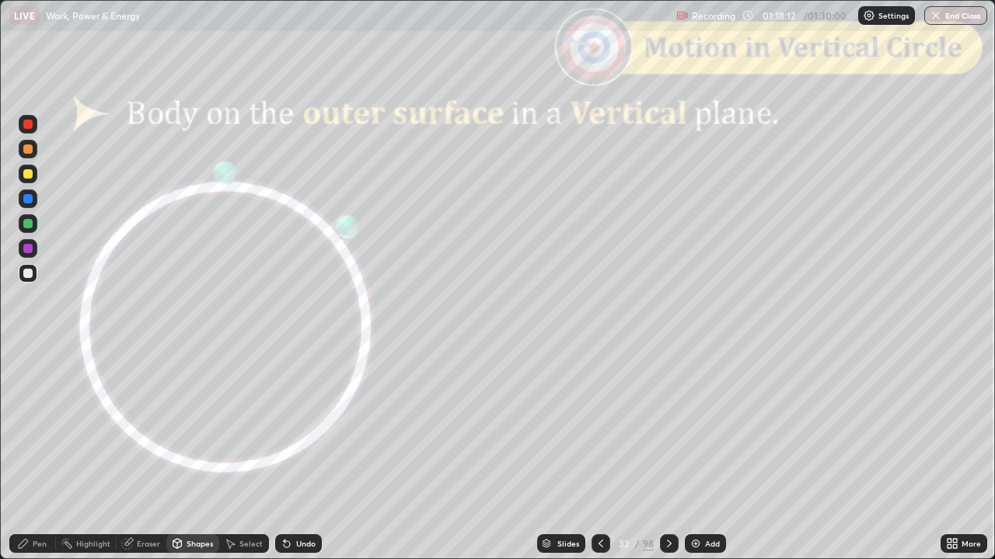
click at [194, 461] on div "Shapes" at bounding box center [199, 544] width 26 height 8
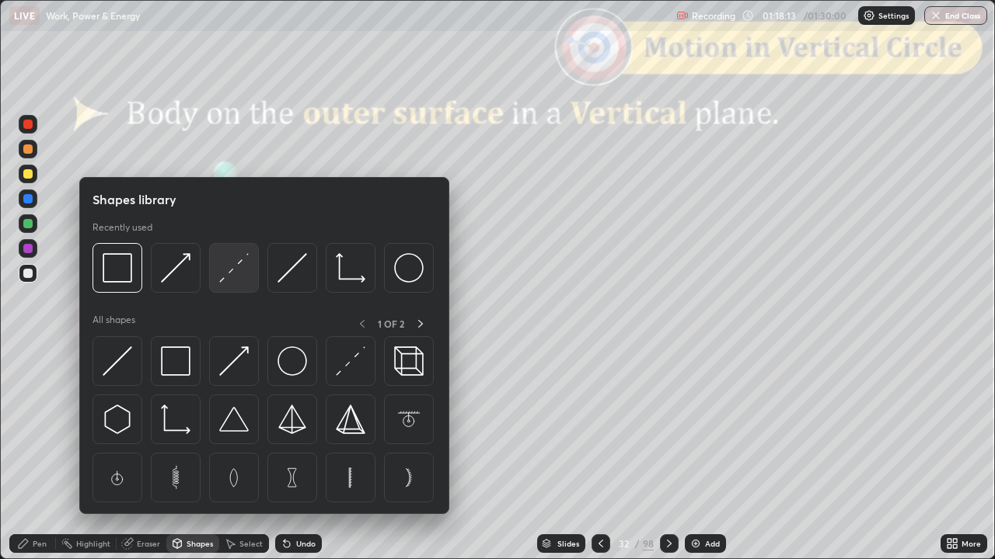
click at [232, 268] on img at bounding box center [234, 268] width 30 height 30
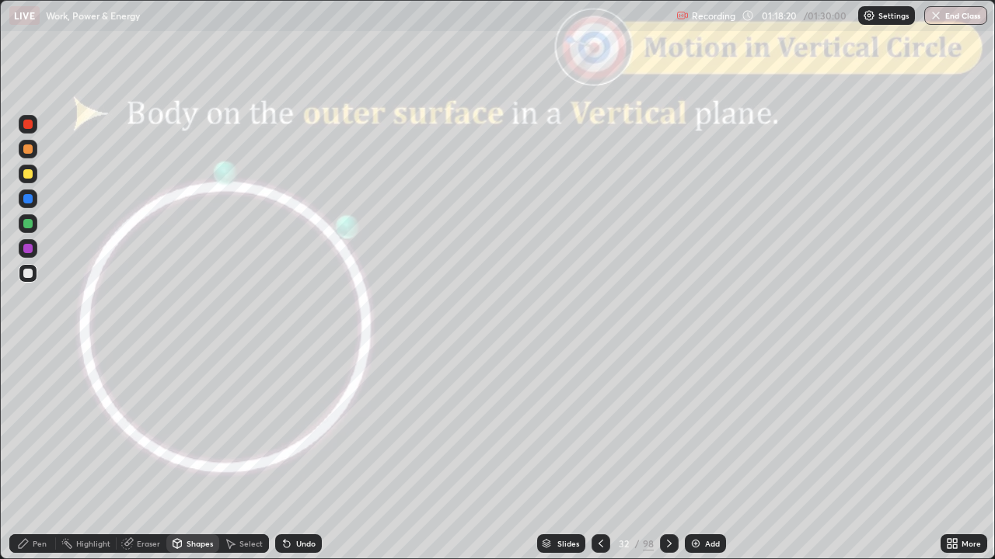
click at [39, 461] on div "Pen" at bounding box center [40, 544] width 14 height 8
click at [190, 461] on div "Shapes" at bounding box center [199, 544] width 26 height 8
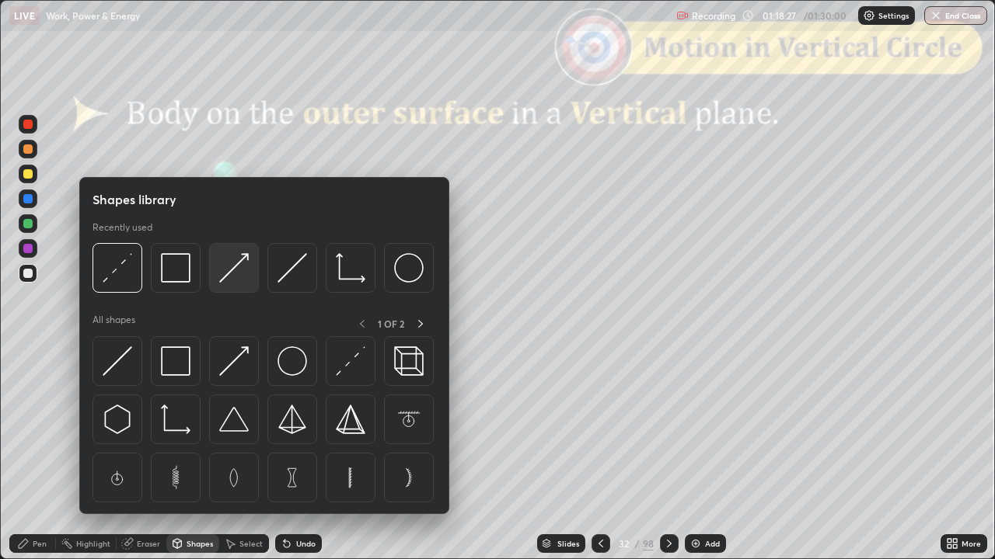
click at [235, 267] on img at bounding box center [234, 268] width 30 height 30
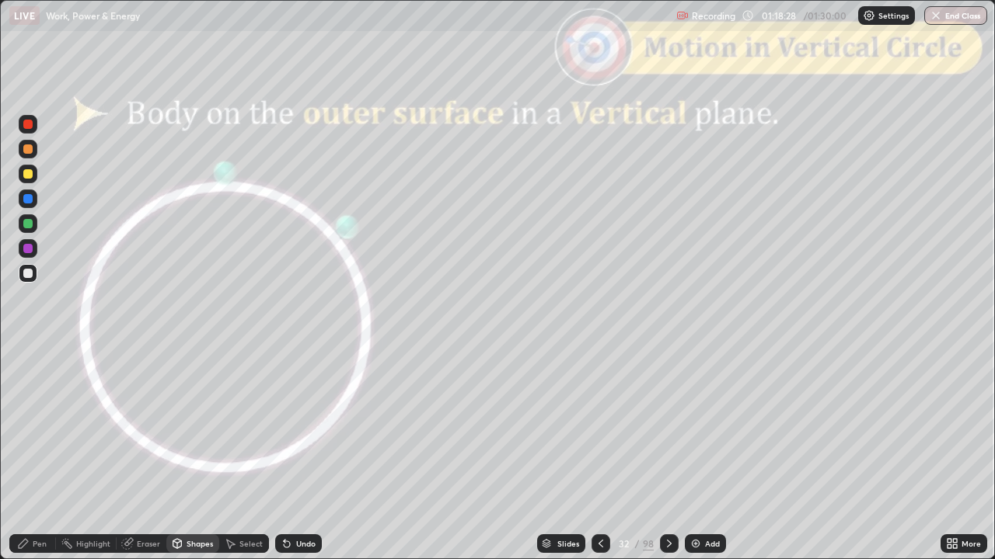
click at [28, 157] on div at bounding box center [28, 149] width 19 height 19
click at [33, 461] on div "Pen" at bounding box center [40, 544] width 14 height 8
click at [194, 461] on div "Shapes" at bounding box center [192, 544] width 53 height 19
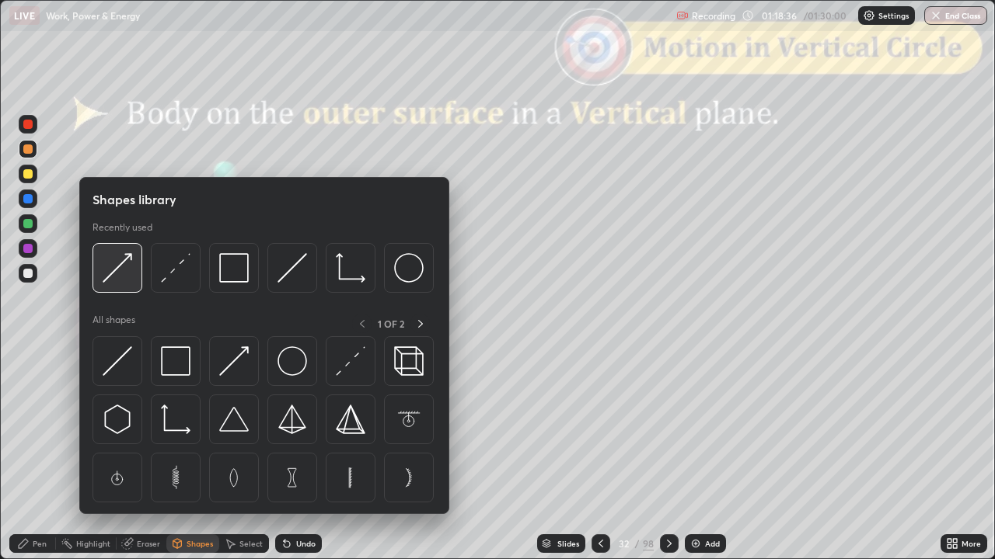
click at [119, 283] on img at bounding box center [118, 268] width 30 height 30
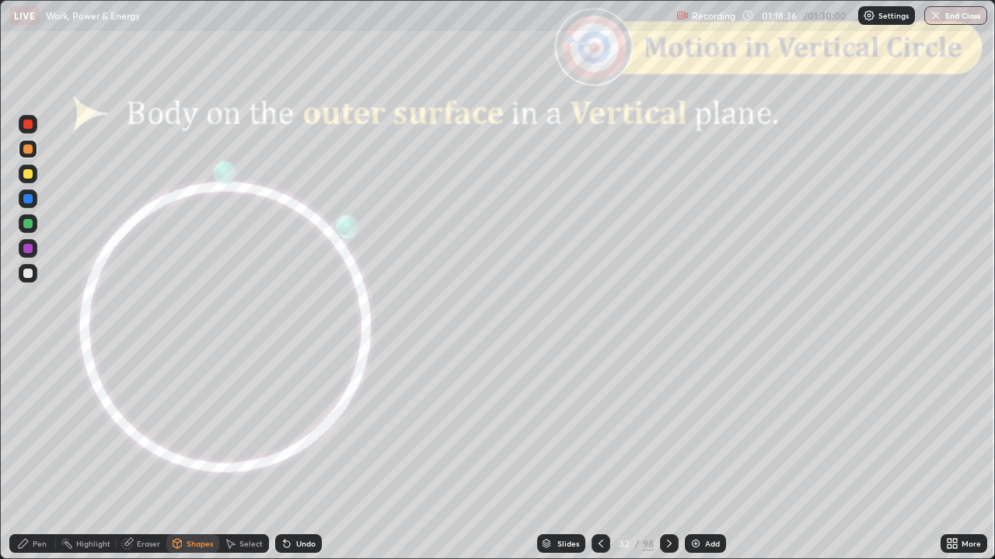
click at [30, 131] on div at bounding box center [28, 124] width 19 height 19
click at [30, 461] on div "Pen" at bounding box center [32, 544] width 47 height 19
click at [190, 461] on div "Shapes" at bounding box center [199, 544] width 26 height 8
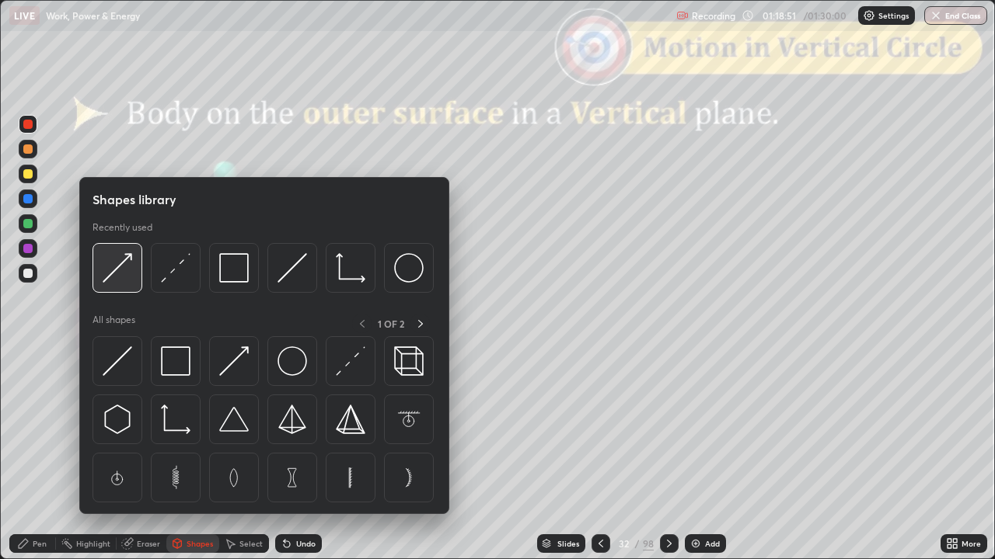
click at [115, 272] on img at bounding box center [118, 268] width 30 height 30
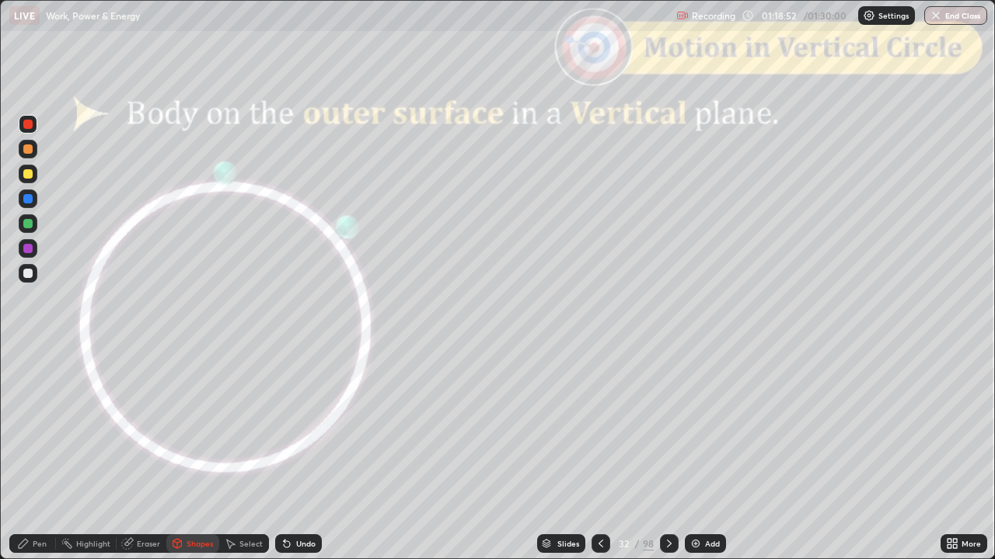
click at [32, 227] on div at bounding box center [28, 223] width 19 height 19
click at [22, 461] on icon at bounding box center [23, 543] width 9 height 9
click at [23, 272] on div at bounding box center [27, 273] width 9 height 9
click at [670, 461] on icon at bounding box center [669, 544] width 12 height 12
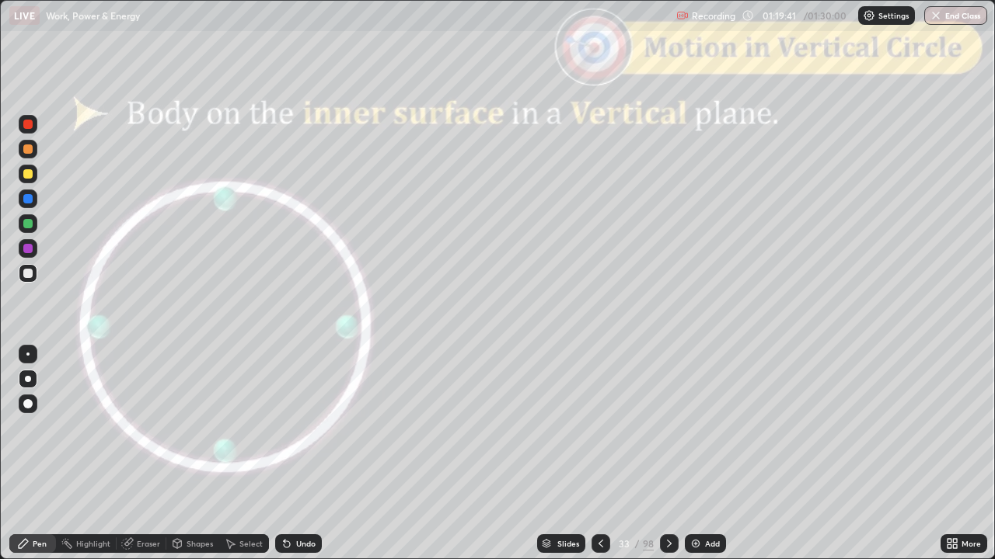
click at [664, 461] on icon at bounding box center [669, 544] width 12 height 12
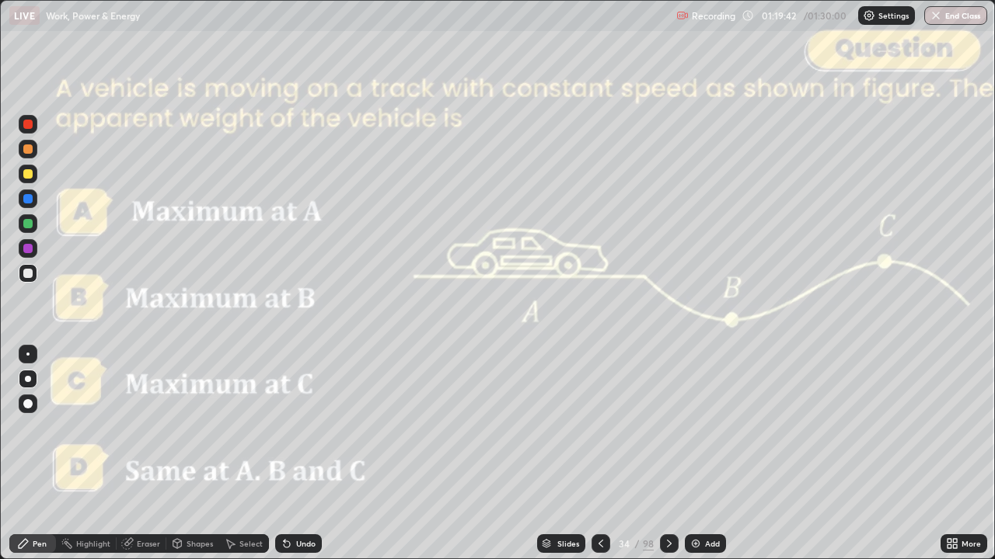
click at [599, 461] on icon at bounding box center [600, 544] width 12 height 12
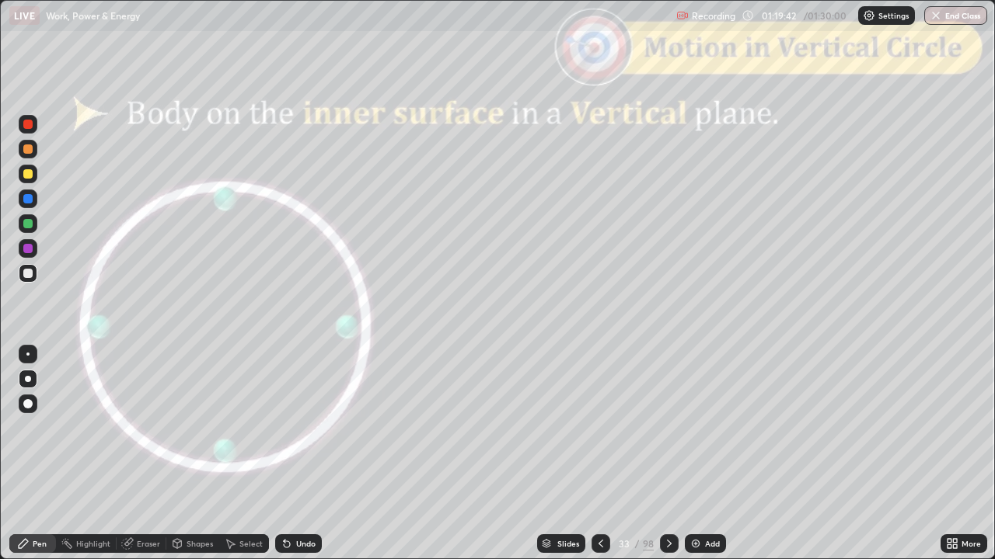
click at [597, 461] on icon at bounding box center [600, 544] width 12 height 12
click at [194, 461] on div "Shapes" at bounding box center [199, 544] width 26 height 8
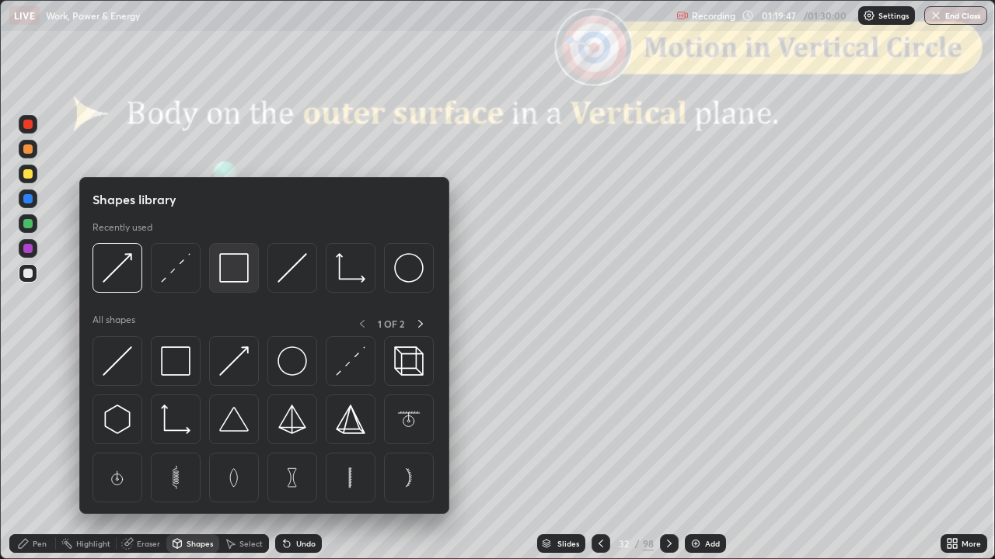
click at [235, 274] on img at bounding box center [234, 268] width 30 height 30
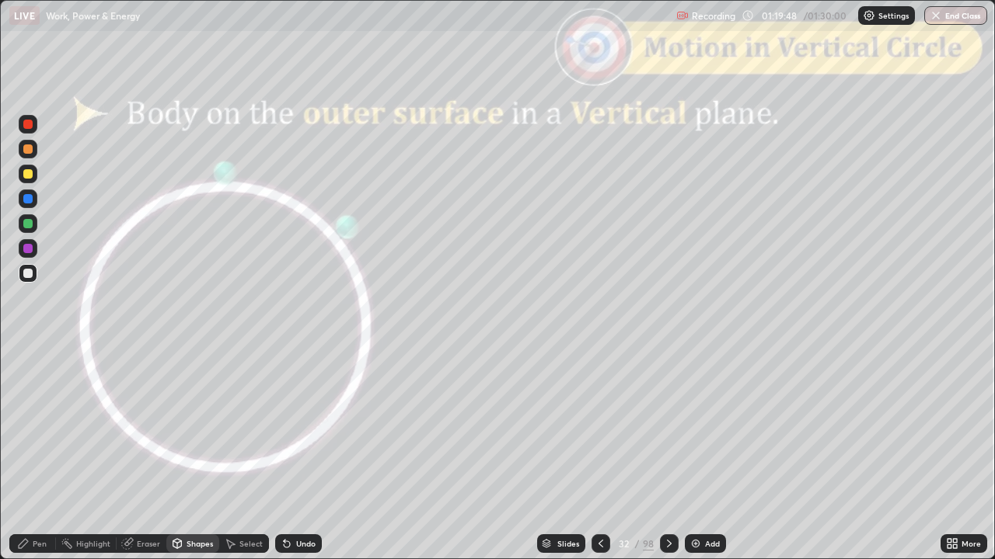
click at [29, 127] on div at bounding box center [27, 124] width 9 height 9
click at [190, 461] on div "Shapes" at bounding box center [199, 544] width 26 height 8
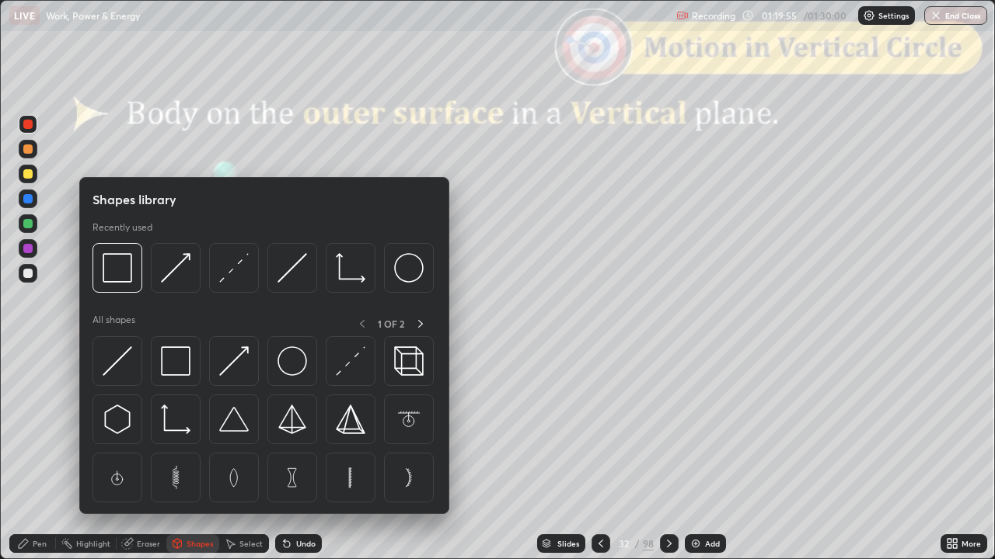
click at [227, 267] on img at bounding box center [234, 268] width 30 height 30
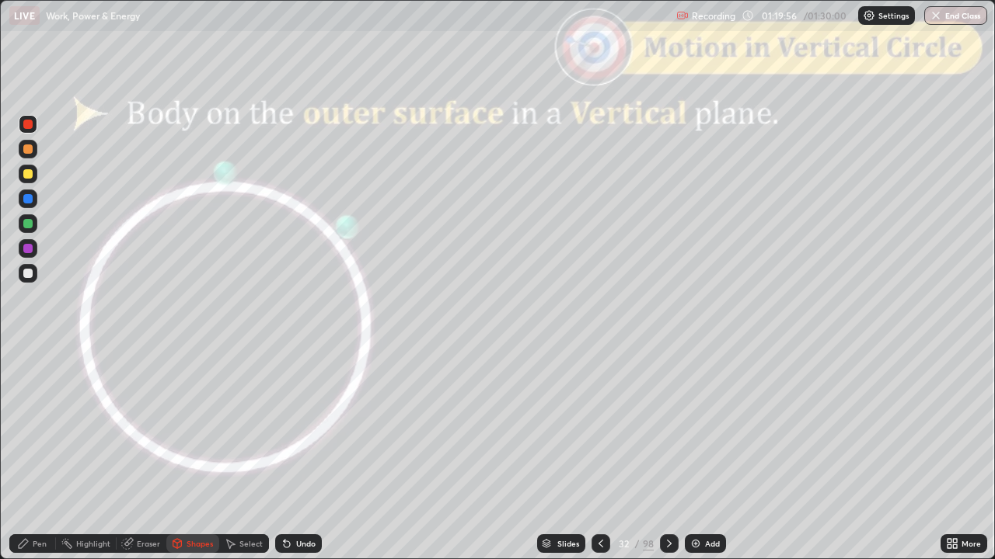
click at [30, 274] on div at bounding box center [27, 273] width 9 height 9
click at [32, 461] on div "Pen" at bounding box center [32, 544] width 47 height 19
click at [30, 155] on div at bounding box center [28, 149] width 19 height 19
click at [186, 461] on div "Shapes" at bounding box center [199, 544] width 26 height 8
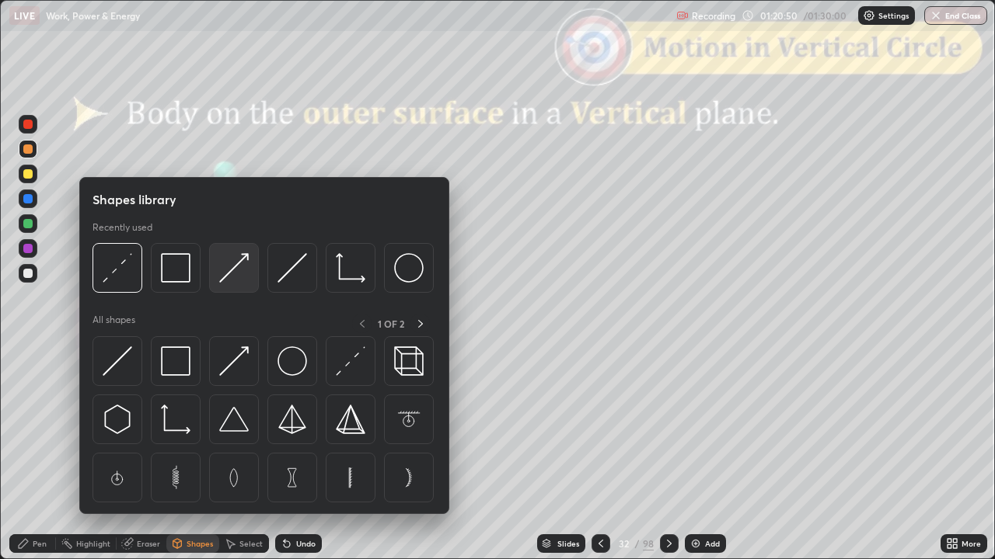
click at [238, 274] on img at bounding box center [234, 268] width 30 height 30
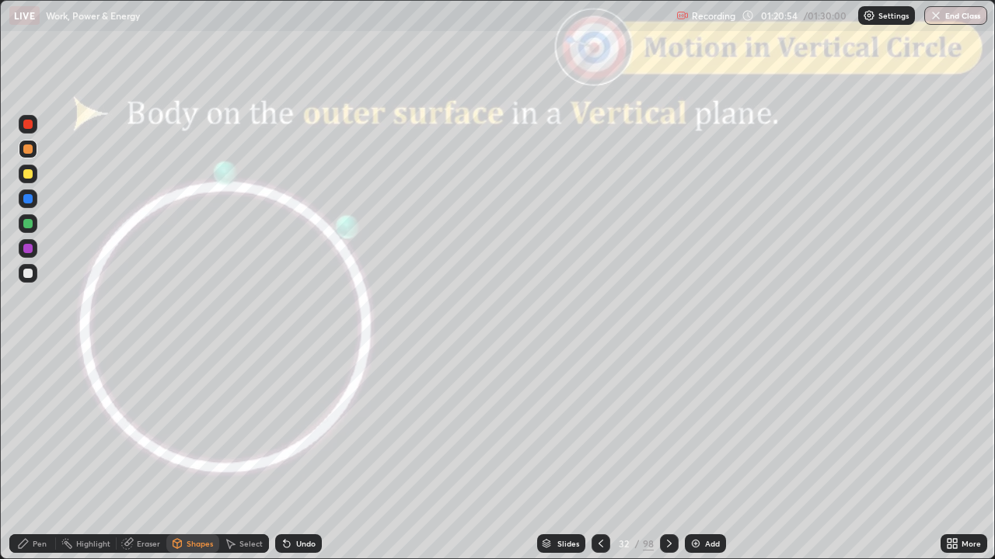
click at [24, 461] on icon at bounding box center [23, 544] width 12 height 12
click at [195, 461] on div "Shapes" at bounding box center [199, 544] width 26 height 8
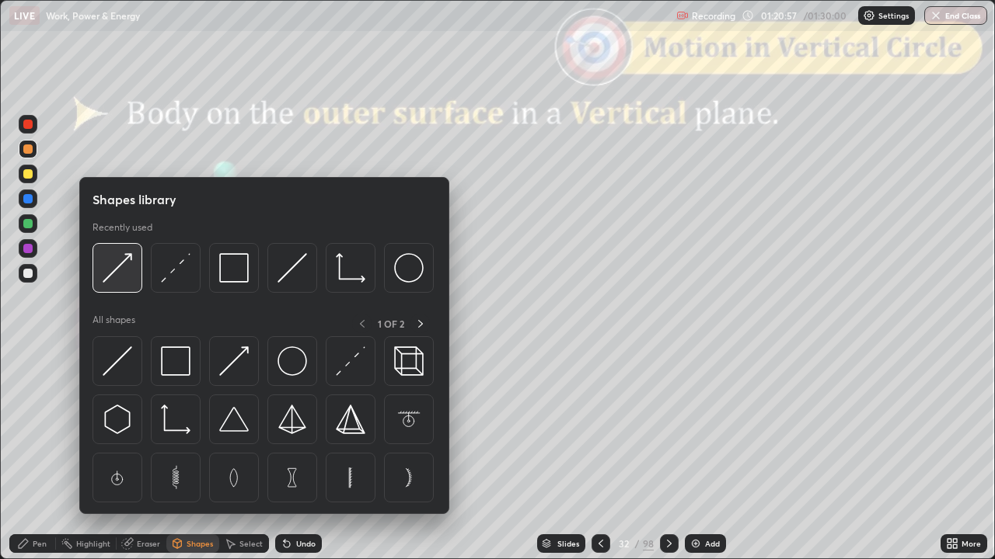
click at [118, 266] on img at bounding box center [118, 268] width 30 height 30
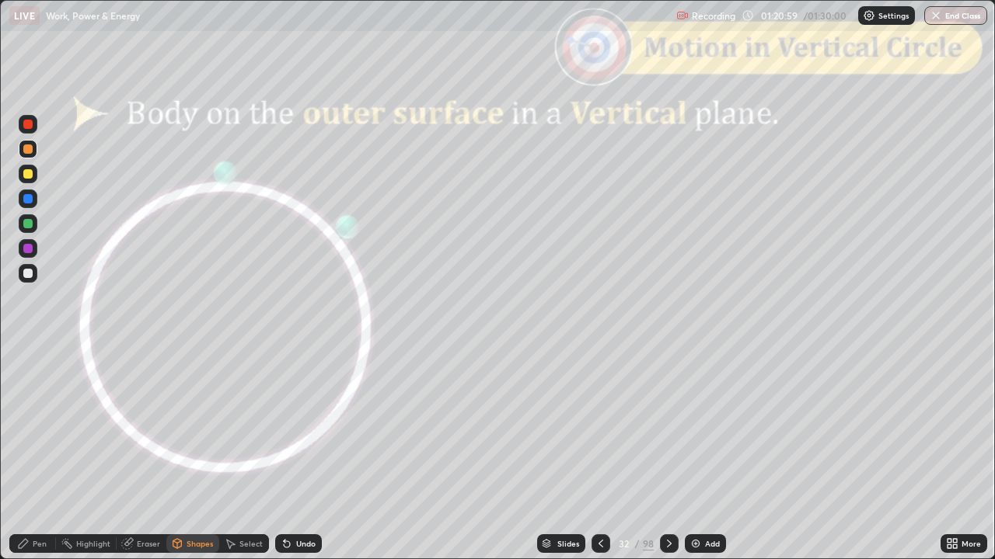
click at [28, 125] on div at bounding box center [27, 124] width 9 height 9
click at [30, 461] on div "Pen" at bounding box center [32, 544] width 47 height 19
click at [196, 461] on div "Shapes" at bounding box center [199, 544] width 26 height 8
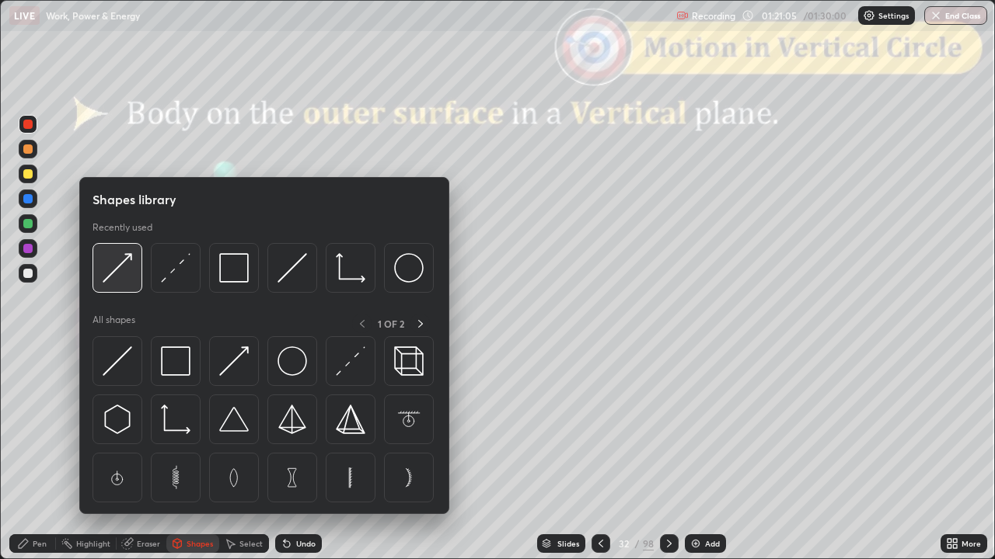
click at [120, 281] on img at bounding box center [118, 268] width 30 height 30
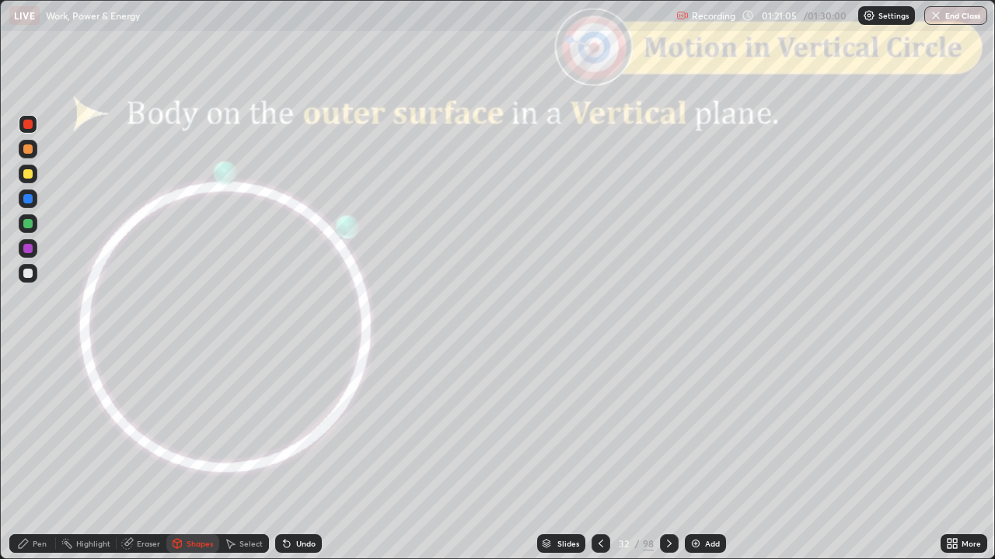
click at [30, 224] on div at bounding box center [27, 223] width 9 height 9
click at [24, 461] on icon at bounding box center [23, 544] width 12 height 12
click at [599, 461] on icon at bounding box center [600, 544] width 12 height 12
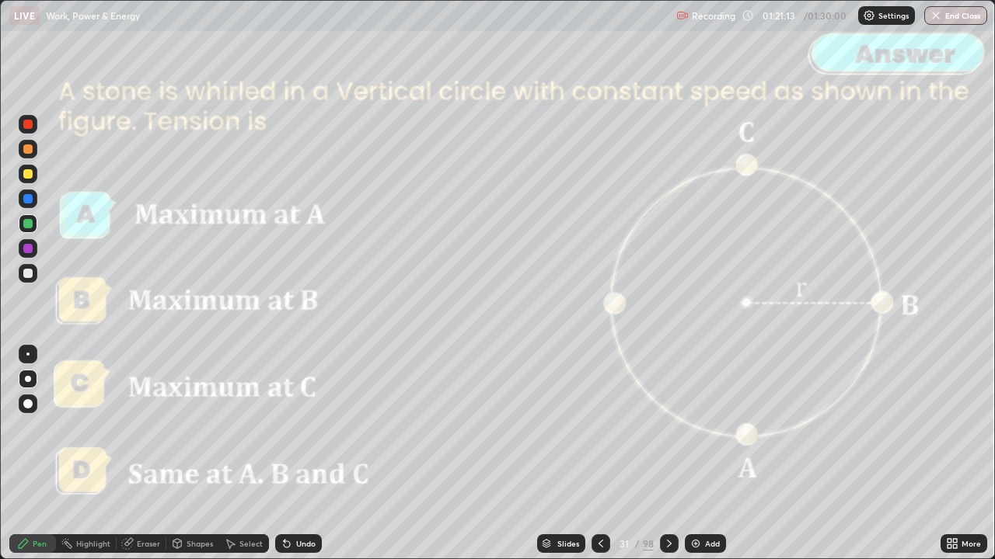
click at [594, 461] on icon at bounding box center [600, 544] width 12 height 12
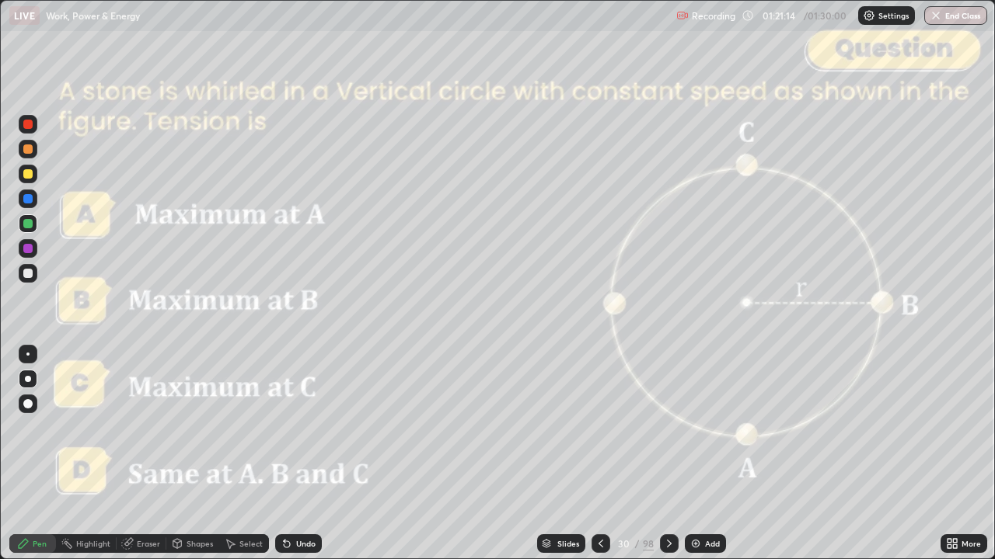
click at [591, 461] on div at bounding box center [600, 544] width 19 height 19
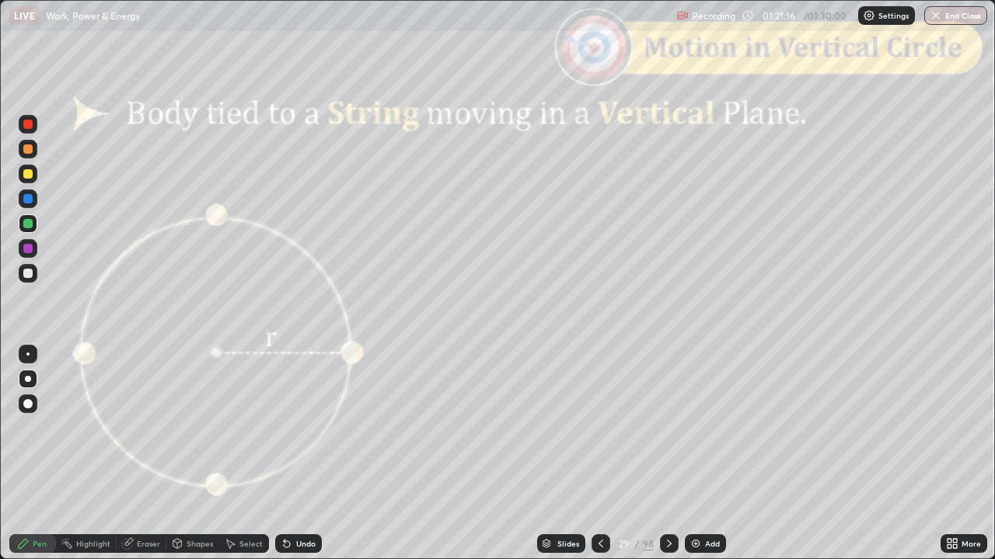
click at [661, 461] on div at bounding box center [669, 543] width 19 height 31
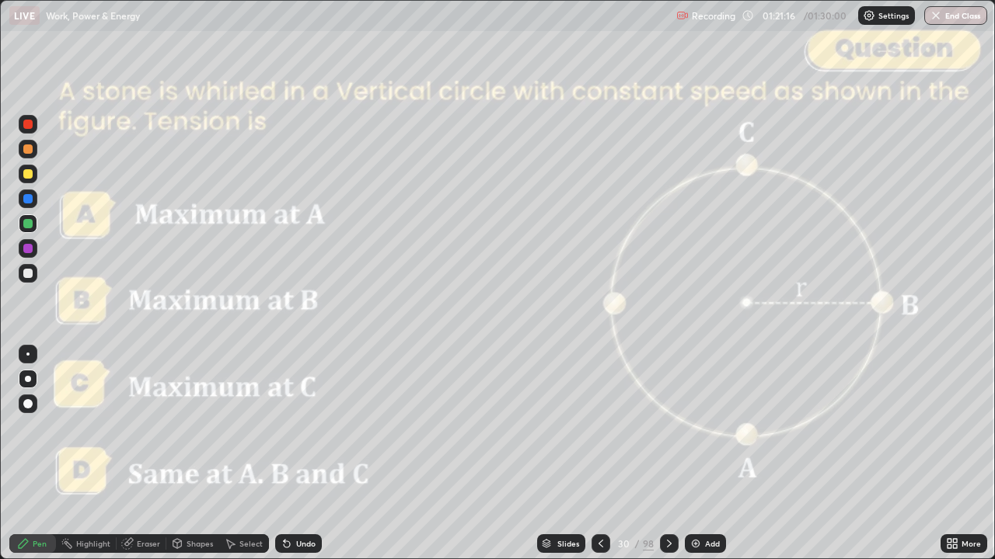
click at [668, 461] on icon at bounding box center [669, 544] width 12 height 12
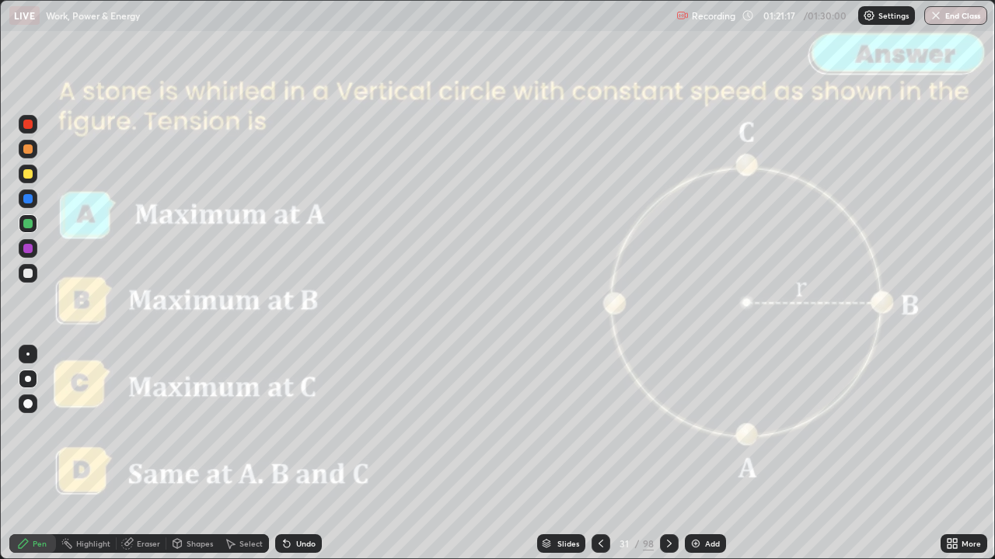
click at [599, 461] on icon at bounding box center [600, 544] width 12 height 12
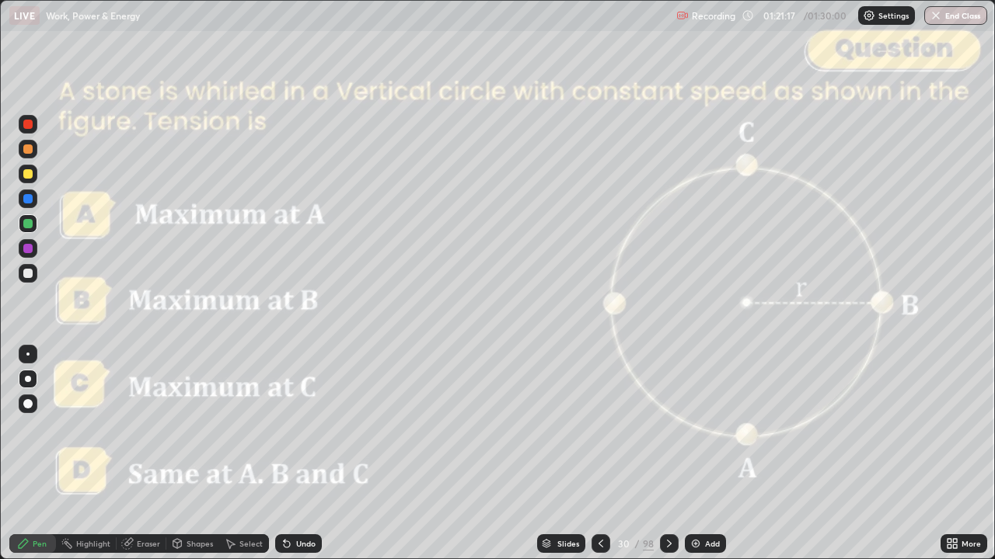
click at [594, 461] on icon at bounding box center [600, 544] width 12 height 12
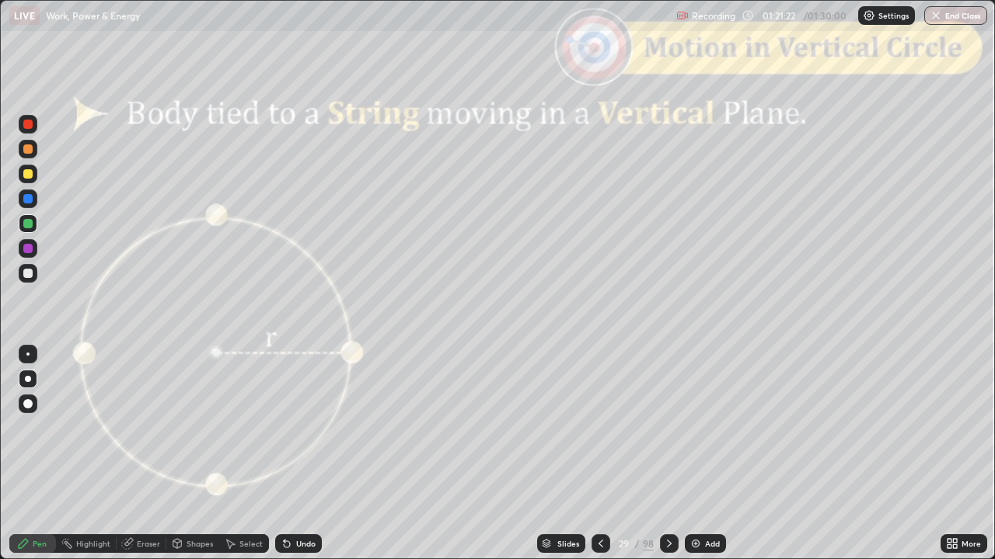
click at [661, 461] on div at bounding box center [669, 544] width 19 height 19
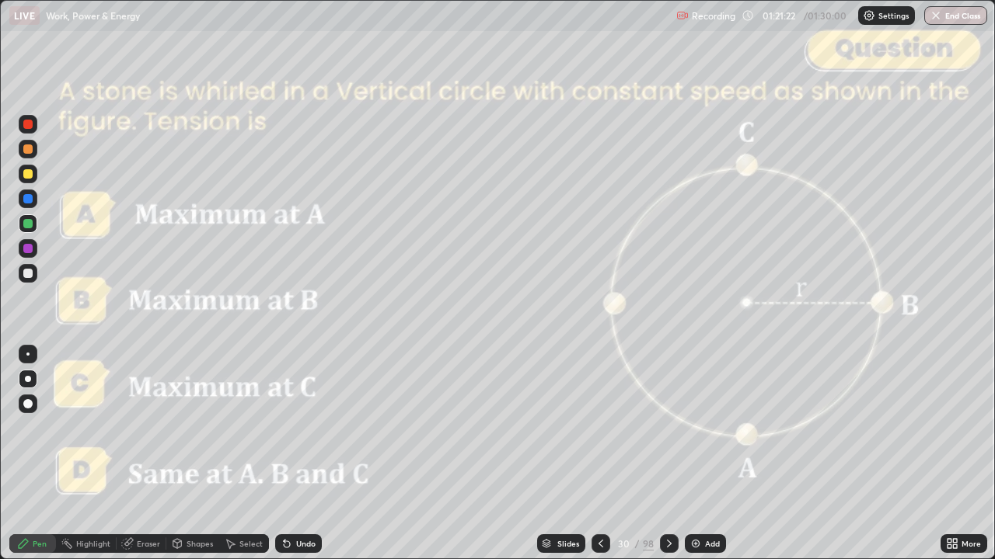
click at [668, 461] on icon at bounding box center [669, 544] width 12 height 12
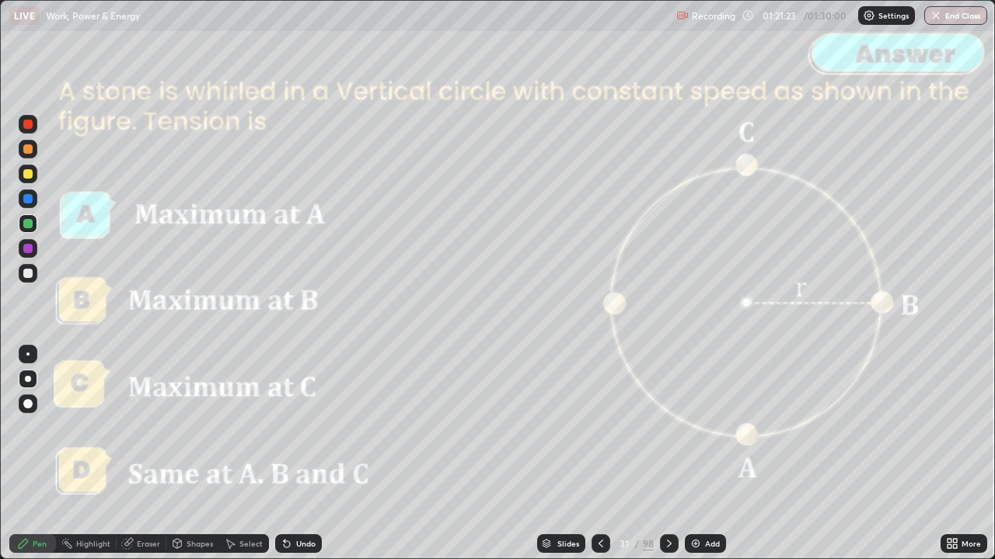
click at [674, 461] on div at bounding box center [669, 544] width 19 height 19
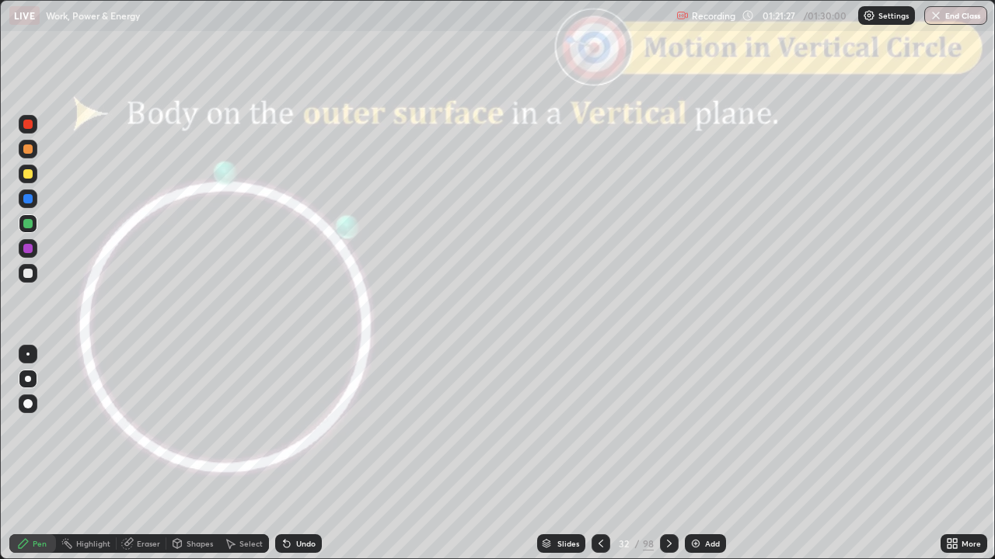
click at [27, 270] on div at bounding box center [27, 273] width 9 height 9
click at [201, 461] on div "Shapes" at bounding box center [199, 544] width 26 height 8
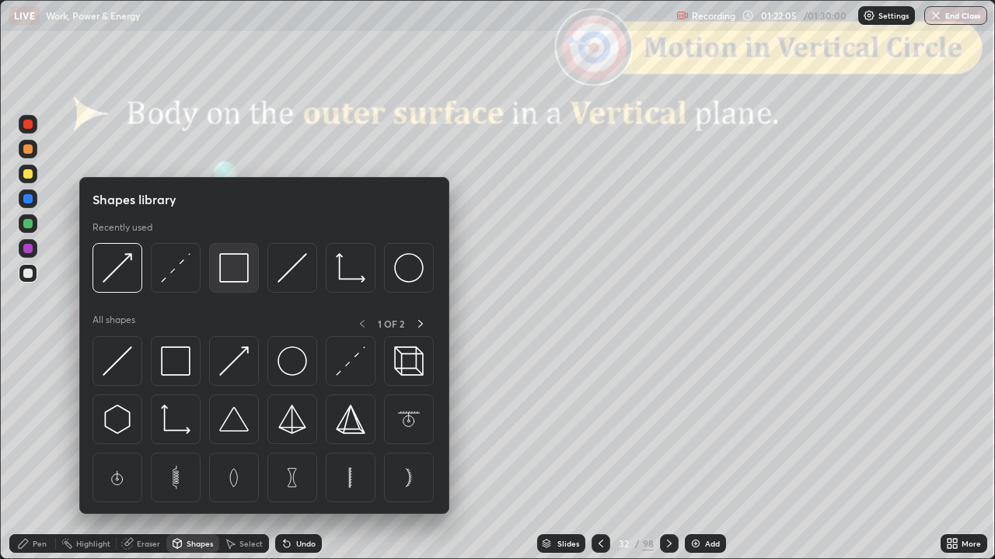
click at [232, 268] on img at bounding box center [234, 268] width 30 height 30
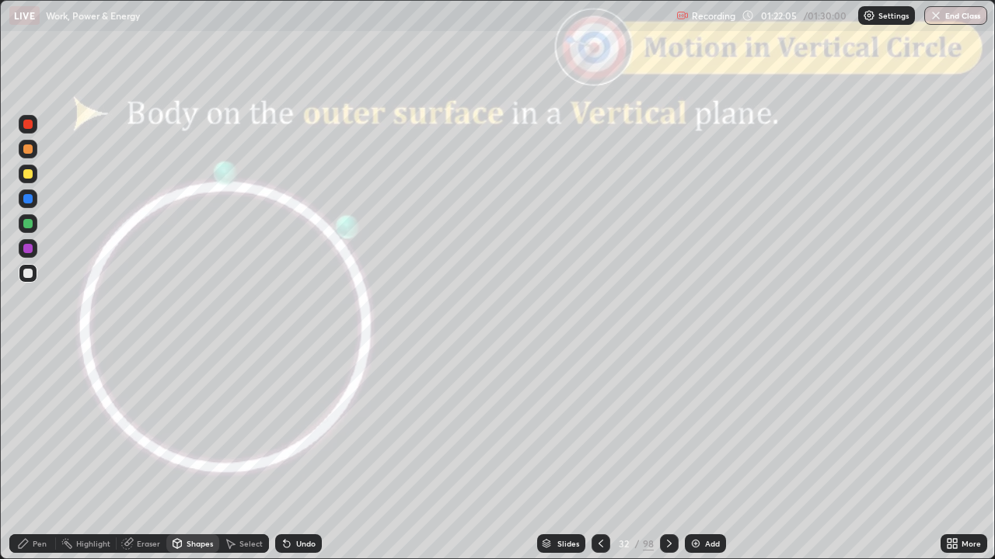
click at [30, 131] on div at bounding box center [28, 124] width 19 height 19
click at [296, 461] on div "Undo" at bounding box center [305, 544] width 19 height 8
click at [41, 461] on div "Pen" at bounding box center [32, 544] width 47 height 19
click at [668, 461] on icon at bounding box center [669, 544] width 5 height 8
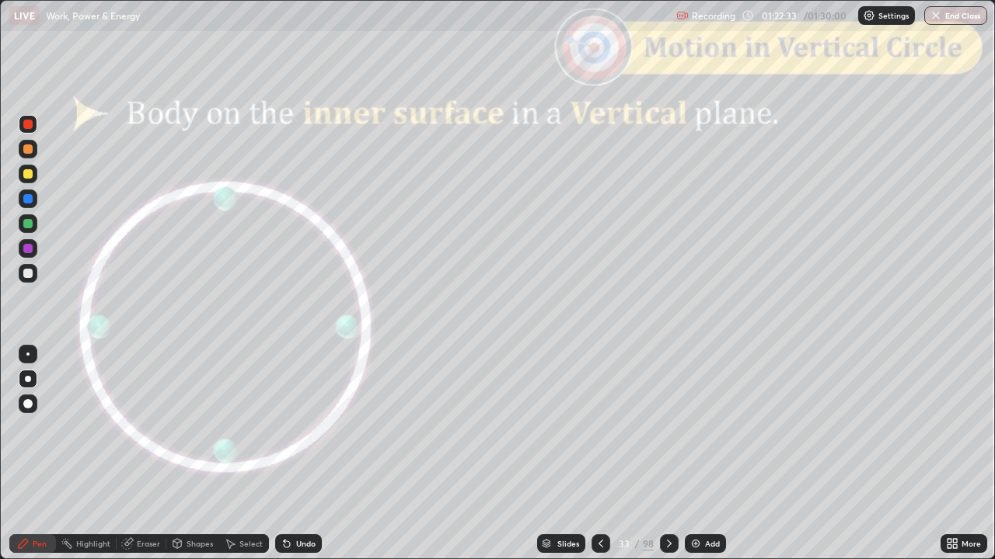
click at [666, 461] on icon at bounding box center [669, 544] width 12 height 12
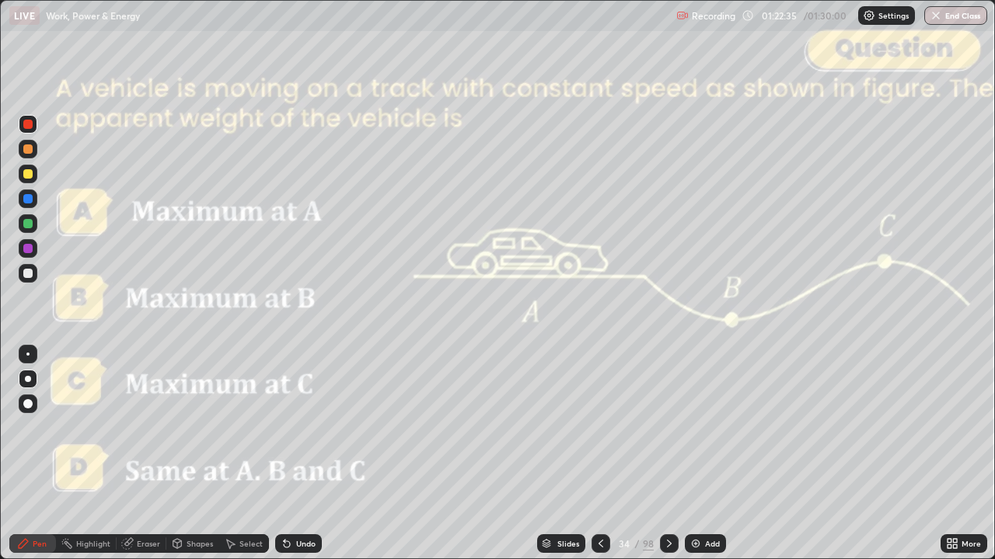
click at [573, 461] on div "Slides" at bounding box center [568, 544] width 22 height 8
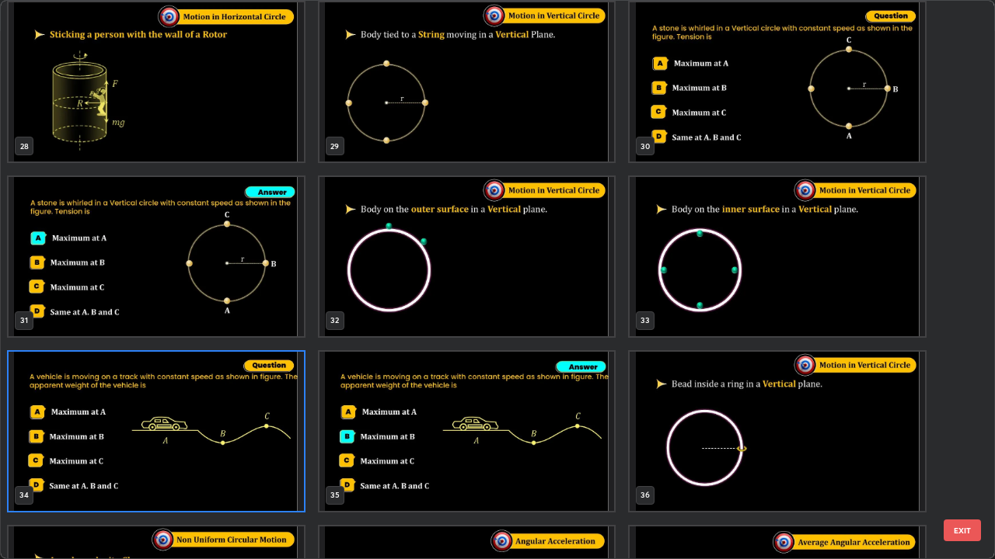
scroll to position [1613, 0]
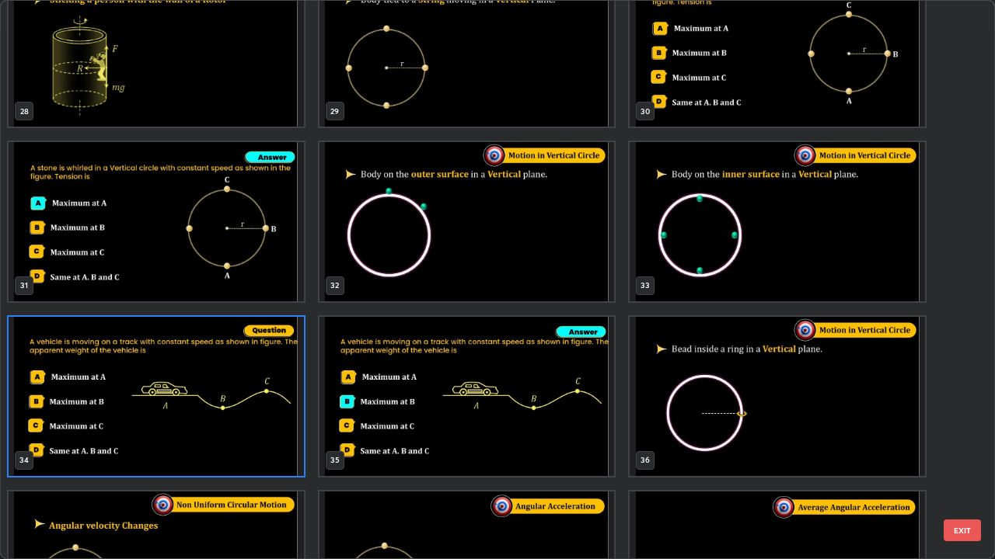
click at [967, 461] on button "EXIT" at bounding box center [961, 531] width 37 height 22
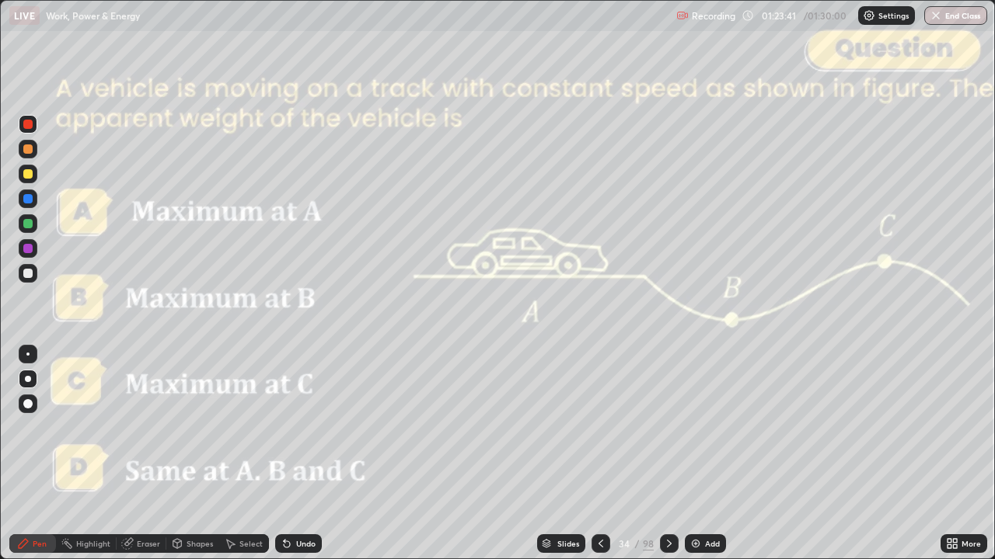
click at [26, 273] on div at bounding box center [27, 273] width 9 height 9
click at [660, 461] on div at bounding box center [669, 543] width 19 height 31
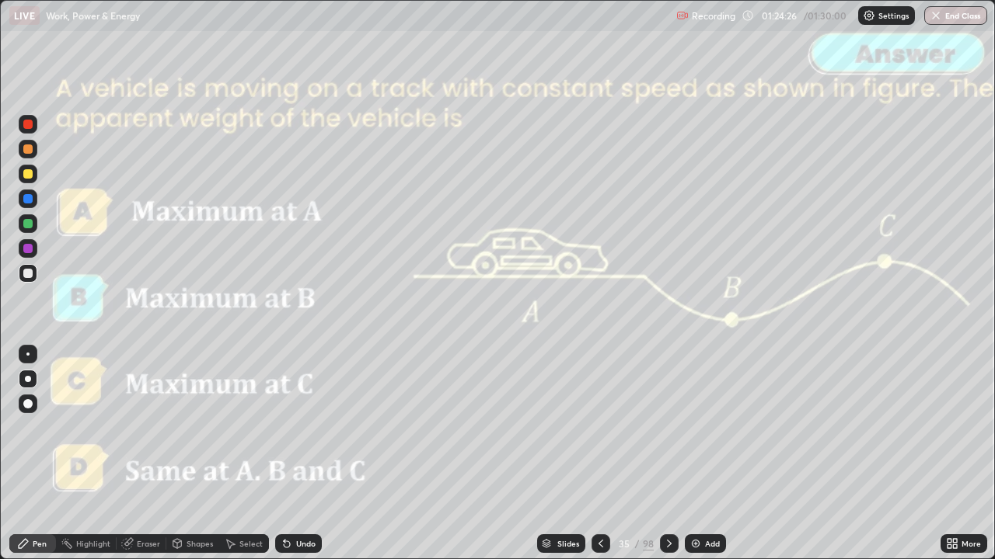
click at [670, 461] on icon at bounding box center [669, 544] width 12 height 12
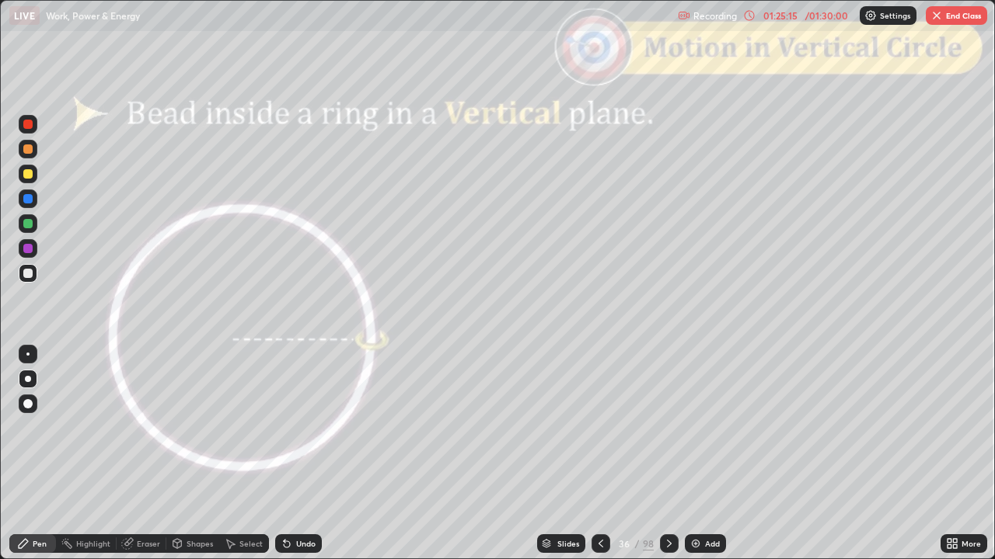
click at [671, 461] on icon at bounding box center [669, 544] width 12 height 12
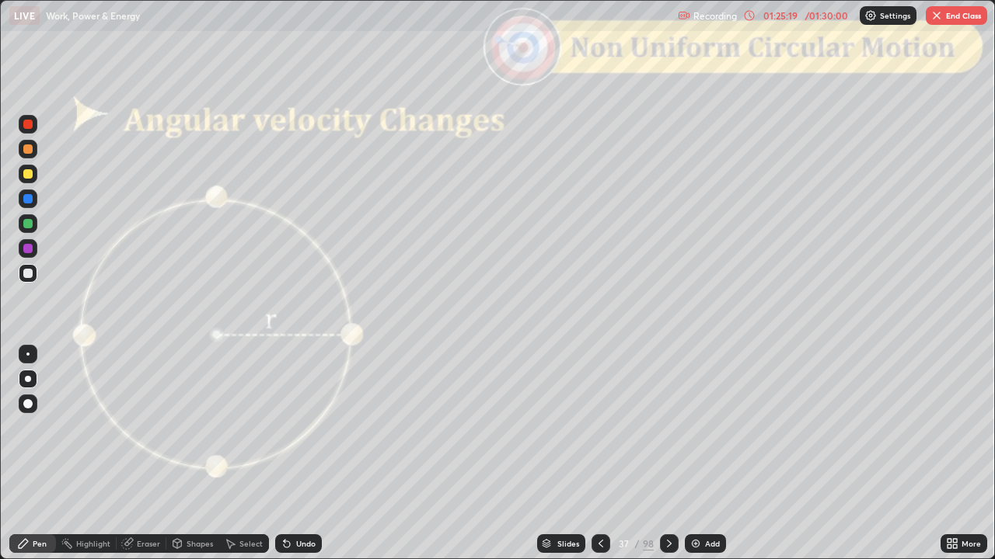
click at [570, 461] on div "Slides" at bounding box center [568, 544] width 22 height 8
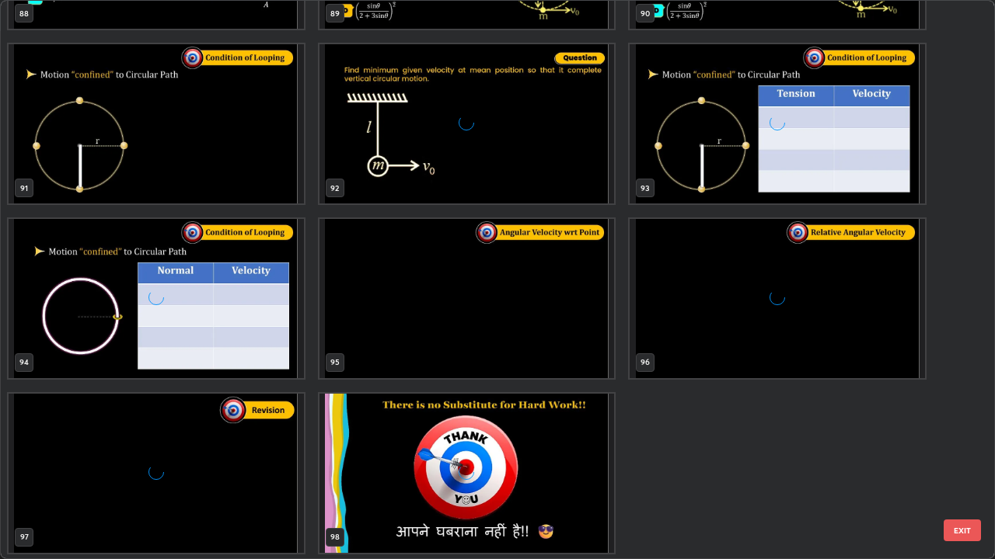
scroll to position [5206, 0]
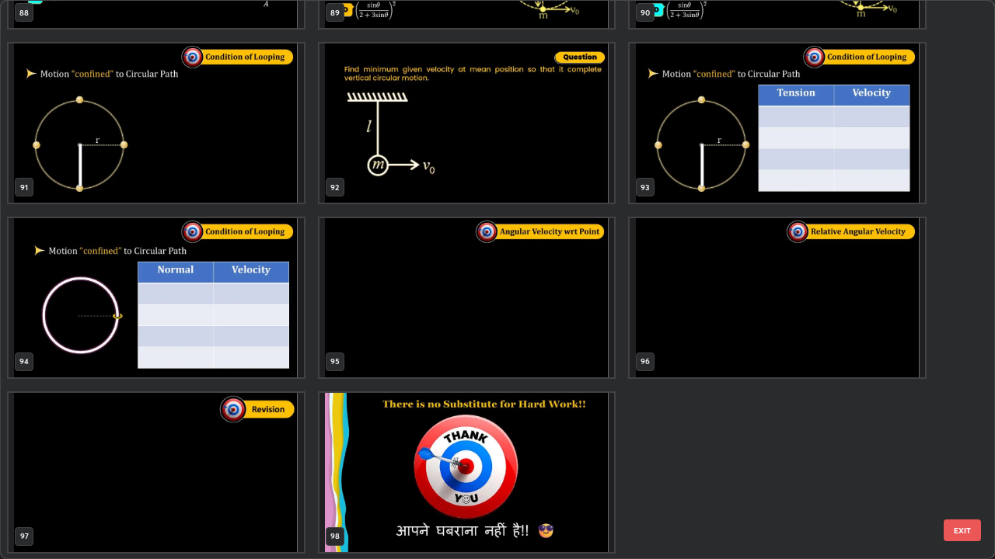
click at [713, 309] on img "grid" at bounding box center [776, 297] width 295 height 159
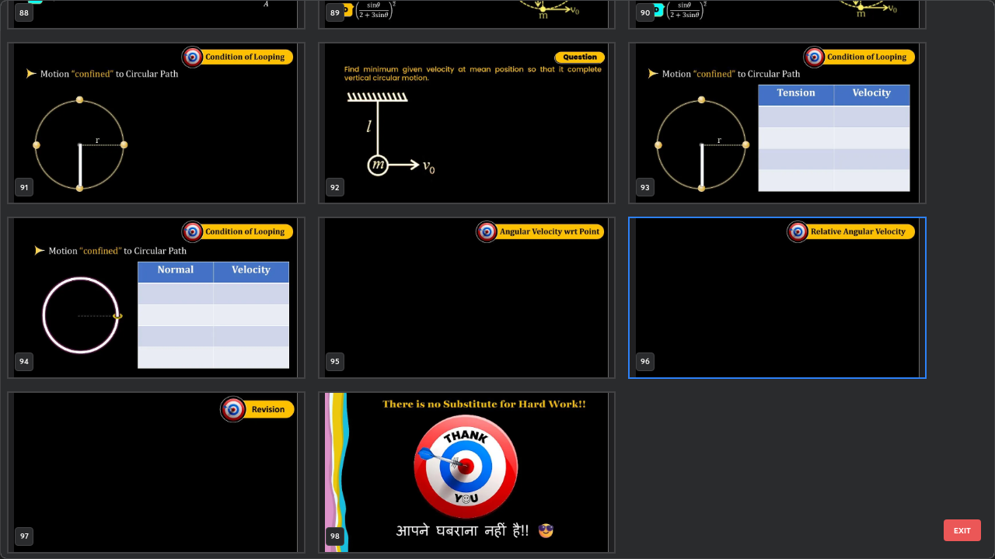
click at [267, 461] on img "grid" at bounding box center [156, 472] width 295 height 159
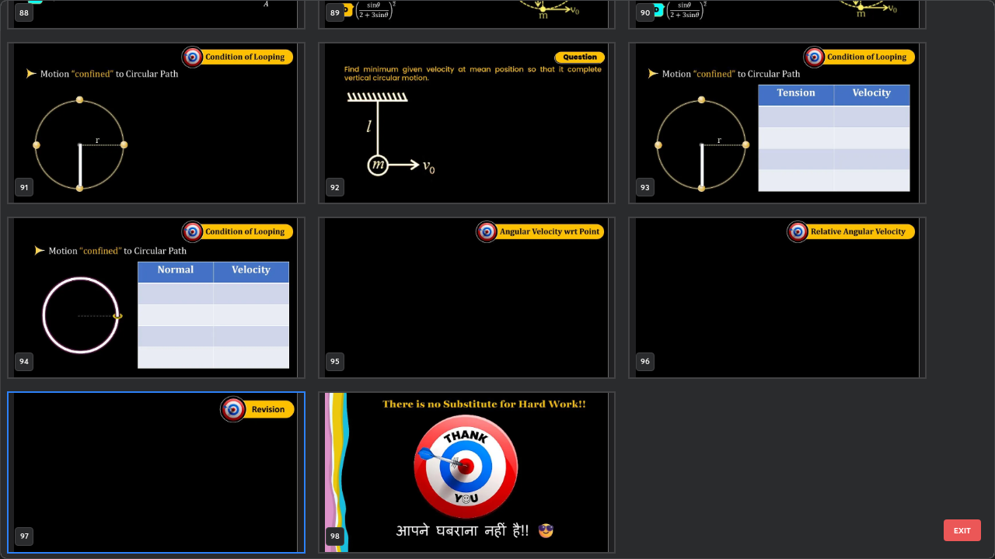
click at [956, 461] on button "EXIT" at bounding box center [961, 531] width 37 height 22
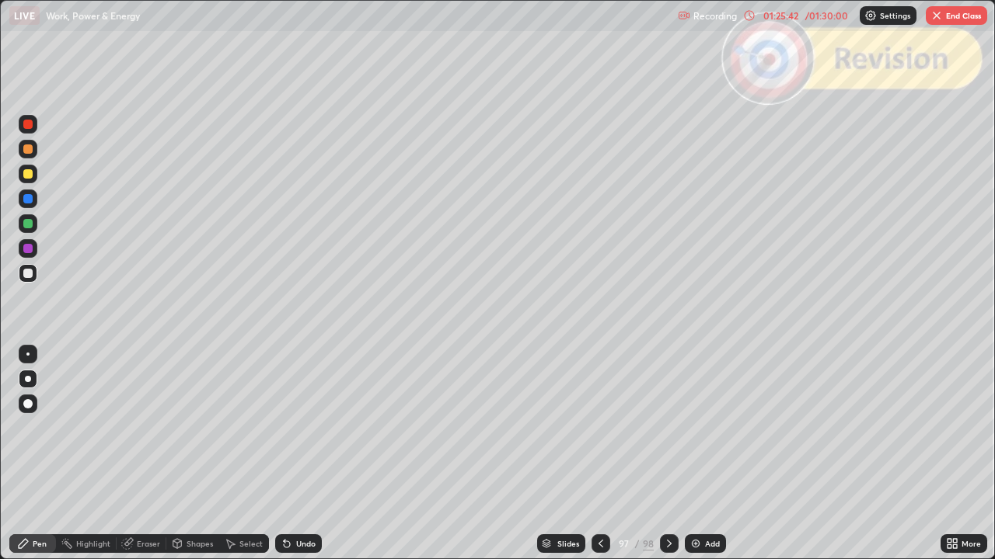
click at [668, 461] on icon at bounding box center [669, 544] width 5 height 8
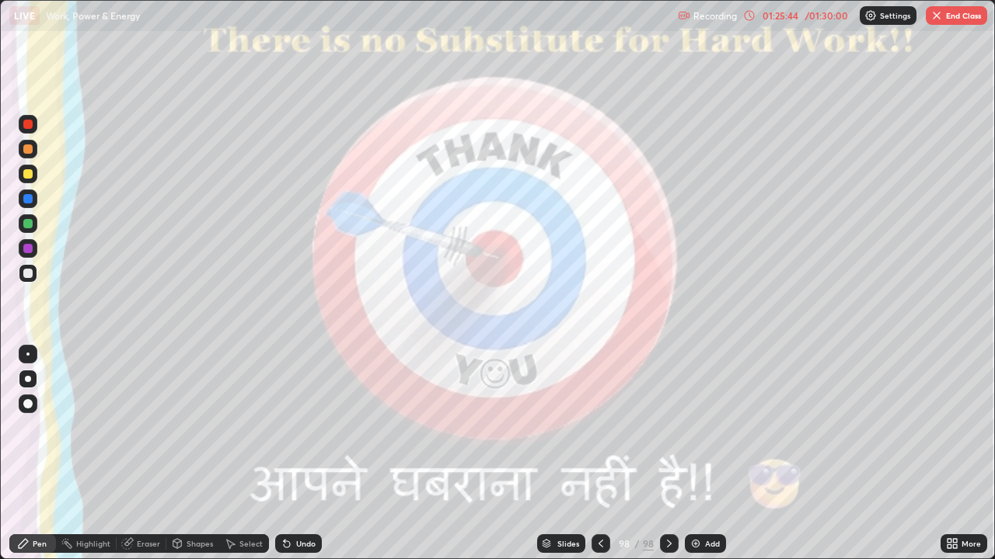
click at [946, 22] on button "End Class" at bounding box center [955, 15] width 61 height 19
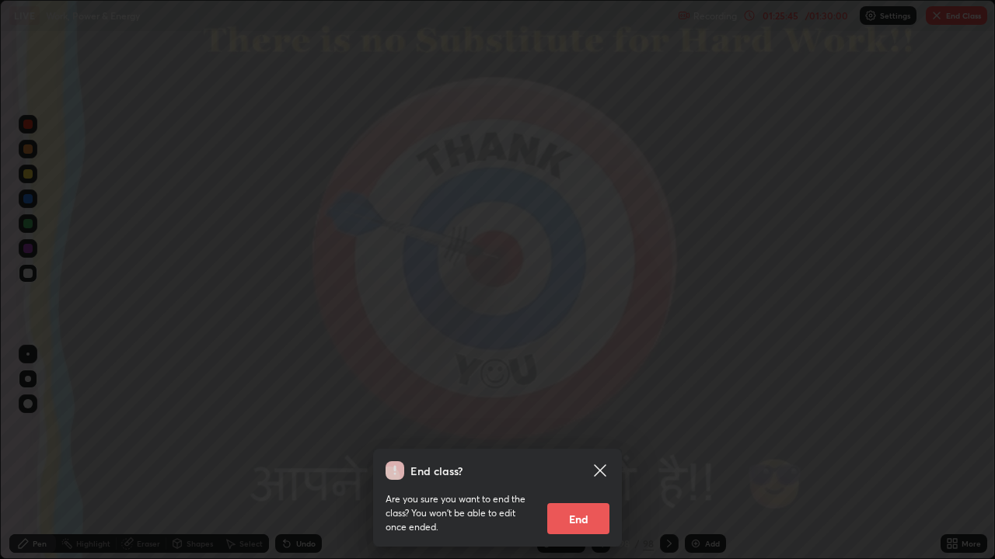
click at [575, 461] on button "End" at bounding box center [578, 519] width 62 height 31
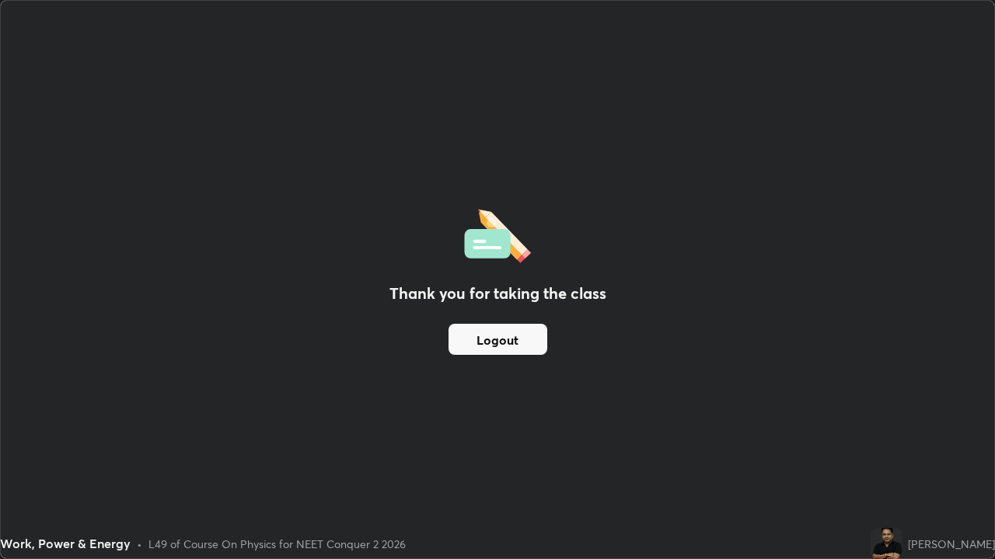
click at [490, 333] on button "Logout" at bounding box center [497, 339] width 99 height 31
